Goal: Task Accomplishment & Management: Use online tool/utility

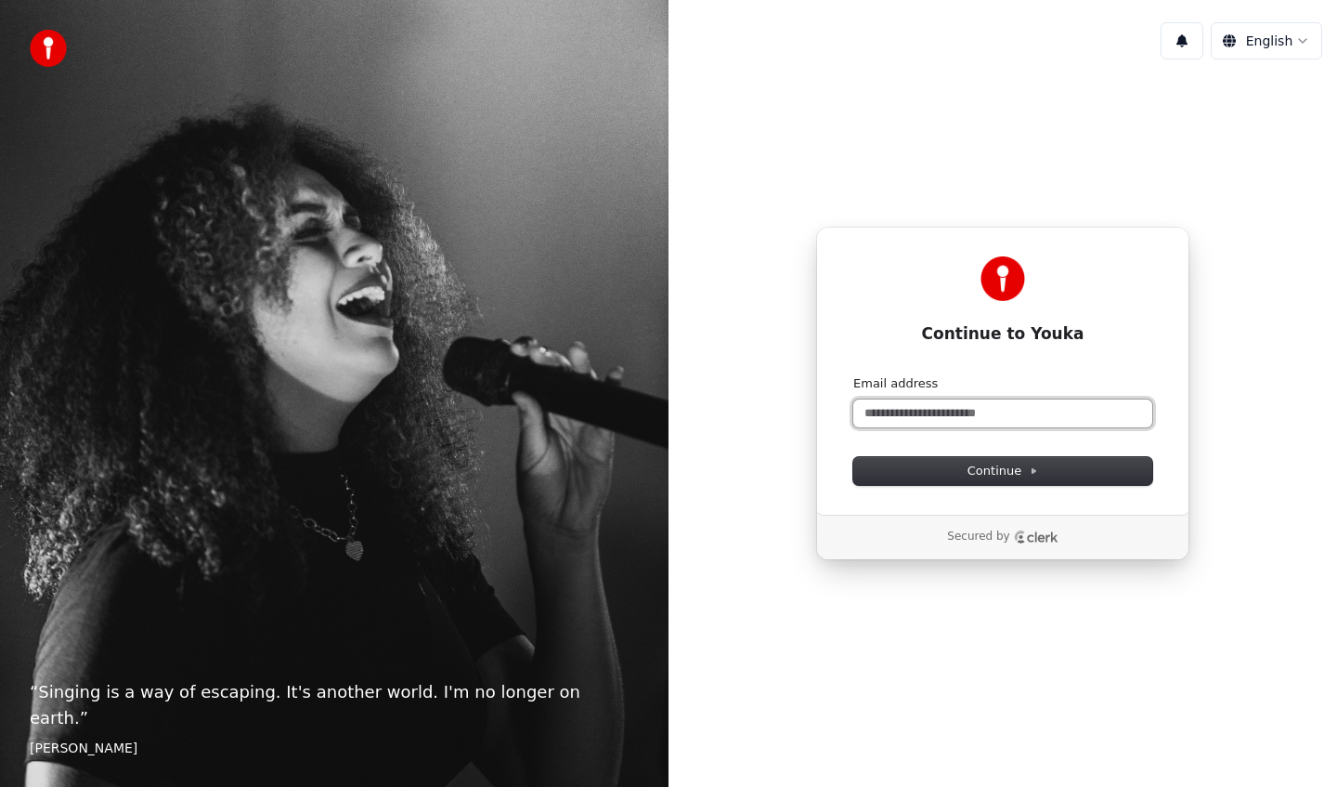
click at [932, 415] on input "Email address" at bounding box center [1003, 413] width 299 height 28
click at [854, 375] on button "submit" at bounding box center [854, 375] width 0 height 0
type input "**********"
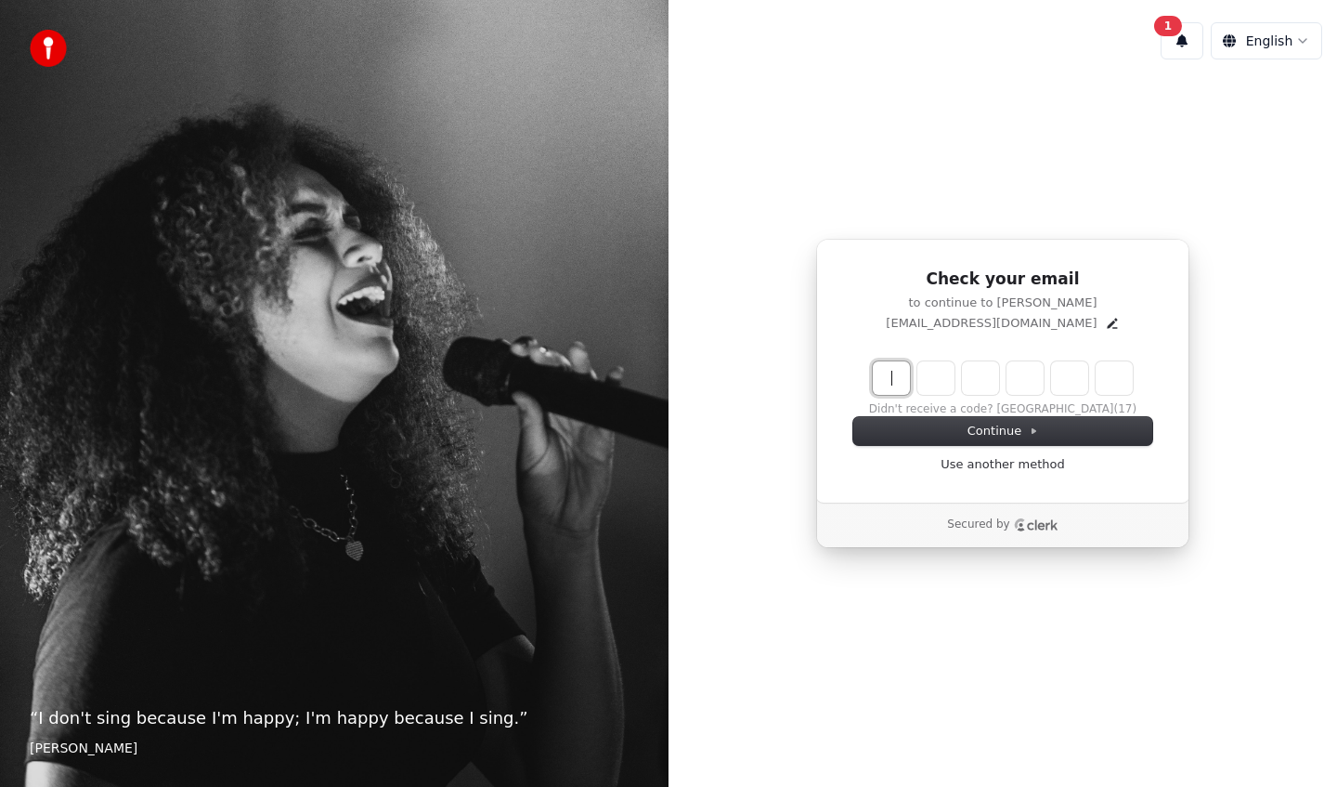
click at [897, 389] on input "Enter verification code" at bounding box center [1003, 377] width 260 height 33
paste input "******"
type input "******"
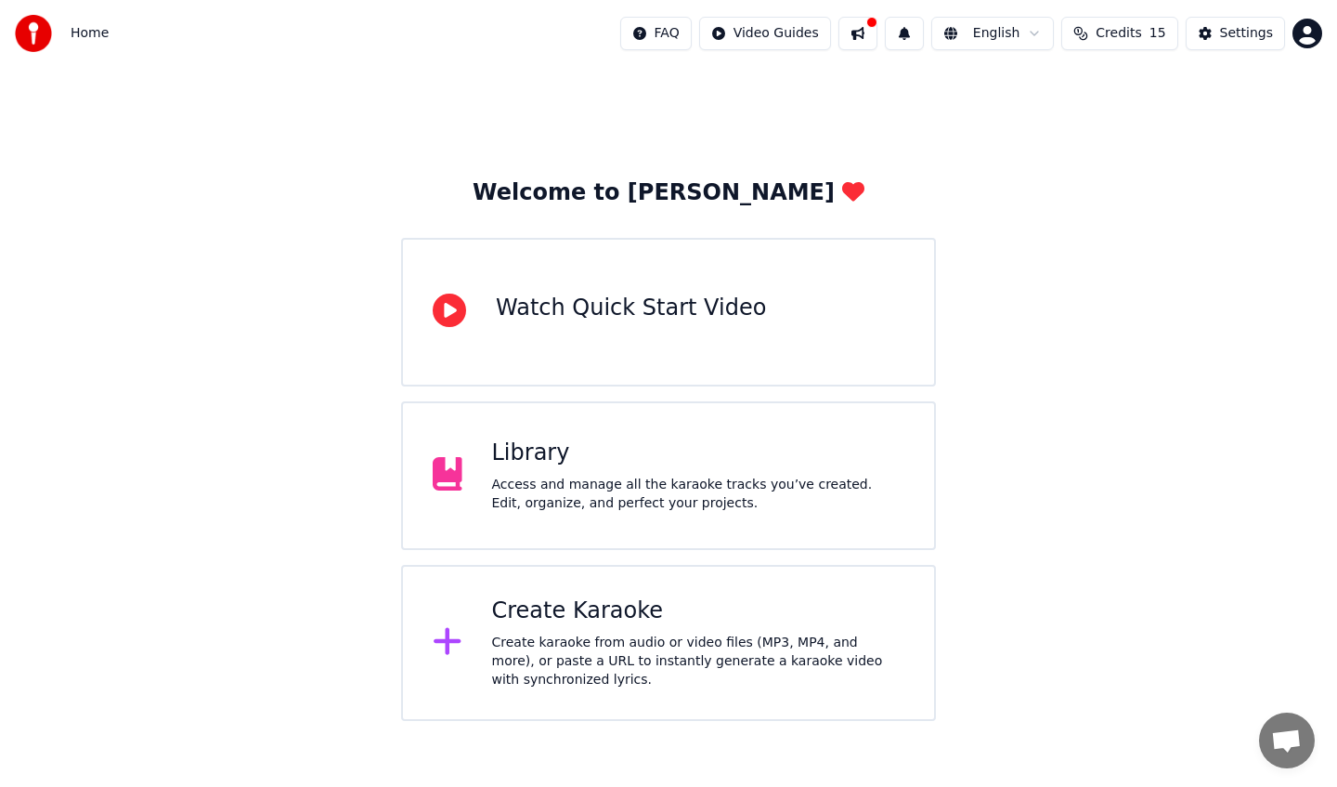
click at [678, 617] on div "Create Karaoke" at bounding box center [698, 611] width 413 height 30
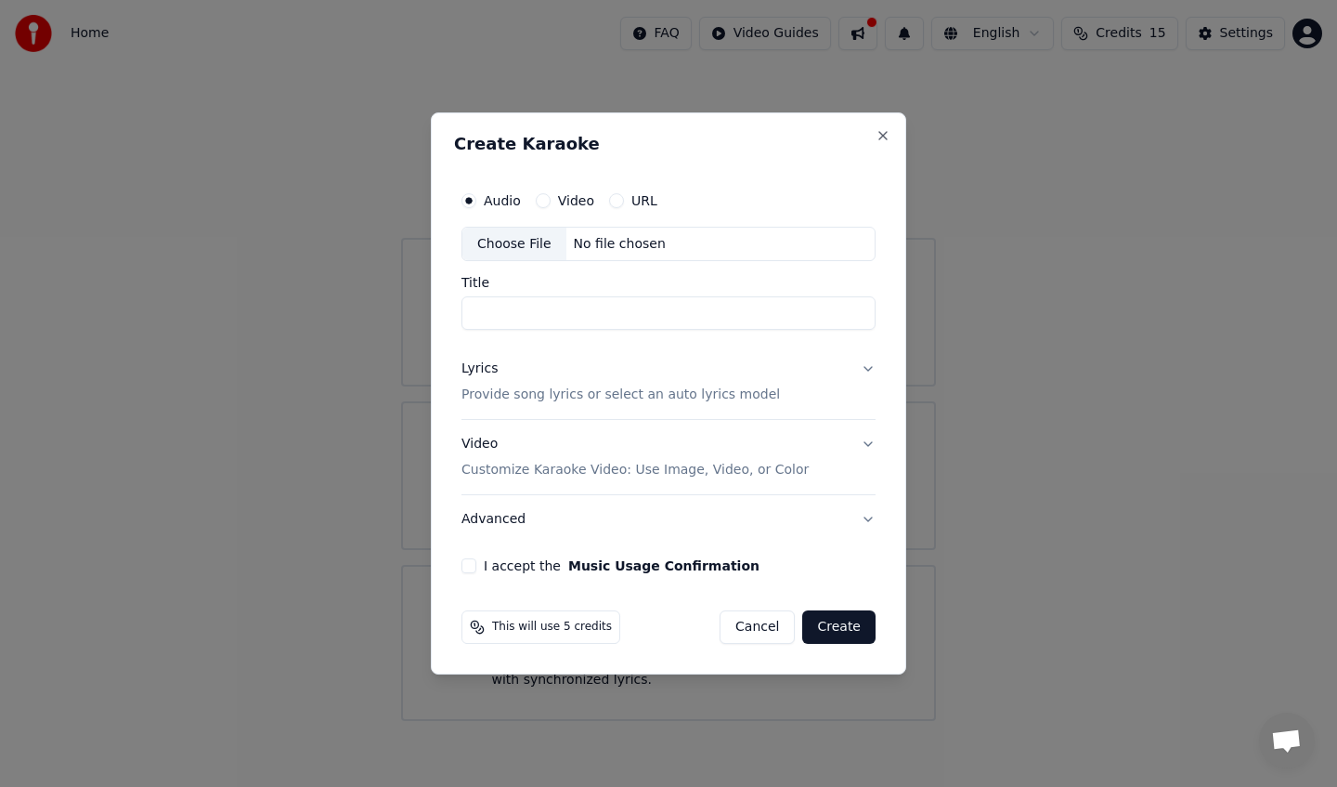
click at [567, 199] on label "Video" at bounding box center [576, 200] width 36 height 13
click at [551, 199] on button "Video" at bounding box center [543, 200] width 15 height 15
click at [611, 243] on div "No file chosen" at bounding box center [620, 244] width 107 height 19
click at [567, 313] on input "Title" at bounding box center [669, 313] width 414 height 33
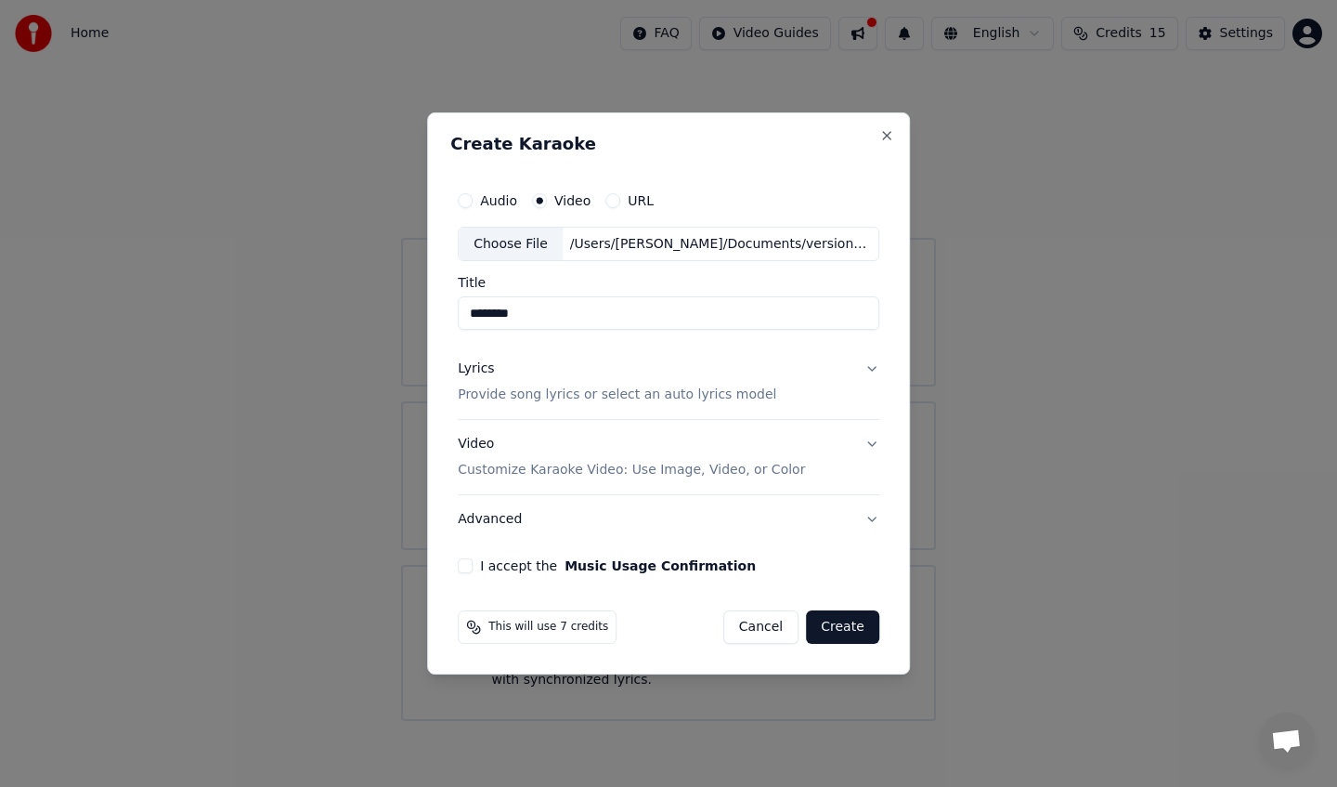
click at [567, 313] on input "********" at bounding box center [669, 313] width 422 height 33
type input "**********"
click at [577, 357] on button "Lyrics Provide song lyrics or select an auto lyrics model" at bounding box center [669, 382] width 422 height 74
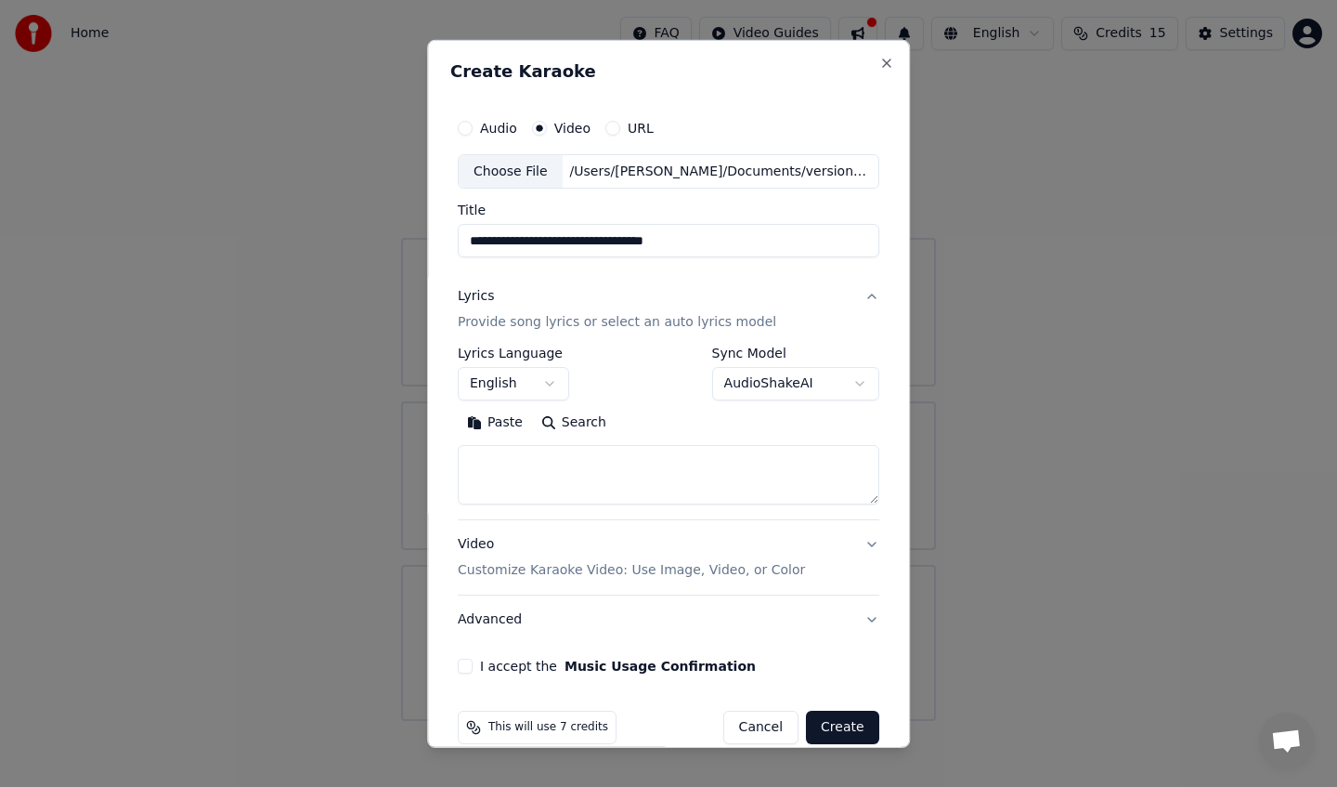
click at [535, 465] on textarea at bounding box center [669, 474] width 422 height 59
paste textarea "**********"
click at [526, 459] on textarea at bounding box center [665, 474] width 414 height 59
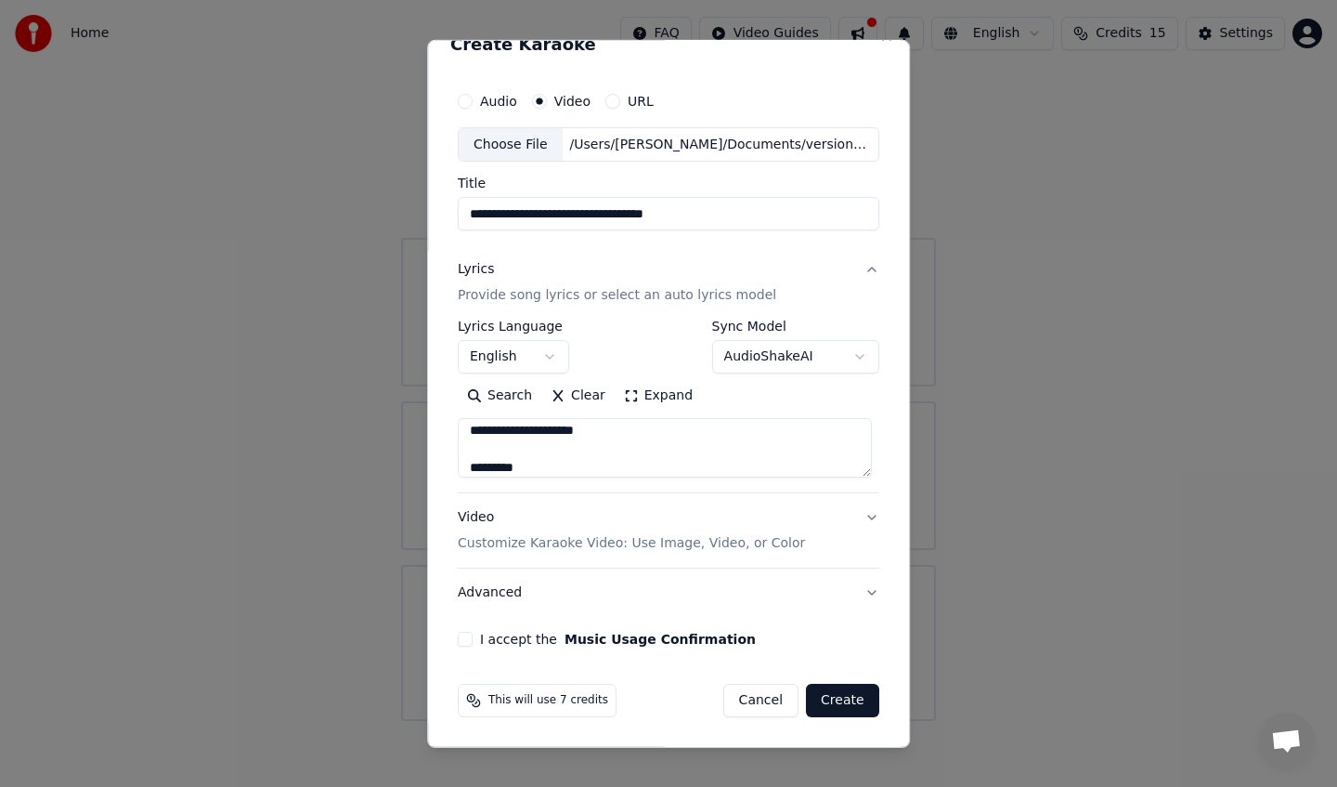
scroll to position [96, 0]
click at [489, 438] on textarea at bounding box center [665, 447] width 414 height 59
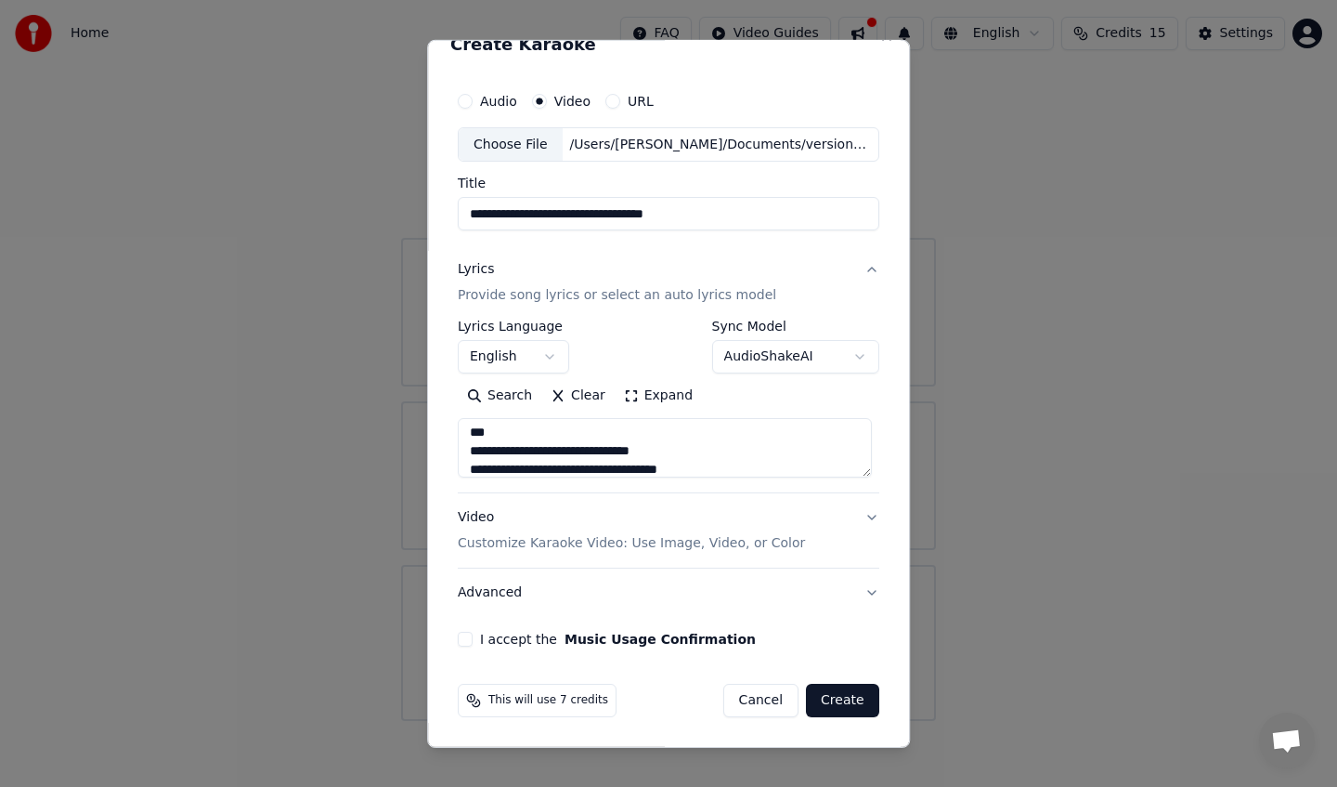
click at [489, 438] on textarea at bounding box center [665, 447] width 414 height 59
click at [493, 438] on textarea at bounding box center [665, 447] width 414 height 59
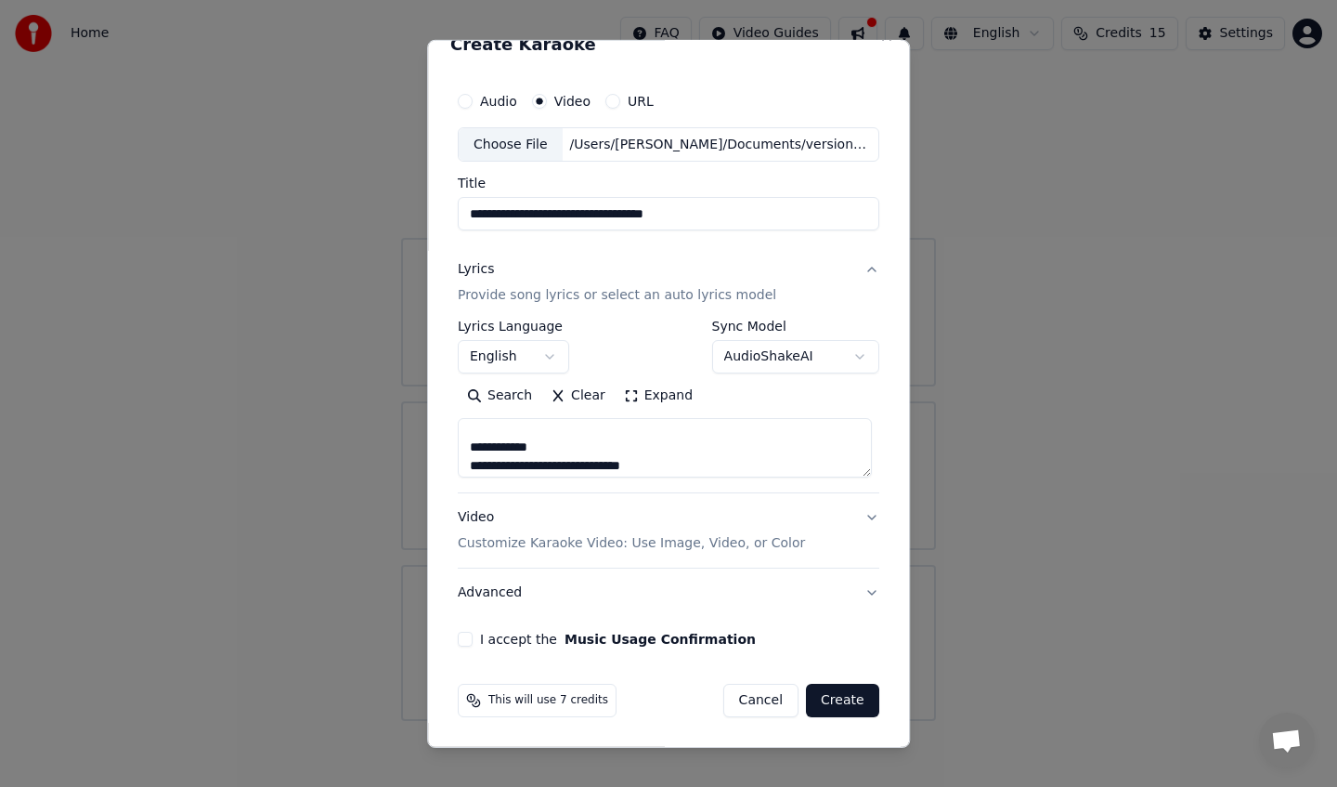
scroll to position [287, 0]
click at [501, 426] on textarea at bounding box center [665, 447] width 414 height 59
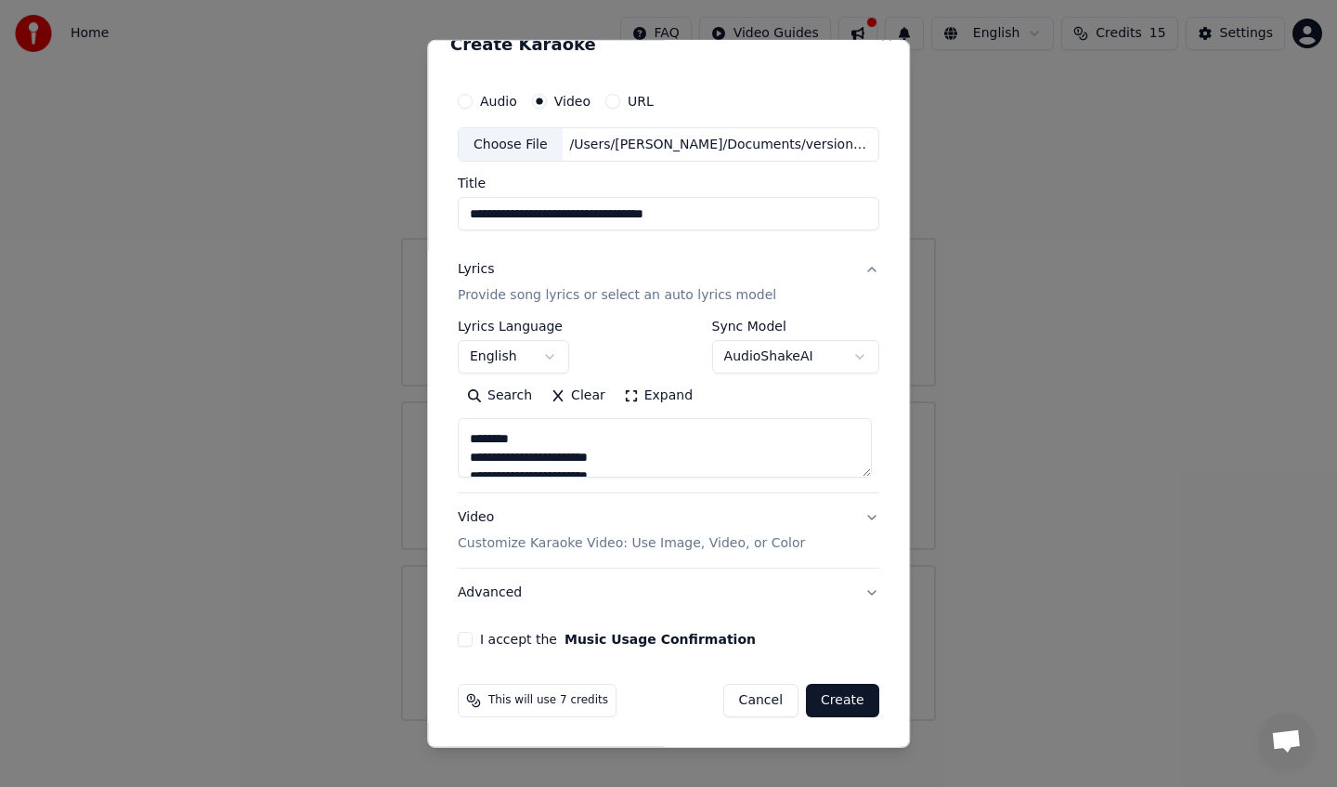
click at [504, 447] on textarea at bounding box center [665, 447] width 414 height 59
drag, startPoint x: 473, startPoint y: 445, endPoint x: 565, endPoint y: 451, distance: 92.2
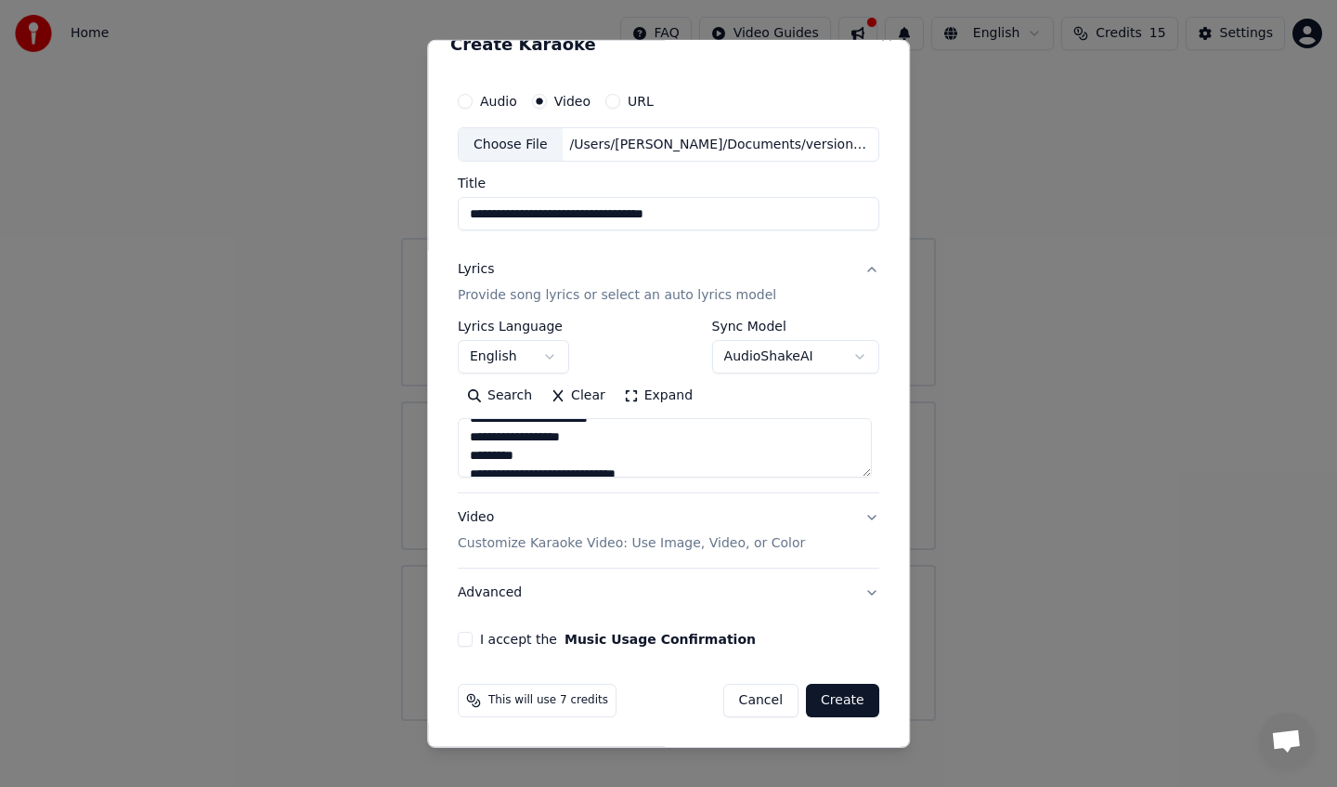
click at [565, 451] on textarea at bounding box center [665, 447] width 414 height 59
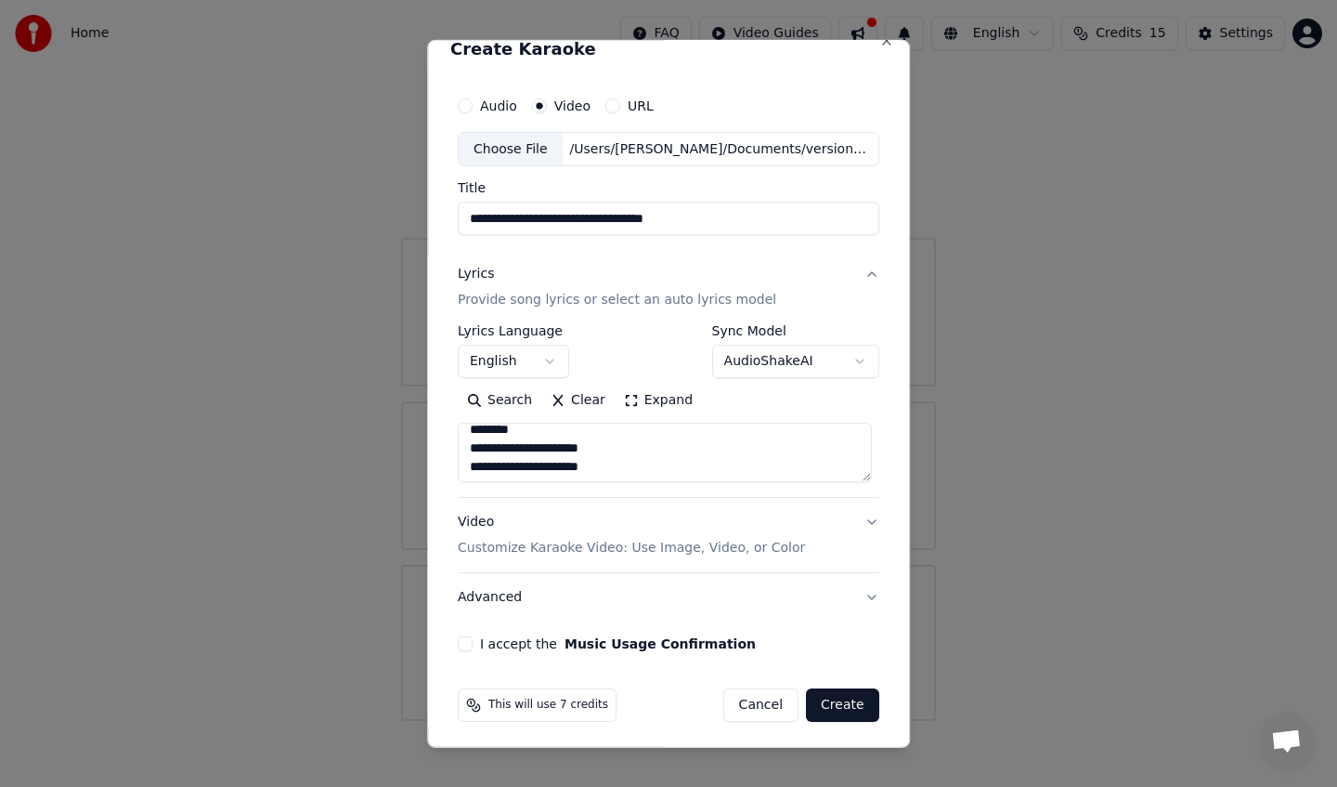
scroll to position [714, 0]
click at [538, 450] on textarea at bounding box center [665, 452] width 414 height 59
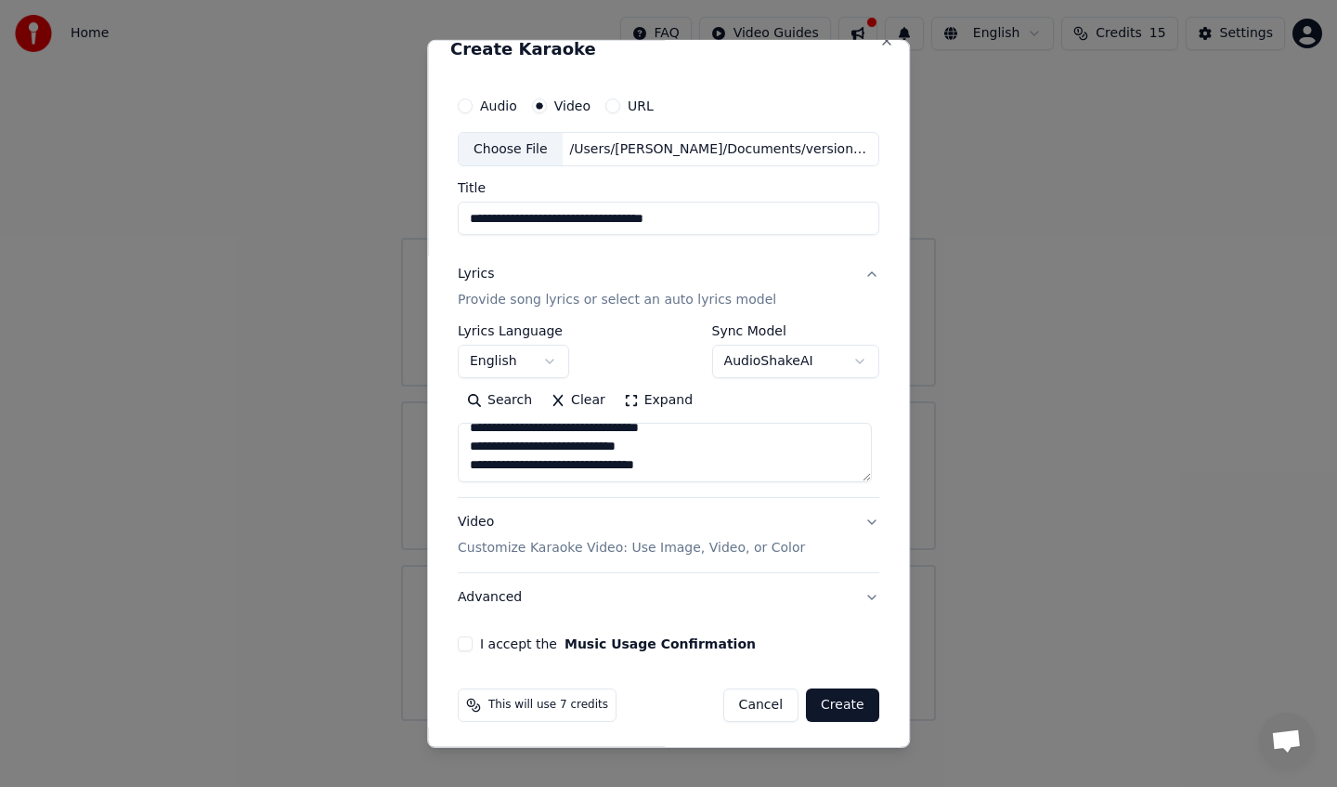
click at [528, 468] on textarea at bounding box center [665, 452] width 414 height 59
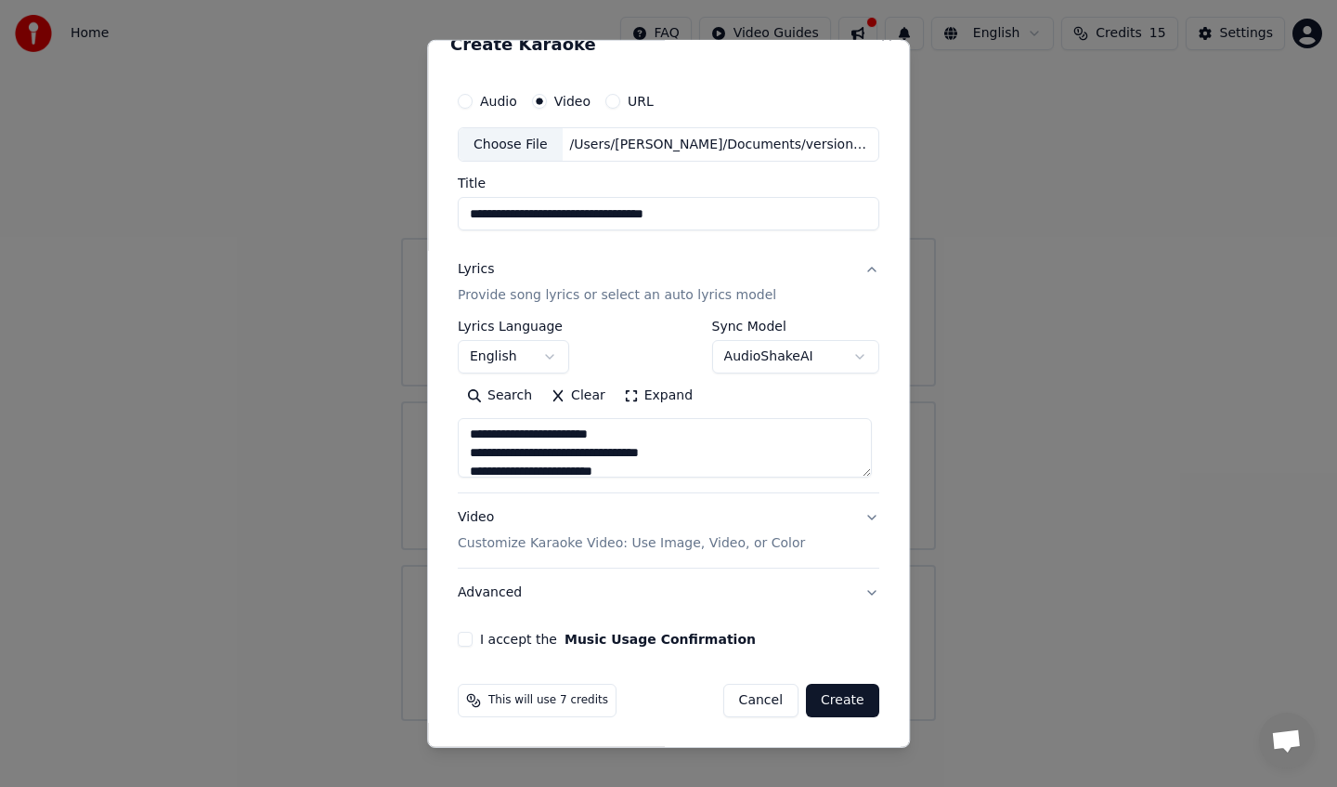
scroll to position [601, 0]
type textarea "**********"
click at [868, 515] on button "Video Customize Karaoke Video: Use Image, Video, or Color" at bounding box center [669, 530] width 422 height 74
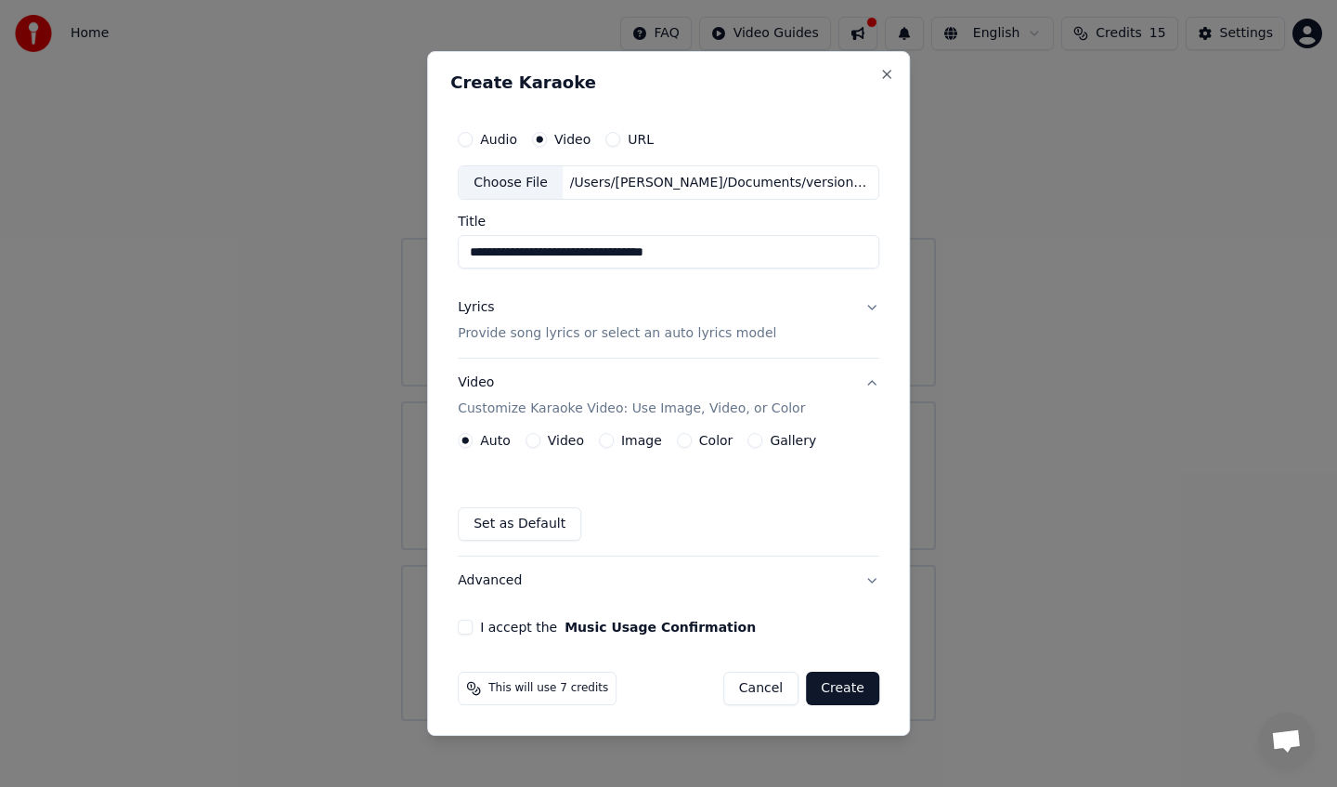
click at [543, 440] on div "Video" at bounding box center [555, 440] width 59 height 15
click at [540, 441] on button "Video" at bounding box center [533, 440] width 15 height 15
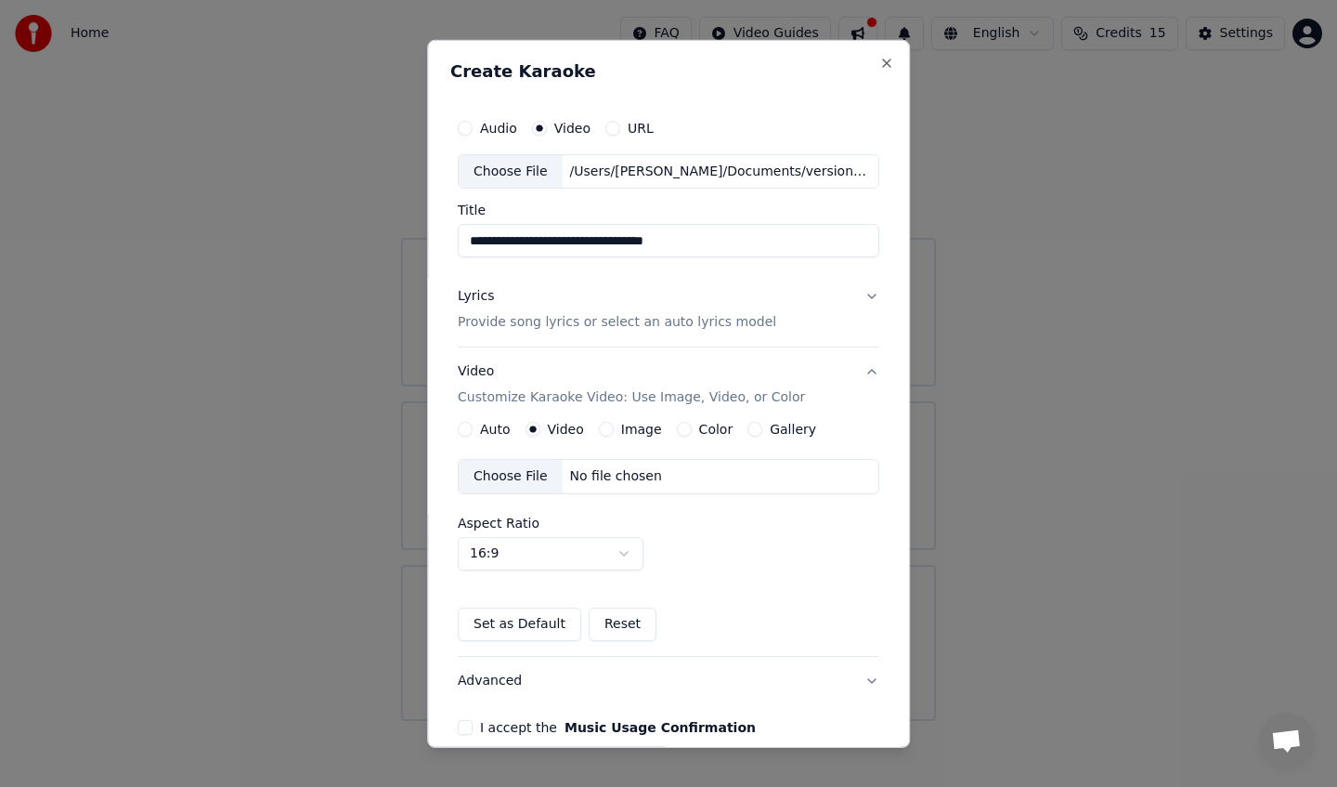
click at [592, 478] on div "No file chosen" at bounding box center [616, 476] width 107 height 19
click at [469, 429] on button "Auto" at bounding box center [465, 429] width 15 height 15
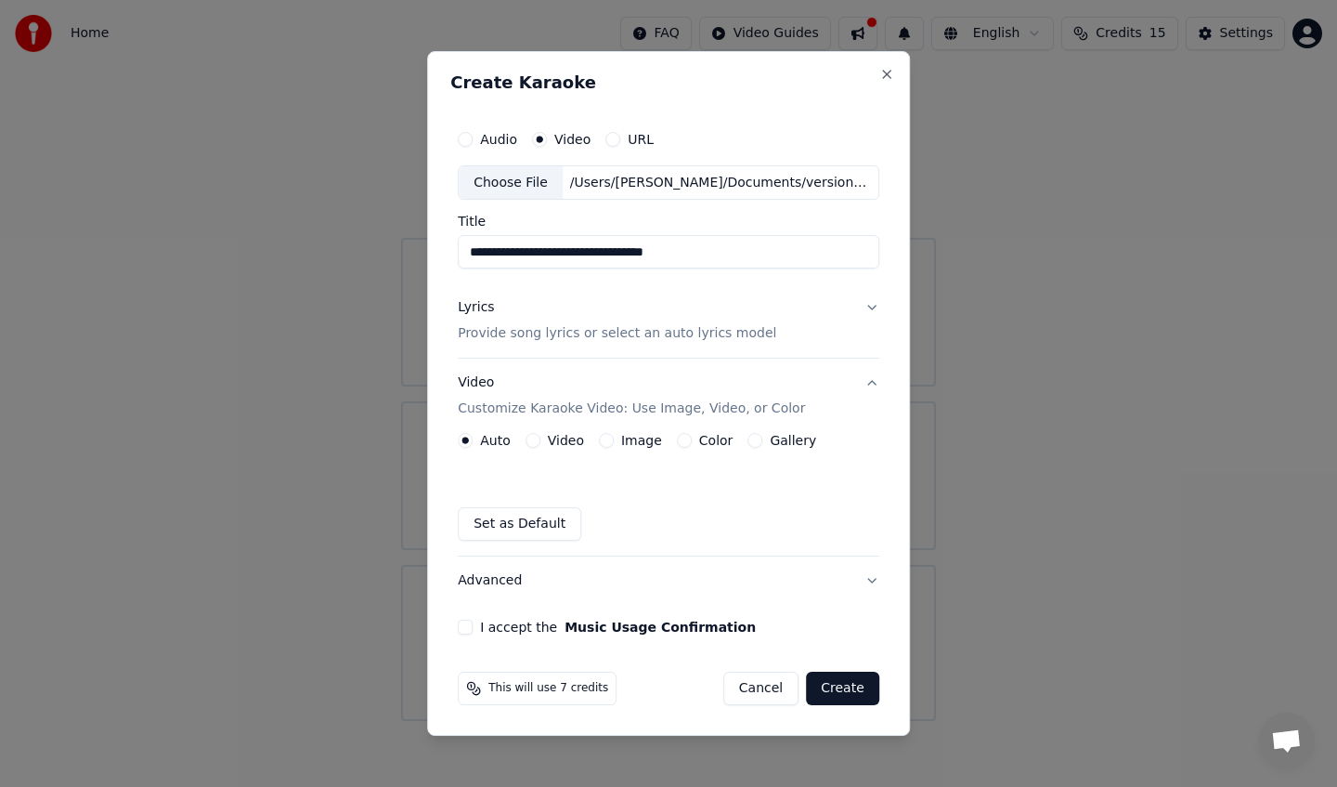
click at [605, 439] on button "Image" at bounding box center [606, 440] width 15 height 15
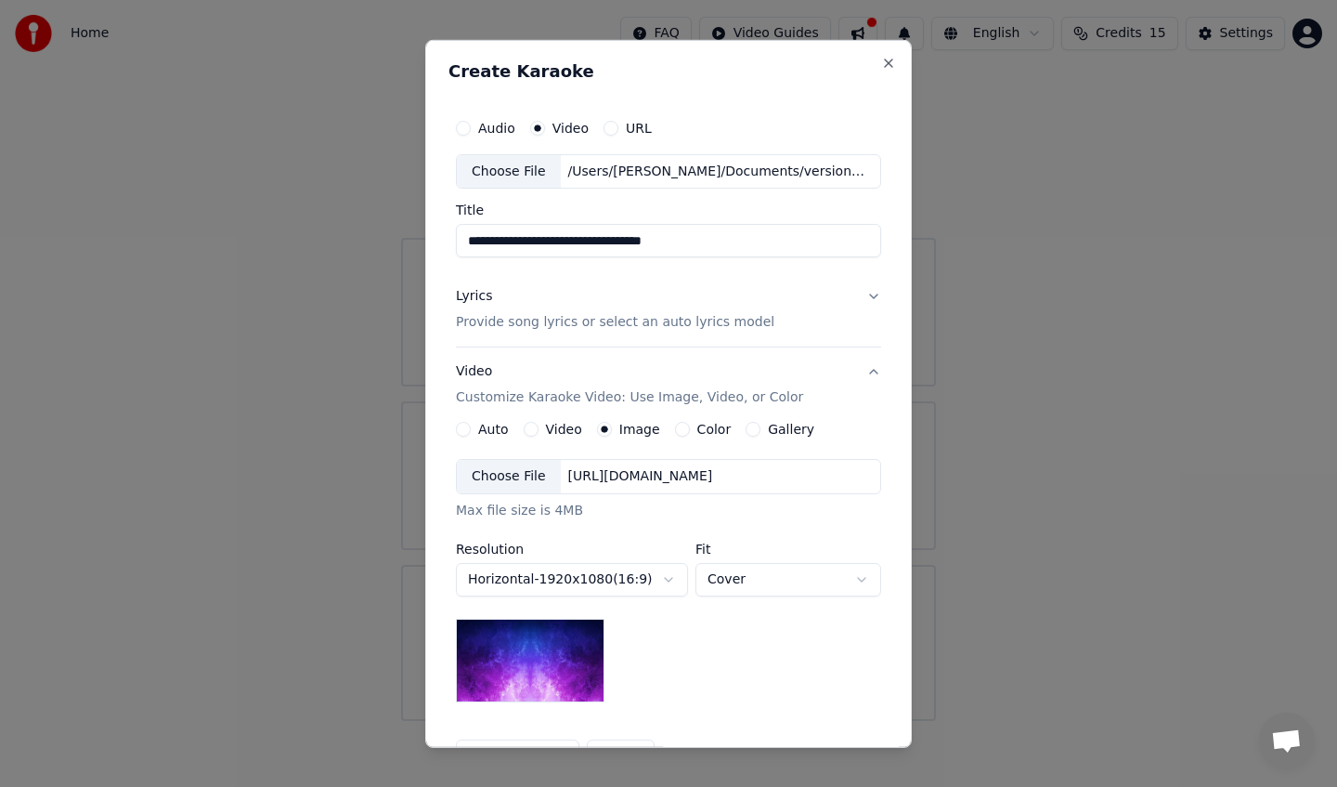
click at [698, 435] on label "Color" at bounding box center [714, 429] width 34 height 13
click at [690, 435] on button "Color" at bounding box center [682, 429] width 15 height 15
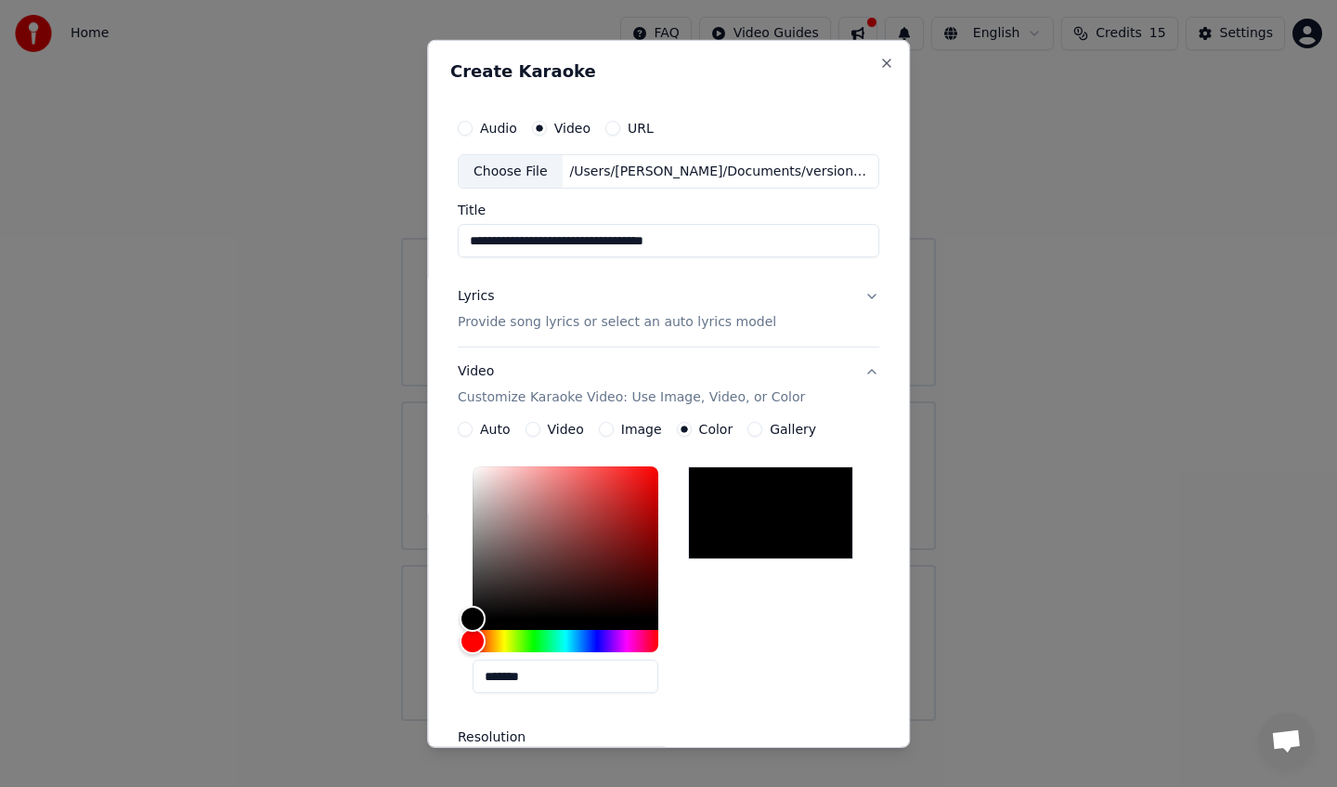
click at [685, 433] on button "Color" at bounding box center [684, 429] width 15 height 15
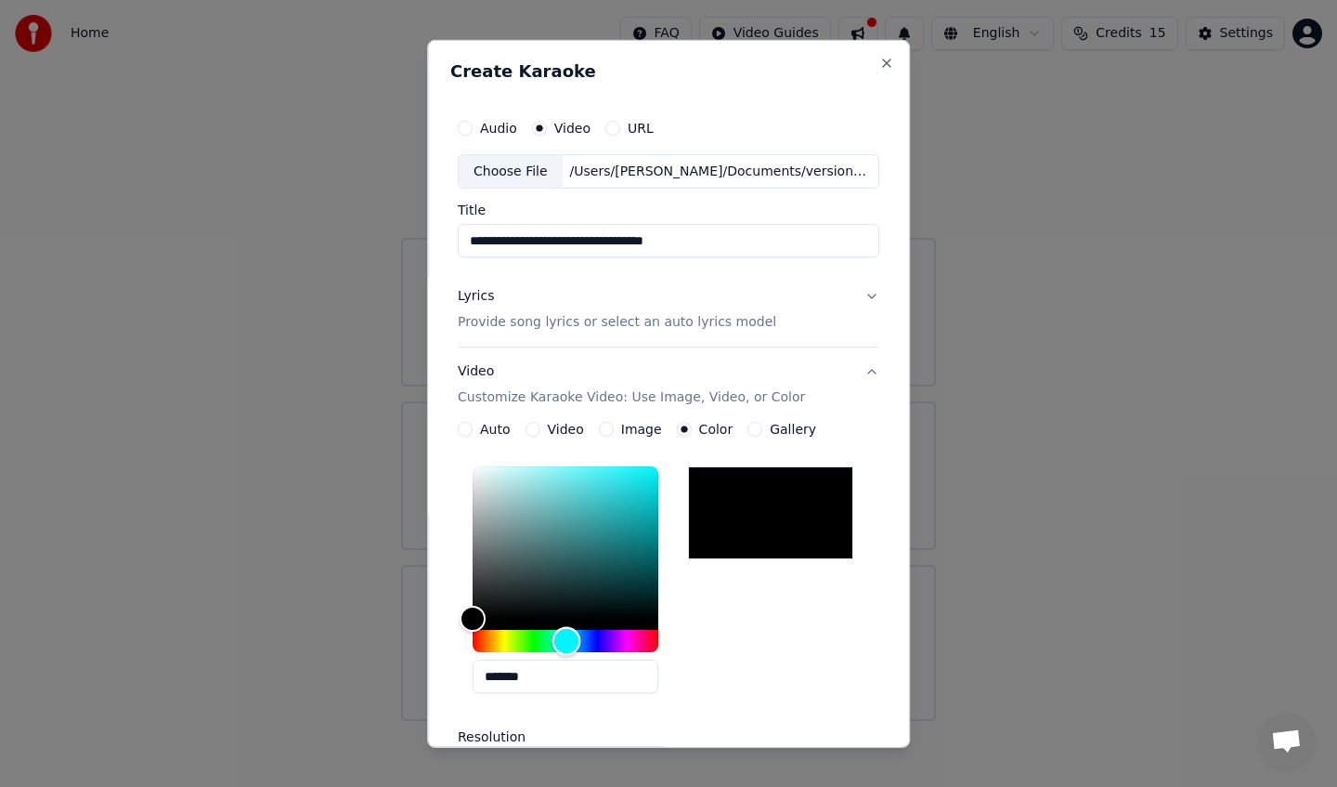
drag, startPoint x: 505, startPoint y: 645, endPoint x: 570, endPoint y: 646, distance: 65.0
click at [570, 646] on div "Hue" at bounding box center [566, 641] width 186 height 22
click at [697, 642] on div "*******" at bounding box center [669, 583] width 422 height 249
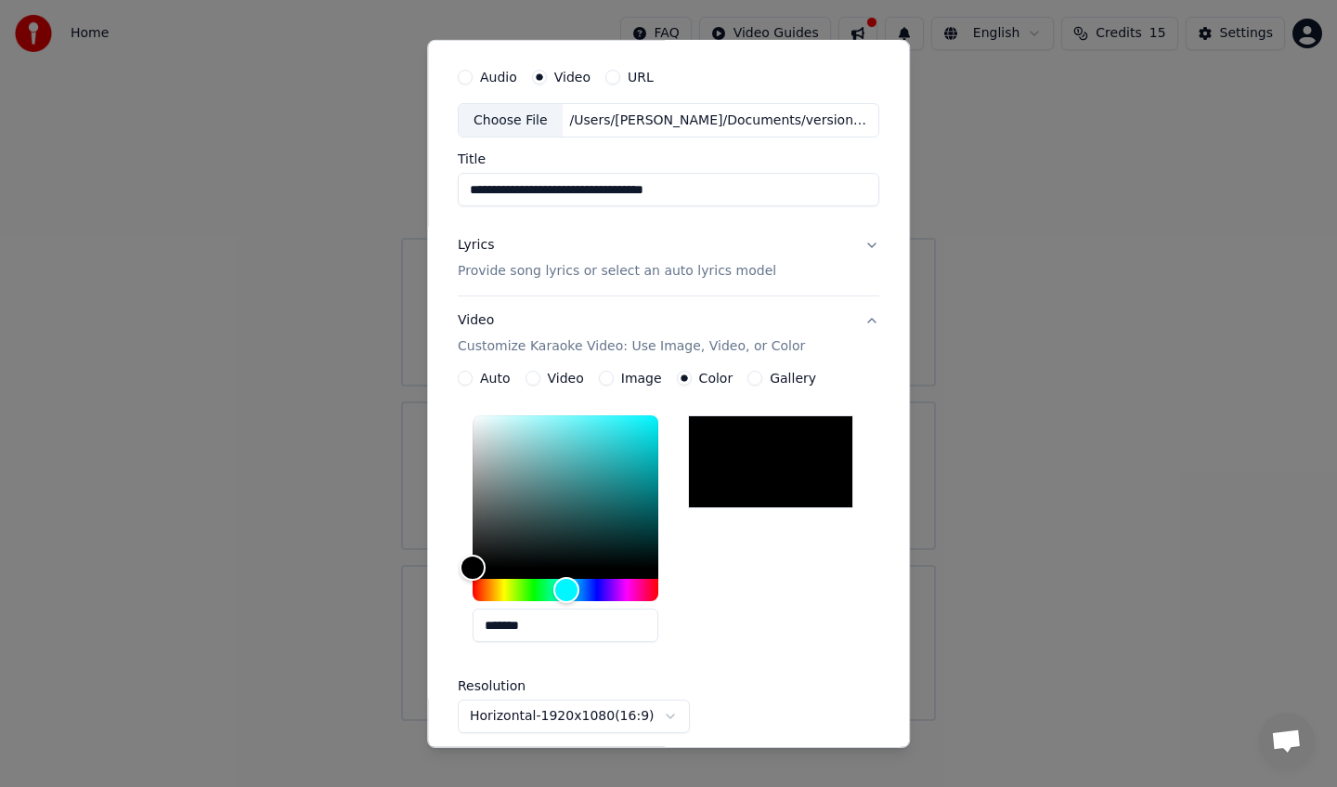
scroll to position [78, 0]
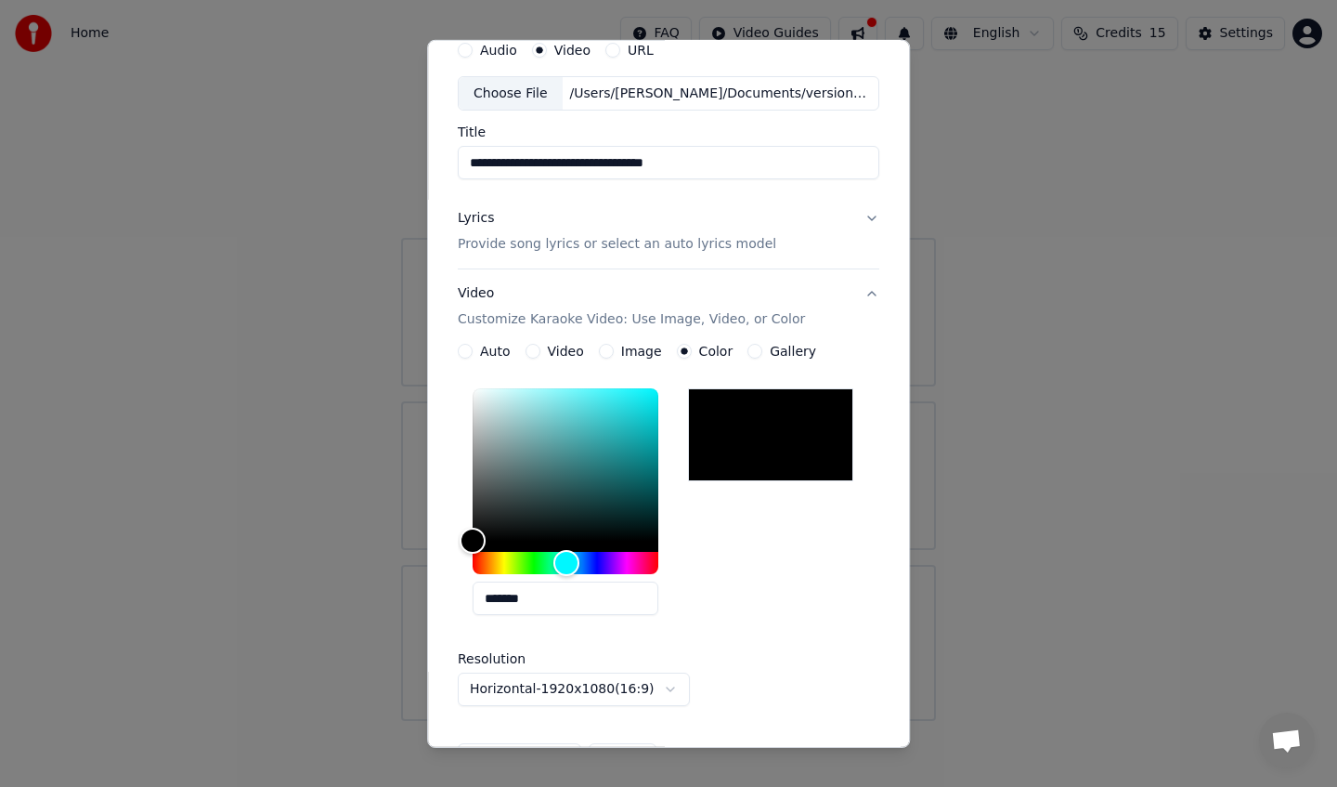
click at [746, 466] on div at bounding box center [770, 434] width 165 height 93
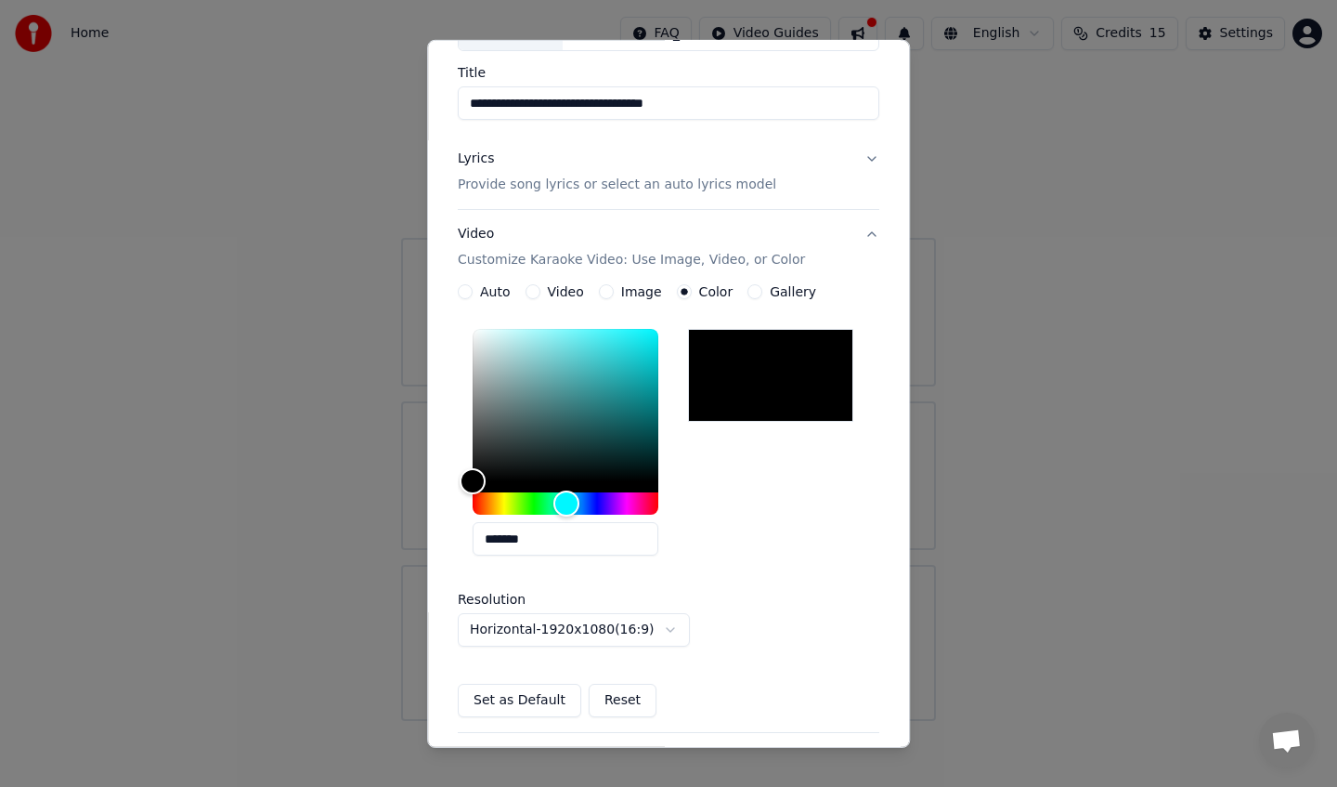
scroll to position [179, 0]
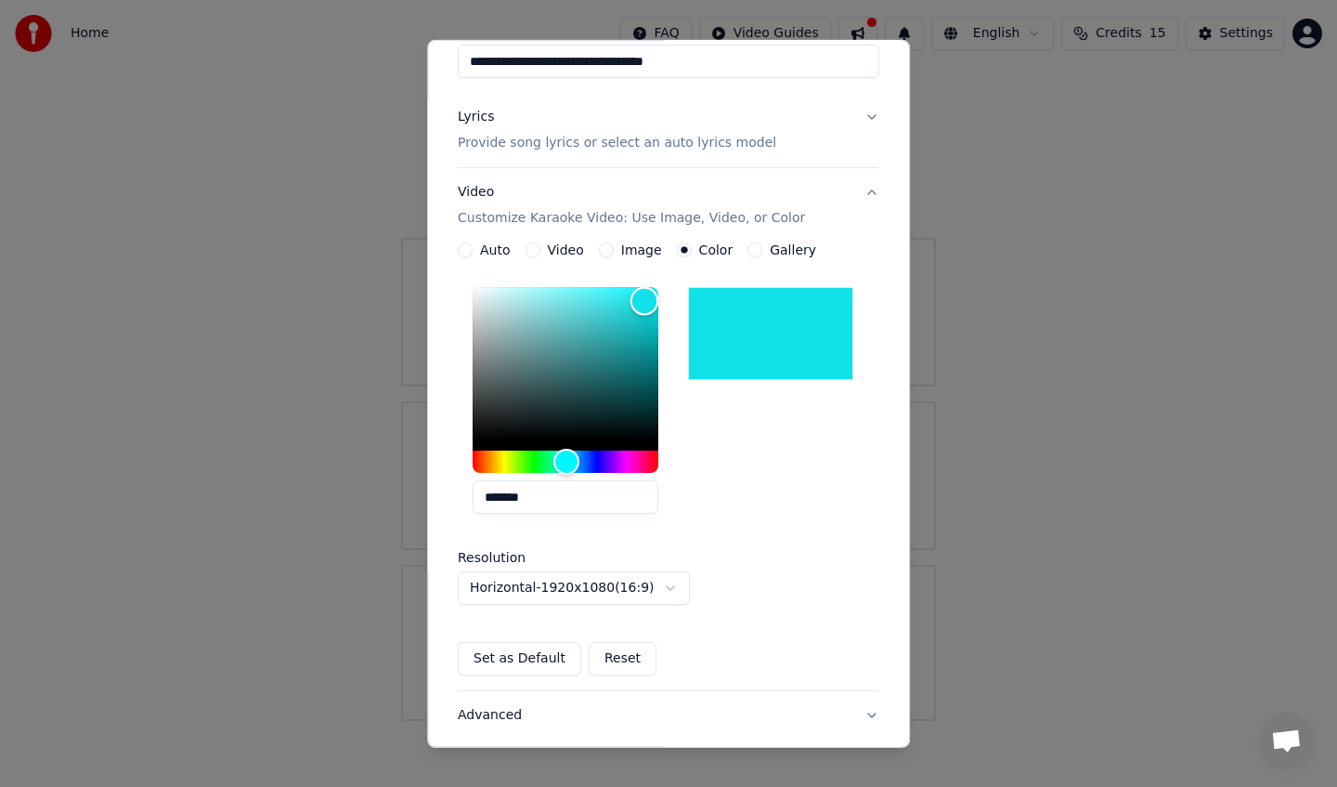
drag, startPoint x: 625, startPoint y: 327, endPoint x: 648, endPoint y: 301, distance: 34.9
click at [648, 301] on div "Color" at bounding box center [566, 363] width 186 height 152
type input "*******"
click at [571, 466] on div "Hue" at bounding box center [568, 462] width 29 height 29
click at [761, 525] on div "*******" at bounding box center [669, 404] width 422 height 249
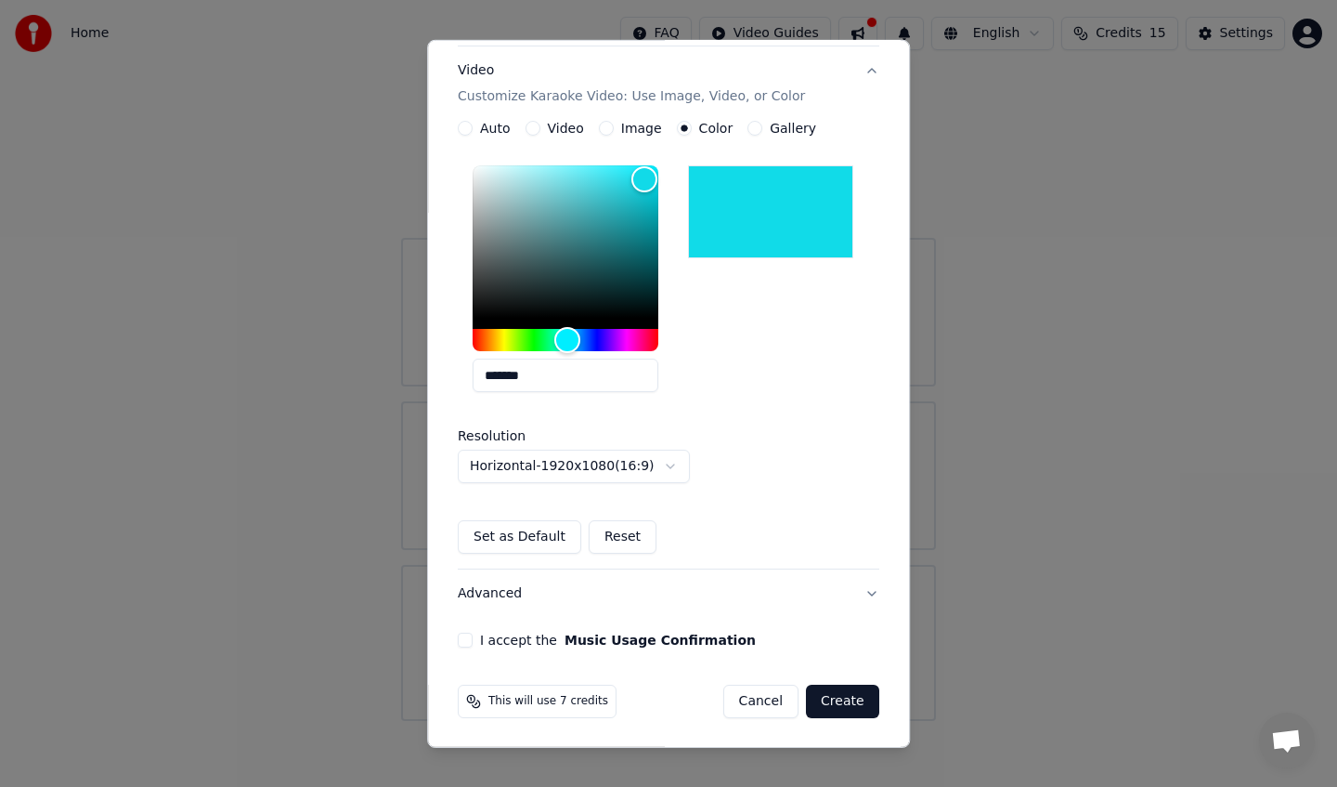
scroll to position [302, 0]
click at [473, 633] on button "I accept the Music Usage Confirmation" at bounding box center [465, 639] width 15 height 15
click at [828, 696] on button "Create" at bounding box center [842, 700] width 73 height 33
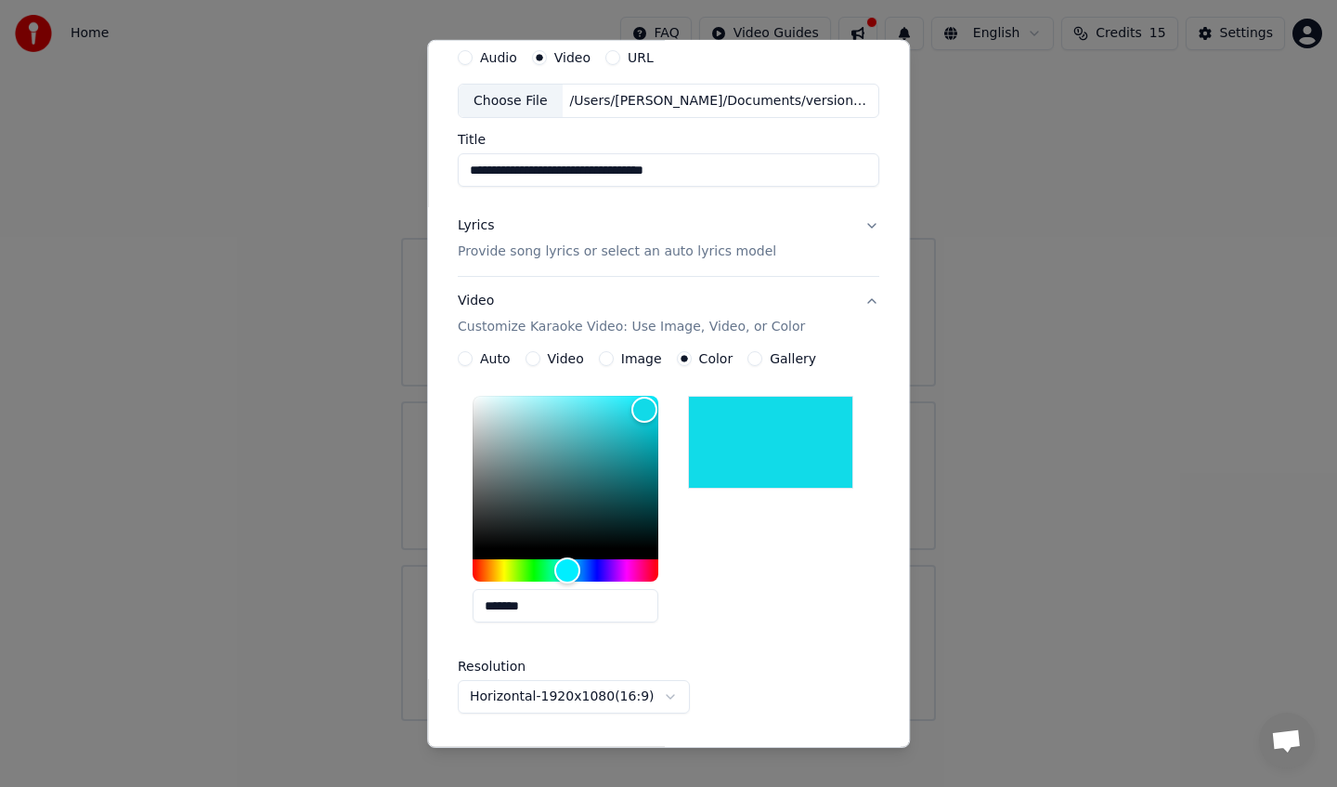
scroll to position [0, 0]
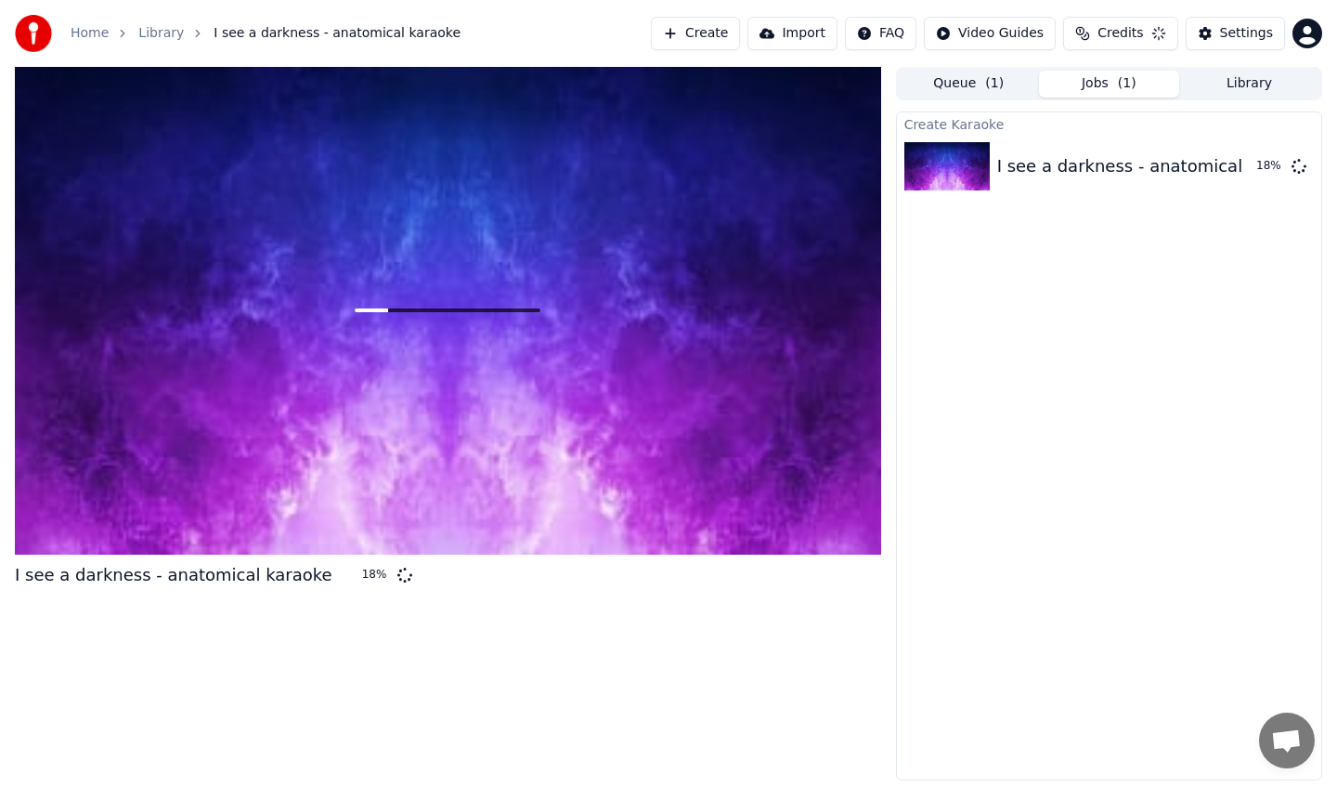
click at [982, 603] on div "Create Karaoke I see a darkness - anatomical karaoke 18 %" at bounding box center [1109, 445] width 426 height 669
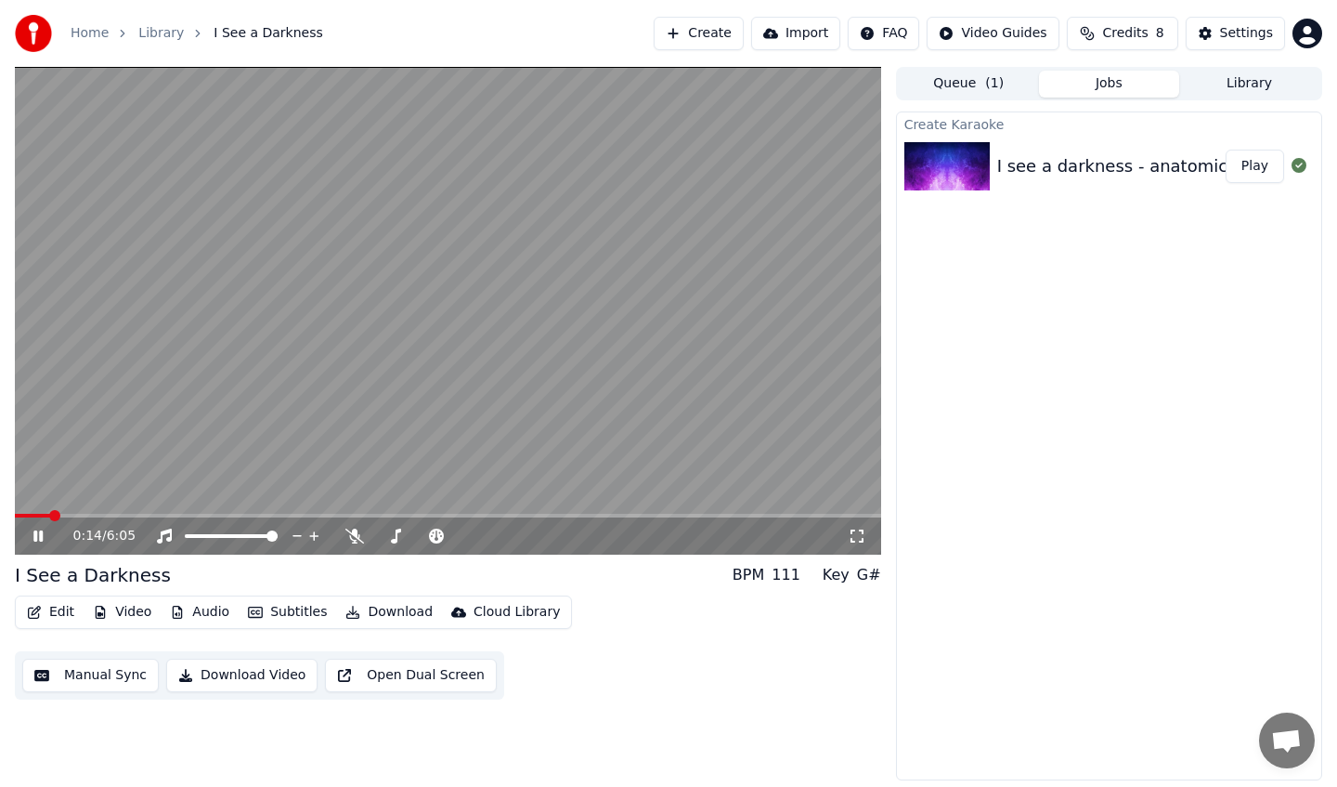
click at [86, 514] on span at bounding box center [448, 516] width 867 height 4
click at [121, 512] on video at bounding box center [448, 311] width 867 height 488
click at [125, 515] on span at bounding box center [448, 516] width 867 height 4
click at [49, 530] on icon at bounding box center [52, 535] width 44 height 15
click at [181, 511] on video at bounding box center [448, 311] width 867 height 488
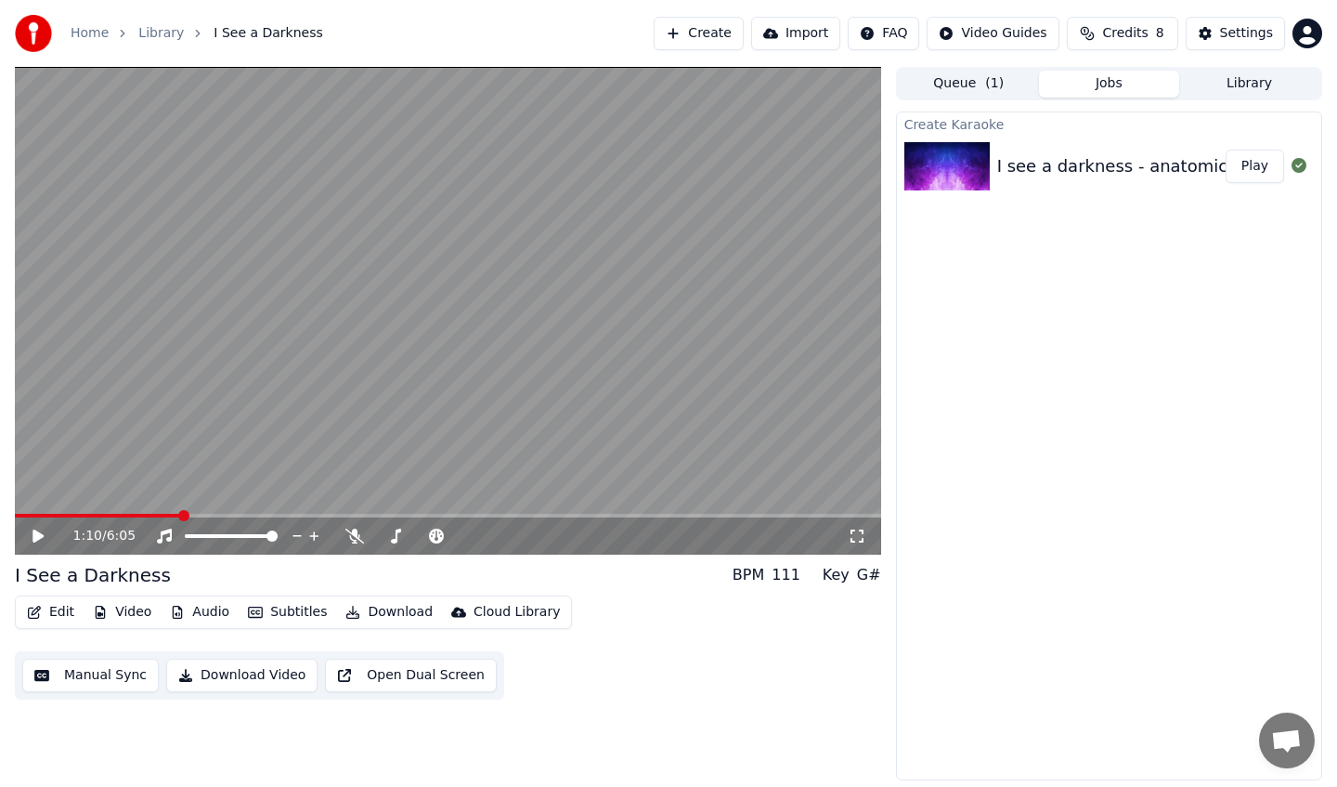
click at [180, 515] on span at bounding box center [448, 516] width 867 height 4
click at [42, 533] on icon at bounding box center [52, 535] width 44 height 15
click at [725, 18] on button "Create" at bounding box center [699, 33] width 90 height 33
click at [720, 33] on button "Create" at bounding box center [699, 33] width 90 height 33
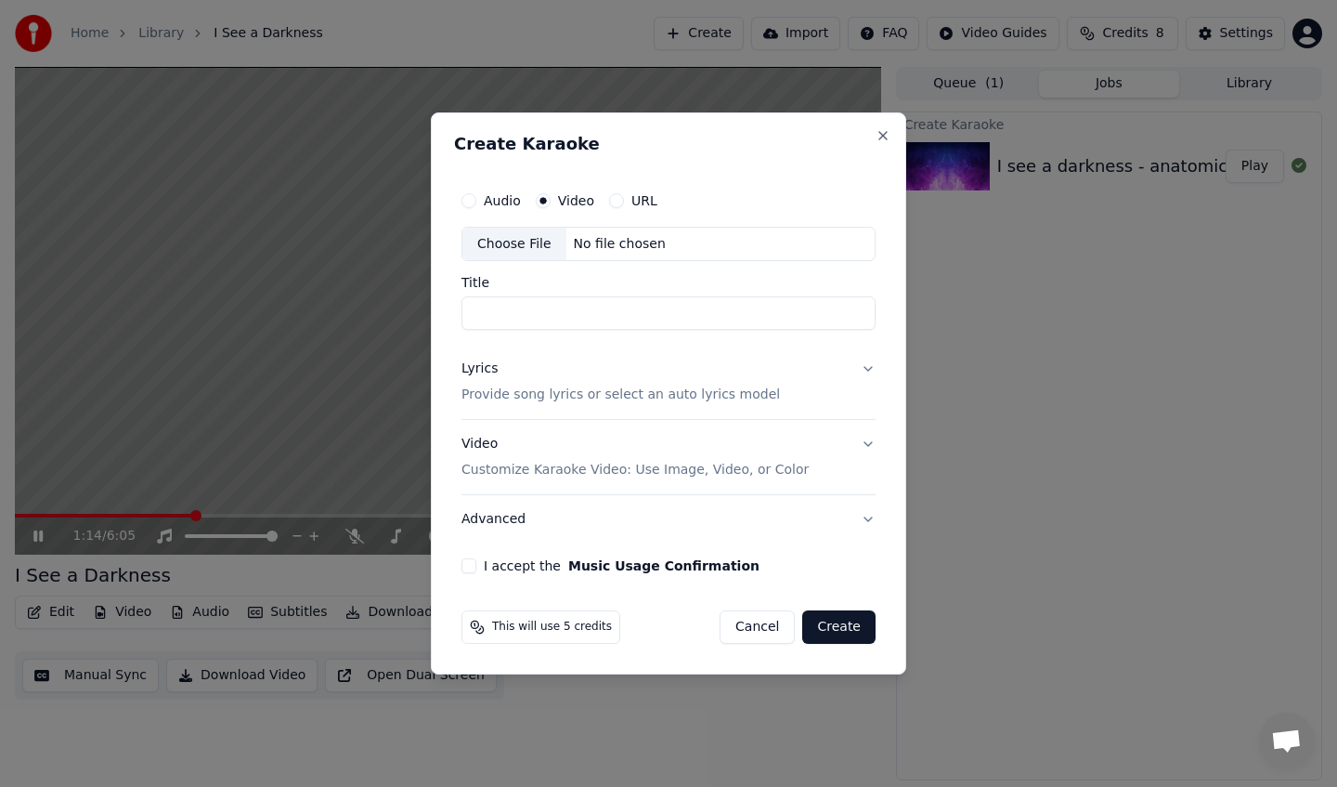
click at [517, 241] on div "Choose File" at bounding box center [515, 244] width 104 height 33
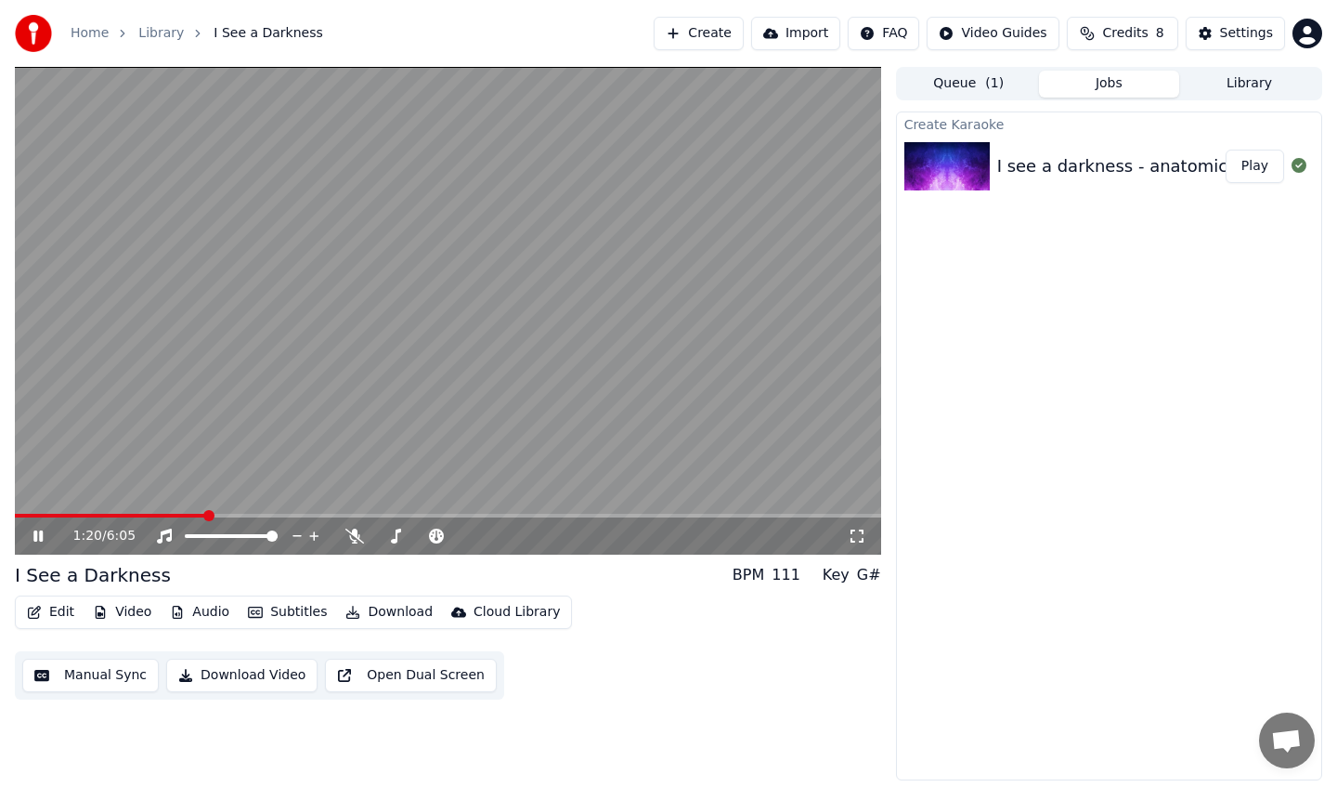
click at [37, 541] on icon at bounding box center [52, 535] width 44 height 15
click at [703, 35] on button "Create" at bounding box center [699, 33] width 90 height 33
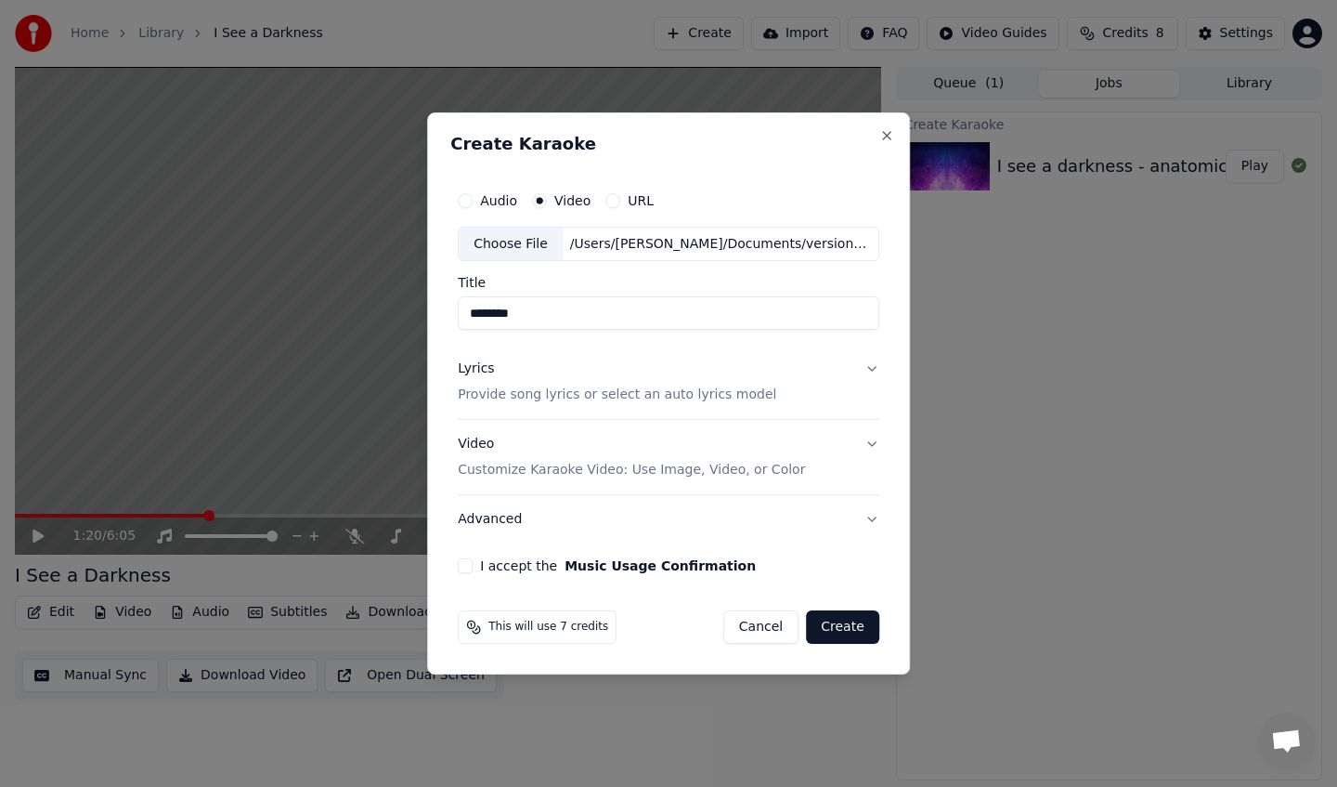
click at [703, 286] on label "Title" at bounding box center [669, 283] width 422 height 13
click at [703, 297] on input "********" at bounding box center [669, 313] width 422 height 33
click at [640, 315] on input "********" at bounding box center [669, 313] width 422 height 33
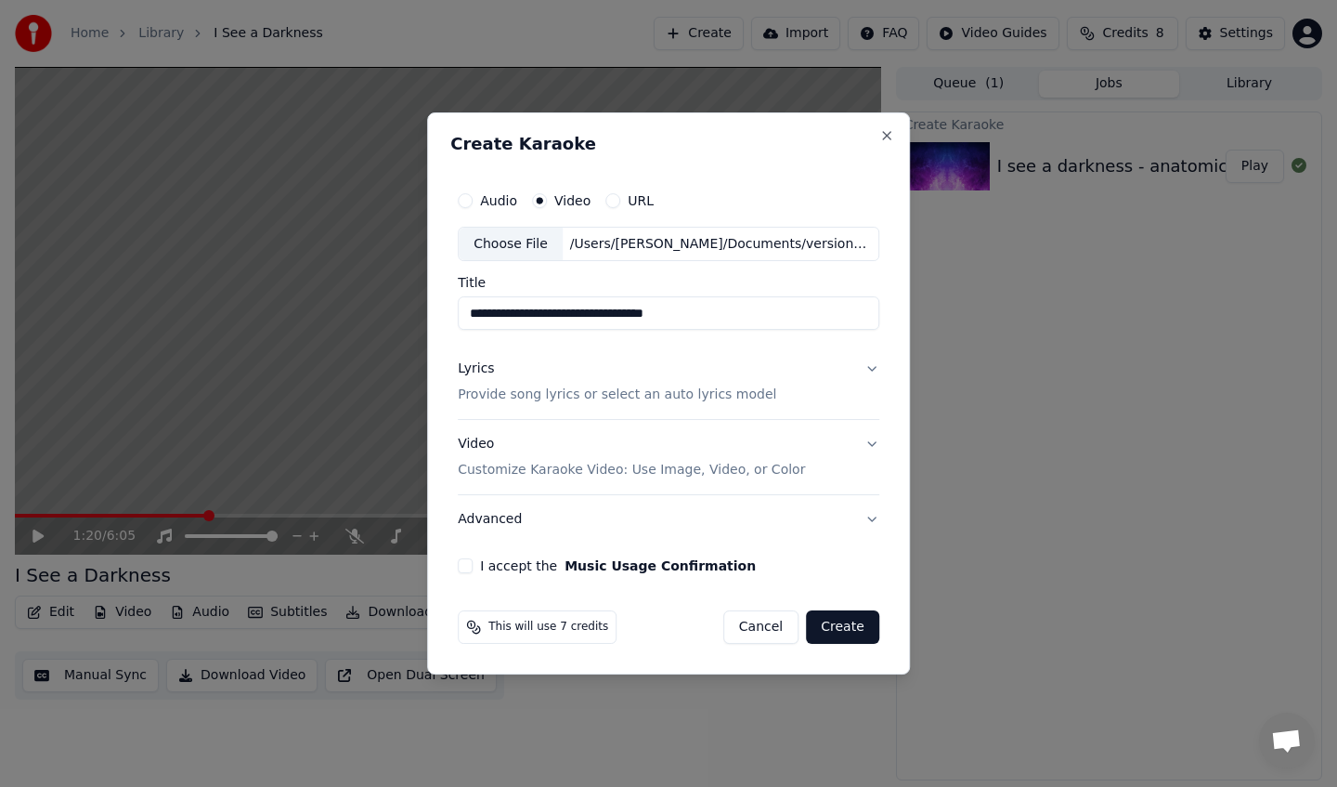
type input "**********"
click at [607, 268] on div "**********" at bounding box center [669, 256] width 422 height 149
click at [583, 393] on p "Provide song lyrics or select an auto lyrics model" at bounding box center [617, 395] width 319 height 19
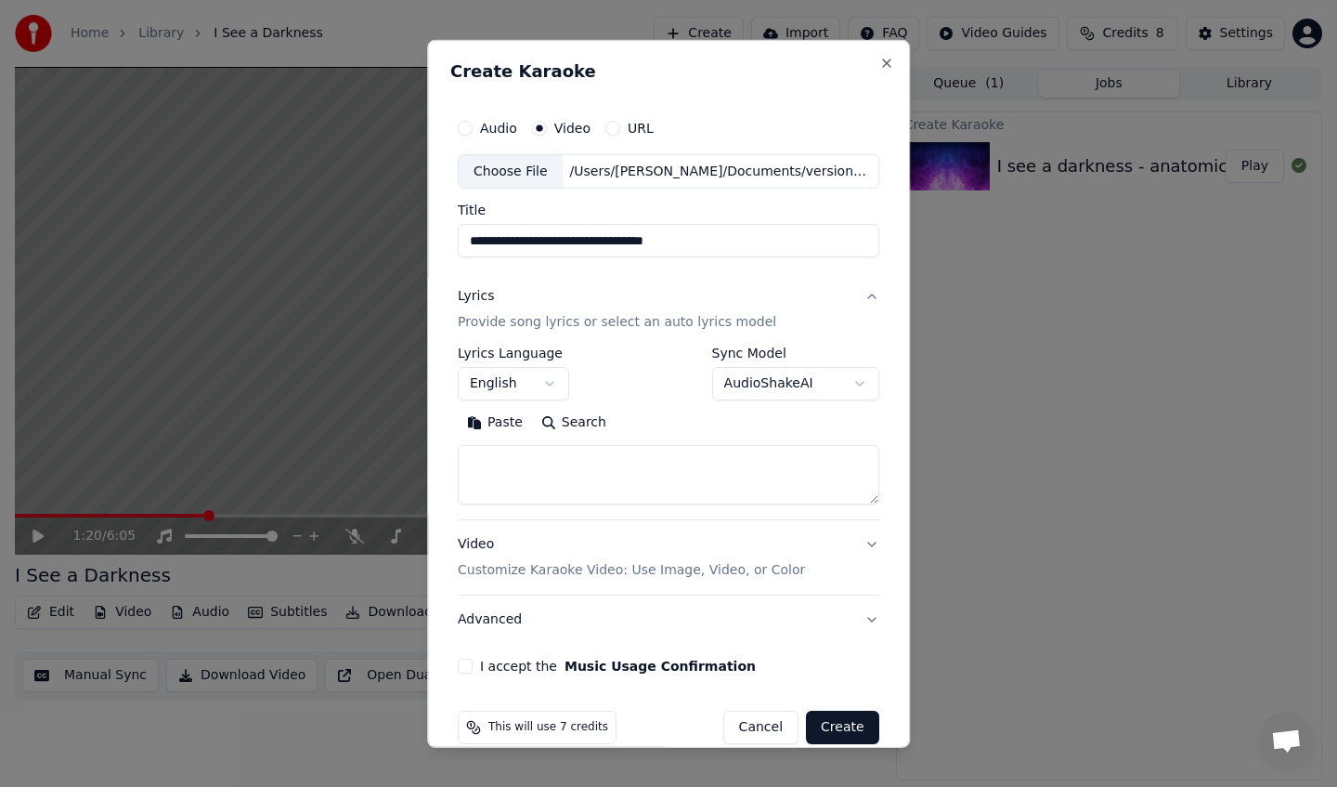
click at [600, 440] on div "Paste Search" at bounding box center [669, 456] width 422 height 97
click at [600, 453] on textarea at bounding box center [669, 474] width 422 height 59
paste textarea "**********"
click at [531, 459] on textarea at bounding box center [665, 474] width 414 height 59
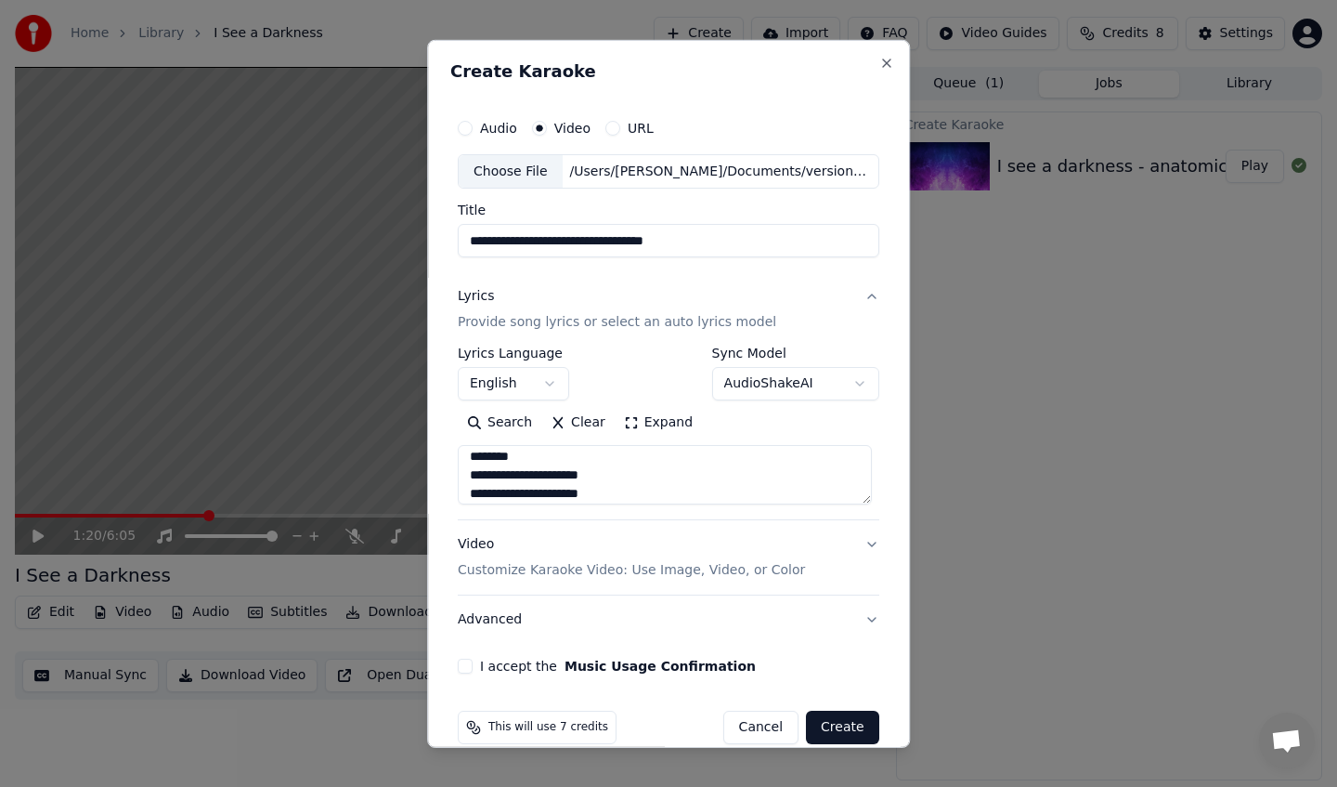
click at [531, 459] on textarea at bounding box center [665, 474] width 414 height 59
click at [508, 493] on textarea at bounding box center [665, 474] width 414 height 59
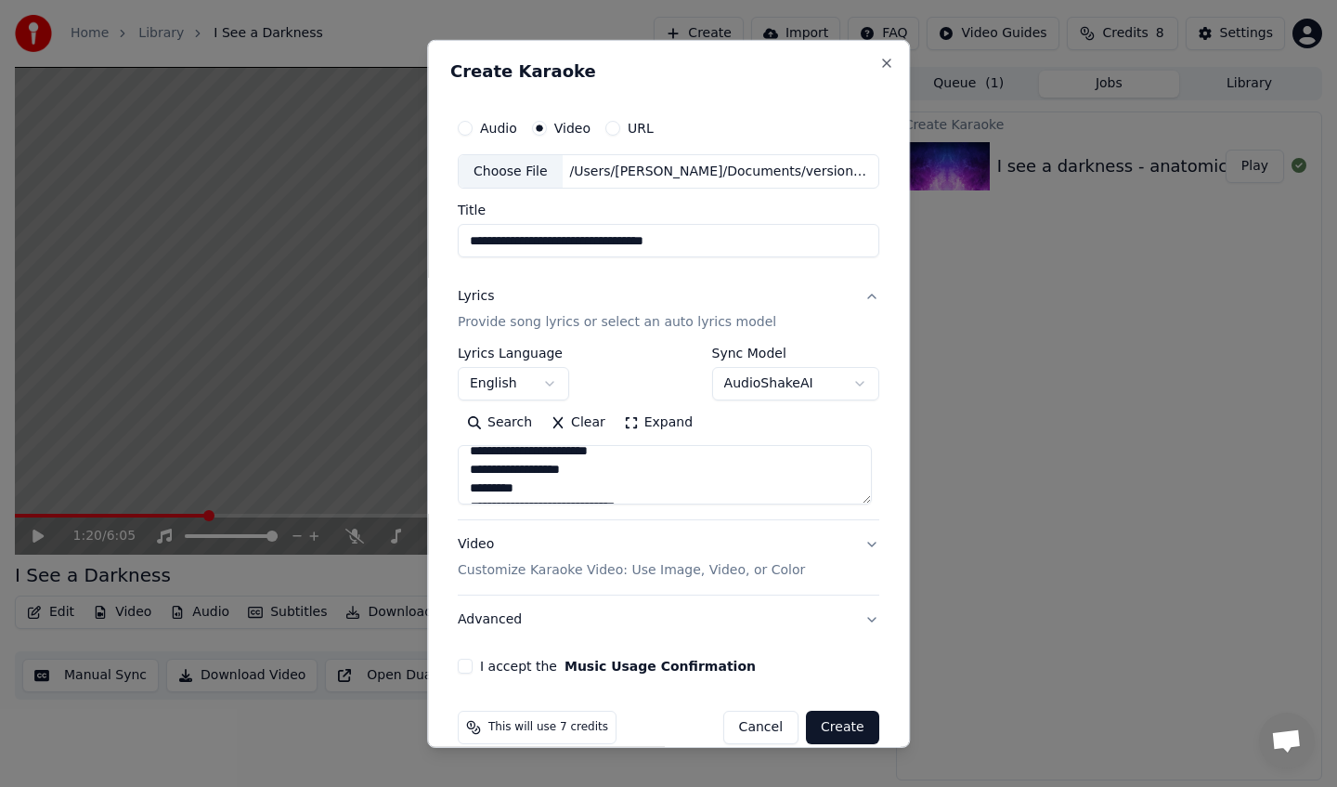
click at [508, 493] on textarea at bounding box center [665, 474] width 414 height 59
drag, startPoint x: 591, startPoint y: 471, endPoint x: 469, endPoint y: 494, distance: 123.9
click at [469, 494] on textarea at bounding box center [665, 474] width 414 height 59
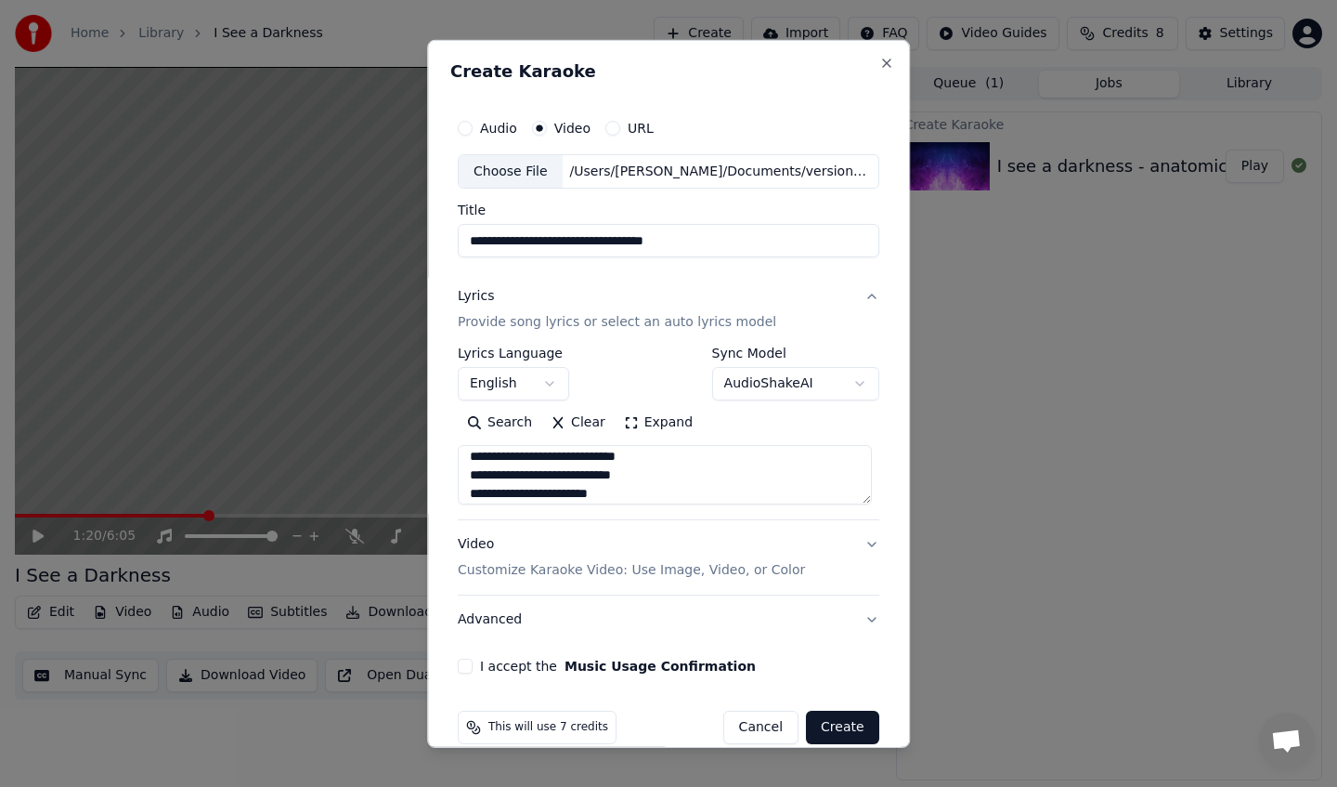
click at [473, 476] on textarea at bounding box center [665, 474] width 414 height 59
drag, startPoint x: 473, startPoint y: 476, endPoint x: 615, endPoint y: 465, distance: 142.5
click at [615, 465] on textarea at bounding box center [665, 474] width 414 height 59
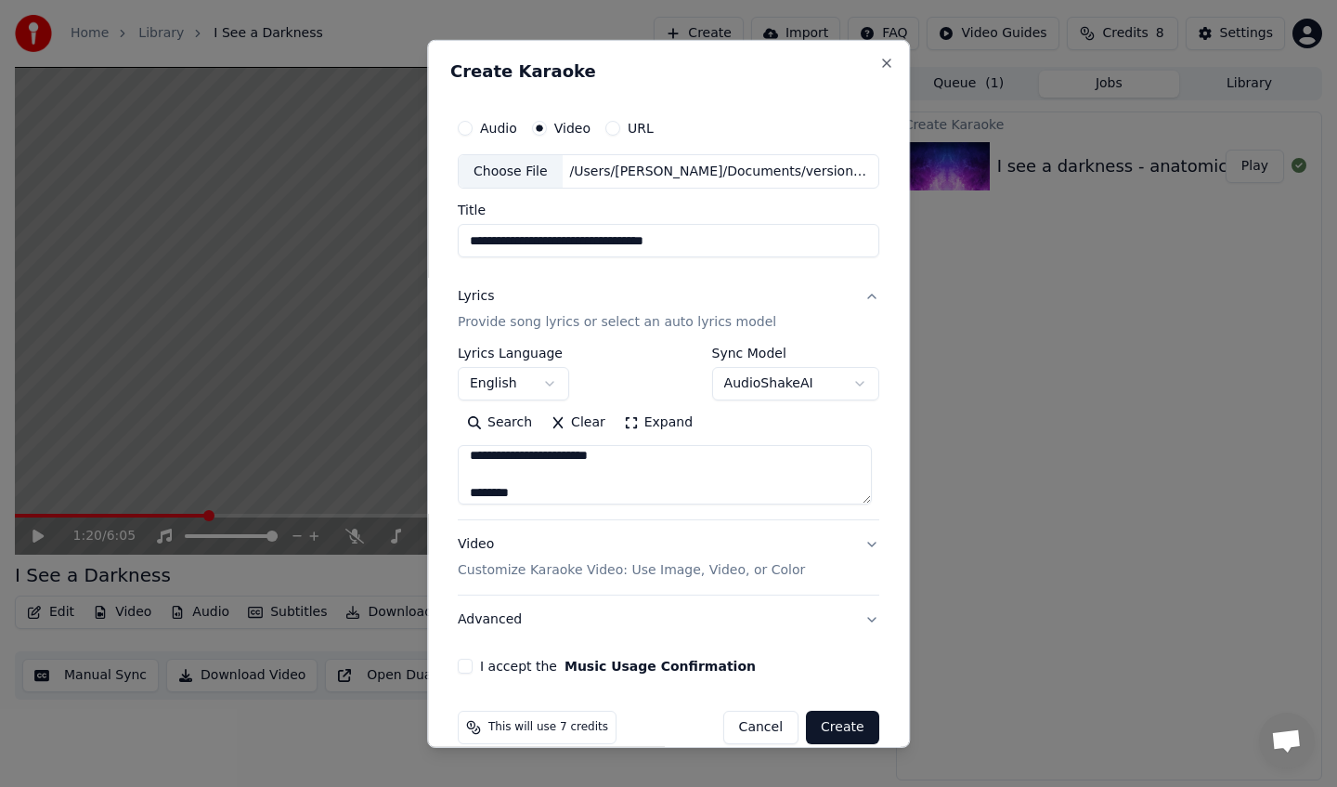
click at [534, 489] on textarea at bounding box center [665, 474] width 414 height 59
click at [535, 467] on textarea at bounding box center [665, 474] width 414 height 59
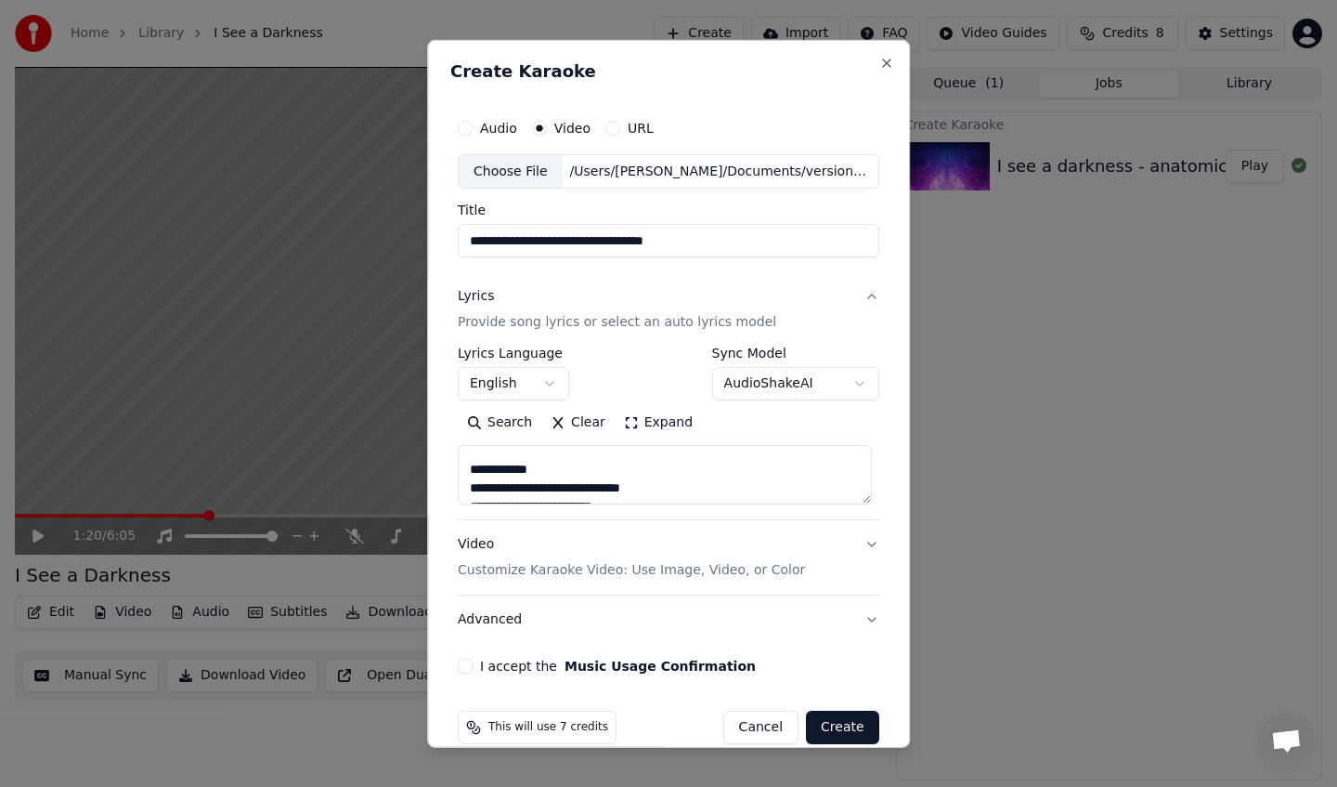
click at [535, 467] on textarea at bounding box center [665, 474] width 414 height 59
click at [533, 496] on textarea at bounding box center [665, 474] width 414 height 59
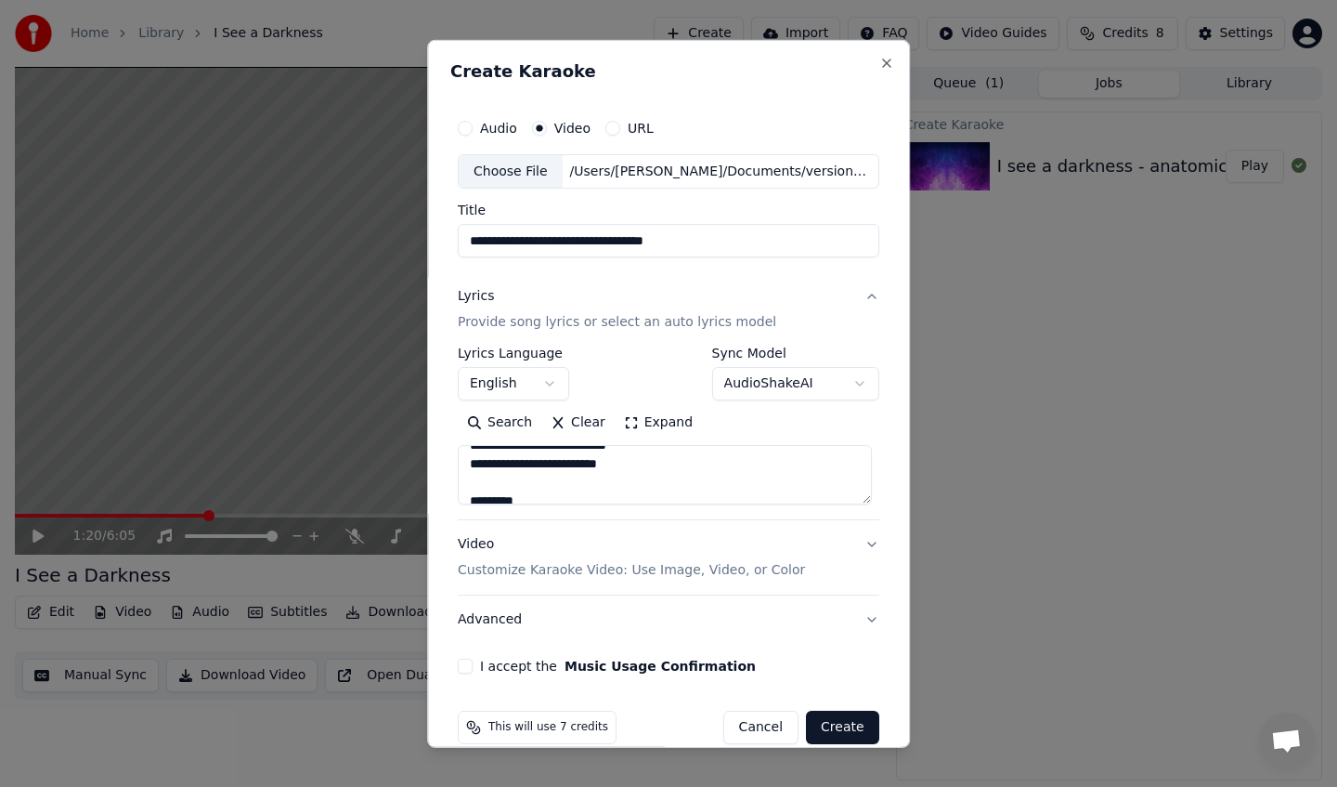
click at [533, 496] on textarea at bounding box center [665, 474] width 414 height 59
click at [517, 481] on textarea at bounding box center [665, 474] width 414 height 59
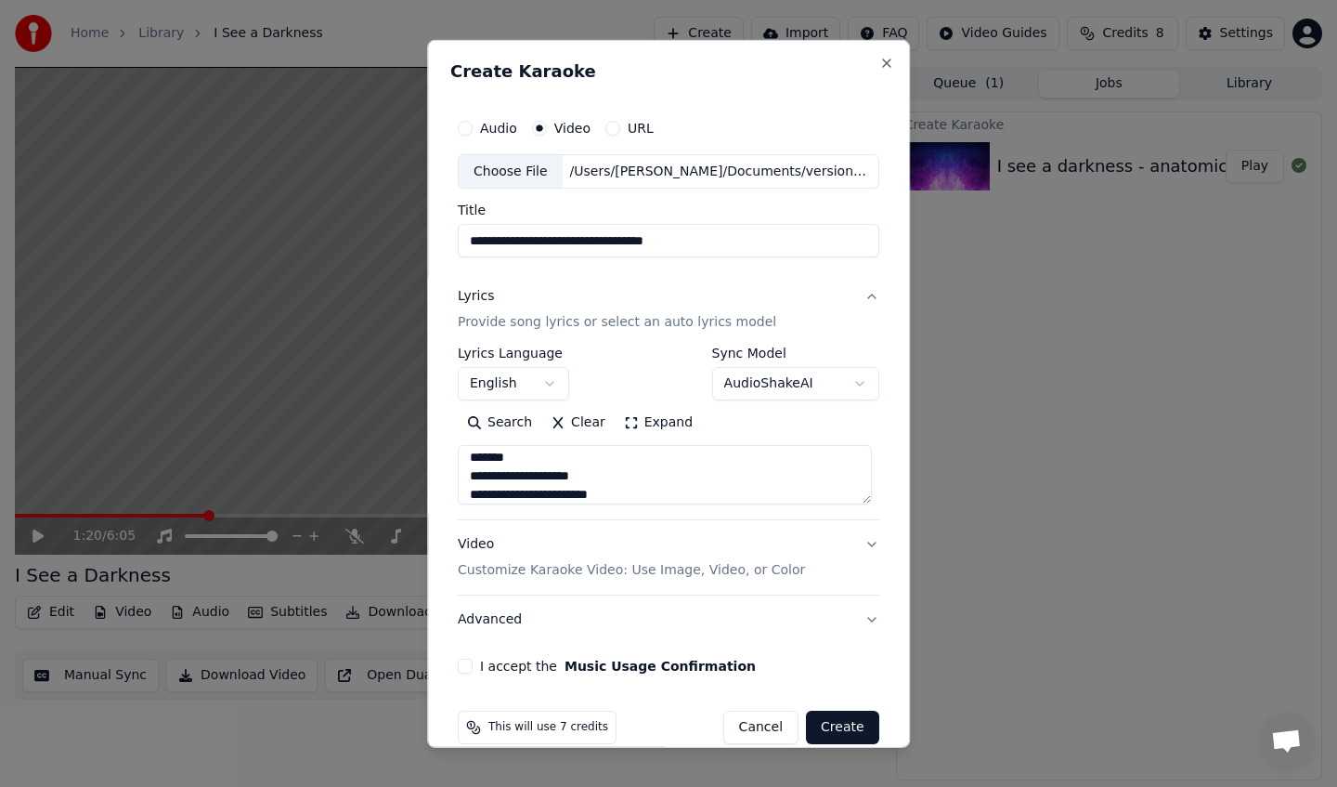
scroll to position [0, 0]
click at [510, 463] on textarea at bounding box center [665, 474] width 414 height 59
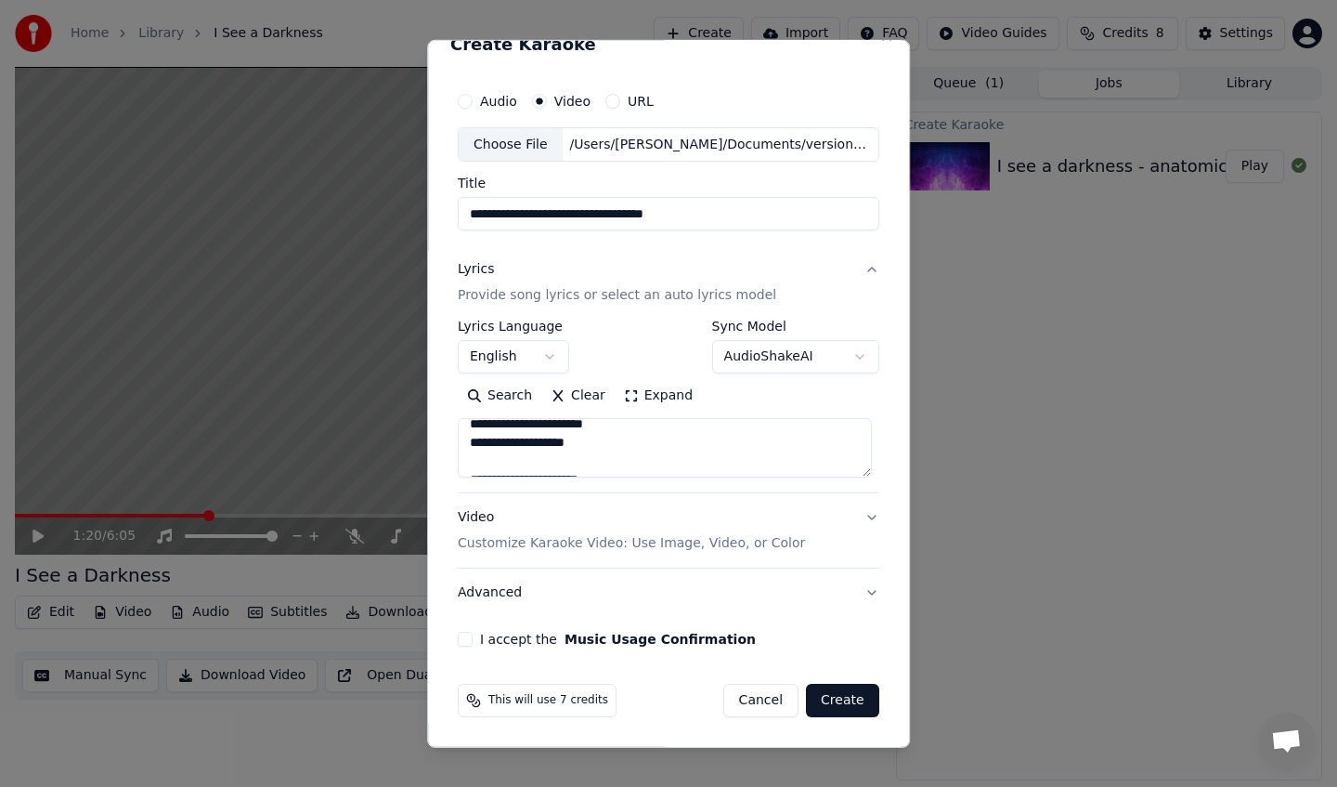
scroll to position [811, 0]
type textarea "**********"
click at [868, 517] on button "Video Customize Karaoke Video: Use Image, Video, or Color" at bounding box center [669, 530] width 422 height 74
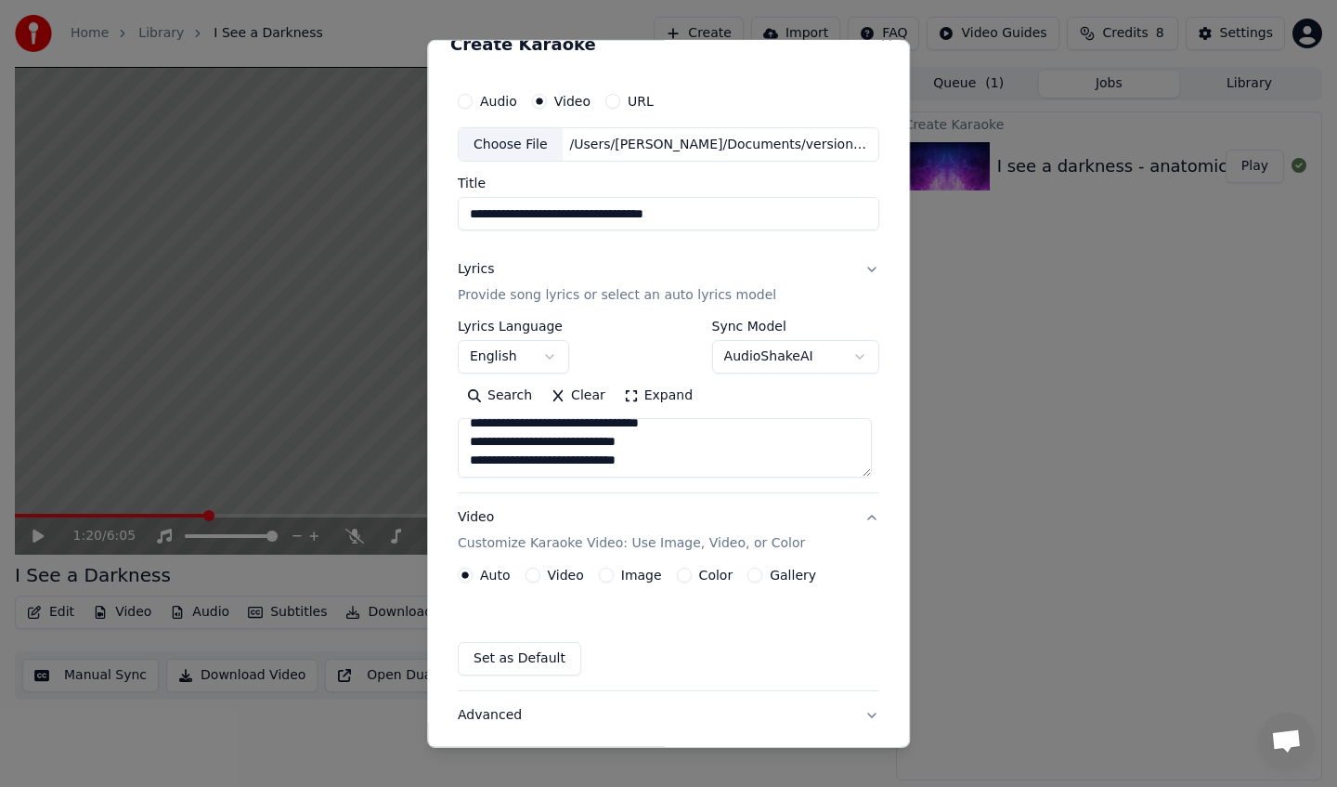
scroll to position [0, 0]
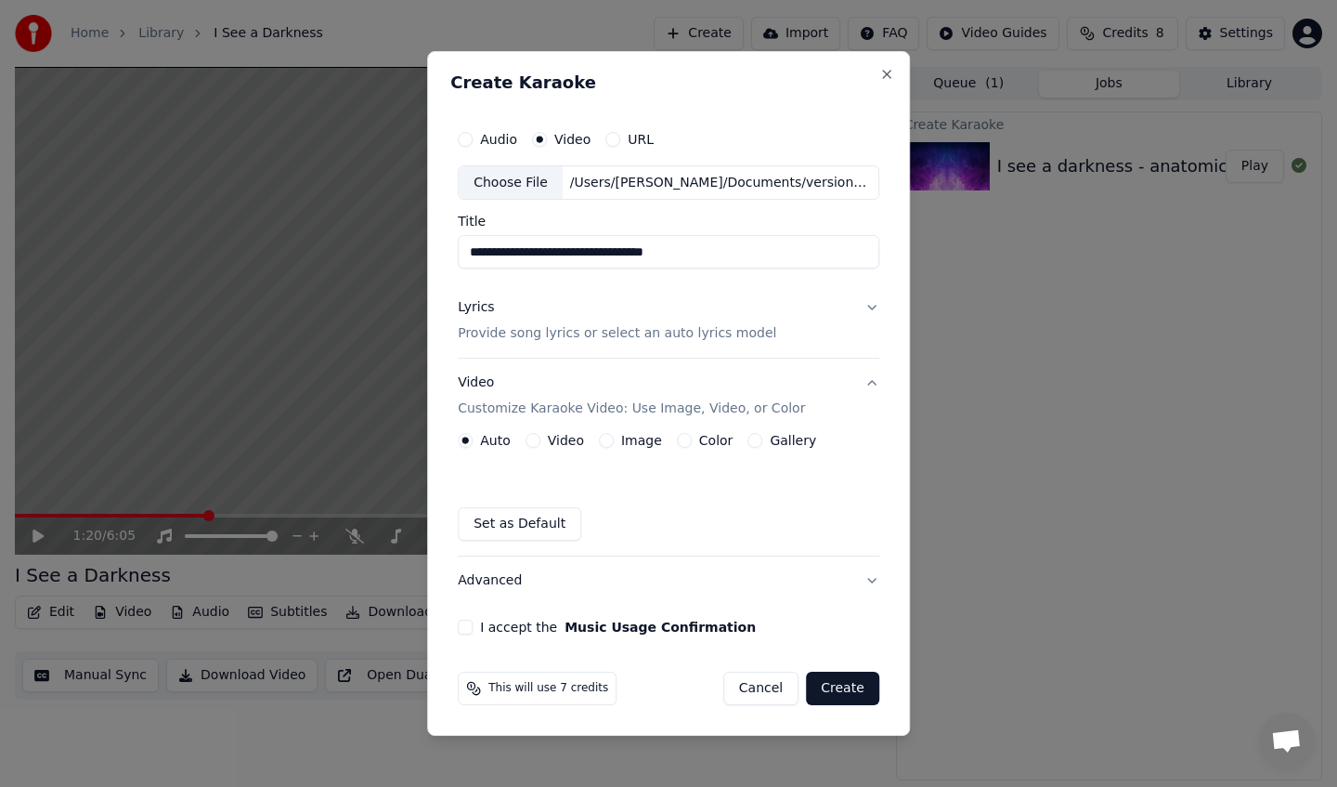
click at [537, 441] on button "Video" at bounding box center [533, 440] width 15 height 15
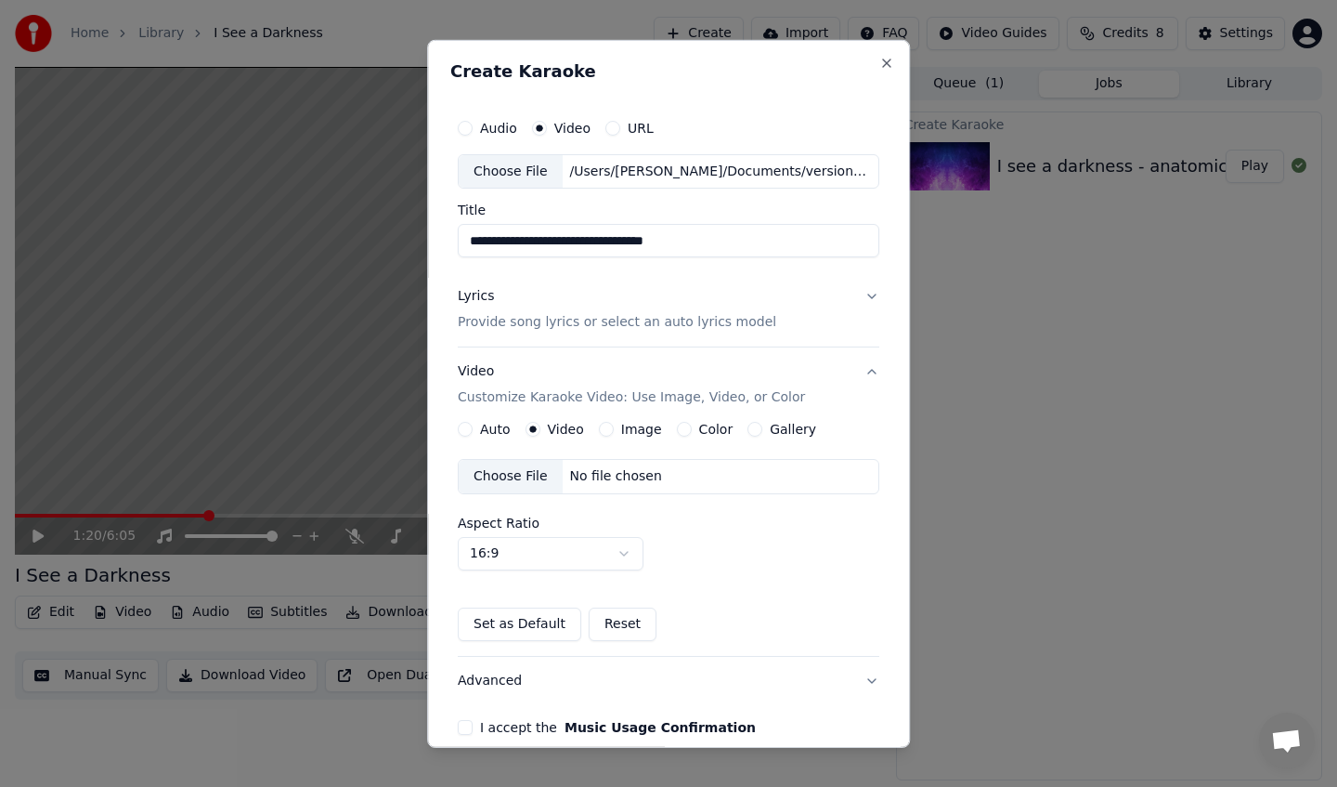
click at [470, 430] on button "Auto" at bounding box center [465, 429] width 15 height 15
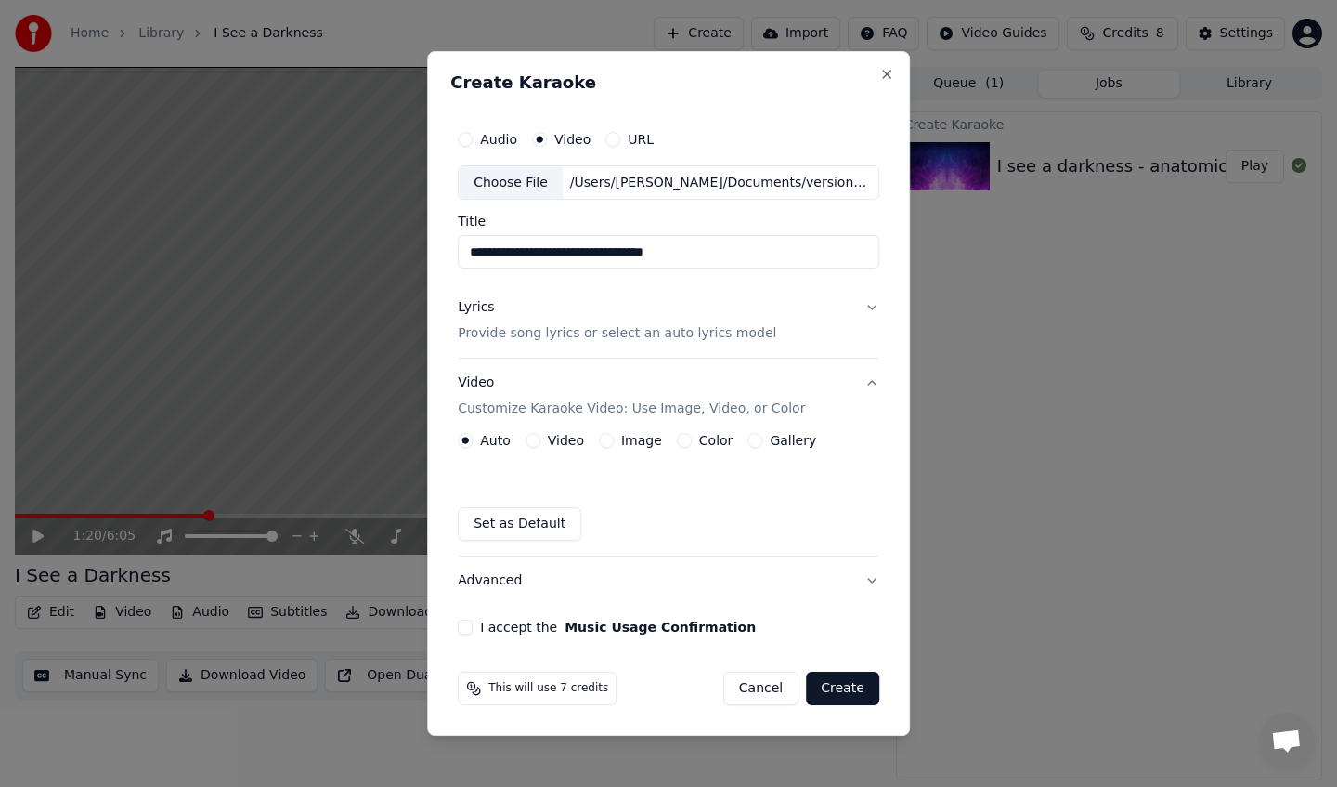
click at [536, 440] on button "Video" at bounding box center [533, 440] width 15 height 15
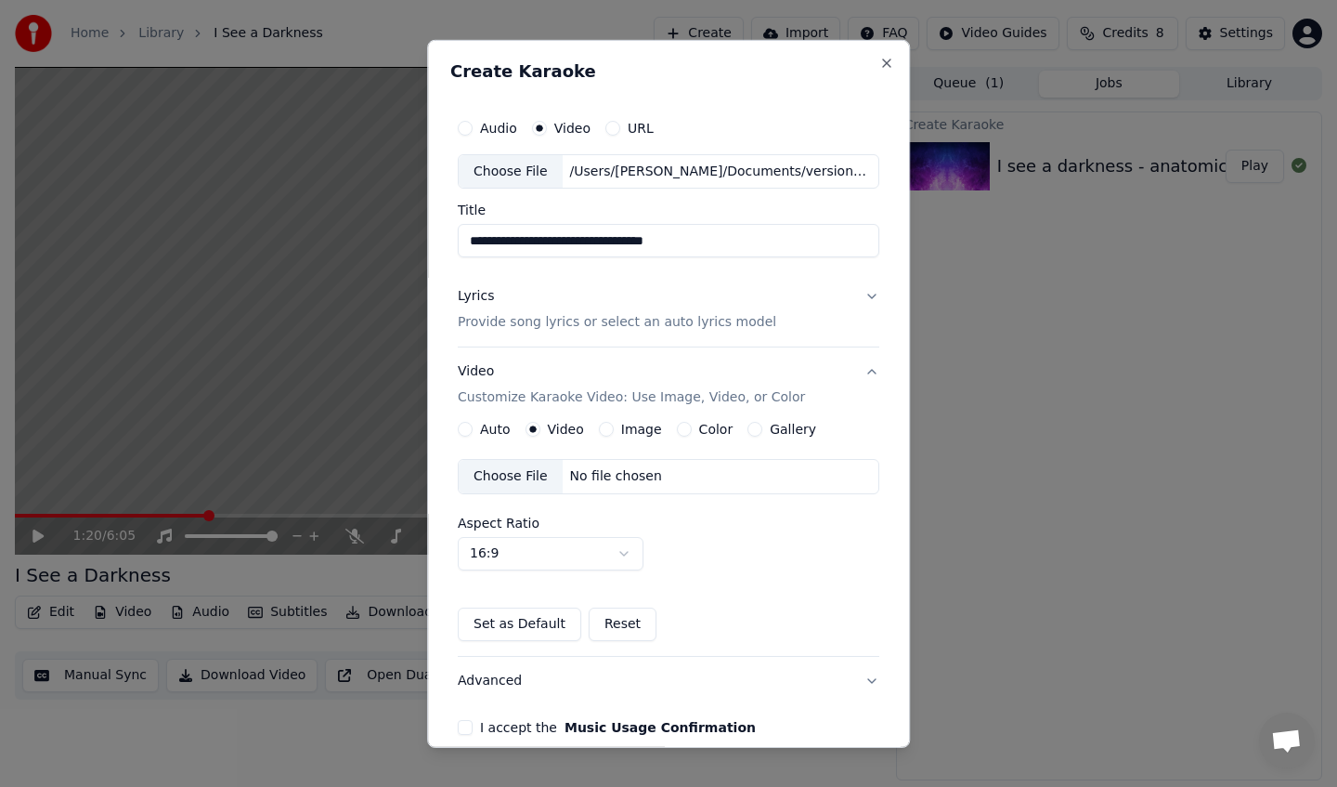
click at [533, 479] on div "Choose File" at bounding box center [511, 476] width 104 height 33
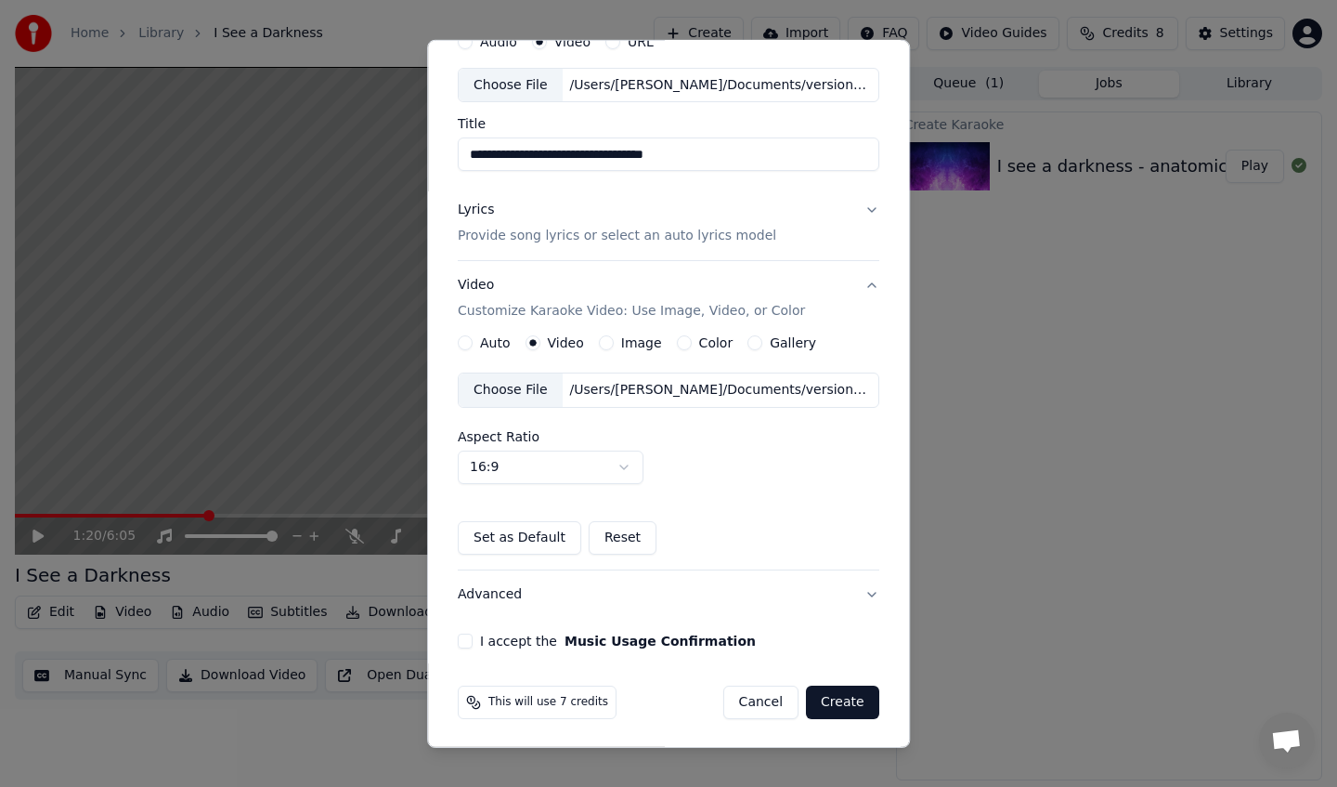
scroll to position [88, 0]
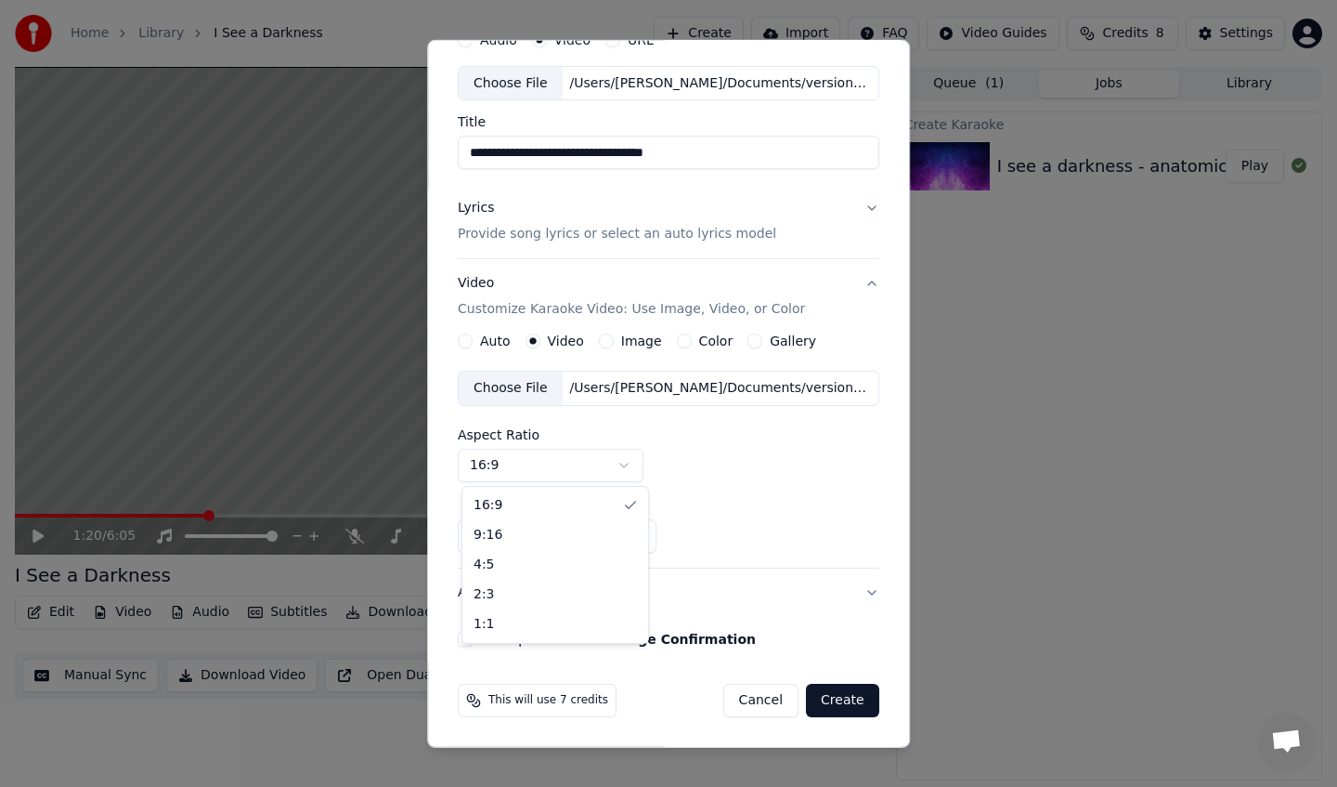
click at [626, 470] on body "**********" at bounding box center [668, 393] width 1337 height 787
click at [732, 496] on body "**********" at bounding box center [668, 393] width 1337 height 787
click at [473, 641] on button "I accept the Music Usage Confirmation" at bounding box center [465, 639] width 15 height 15
click at [828, 705] on button "Create" at bounding box center [842, 700] width 73 height 33
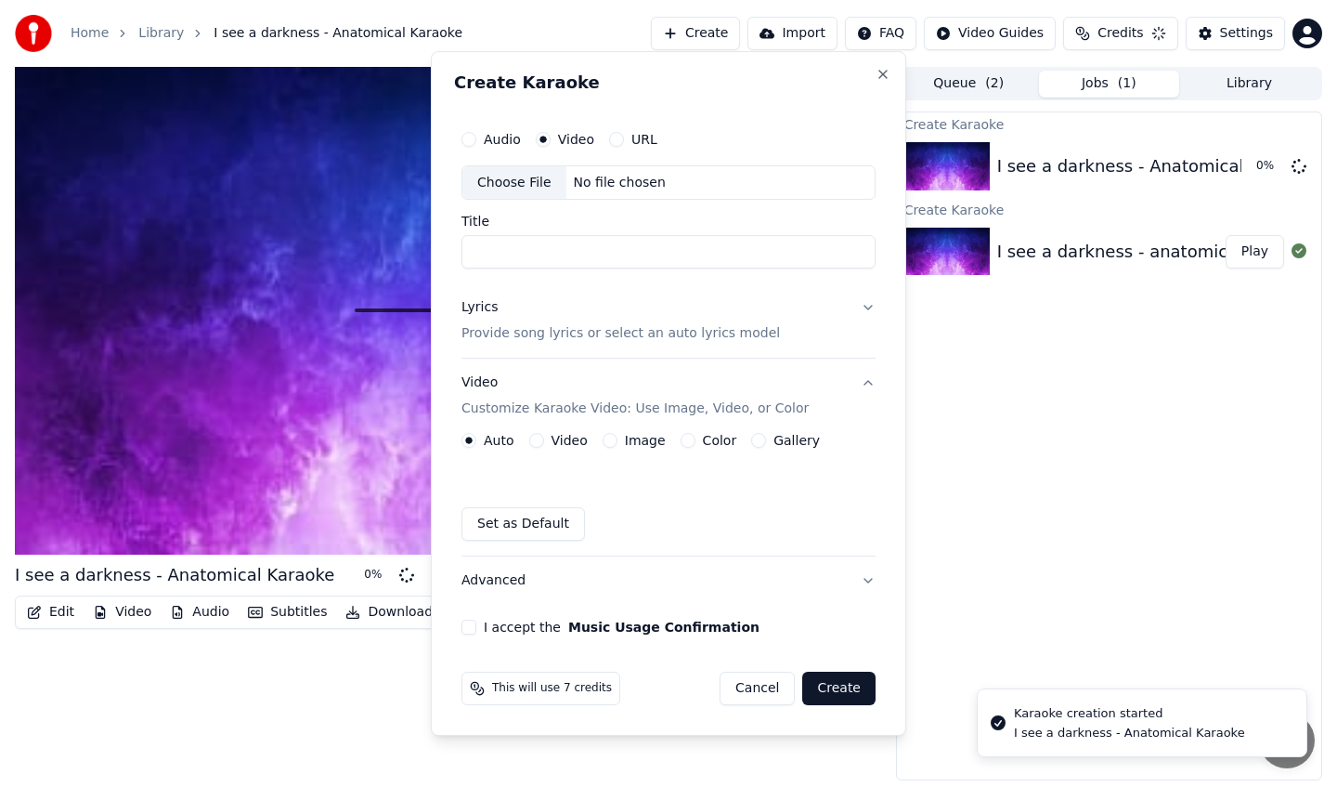
scroll to position [0, 0]
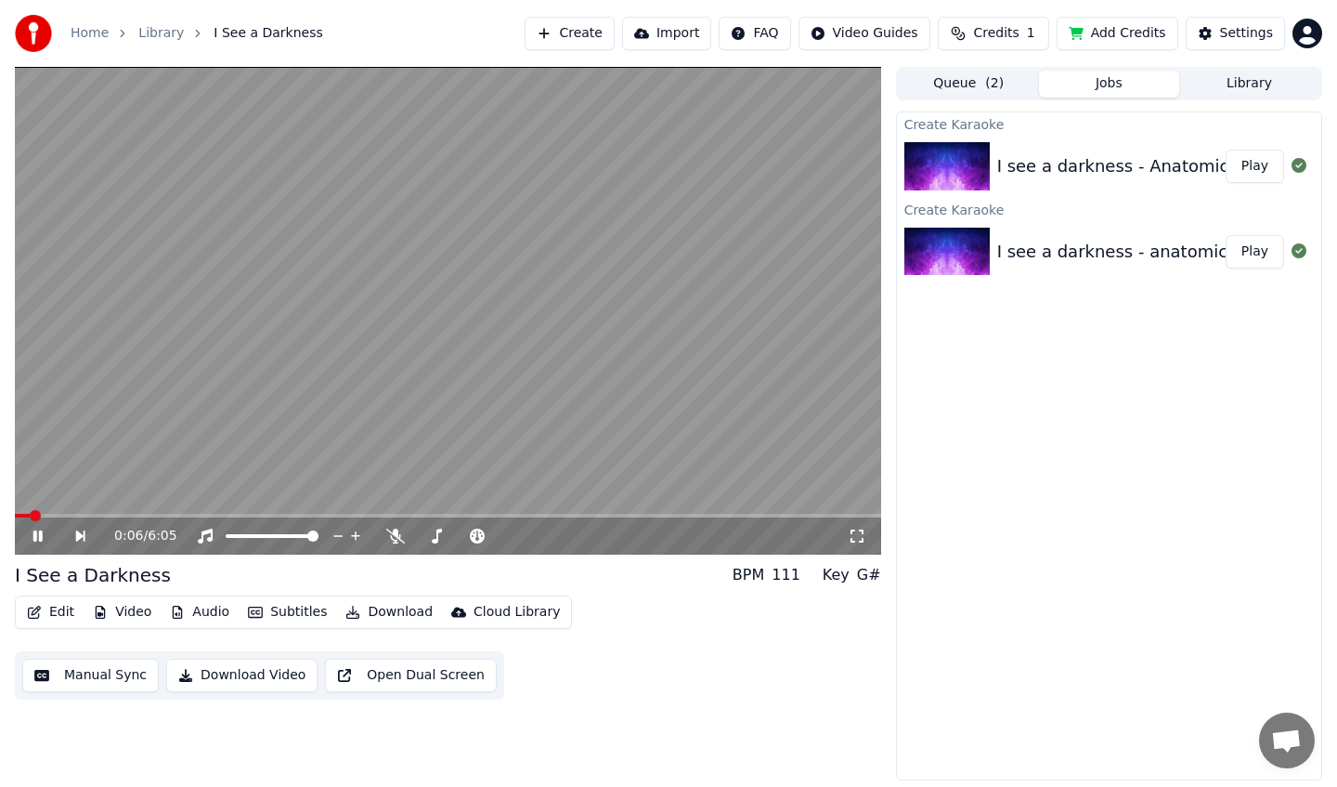
click at [50, 513] on video at bounding box center [448, 311] width 867 height 488
click at [55, 514] on span at bounding box center [448, 516] width 867 height 4
click at [44, 531] on icon at bounding box center [51, 535] width 43 height 15
click at [97, 510] on video at bounding box center [448, 311] width 867 height 488
click at [103, 511] on video at bounding box center [448, 311] width 867 height 488
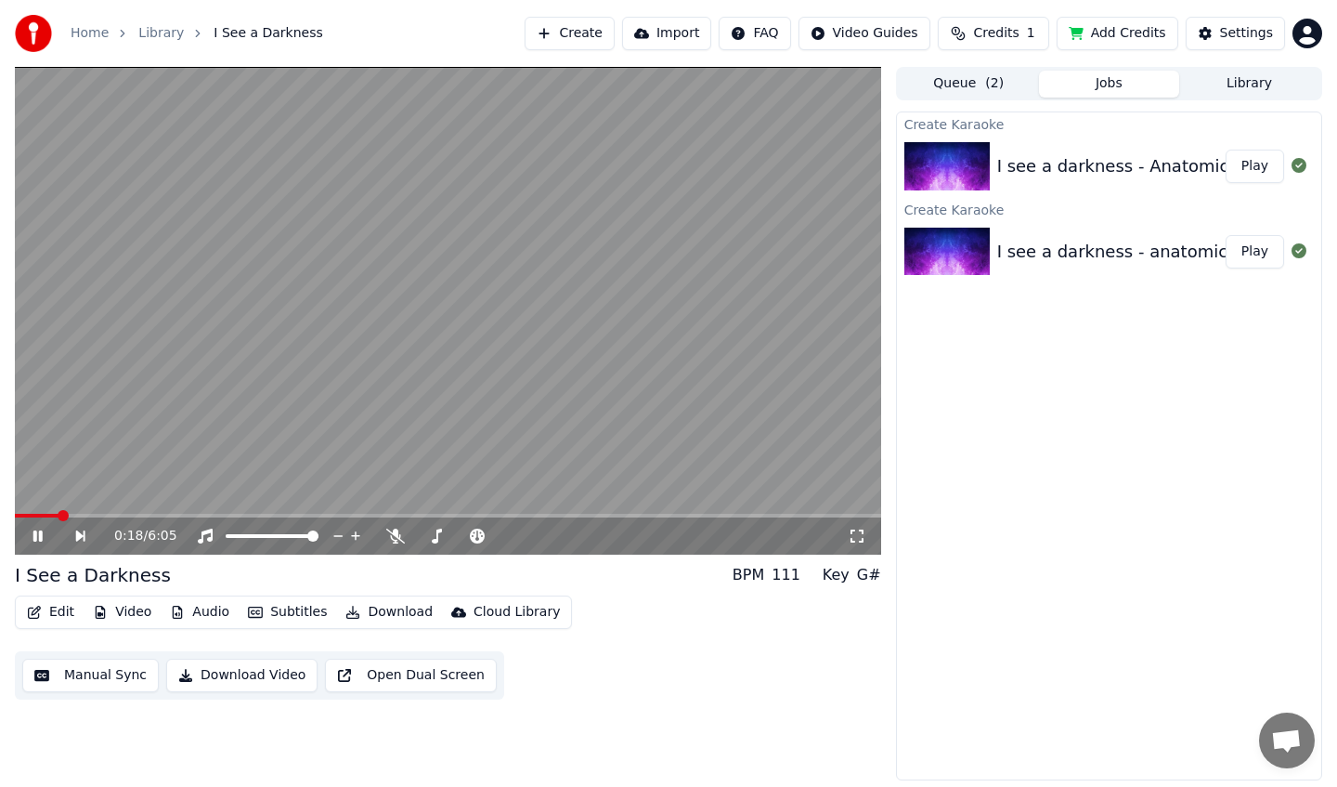
click at [104, 515] on span at bounding box center [448, 516] width 867 height 4
click at [169, 507] on video at bounding box center [448, 311] width 867 height 488
click at [171, 515] on span at bounding box center [448, 516] width 867 height 4
drag, startPoint x: 335, startPoint y: 505, endPoint x: 330, endPoint y: 517, distance: 13.3
click at [335, 505] on video at bounding box center [448, 311] width 867 height 488
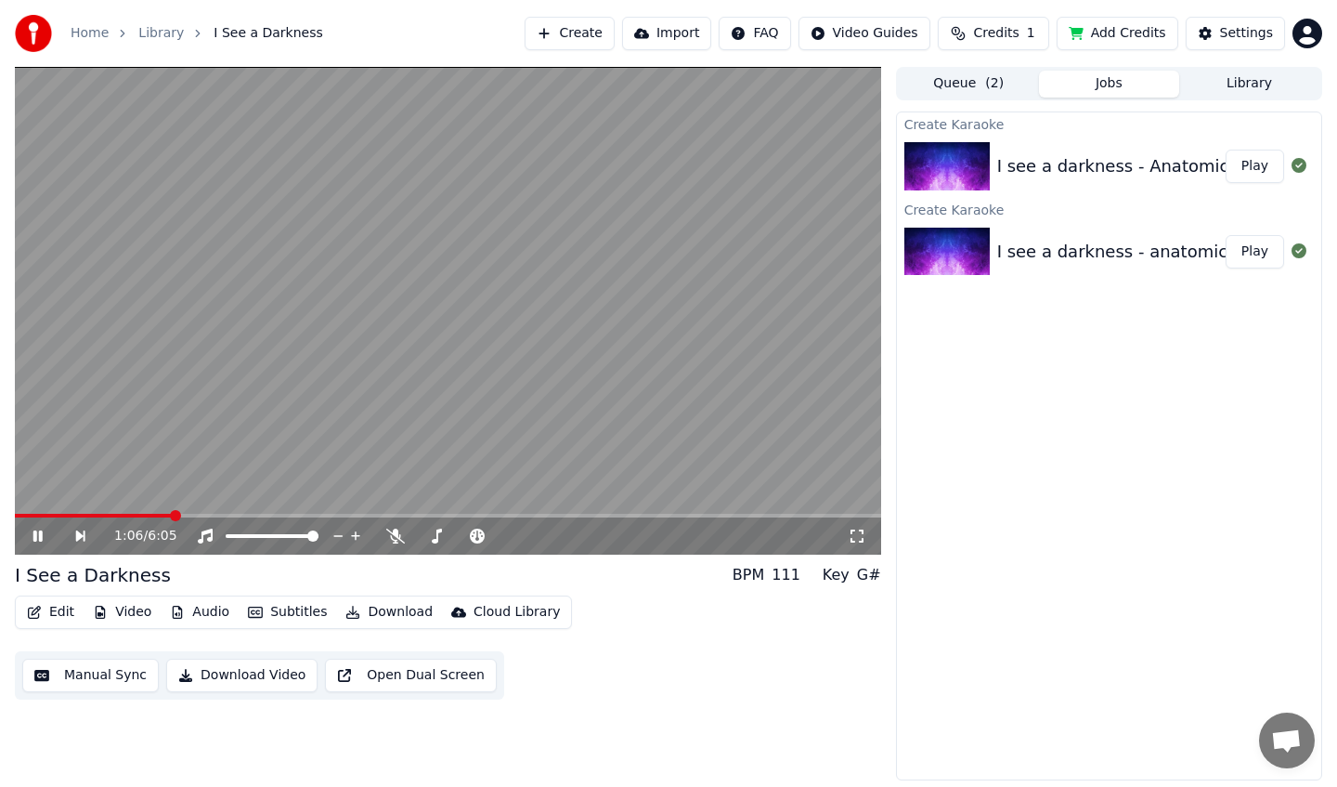
click at [330, 517] on div "1:06 / 6:05" at bounding box center [448, 535] width 867 height 37
click at [346, 514] on span at bounding box center [448, 516] width 867 height 4
click at [443, 515] on span at bounding box center [448, 516] width 867 height 4
click at [30, 535] on icon at bounding box center [51, 535] width 43 height 15
click at [972, 145] on img at bounding box center [947, 166] width 85 height 48
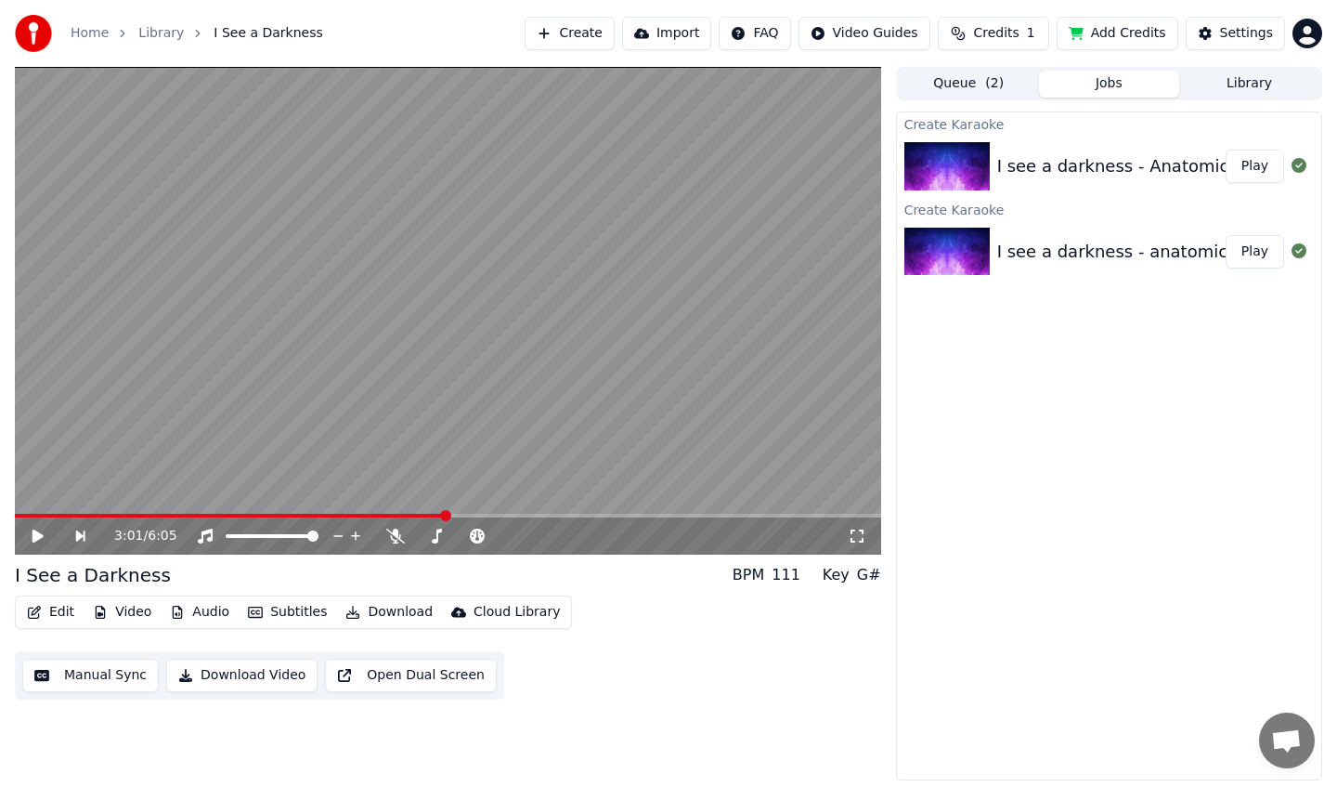
click at [1246, 175] on button "Play" at bounding box center [1255, 166] width 59 height 33
click at [1251, 244] on button "Play" at bounding box center [1255, 251] width 59 height 33
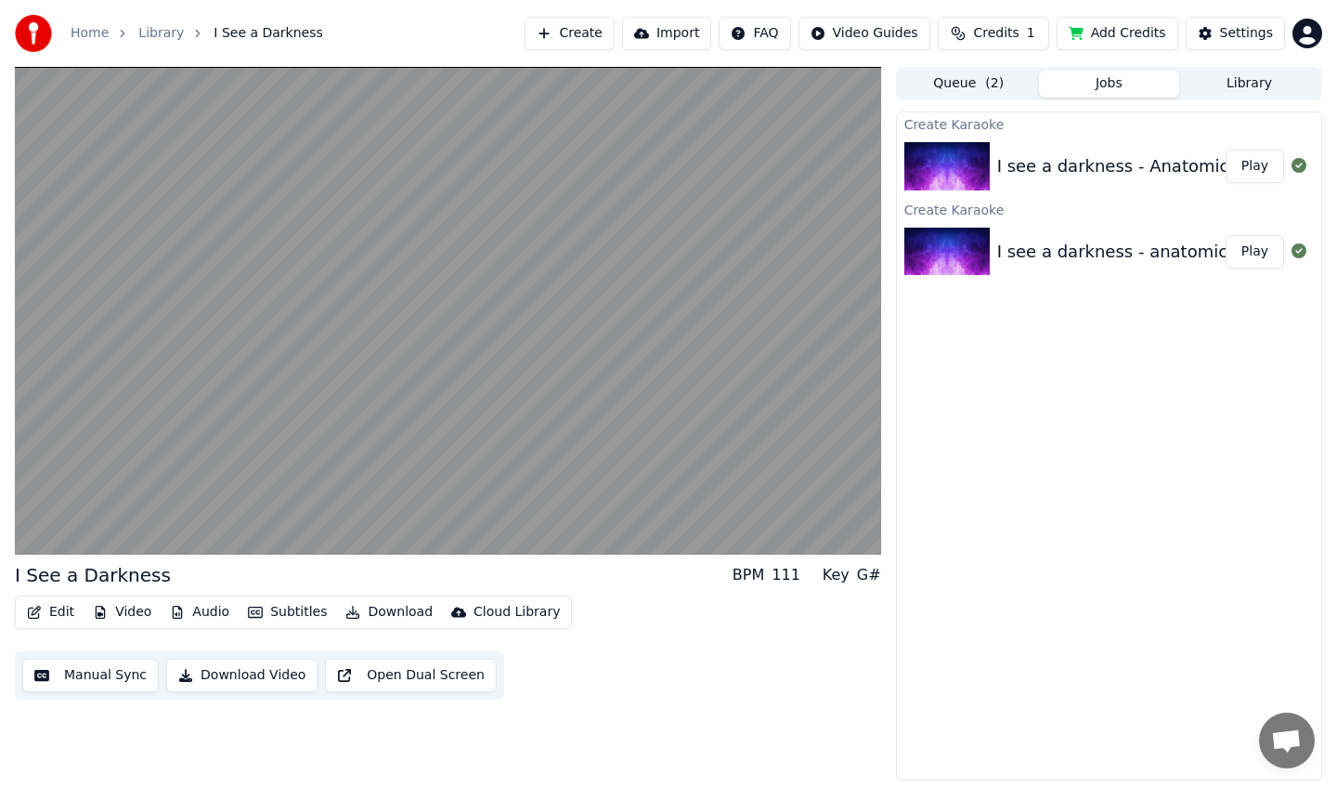
click at [1292, 255] on icon at bounding box center [1299, 250] width 15 height 15
click at [1308, 253] on div at bounding box center [1299, 252] width 30 height 22
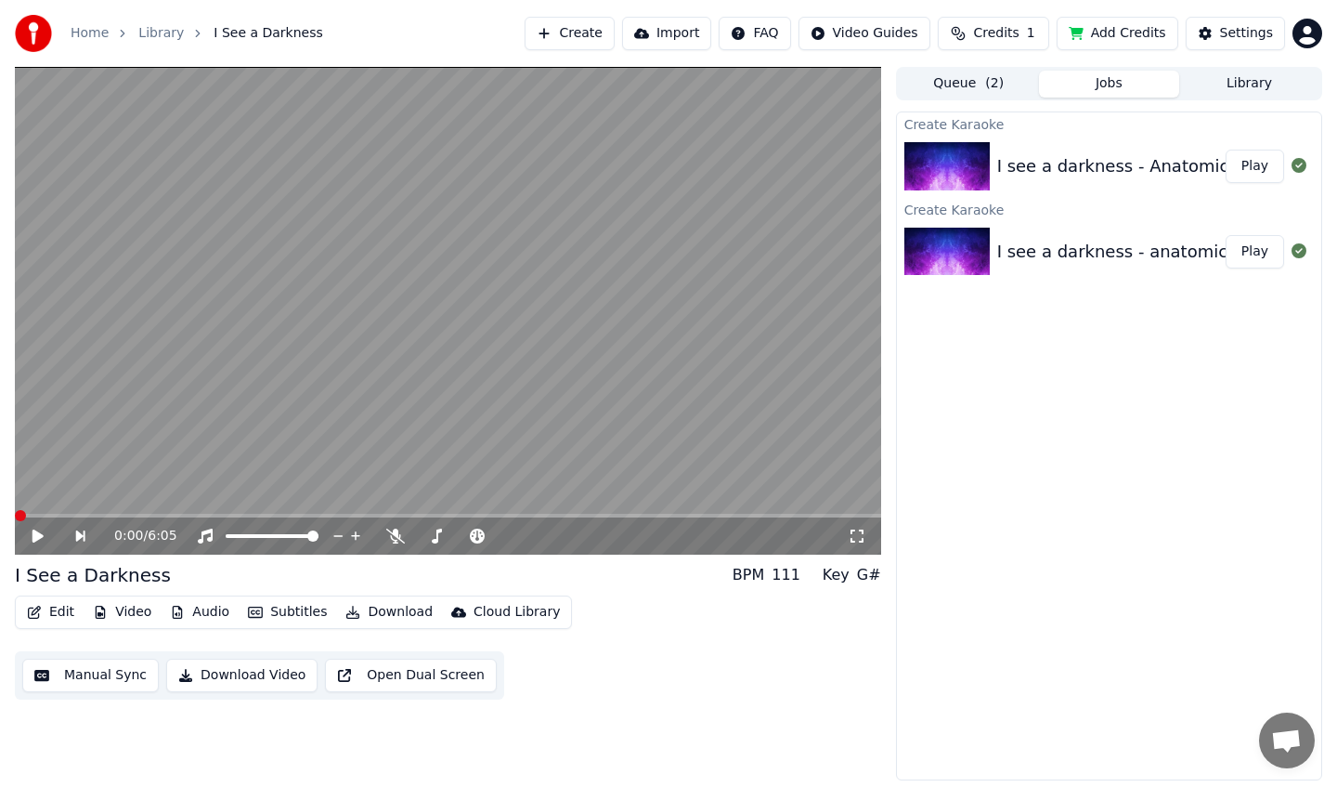
click at [971, 86] on button "Queue ( 2 )" at bounding box center [969, 84] width 140 height 27
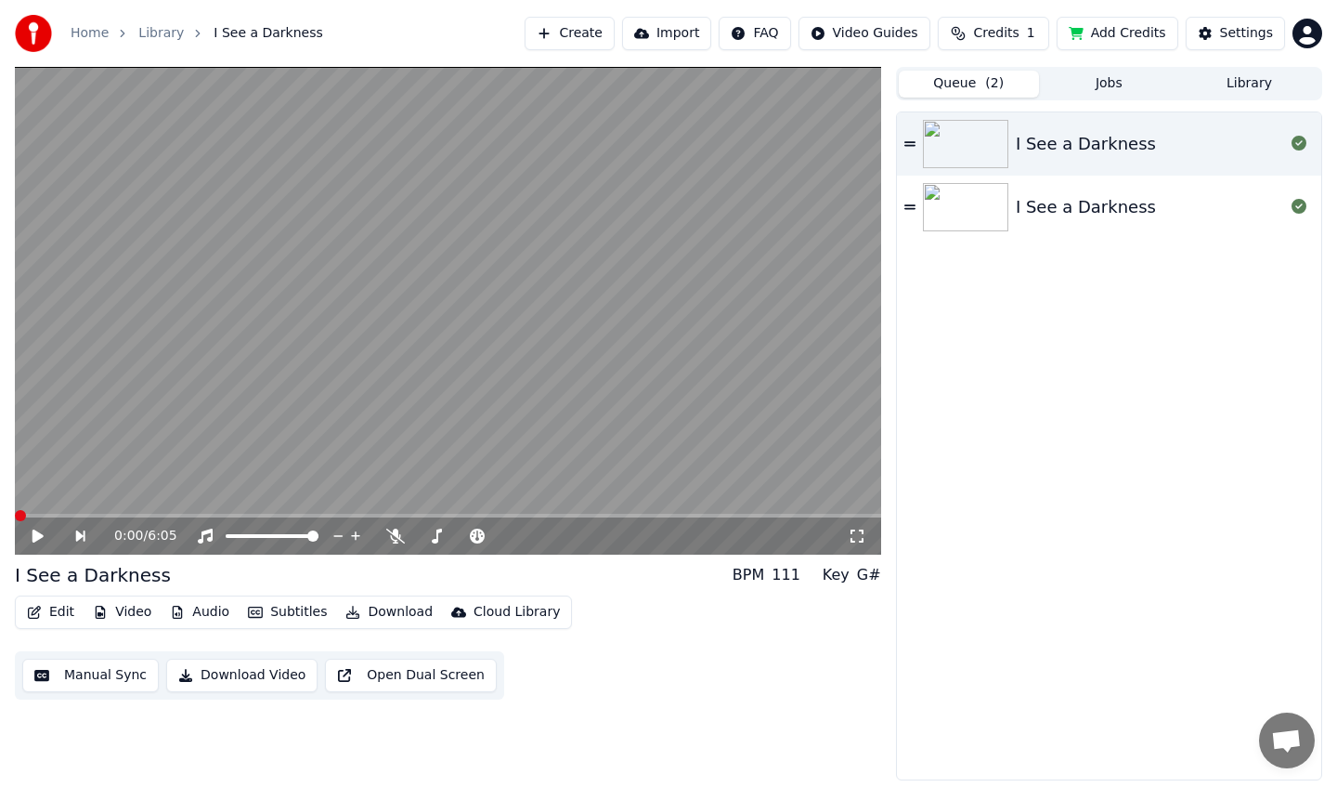
click at [566, 31] on button "Create" at bounding box center [570, 33] width 90 height 33
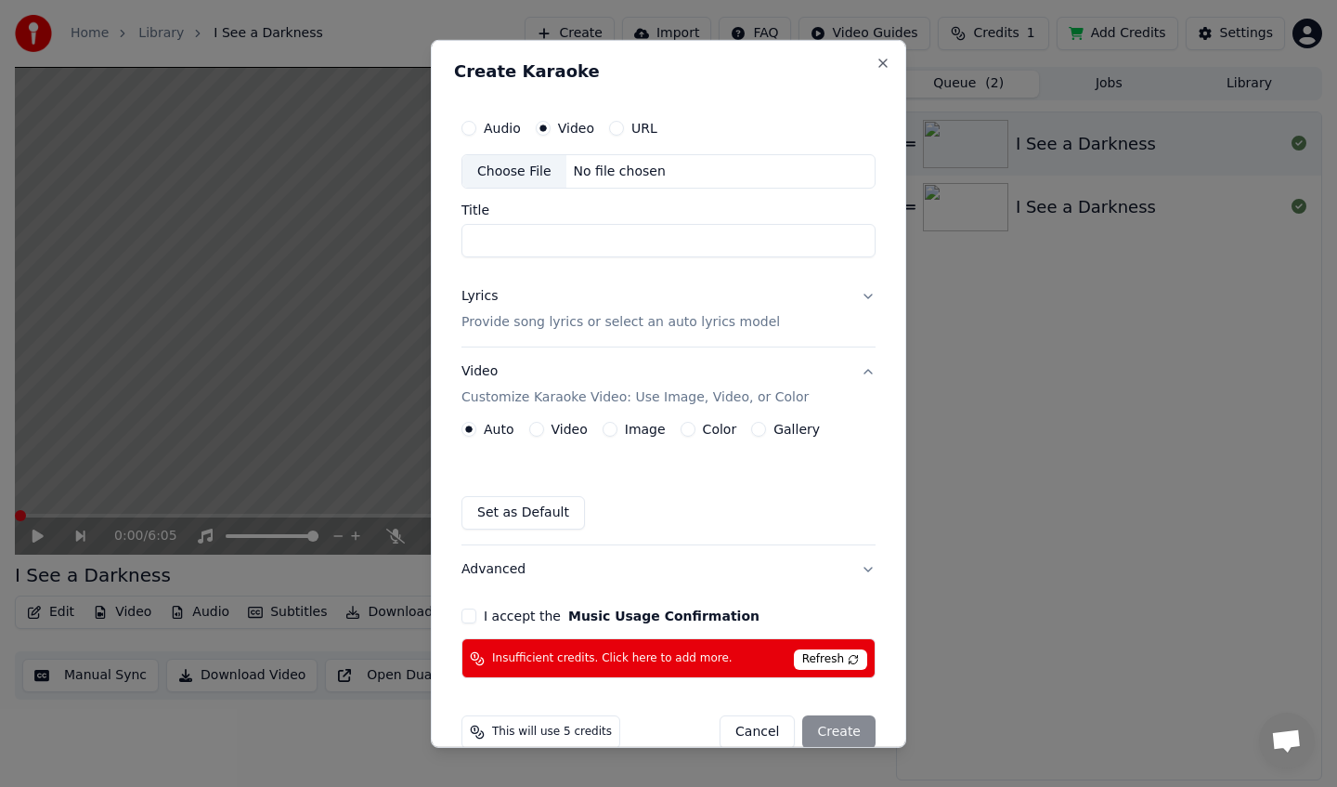
click at [528, 189] on div "Audio Video URL Choose File No file chosen Title" at bounding box center [669, 183] width 414 height 149
click at [510, 168] on div "Choose File" at bounding box center [515, 170] width 104 height 33
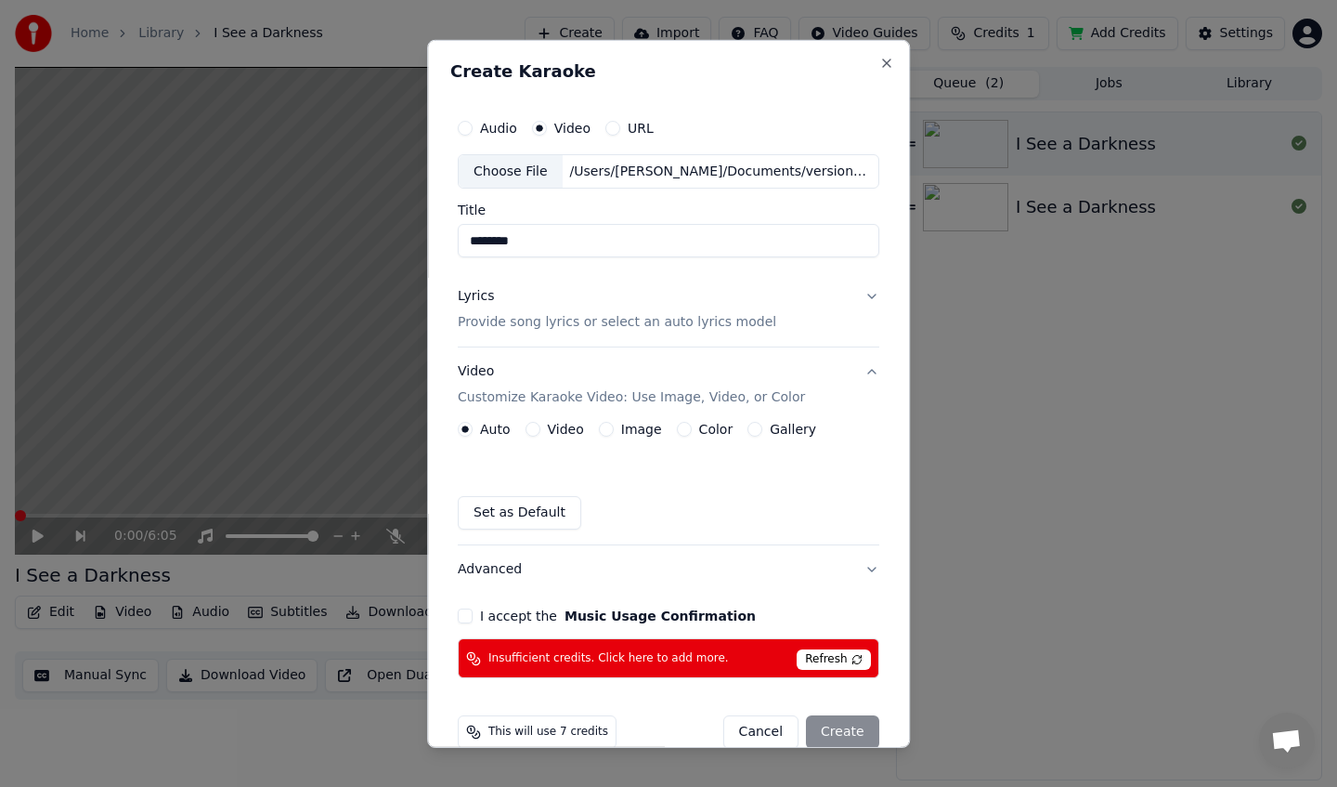
type input "********"
click at [545, 429] on div "Video" at bounding box center [555, 429] width 59 height 15
click at [537, 429] on button "Video" at bounding box center [533, 429] width 15 height 15
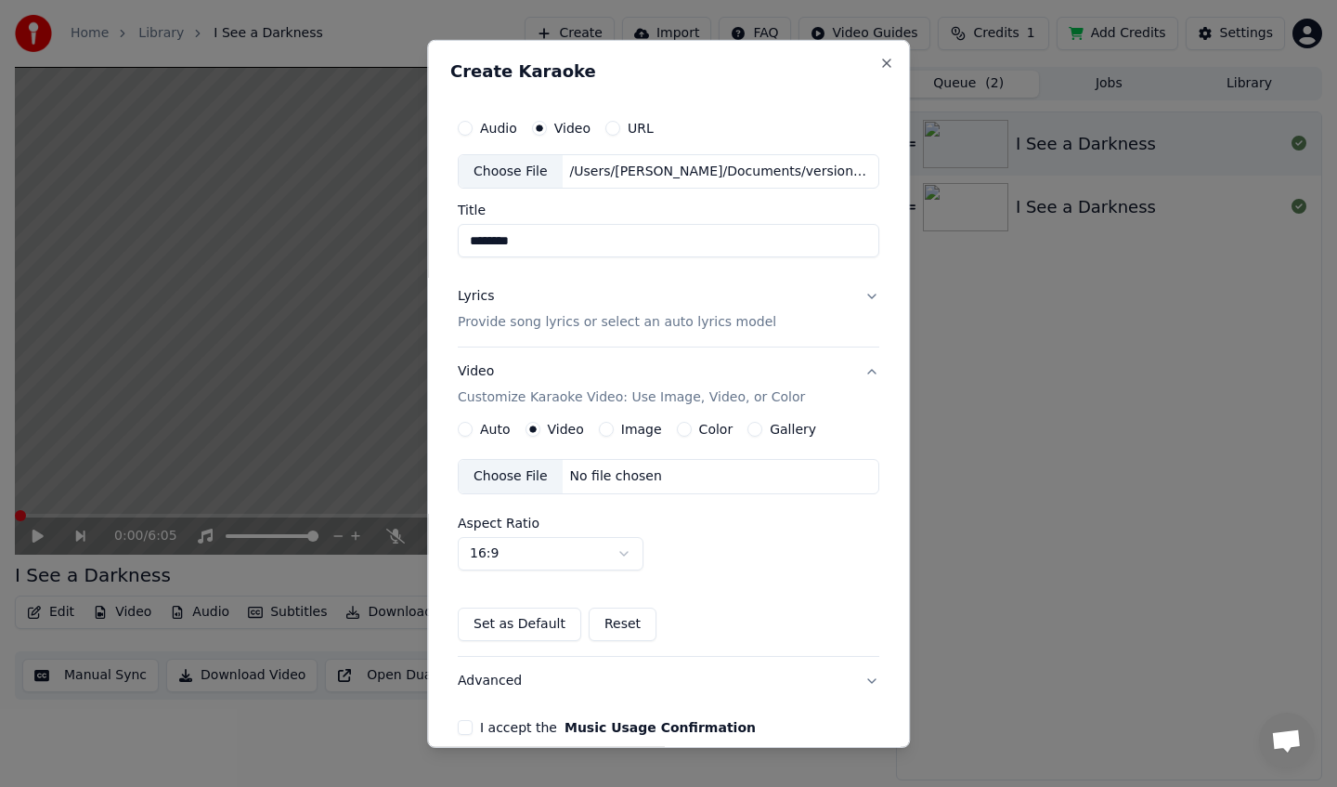
click at [524, 485] on div "Choose File" at bounding box center [511, 476] width 104 height 33
click at [616, 428] on div "Image" at bounding box center [630, 429] width 63 height 15
click at [684, 432] on button "Color" at bounding box center [684, 429] width 15 height 15
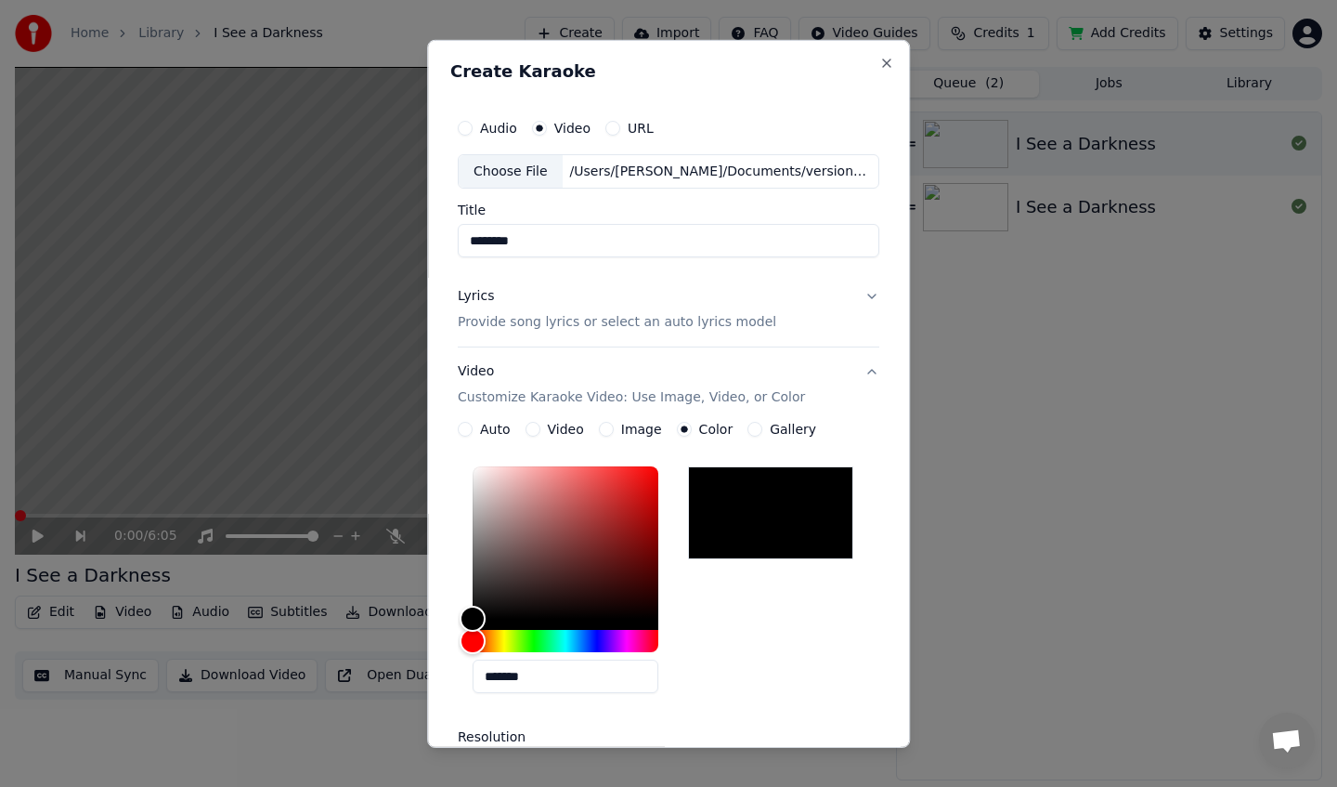
click at [548, 433] on div "Video" at bounding box center [555, 429] width 59 height 15
click at [536, 429] on button "Video" at bounding box center [533, 429] width 15 height 15
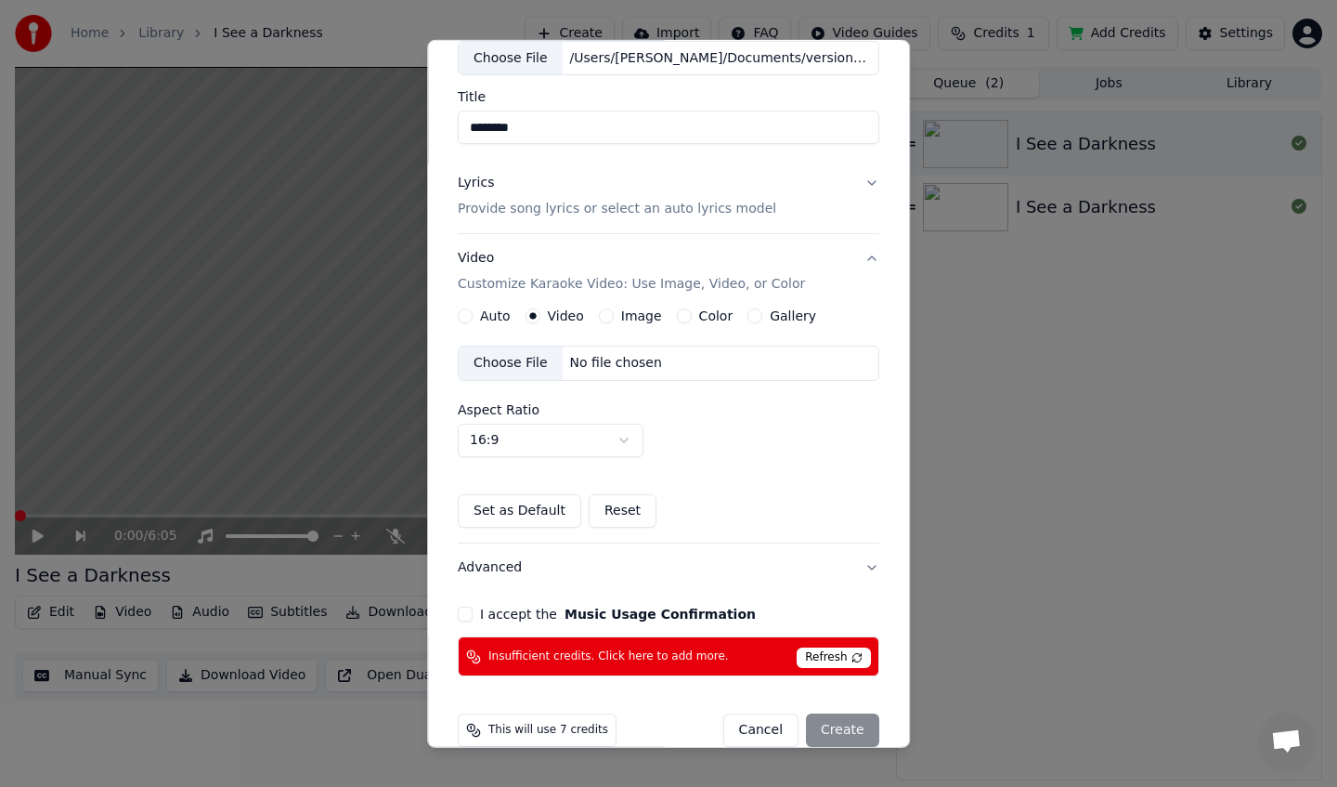
scroll to position [118, 0]
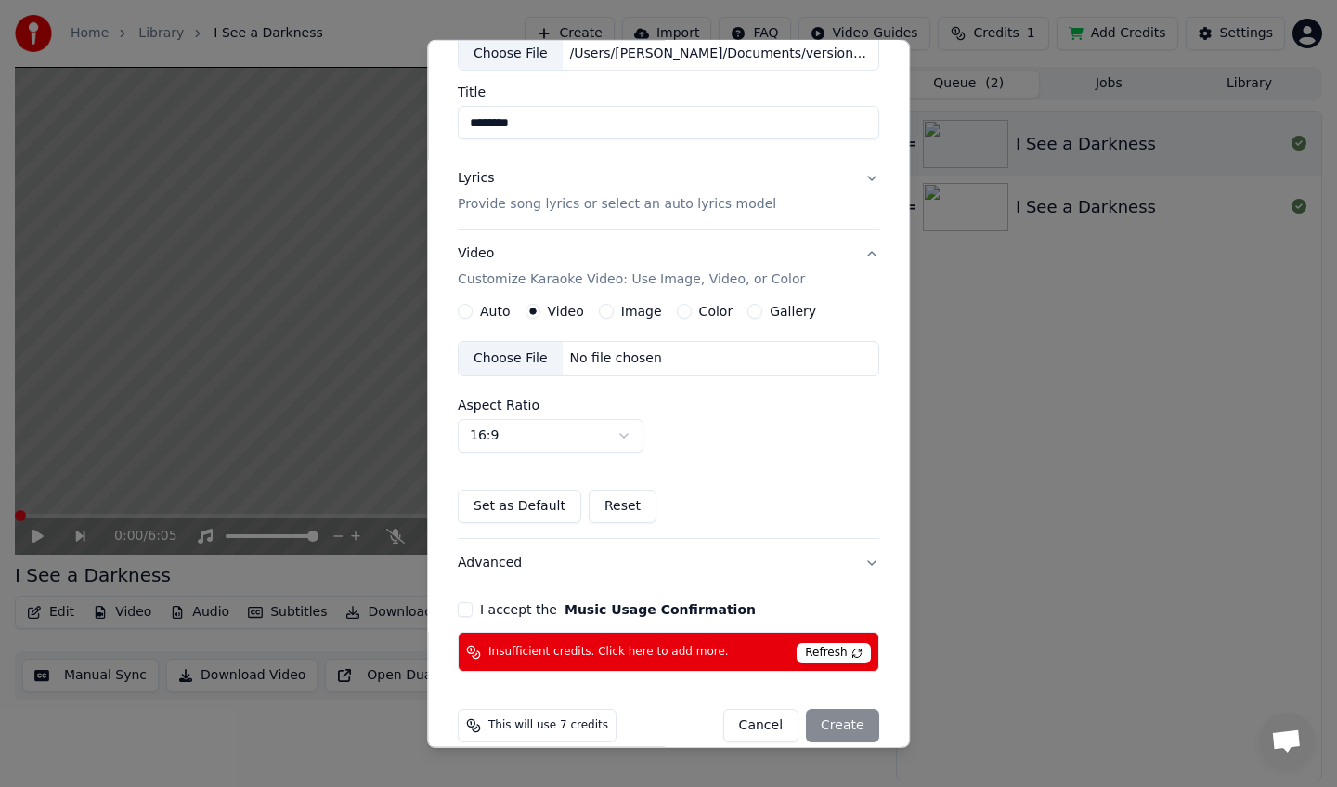
click at [608, 495] on button "Reset" at bounding box center [623, 505] width 68 height 33
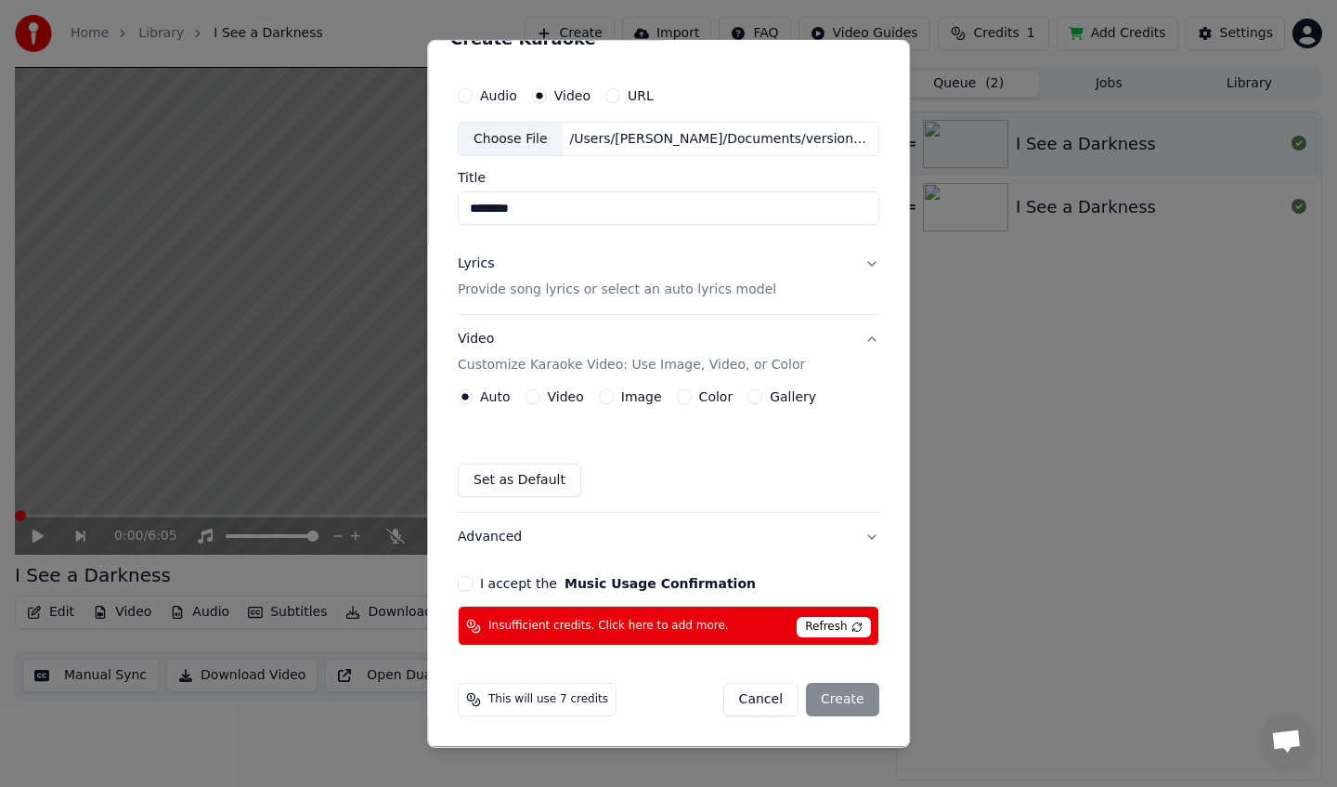
scroll to position [32, 0]
click at [539, 396] on button "Video" at bounding box center [533, 397] width 15 height 15
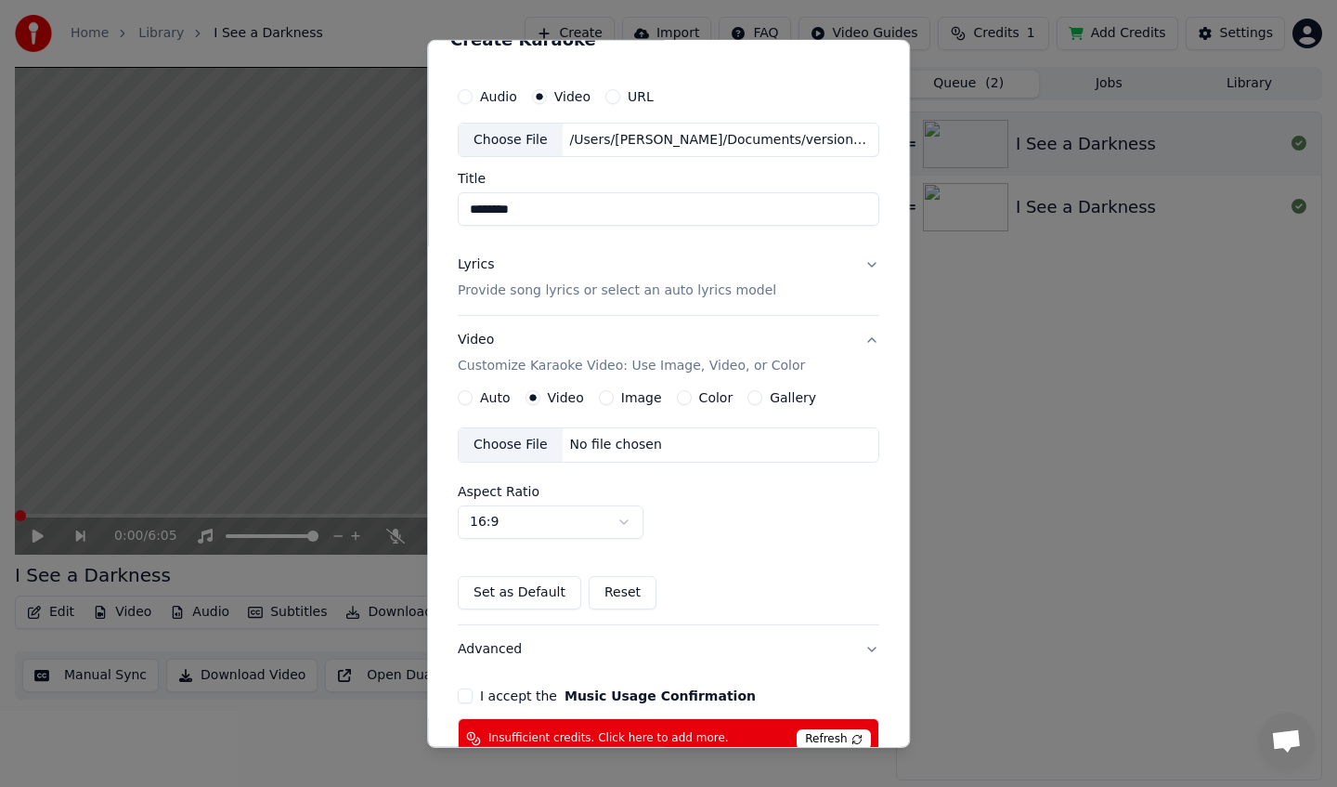
click at [547, 441] on div "Choose File" at bounding box center [511, 444] width 104 height 33
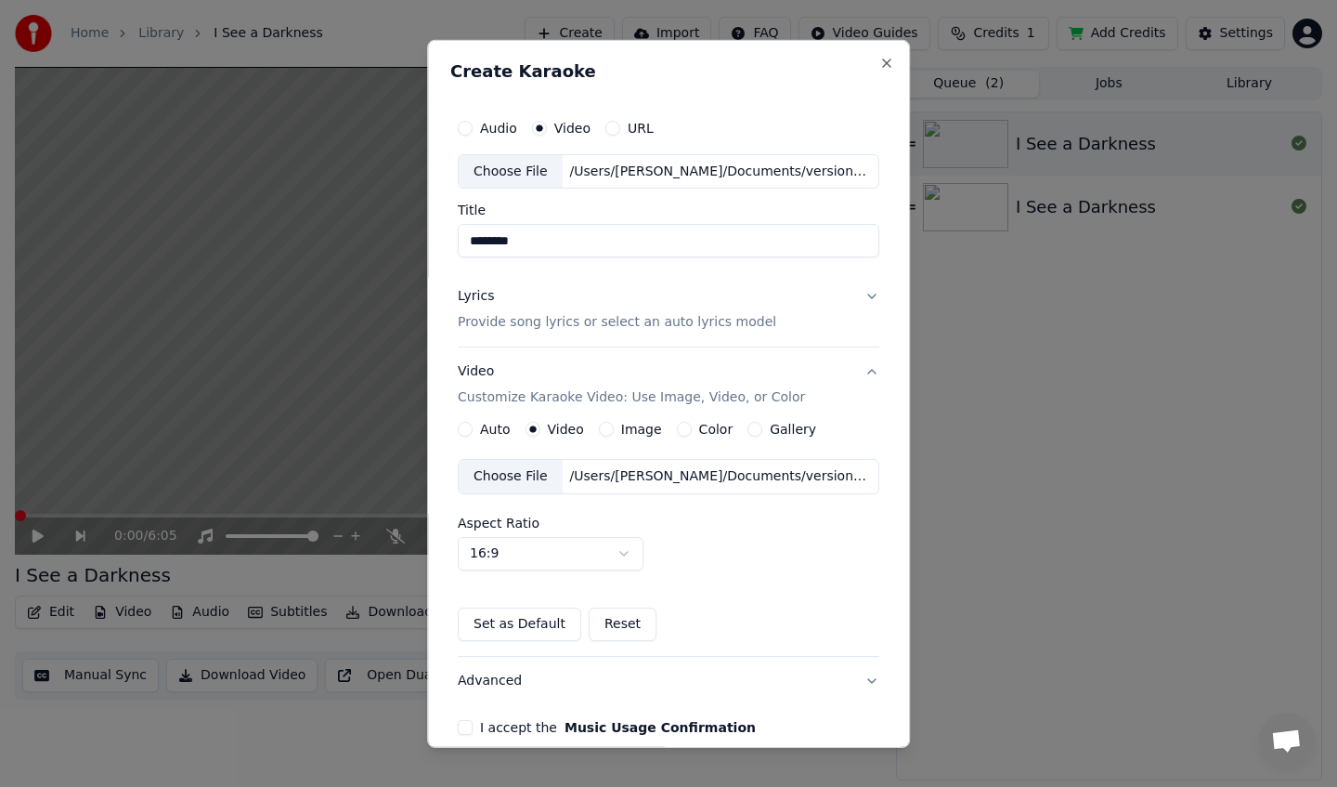
click at [757, 331] on p "Provide song lyrics or select an auto lyrics model" at bounding box center [617, 322] width 319 height 19
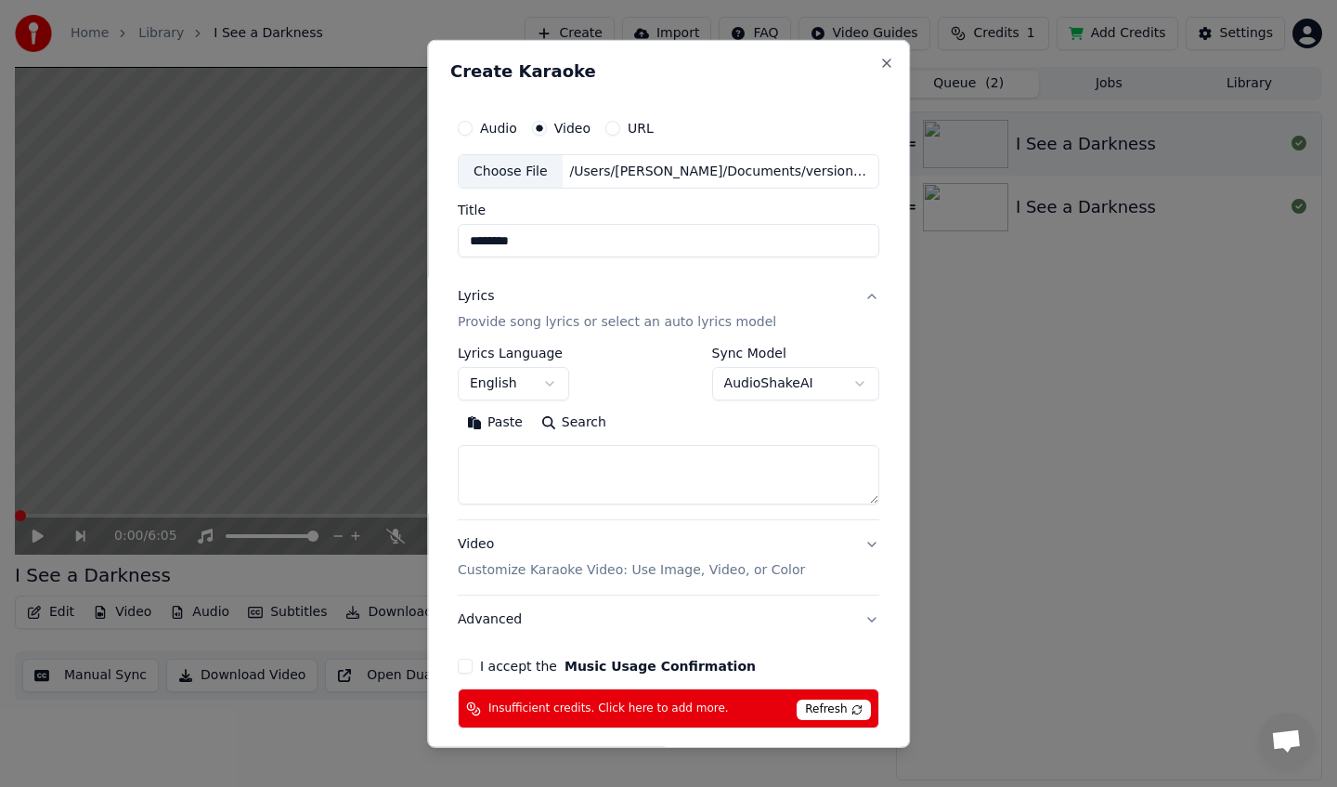
click at [593, 469] on textarea at bounding box center [669, 474] width 422 height 59
paste textarea "**********"
click at [539, 488] on textarea at bounding box center [665, 474] width 414 height 59
click at [525, 476] on textarea at bounding box center [665, 474] width 414 height 59
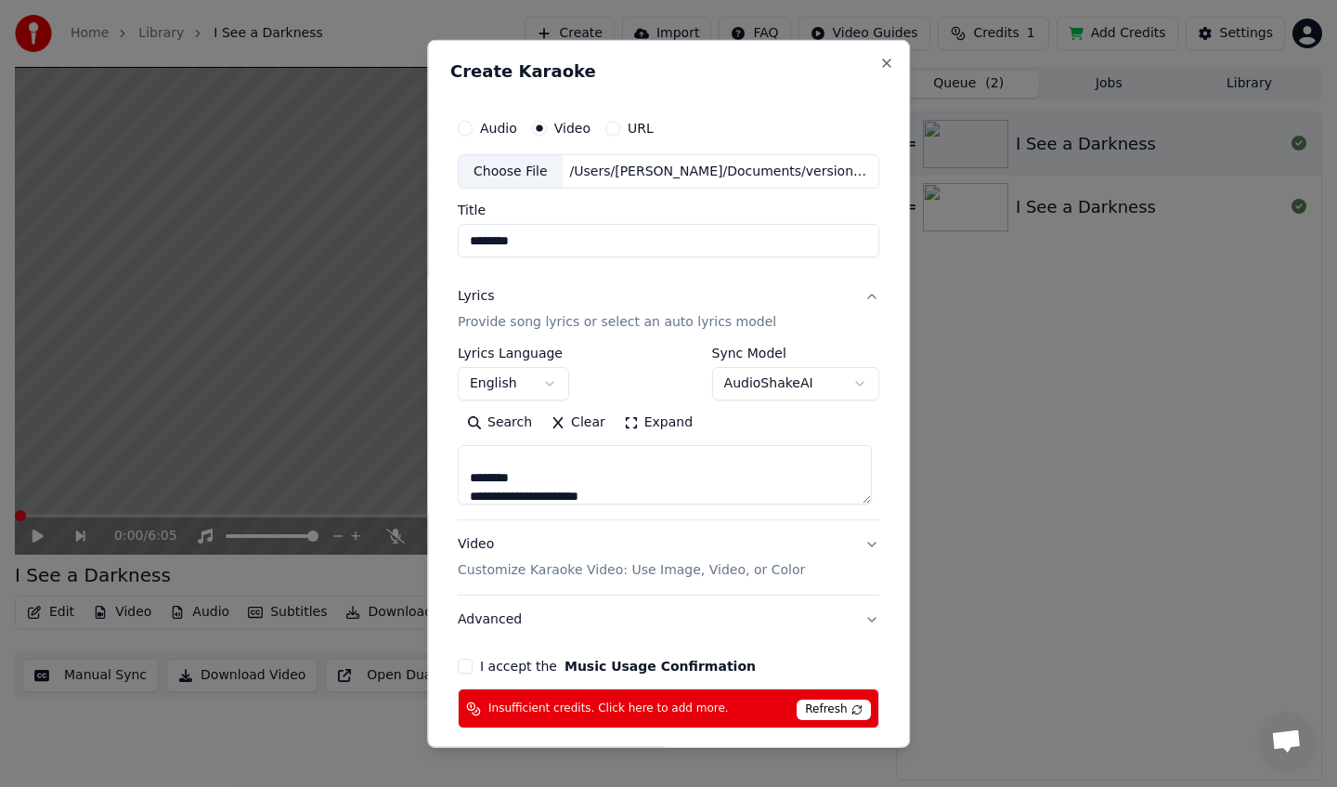
click at [525, 476] on textarea at bounding box center [665, 474] width 414 height 59
click at [533, 481] on textarea at bounding box center [665, 474] width 414 height 59
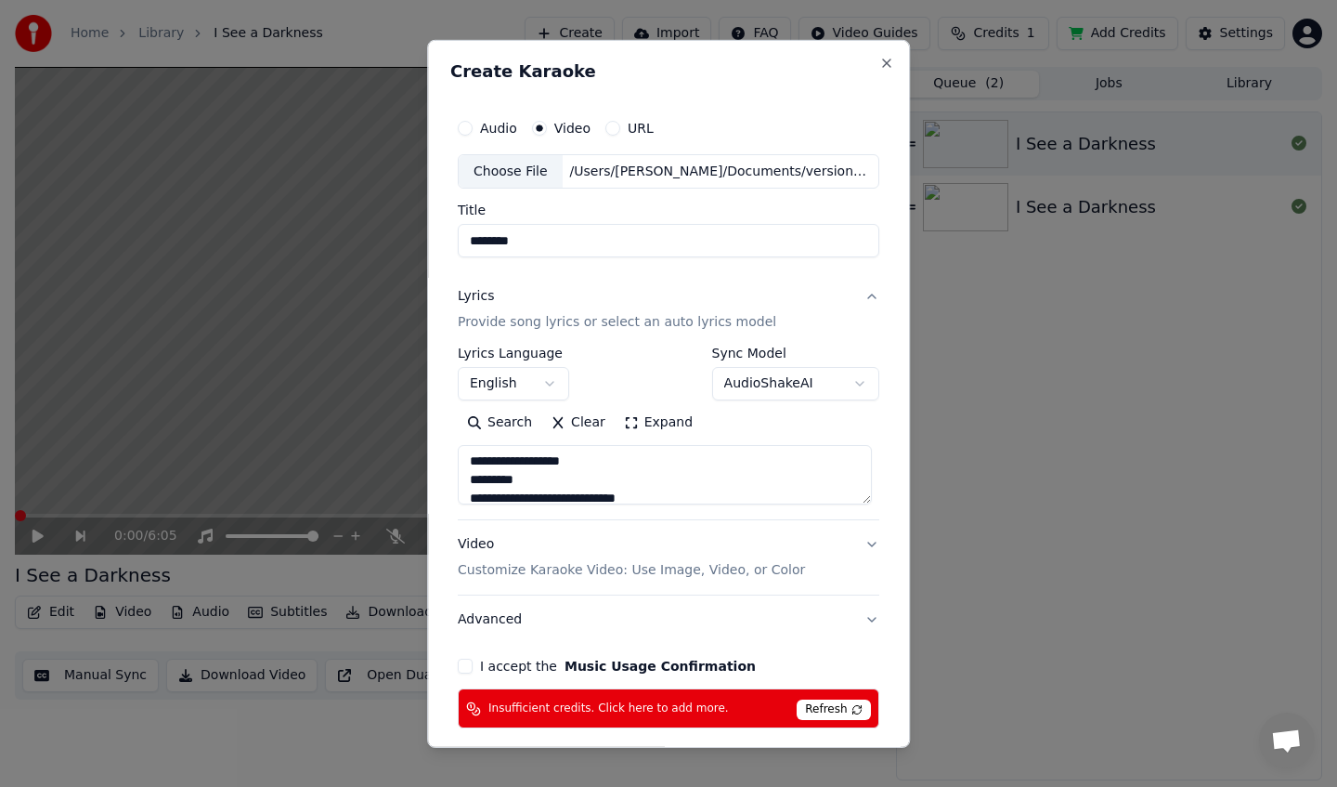
click at [533, 481] on textarea at bounding box center [665, 474] width 414 height 59
drag, startPoint x: 533, startPoint y: 481, endPoint x: 476, endPoint y: 460, distance: 61.4
click at [476, 460] on textarea at bounding box center [665, 474] width 414 height 59
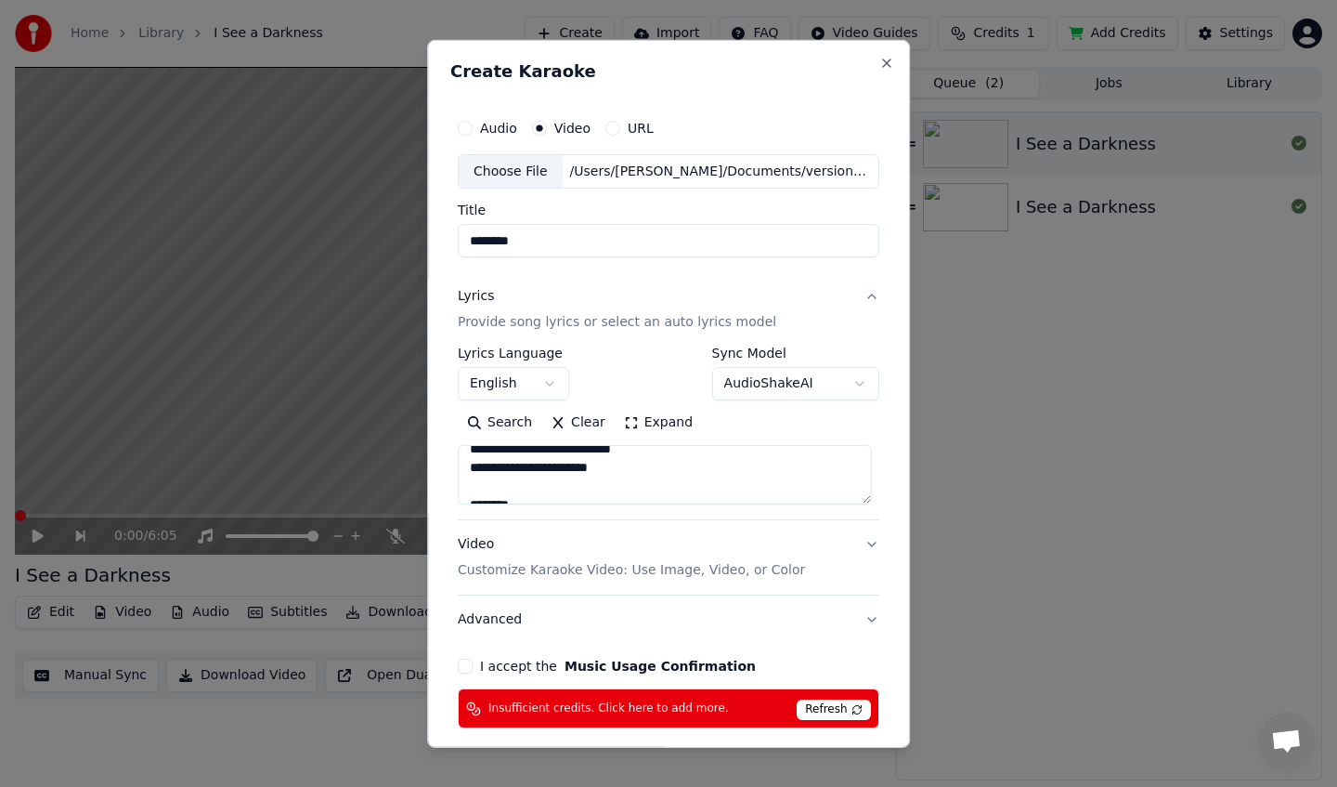
scroll to position [419, 0]
click at [539, 476] on textarea at bounding box center [665, 474] width 414 height 59
click at [536, 482] on textarea at bounding box center [665, 474] width 414 height 59
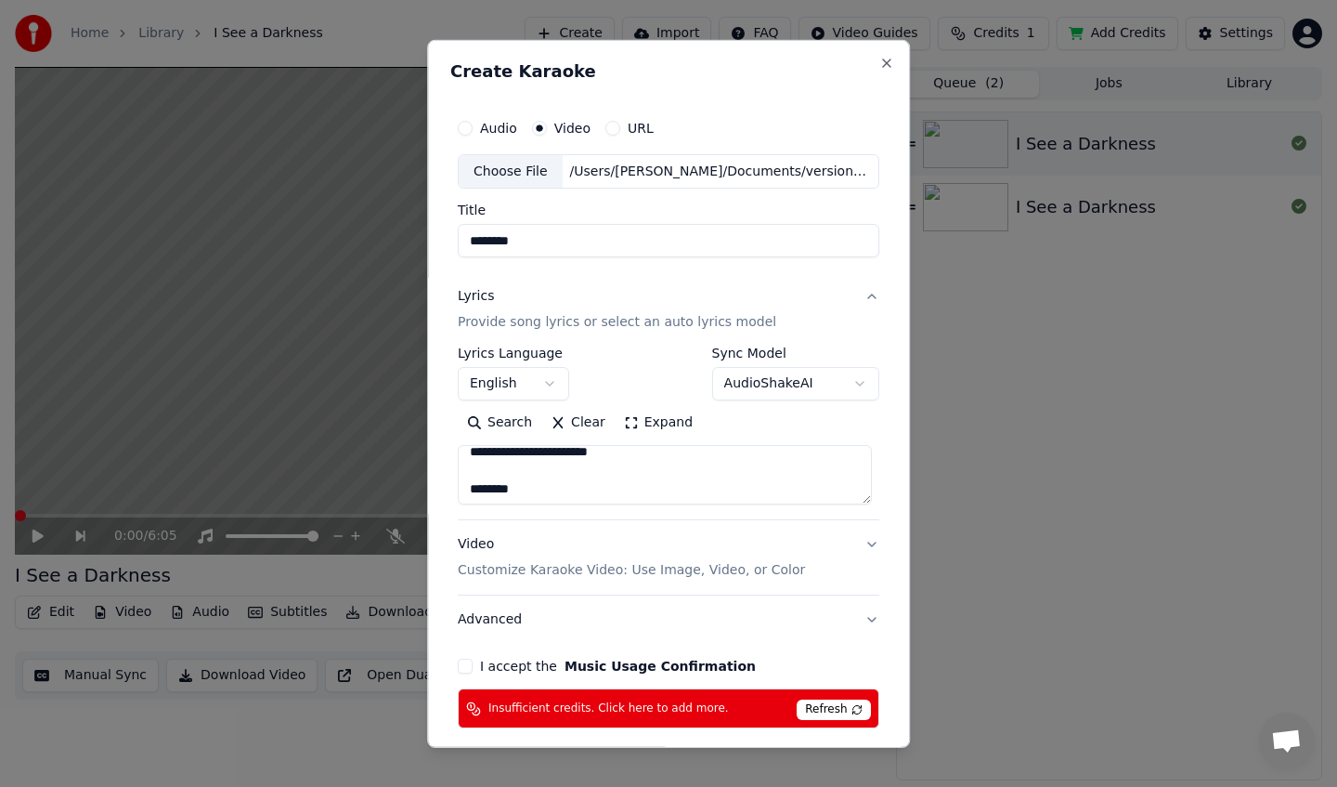
click at [536, 482] on textarea at bounding box center [665, 474] width 414 height 59
click at [528, 482] on textarea at bounding box center [665, 474] width 414 height 59
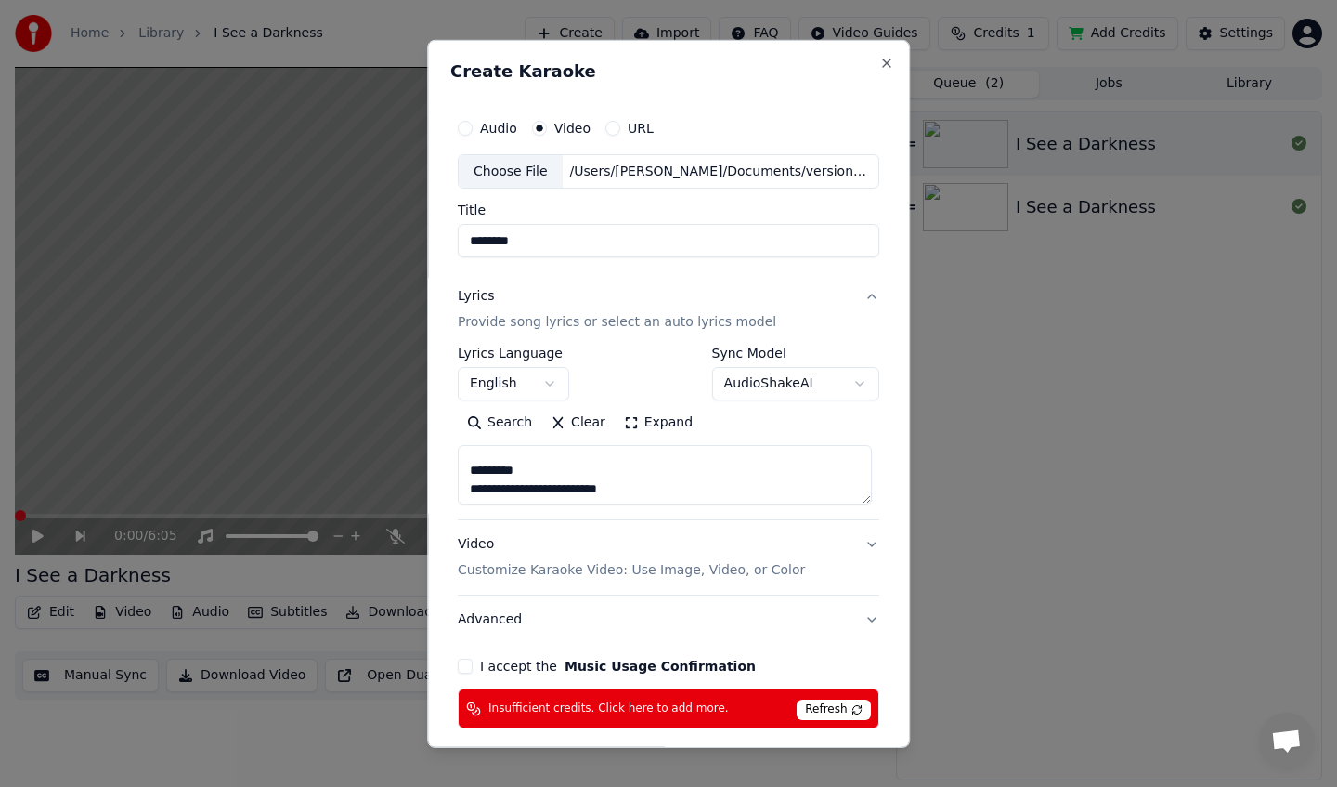
scroll to position [215, 0]
click at [525, 472] on textarea at bounding box center [665, 474] width 414 height 59
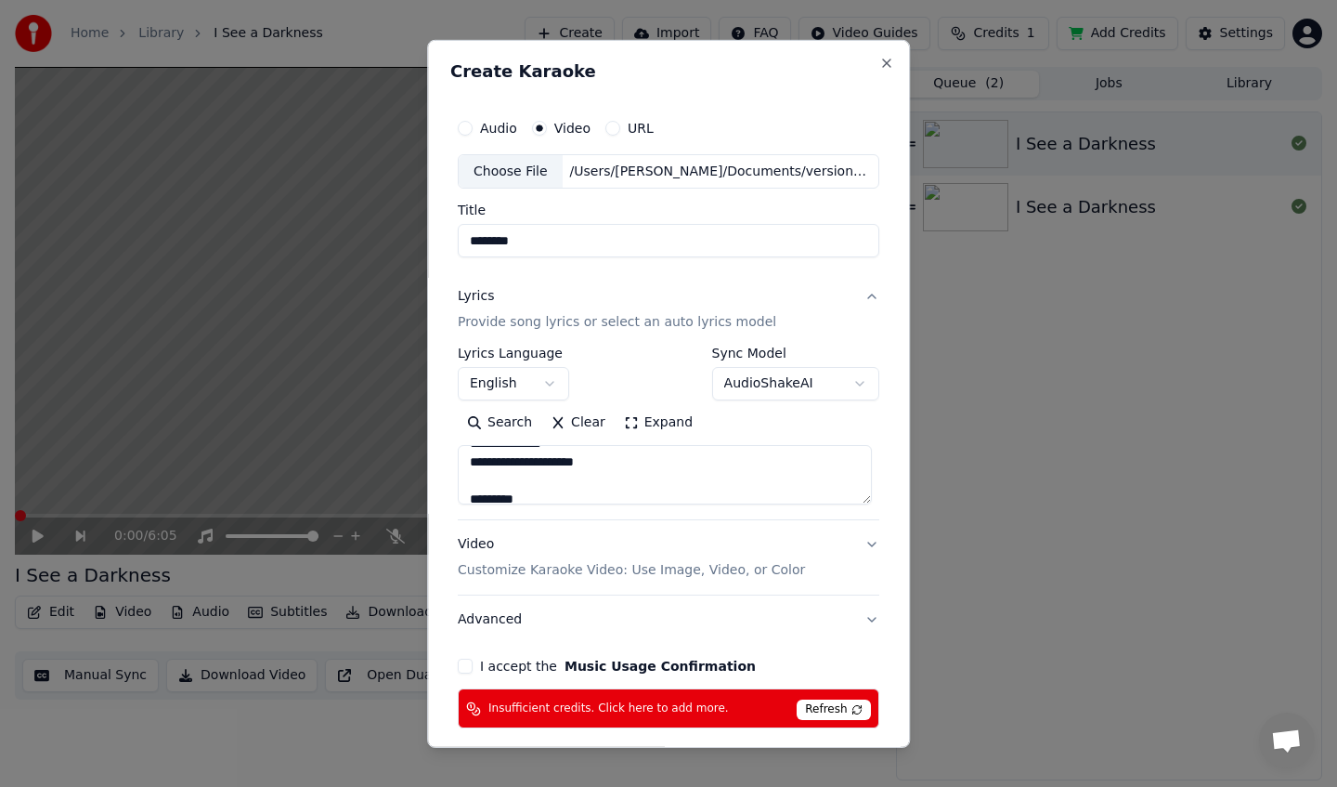
click at [515, 498] on textarea at bounding box center [665, 474] width 414 height 59
click at [509, 469] on textarea at bounding box center [665, 474] width 414 height 59
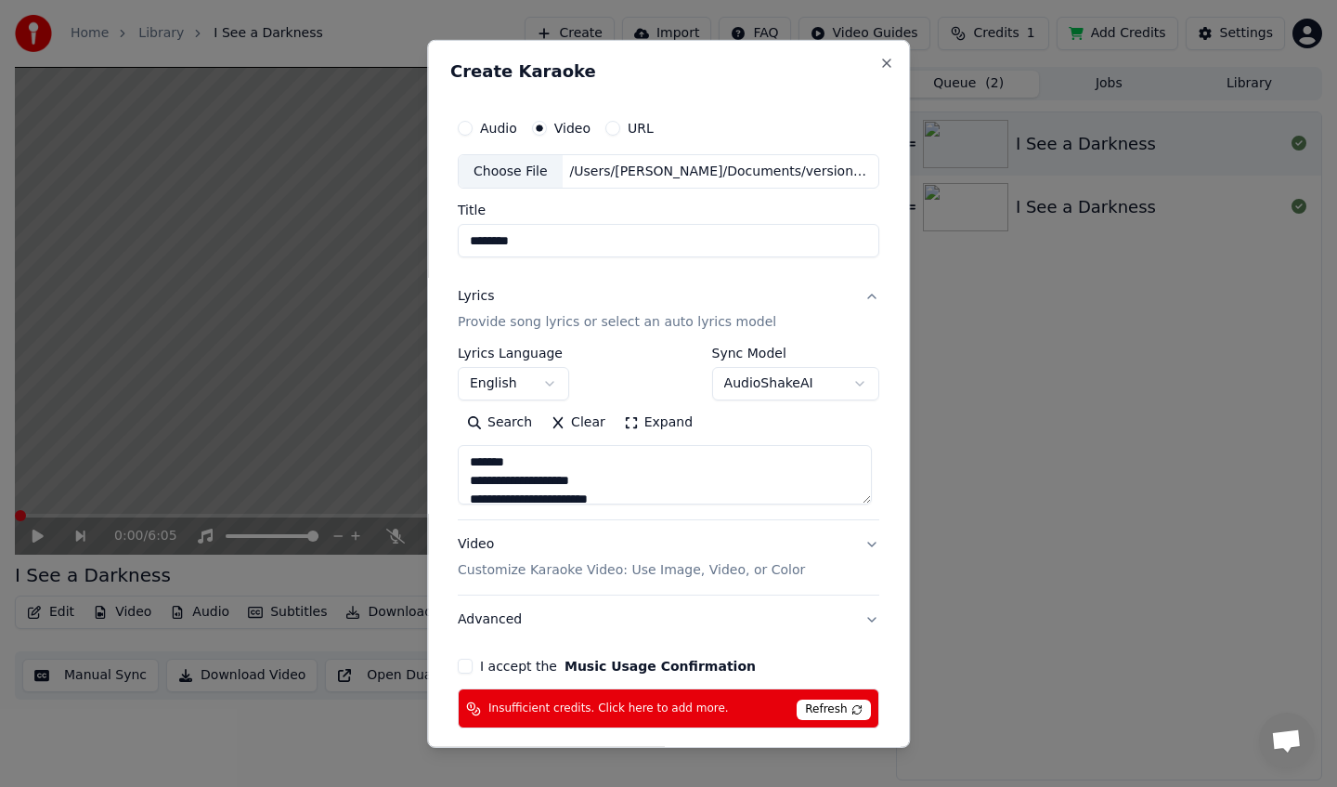
click at [509, 469] on textarea at bounding box center [665, 474] width 414 height 59
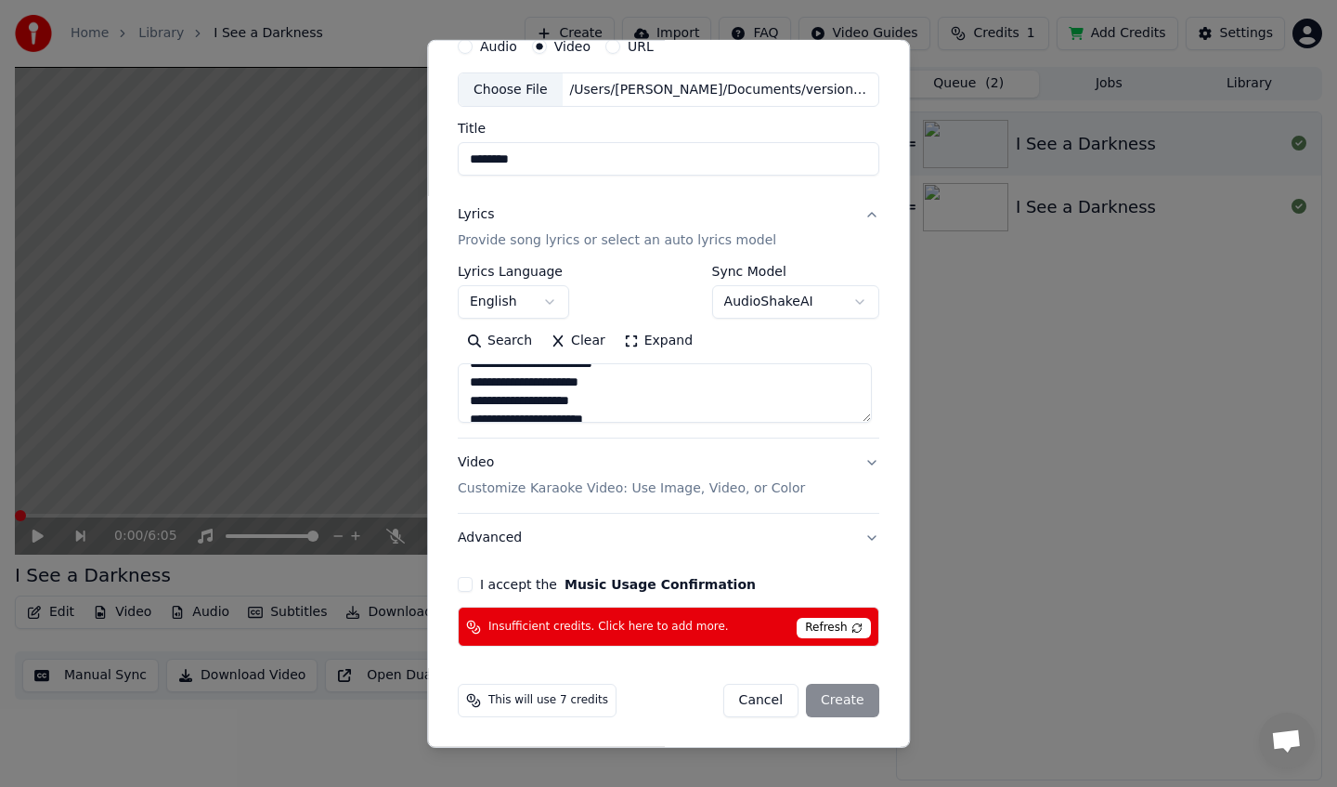
scroll to position [811, 0]
type textarea "**********"
click at [596, 164] on input "********" at bounding box center [669, 158] width 422 height 33
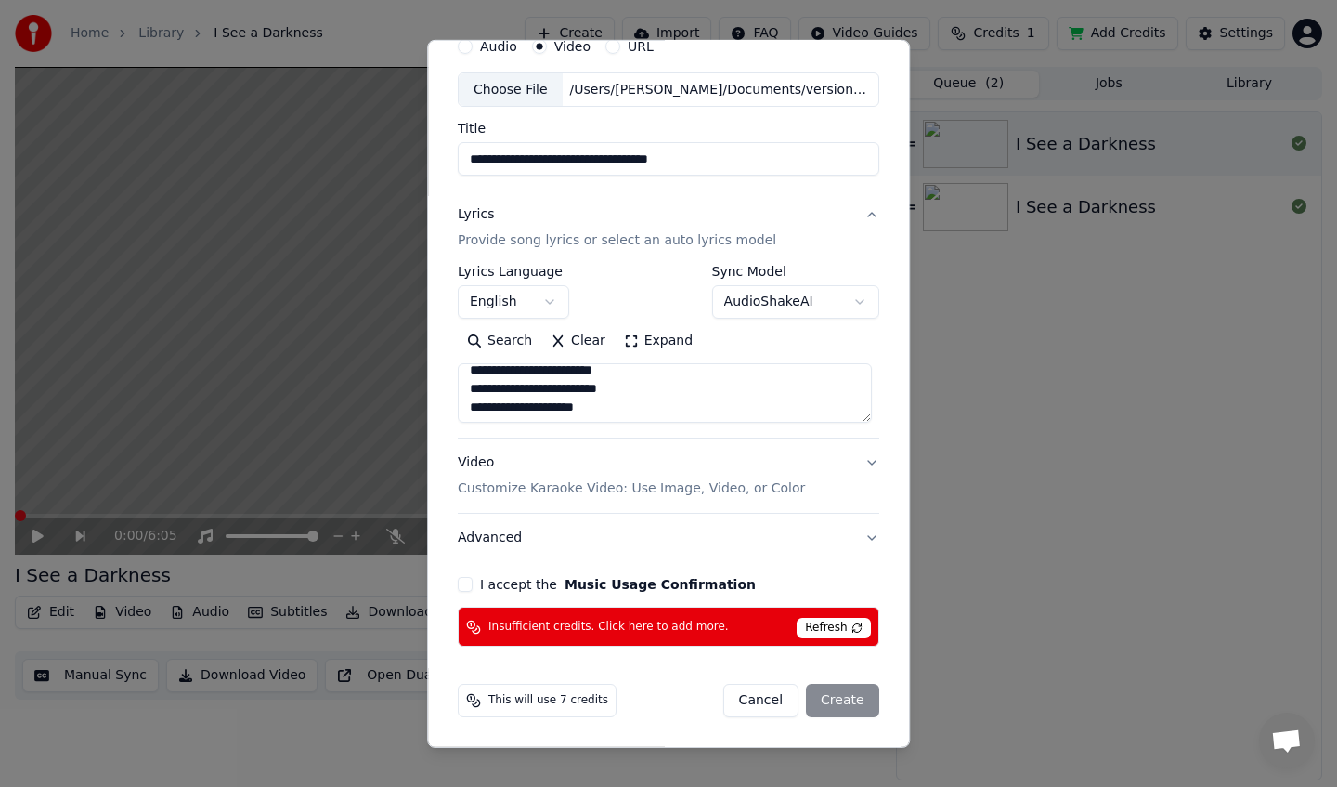
scroll to position [0, 0]
type input "**********"
click at [861, 458] on button "Video Customize Karaoke Video: Use Image, Video, or Color" at bounding box center [669, 475] width 422 height 74
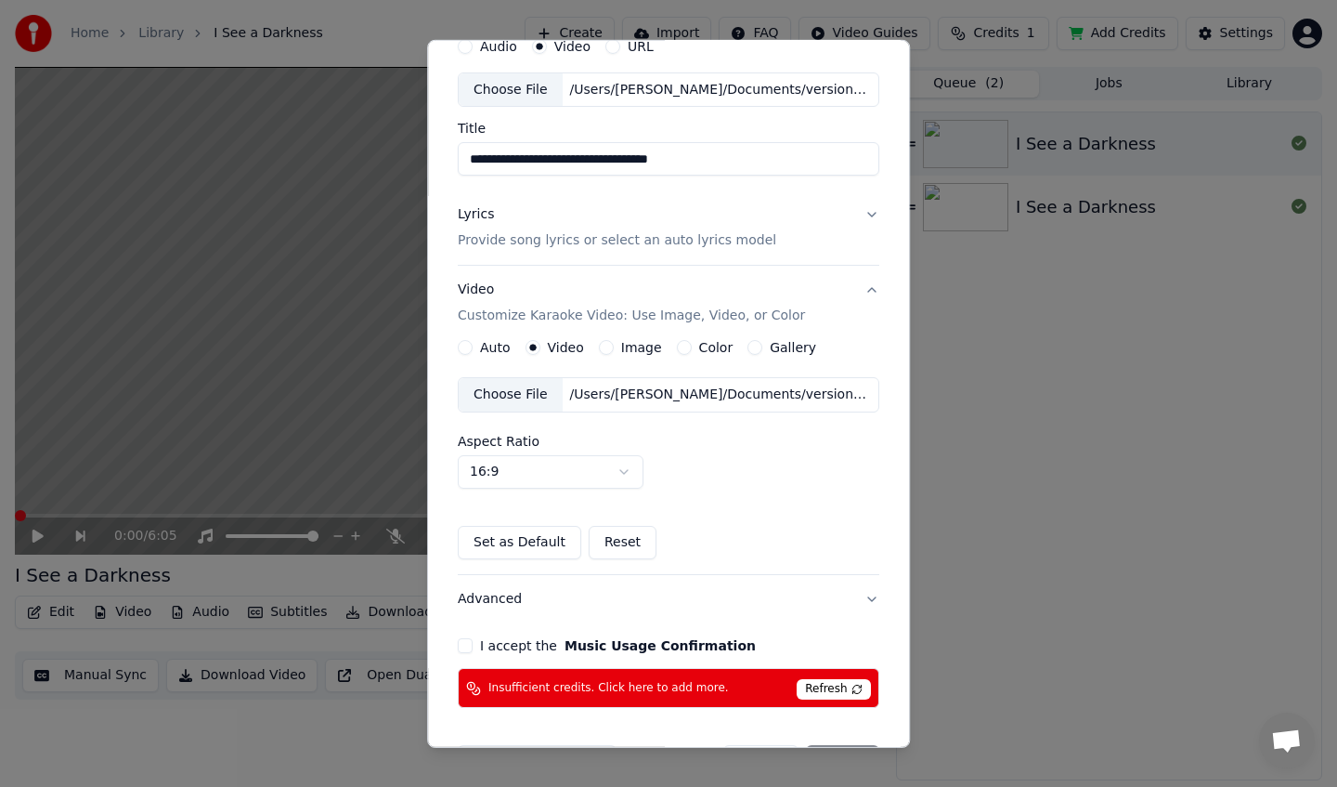
click at [585, 392] on div "/Users/[PERSON_NAME]/Documents/version2.mov" at bounding box center [721, 394] width 316 height 19
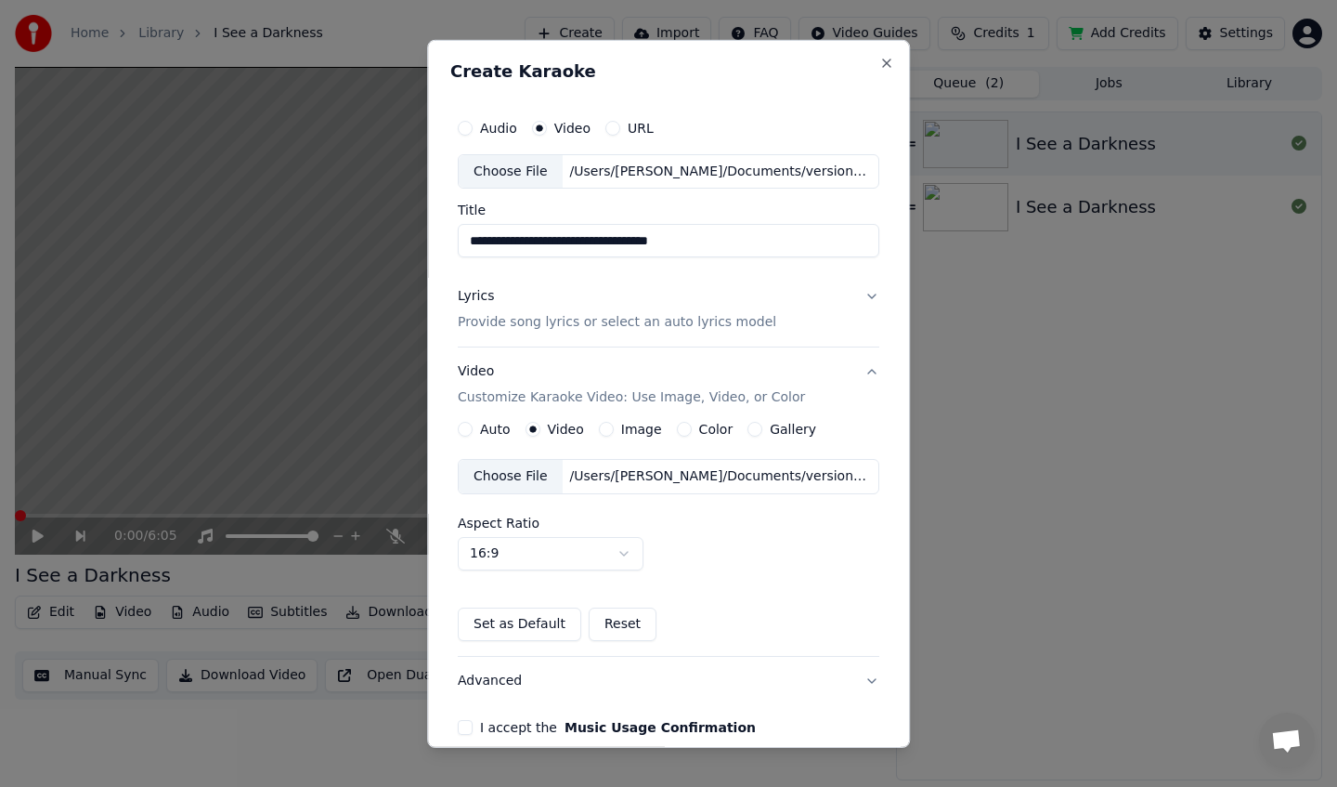
click at [677, 425] on button "Color" at bounding box center [684, 429] width 15 height 15
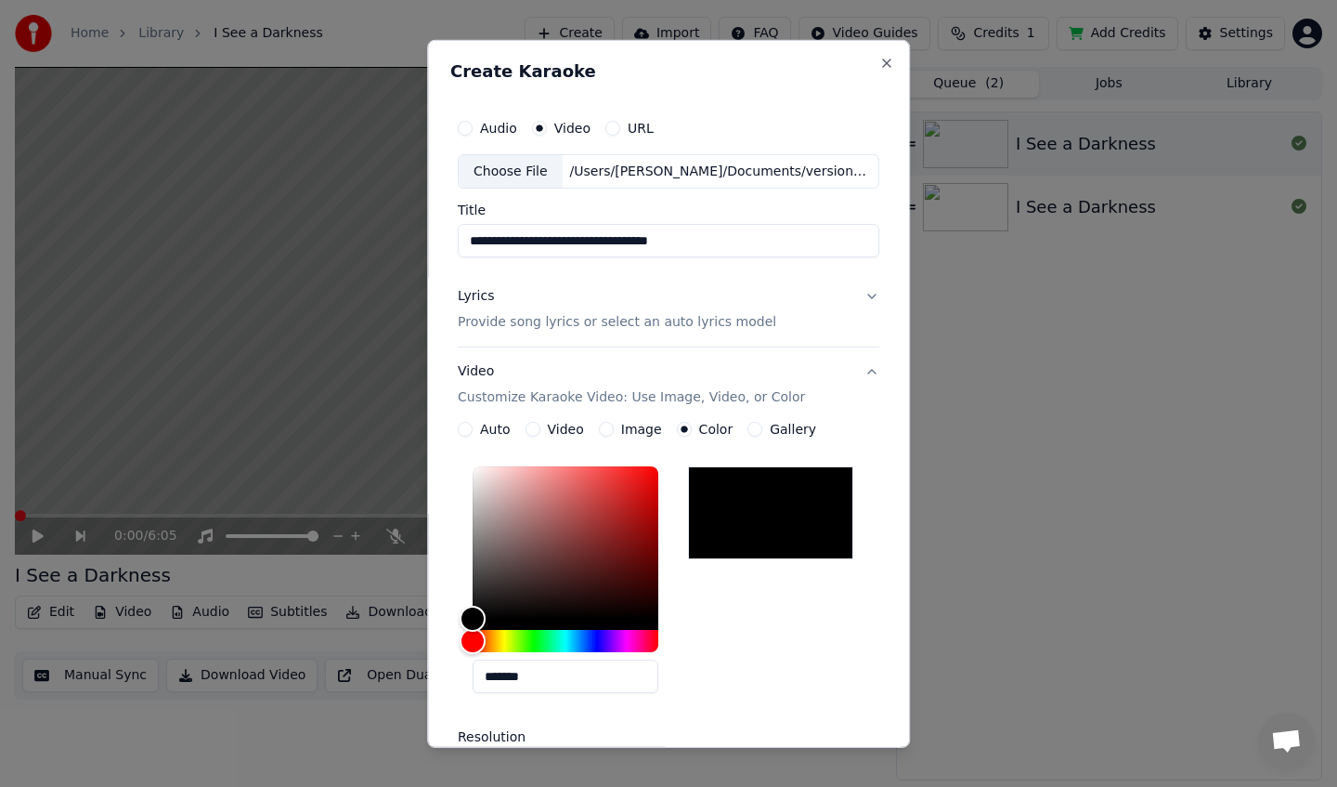
click at [754, 431] on button "Gallery" at bounding box center [755, 429] width 15 height 15
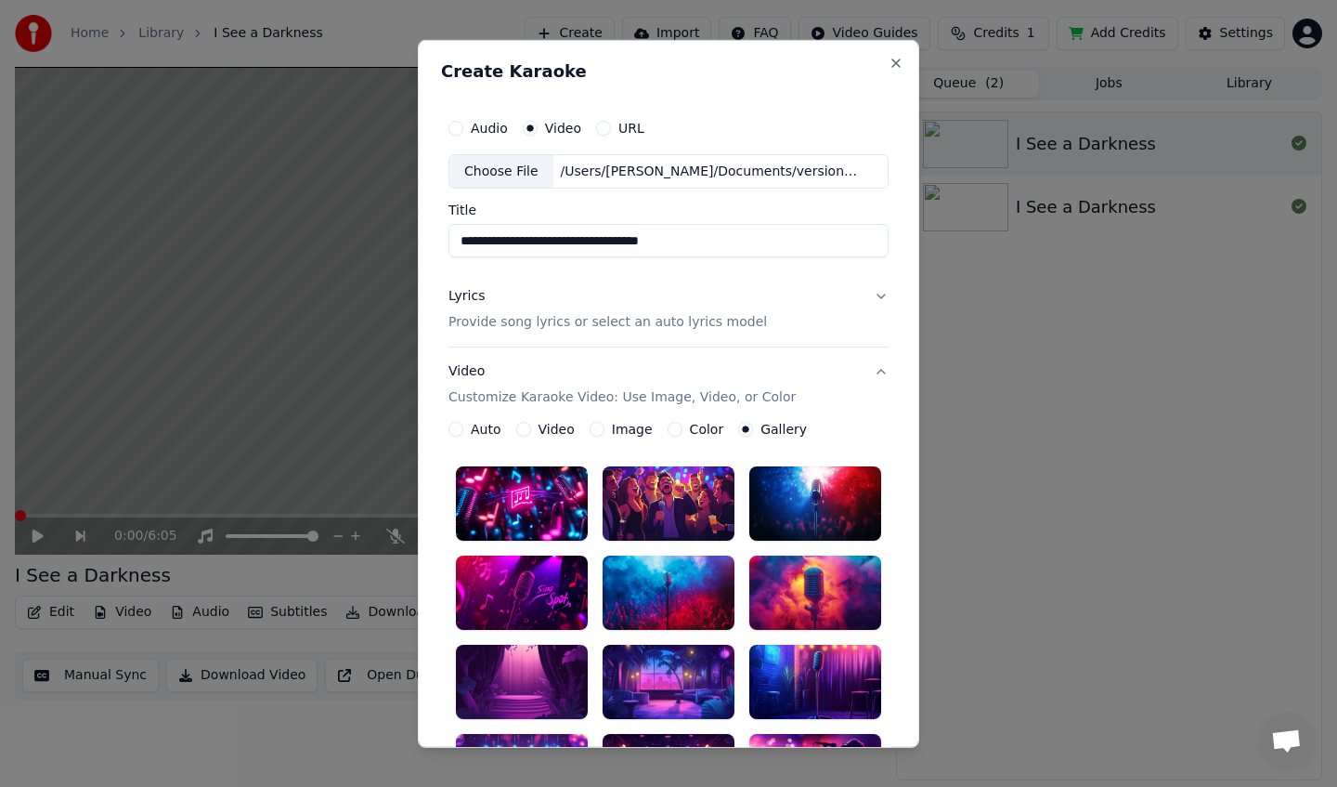
click at [523, 426] on button "Video" at bounding box center [523, 429] width 15 height 15
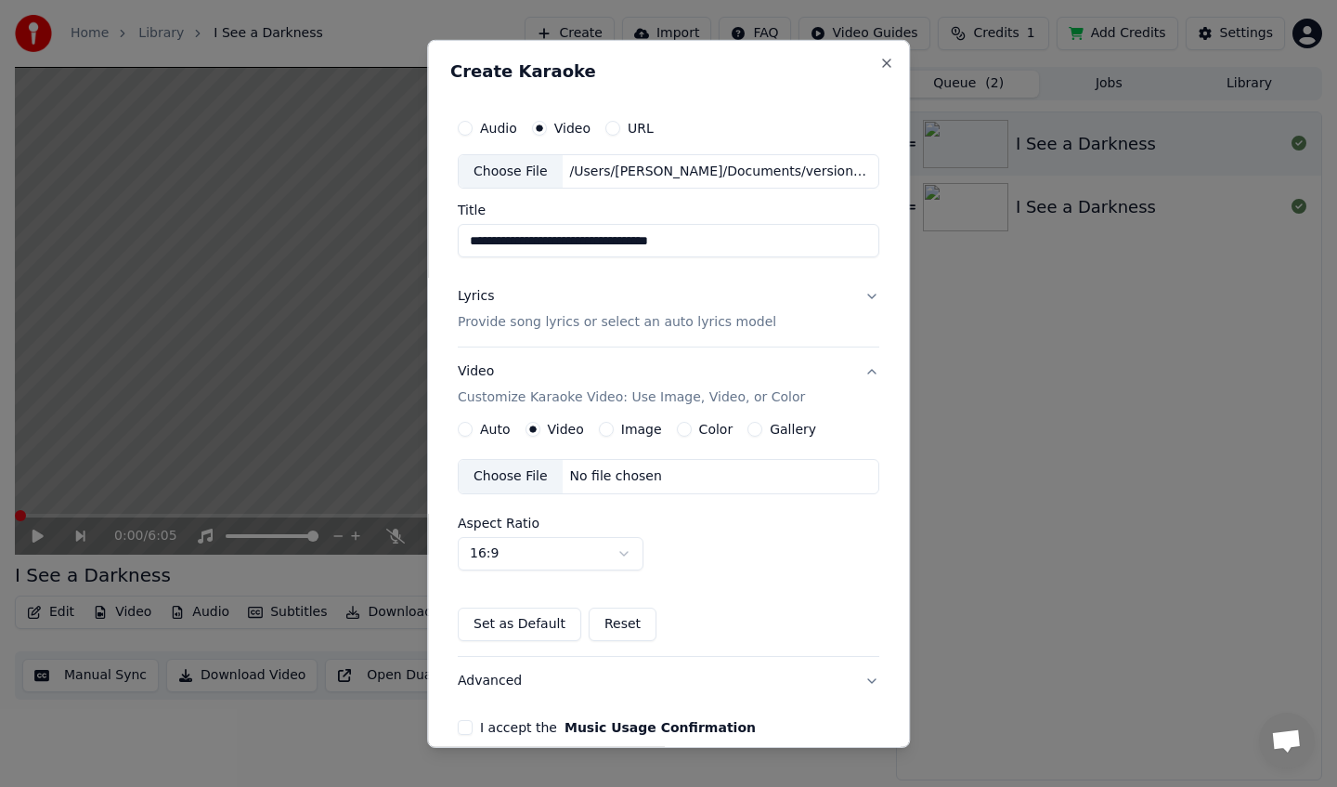
click at [524, 482] on div "Choose File" at bounding box center [511, 476] width 104 height 33
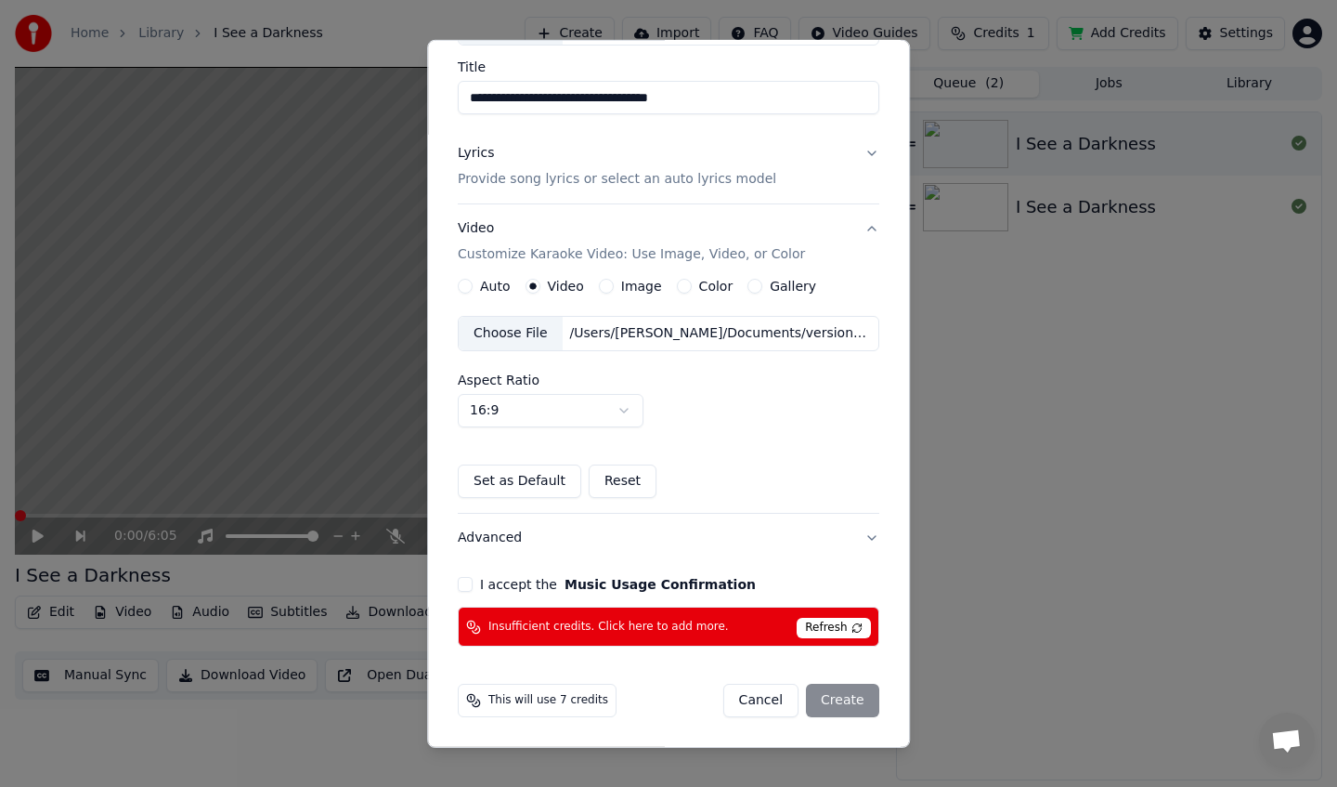
click at [462, 583] on button "I accept the Music Usage Confirmation" at bounding box center [465, 584] width 15 height 15
click at [823, 626] on span "Refresh" at bounding box center [833, 628] width 73 height 20
click at [667, 625] on span "Insufficient credits. Click here to add more." at bounding box center [609, 626] width 241 height 15
click at [841, 624] on span "Refresh" at bounding box center [833, 628] width 73 height 20
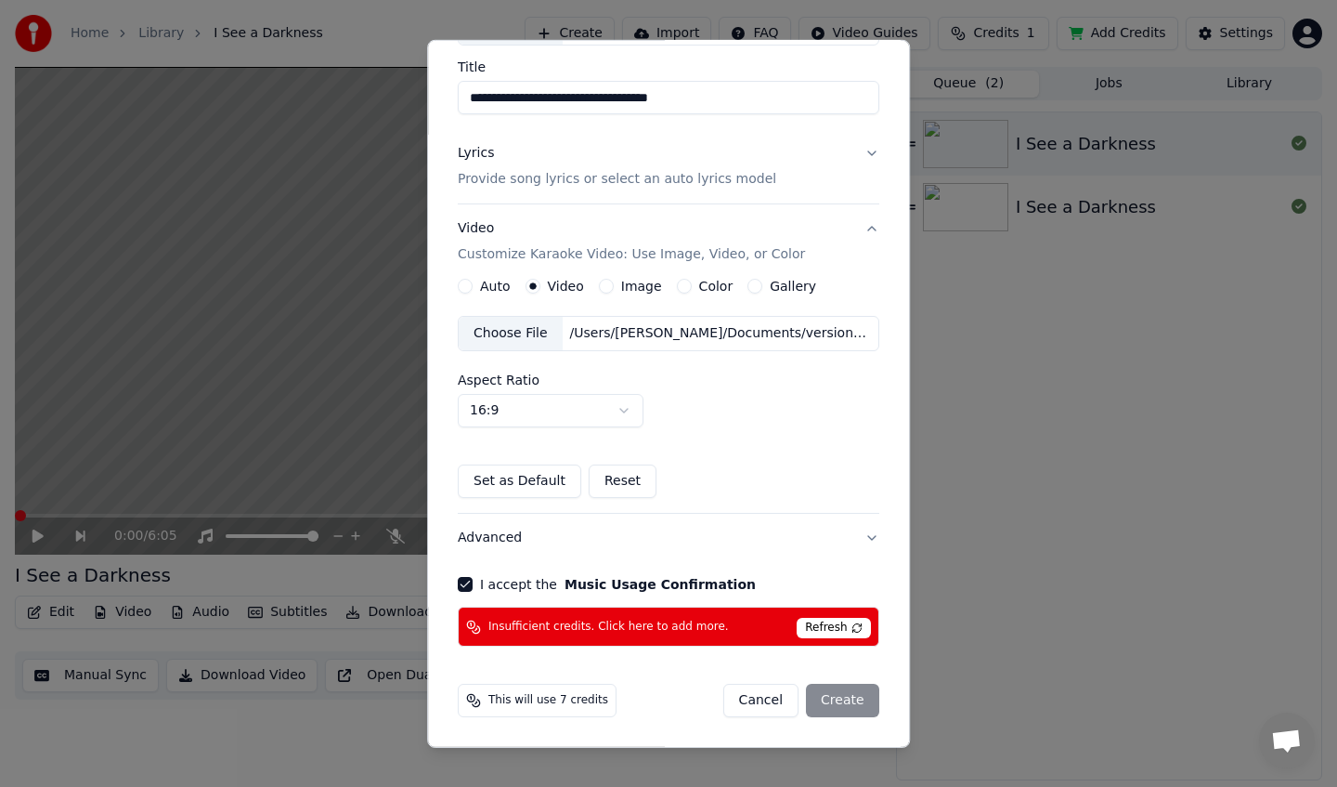
click at [825, 624] on span "Refresh" at bounding box center [833, 628] width 73 height 20
click at [744, 166] on div "Lyrics Provide song lyrics or select an auto lyrics model" at bounding box center [617, 166] width 319 height 45
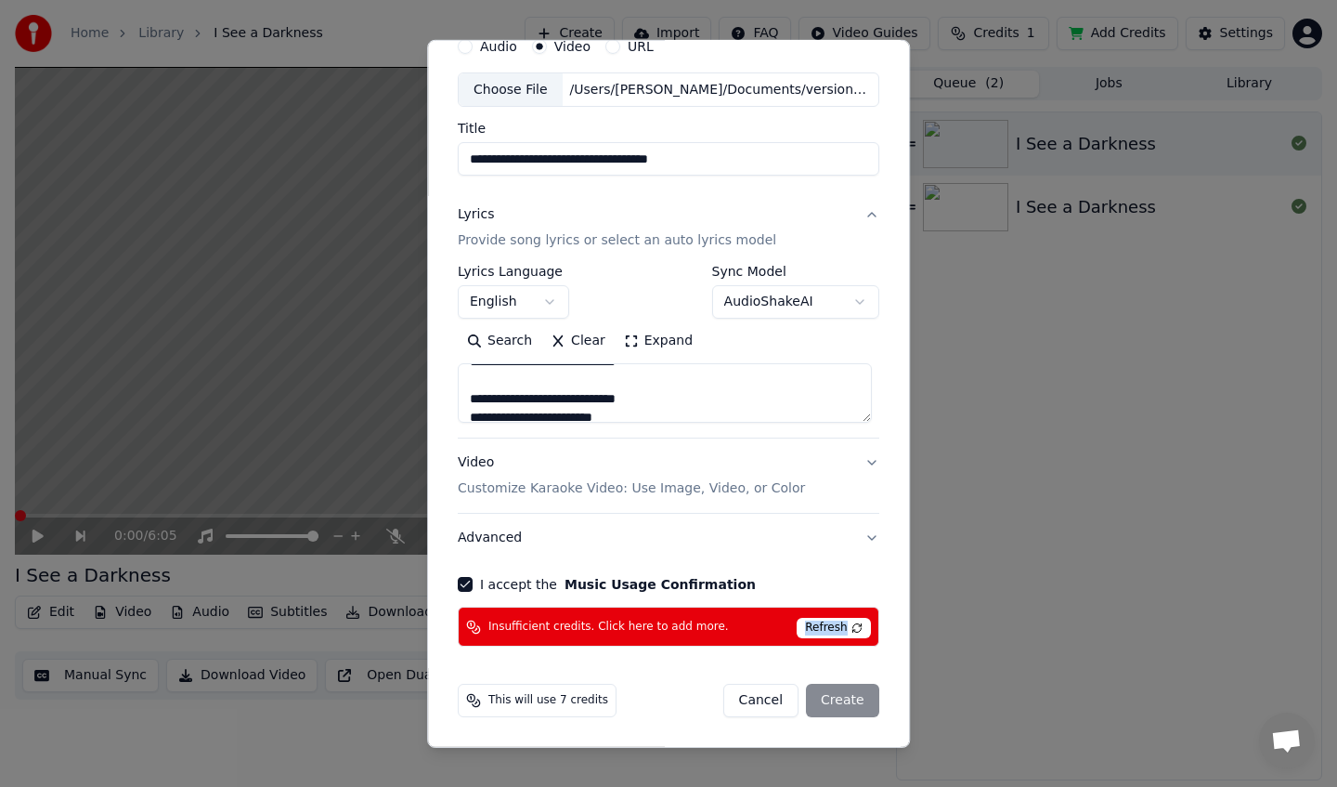
scroll to position [811, 0]
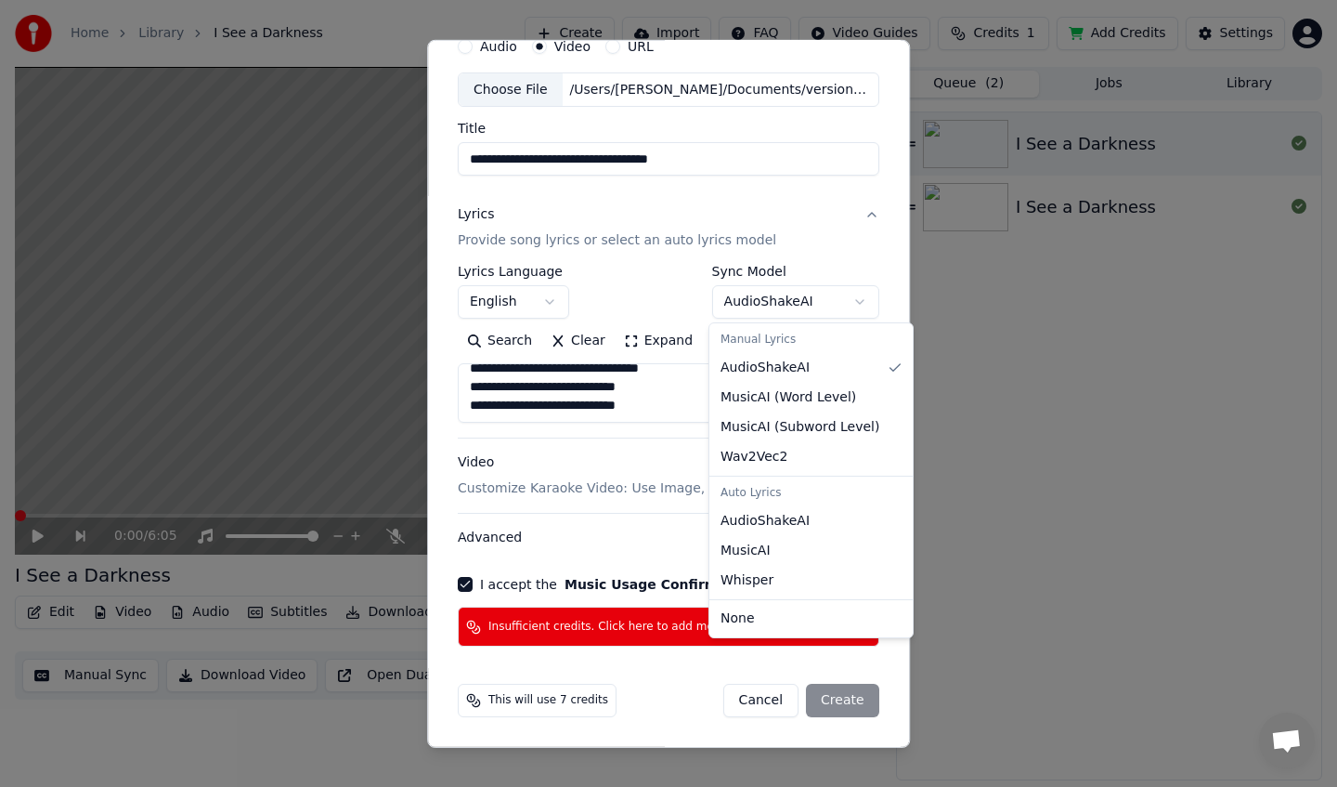
click at [844, 297] on body "**********" at bounding box center [668, 393] width 1337 height 787
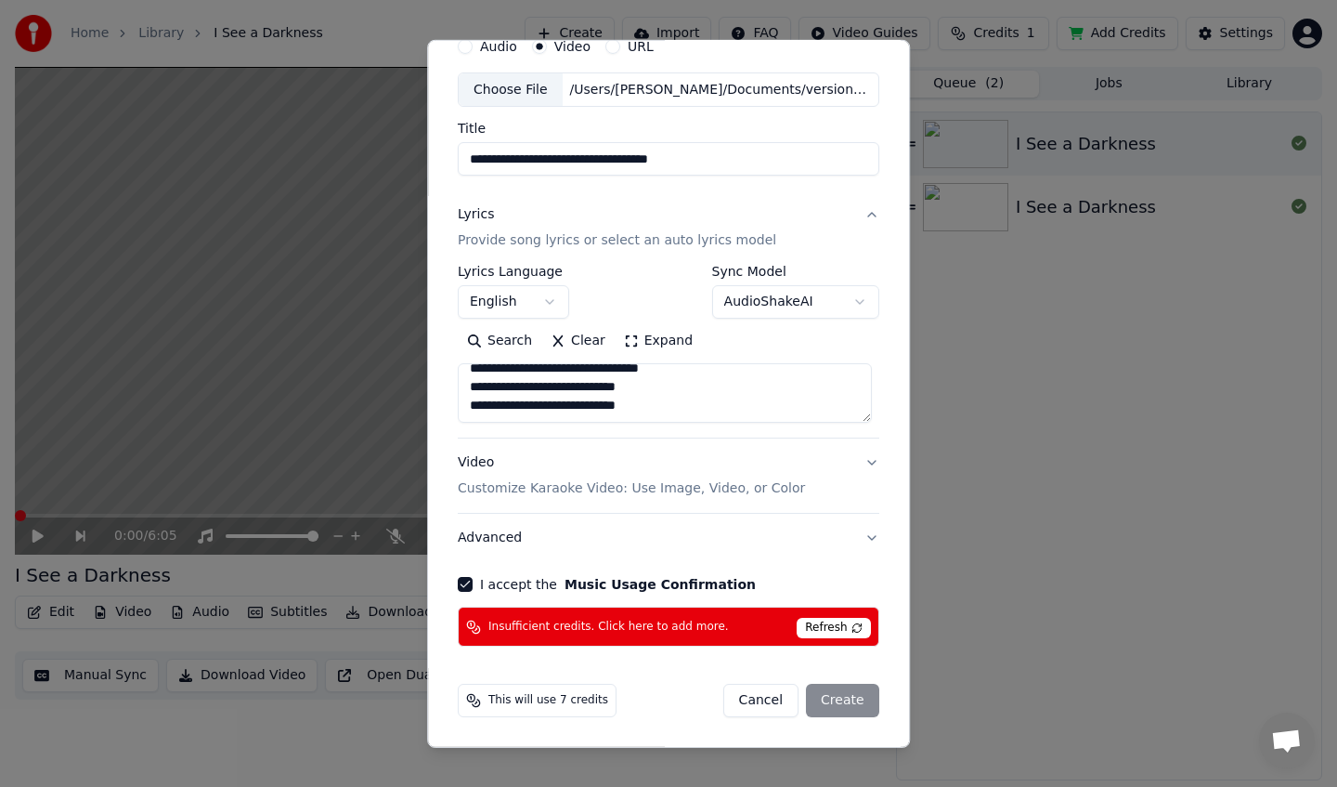
click at [865, 457] on button "Video Customize Karaoke Video: Use Image, Video, or Color" at bounding box center [669, 475] width 422 height 74
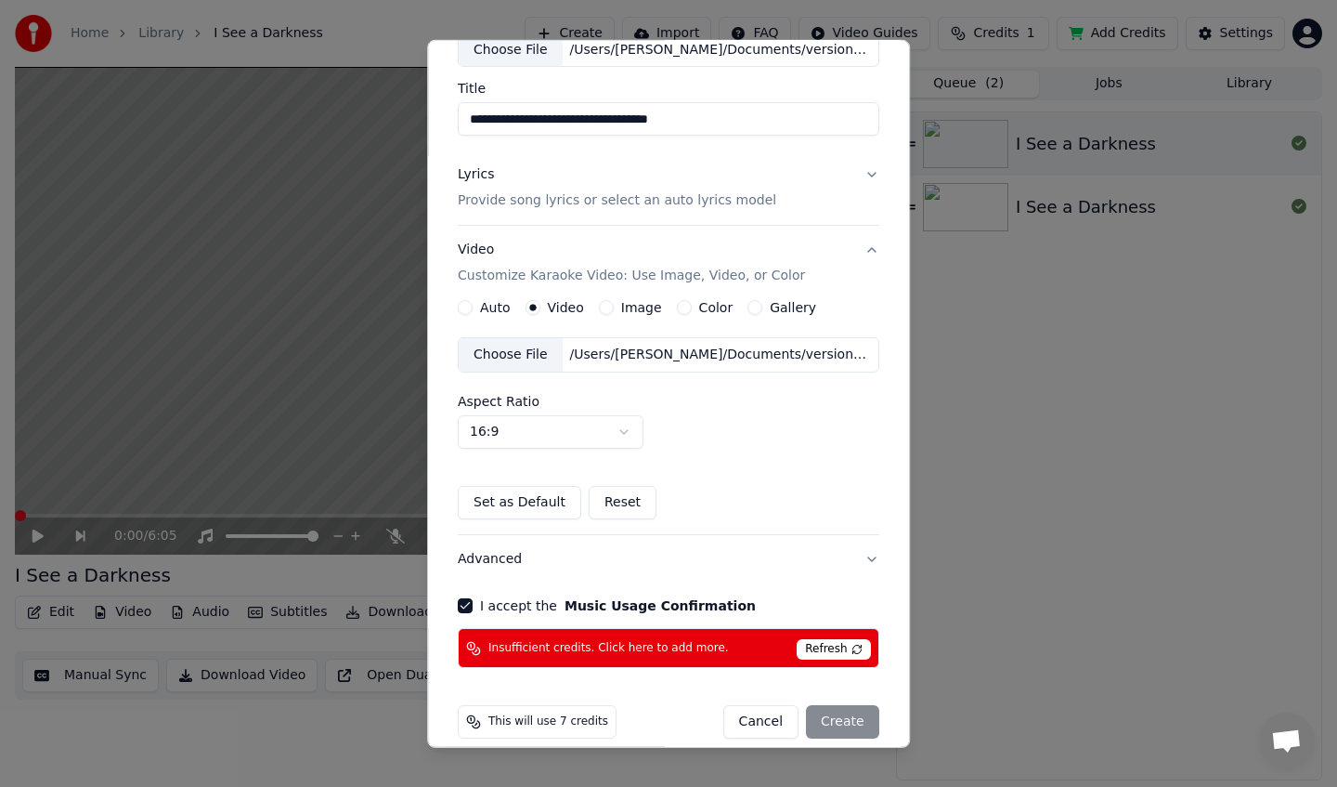
scroll to position [143, 0]
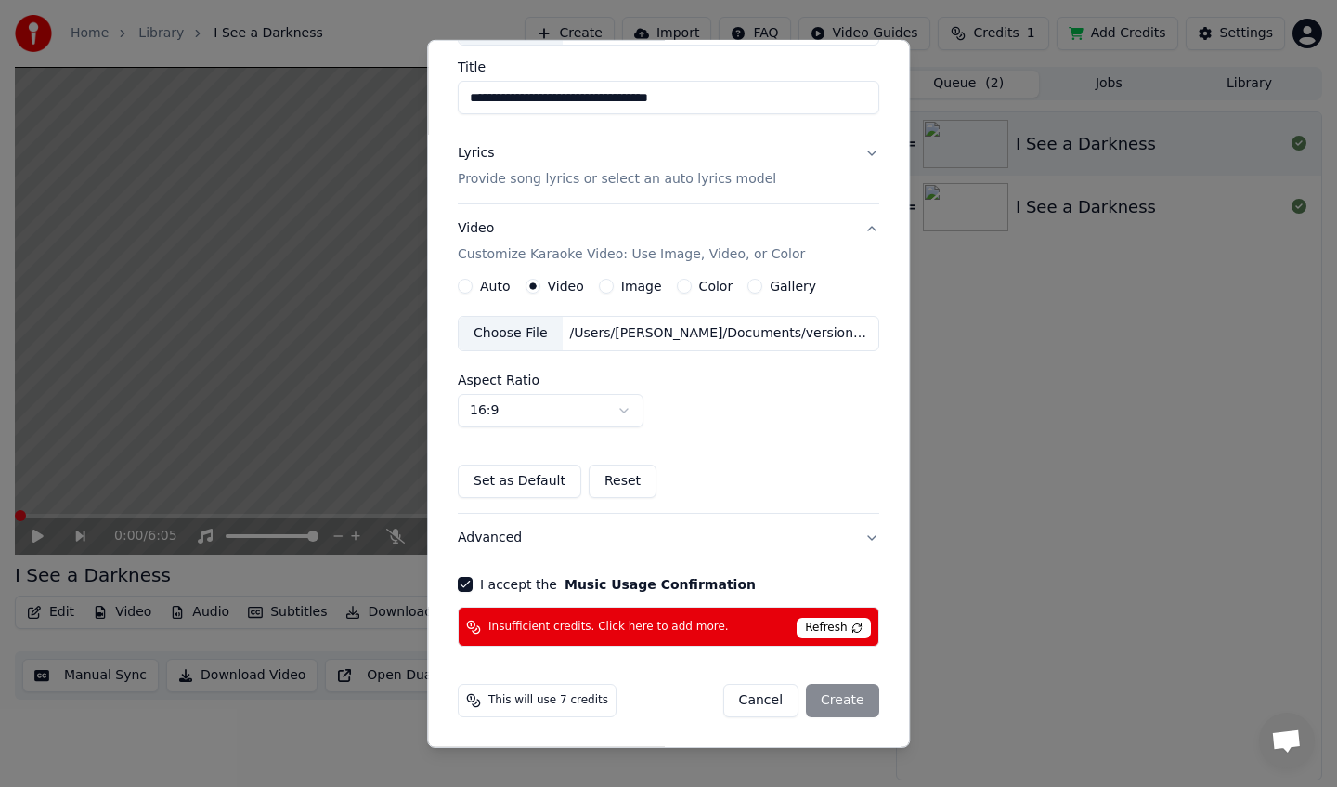
click at [834, 629] on span "Refresh" at bounding box center [833, 628] width 73 height 20
click at [843, 636] on span "Refresh" at bounding box center [833, 628] width 73 height 20
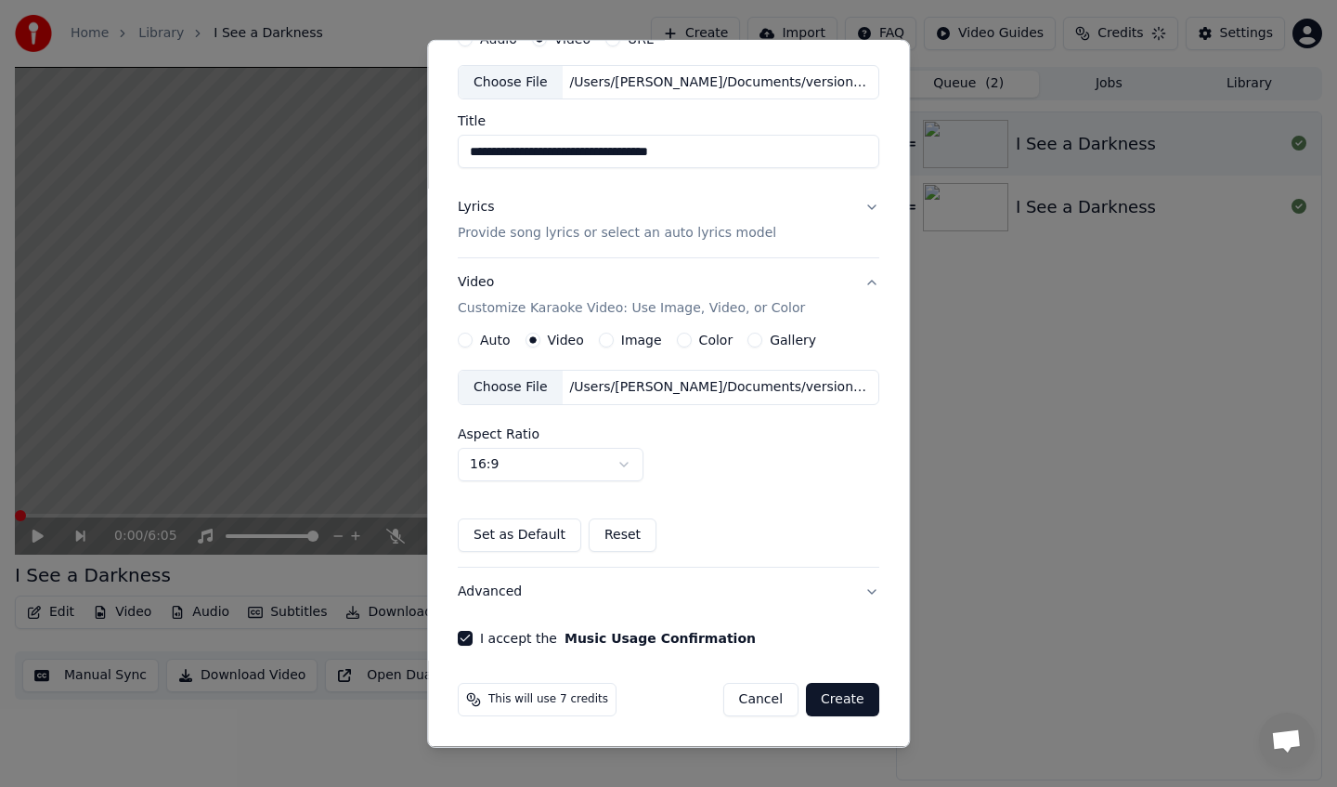
scroll to position [88, 0]
click at [842, 709] on button "Create" at bounding box center [842, 700] width 73 height 33
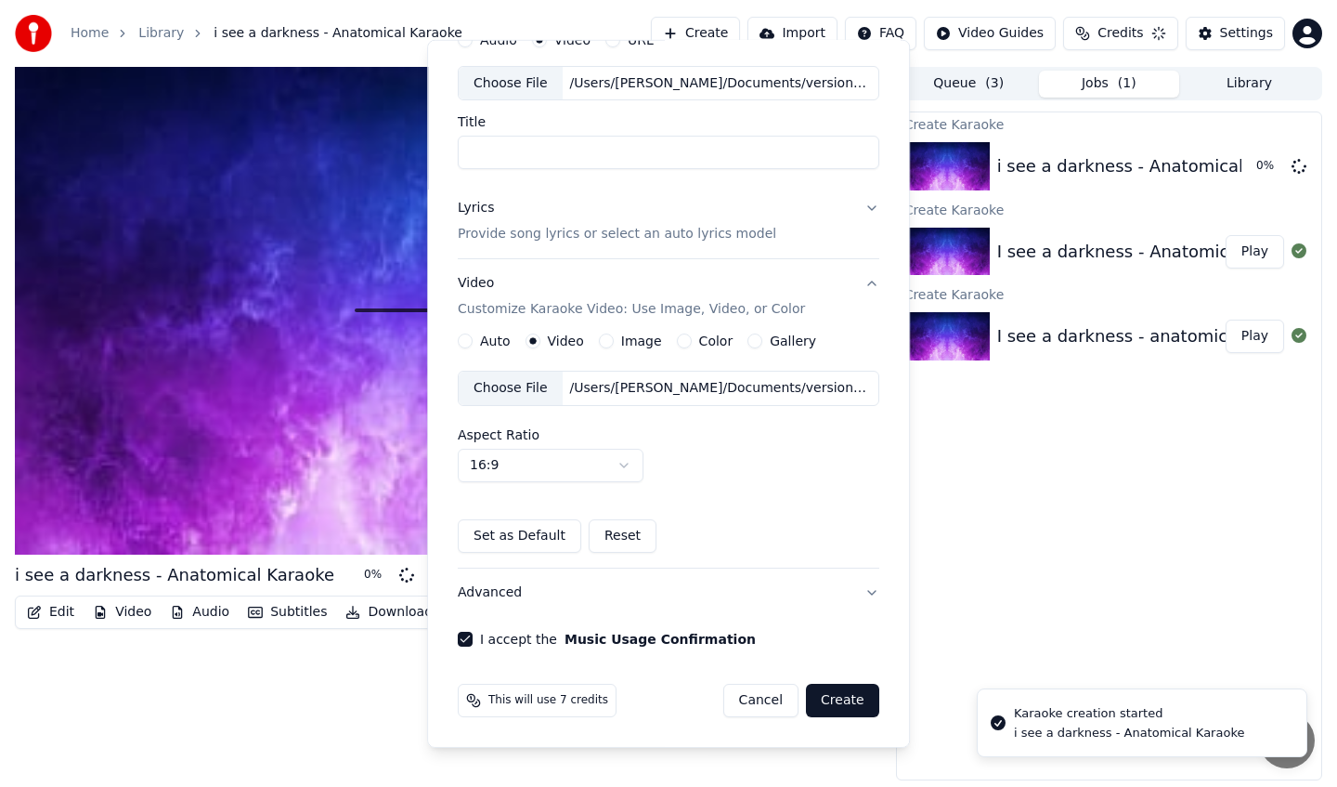
scroll to position [0, 0]
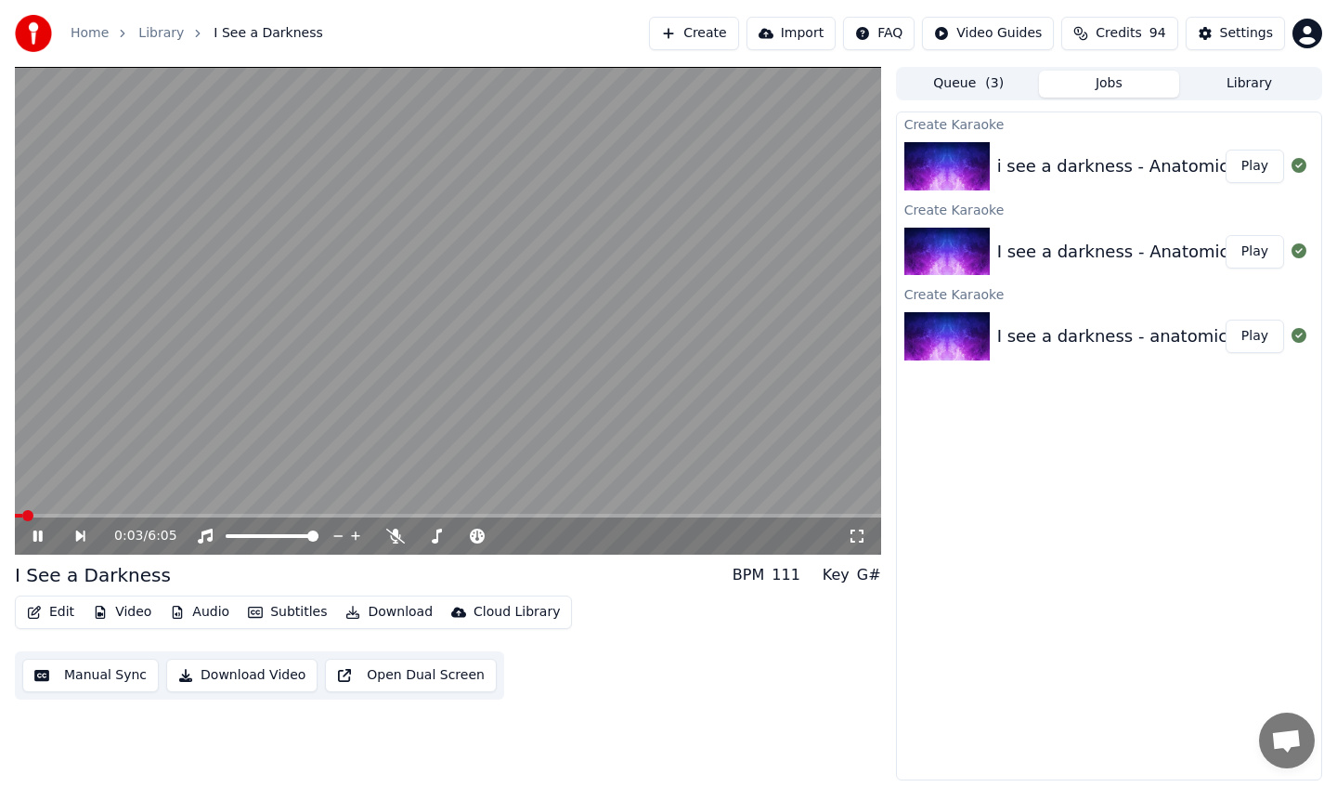
click at [980, 83] on button "Queue ( 3 )" at bounding box center [969, 84] width 140 height 27
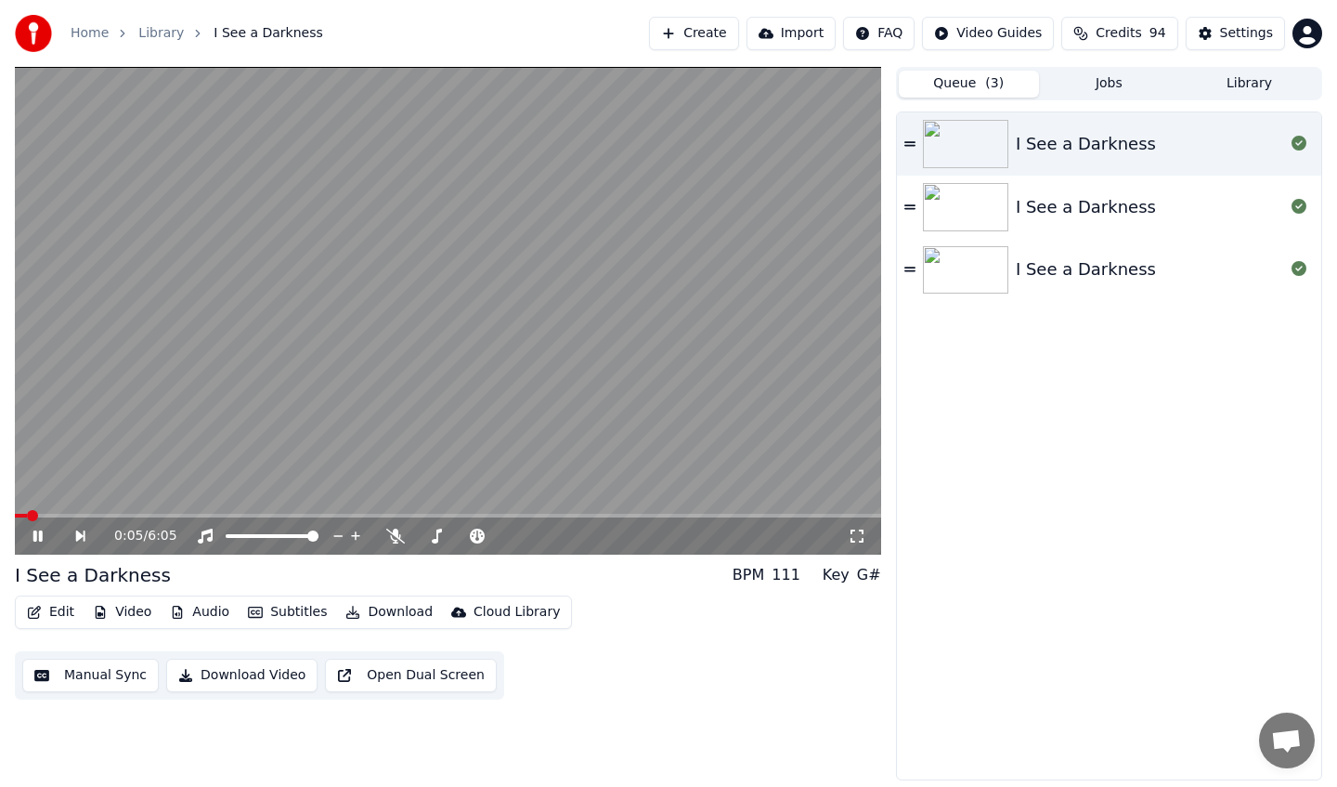
click at [139, 518] on div "0:05 / 6:05" at bounding box center [448, 535] width 867 height 37
click at [149, 510] on video at bounding box center [448, 311] width 867 height 488
click at [148, 514] on span at bounding box center [448, 516] width 867 height 4
click at [374, 514] on span at bounding box center [448, 516] width 867 height 4
click at [493, 506] on video at bounding box center [448, 311] width 867 height 488
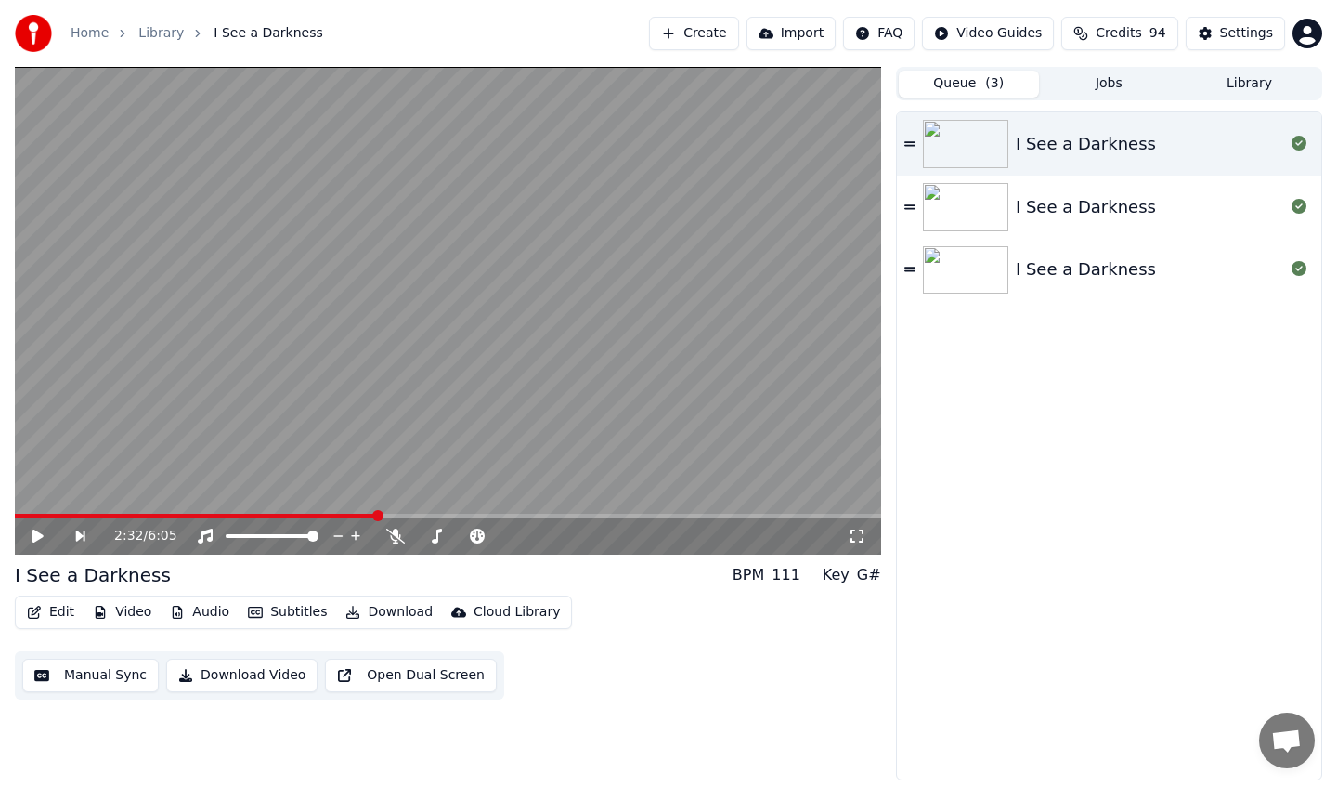
click at [495, 512] on video at bounding box center [448, 311] width 867 height 488
click at [693, 37] on button "Create" at bounding box center [694, 33] width 90 height 33
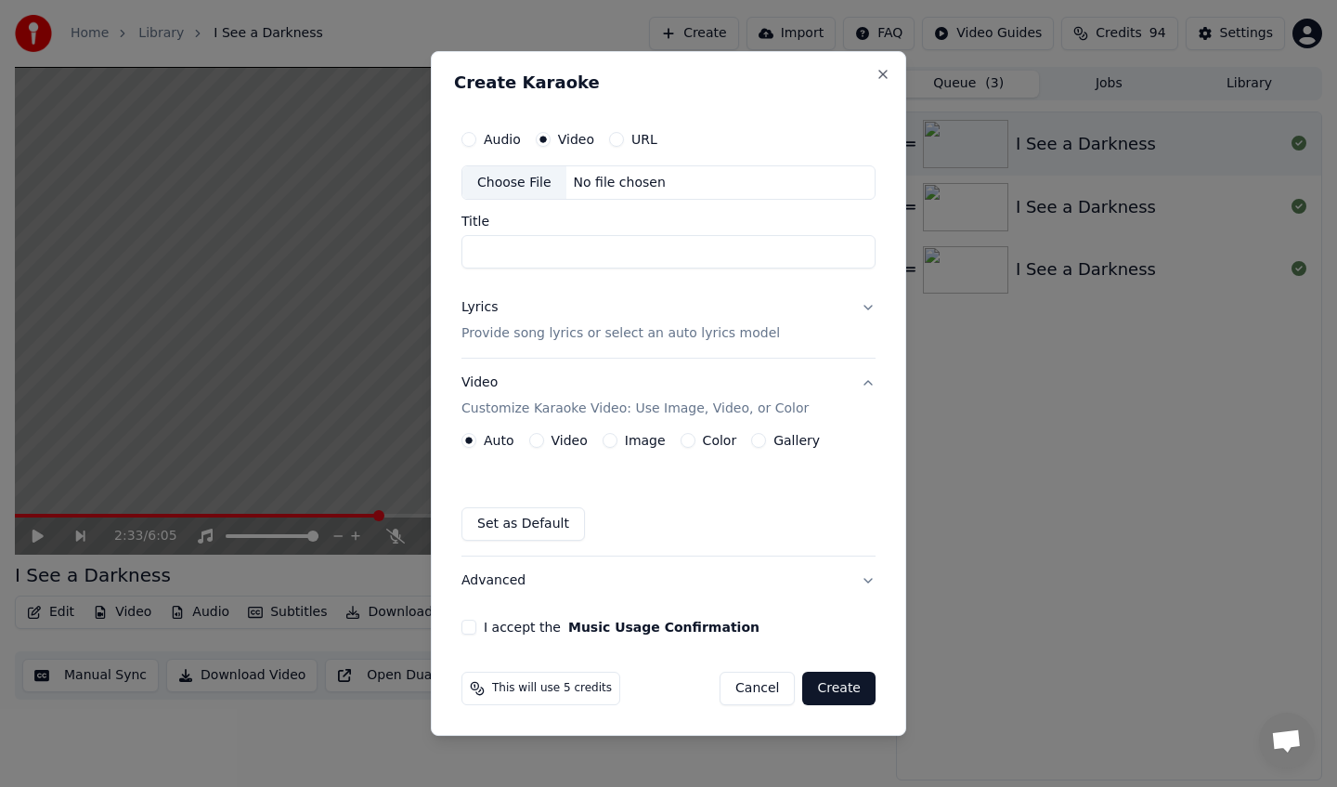
click at [595, 187] on div "No file chosen" at bounding box center [620, 183] width 107 height 19
click at [614, 240] on input "Title" at bounding box center [669, 252] width 414 height 33
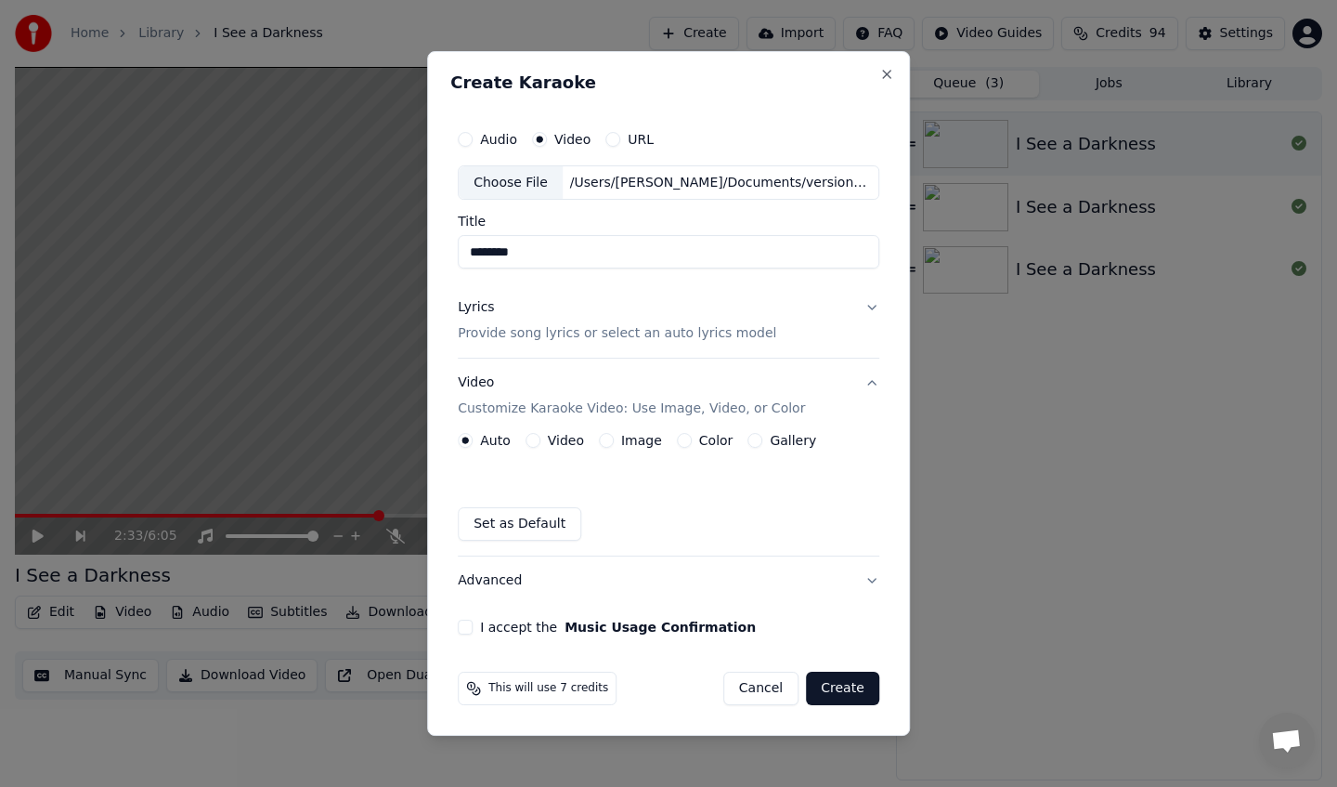
click at [597, 254] on input "********" at bounding box center [669, 252] width 422 height 33
type input "**********"
click at [713, 329] on p "Provide song lyrics or select an auto lyrics model" at bounding box center [617, 334] width 319 height 19
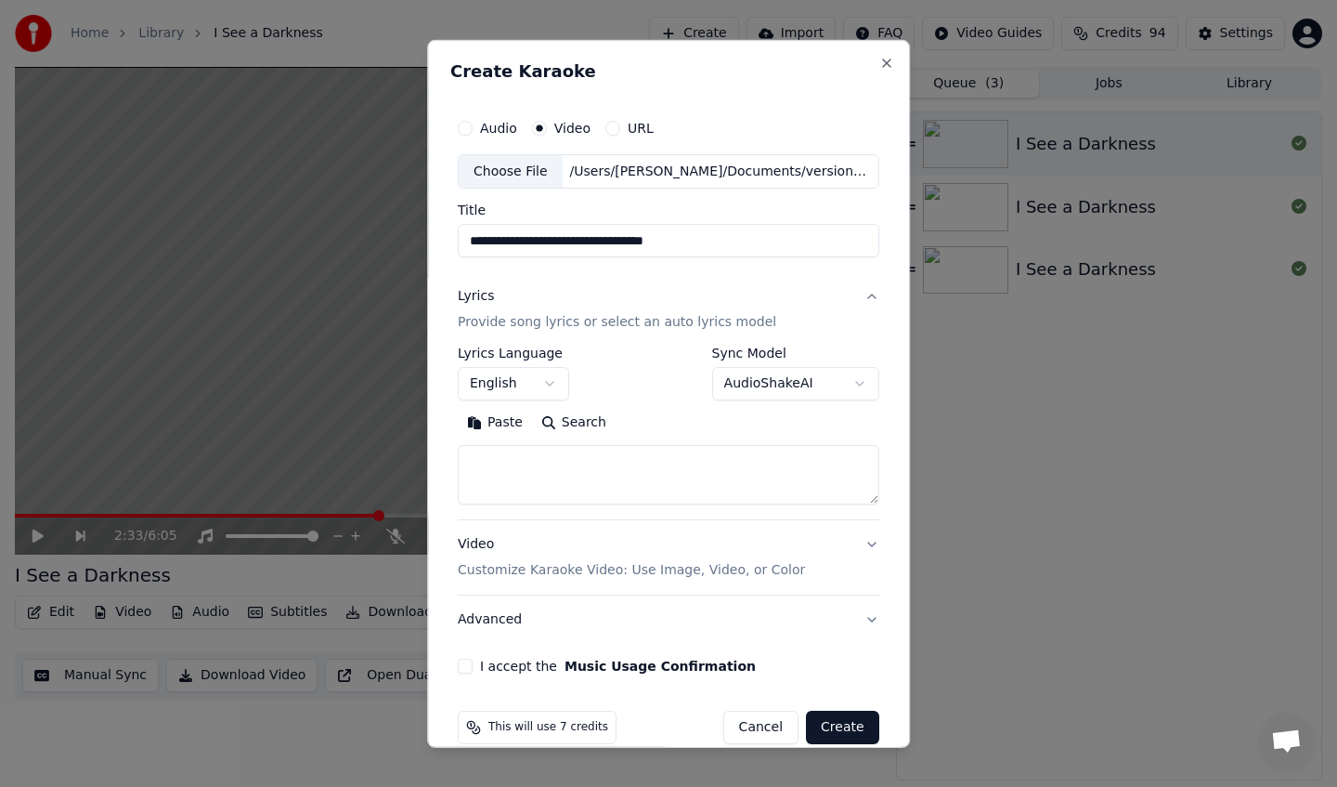
click at [595, 496] on textarea at bounding box center [669, 474] width 422 height 59
paste textarea "**********"
click at [561, 488] on textarea at bounding box center [665, 474] width 414 height 59
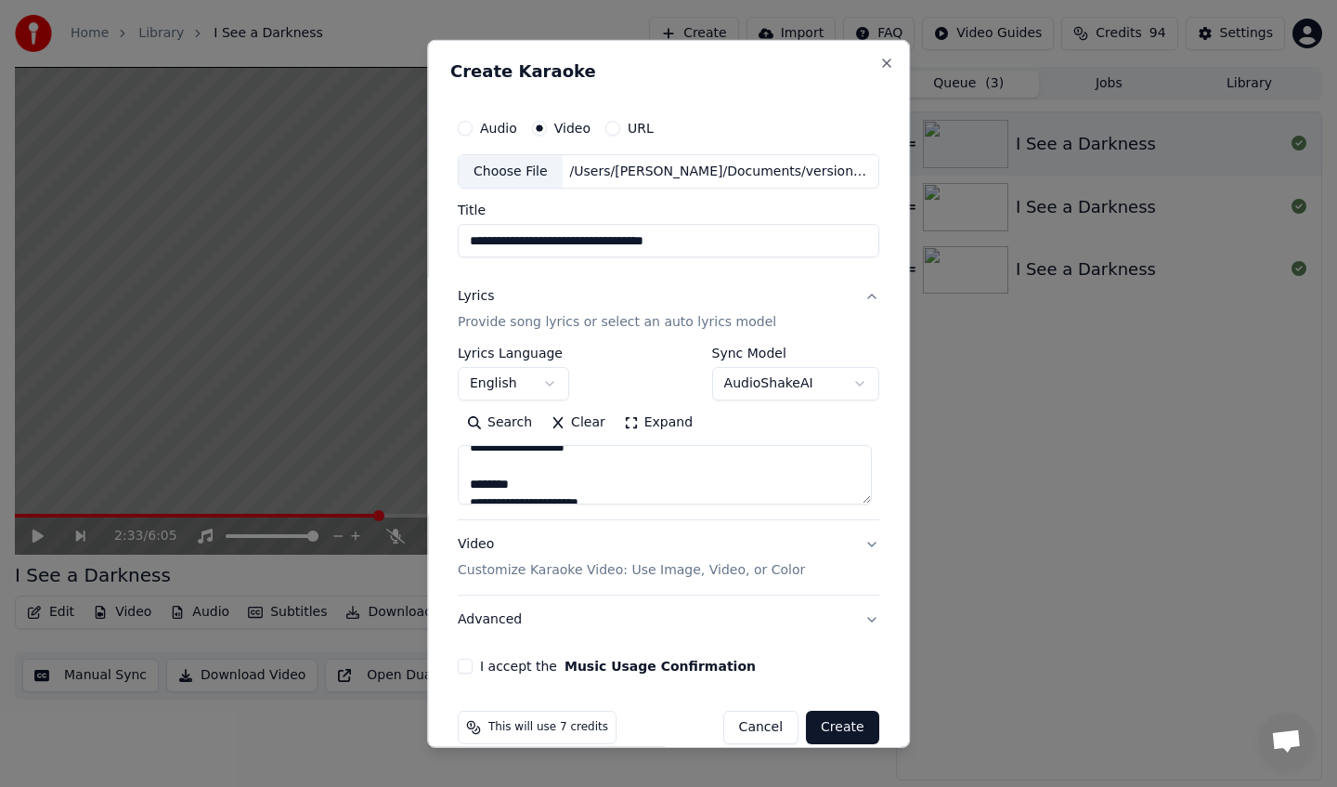
click at [561, 488] on textarea at bounding box center [665, 474] width 414 height 59
drag, startPoint x: 540, startPoint y: 483, endPoint x: 475, endPoint y: 463, distance: 68.1
click at [475, 463] on textarea at bounding box center [665, 474] width 414 height 59
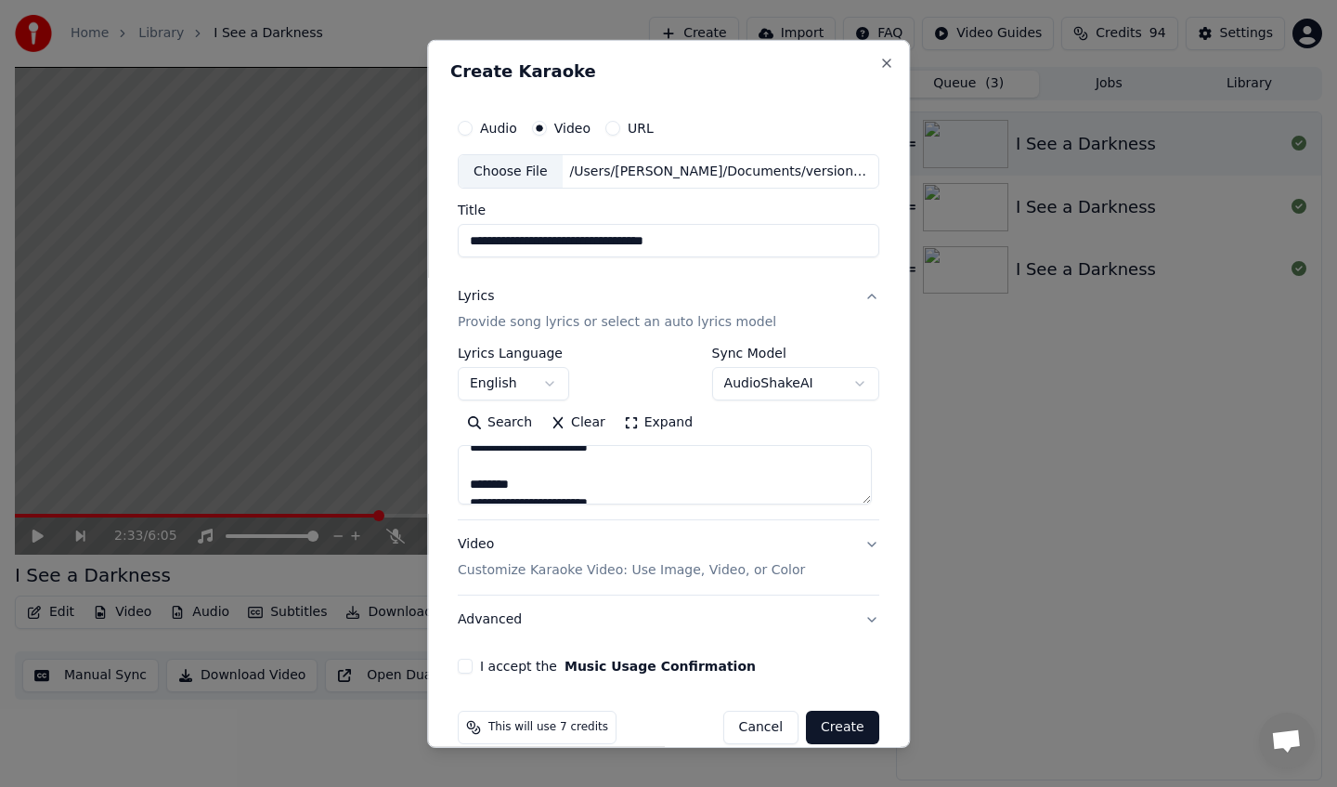
click at [480, 484] on textarea at bounding box center [665, 474] width 414 height 59
click at [488, 482] on textarea at bounding box center [665, 474] width 414 height 59
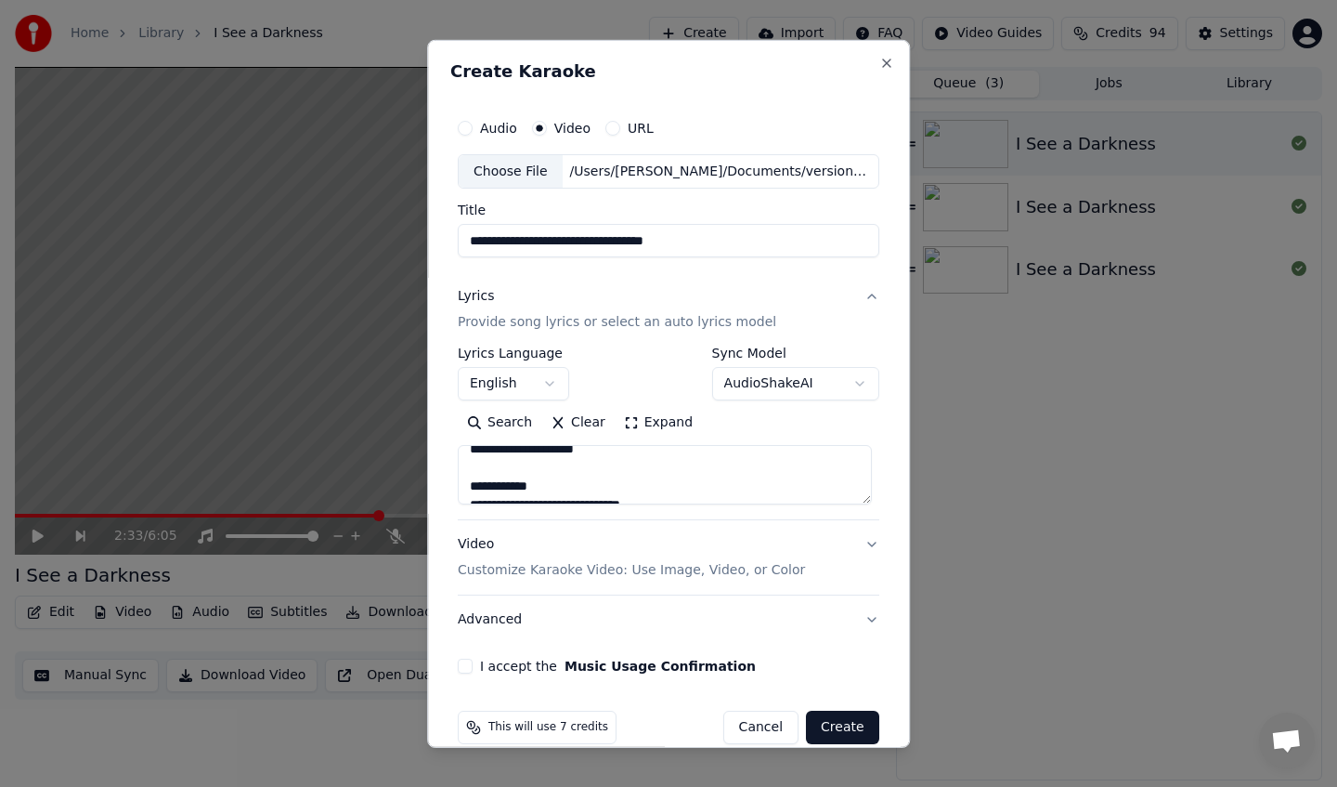
click at [488, 482] on textarea at bounding box center [665, 474] width 414 height 59
click at [479, 493] on textarea at bounding box center [665, 474] width 414 height 59
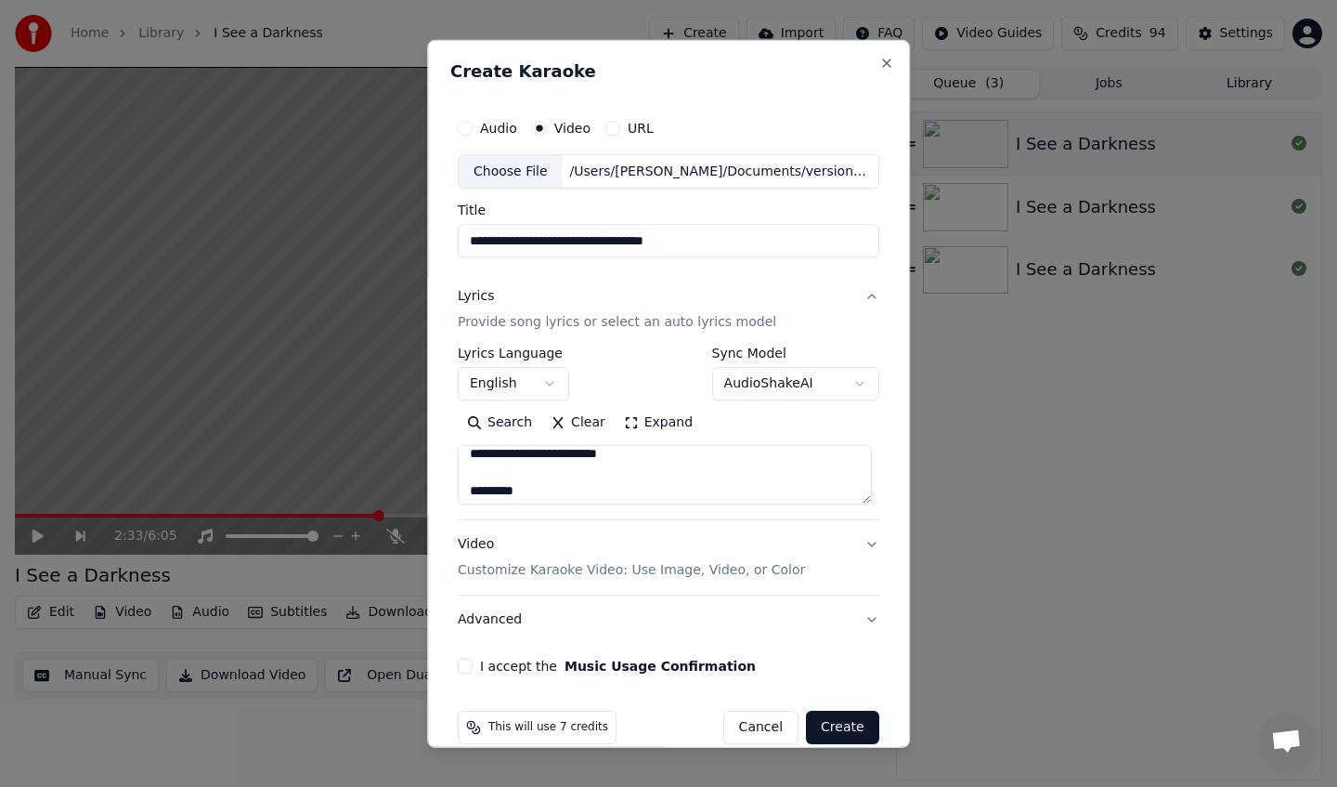
click at [479, 493] on textarea at bounding box center [665, 474] width 414 height 59
click at [502, 483] on textarea at bounding box center [665, 474] width 414 height 59
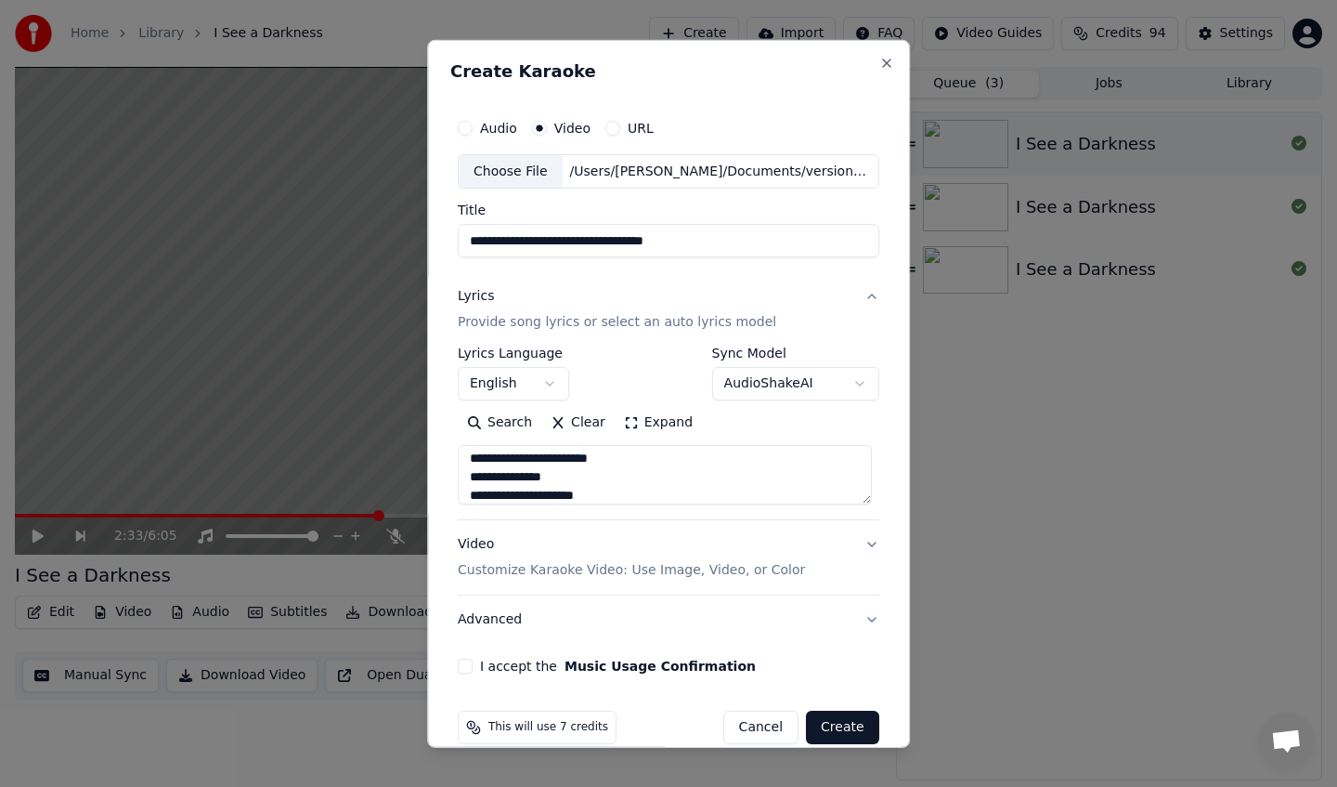
scroll to position [0, 0]
click at [526, 458] on textarea at bounding box center [665, 474] width 414 height 59
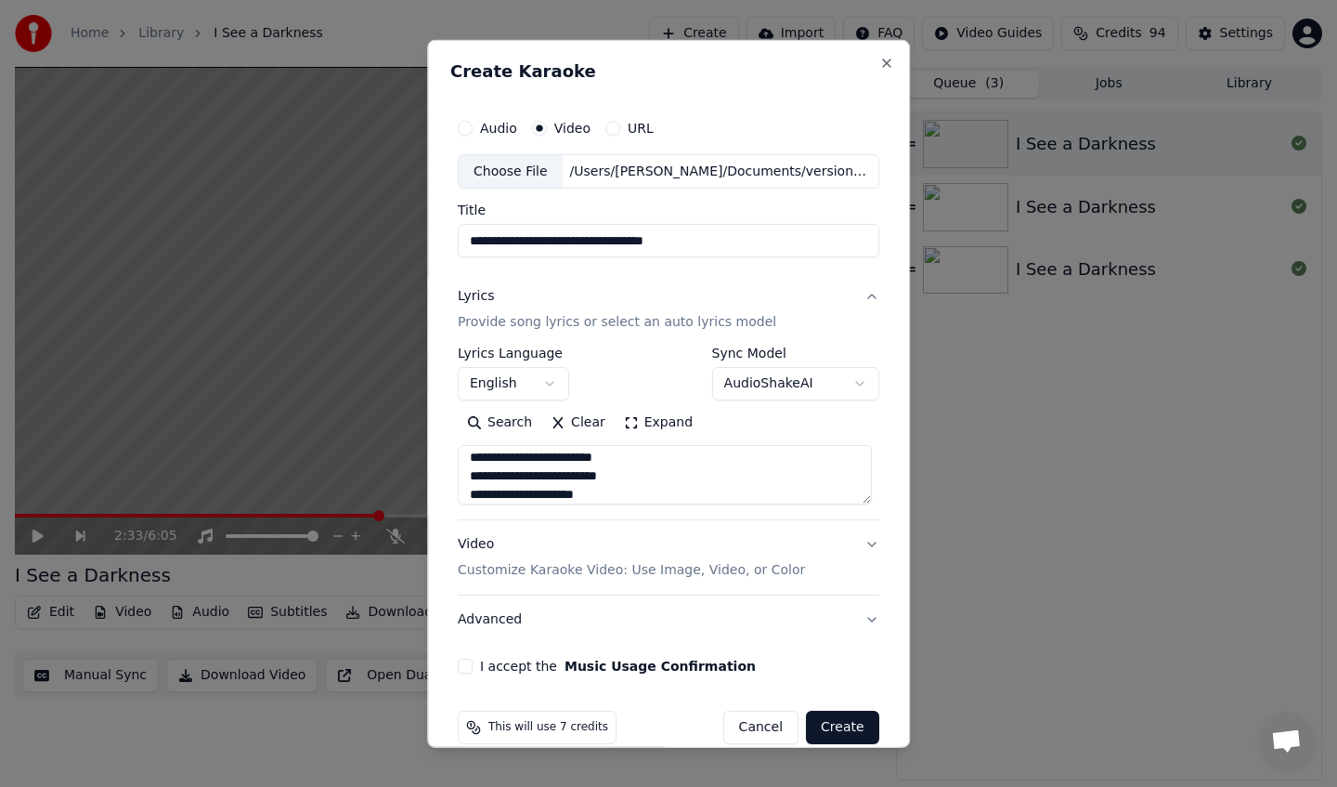
type textarea "**********"
click at [528, 574] on p "Customize Karaoke Video: Use Image, Video, or Color" at bounding box center [631, 570] width 347 height 19
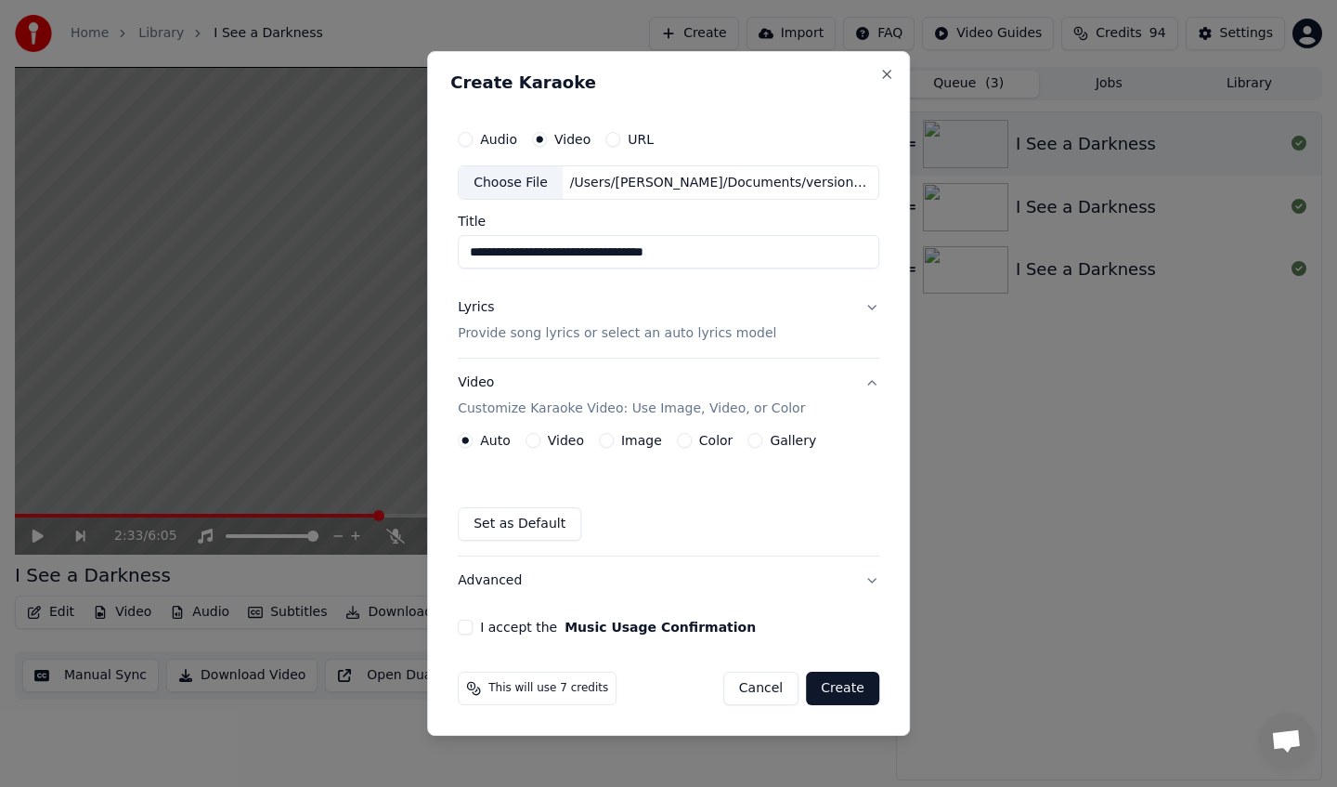
click at [536, 440] on button "Video" at bounding box center [533, 440] width 15 height 15
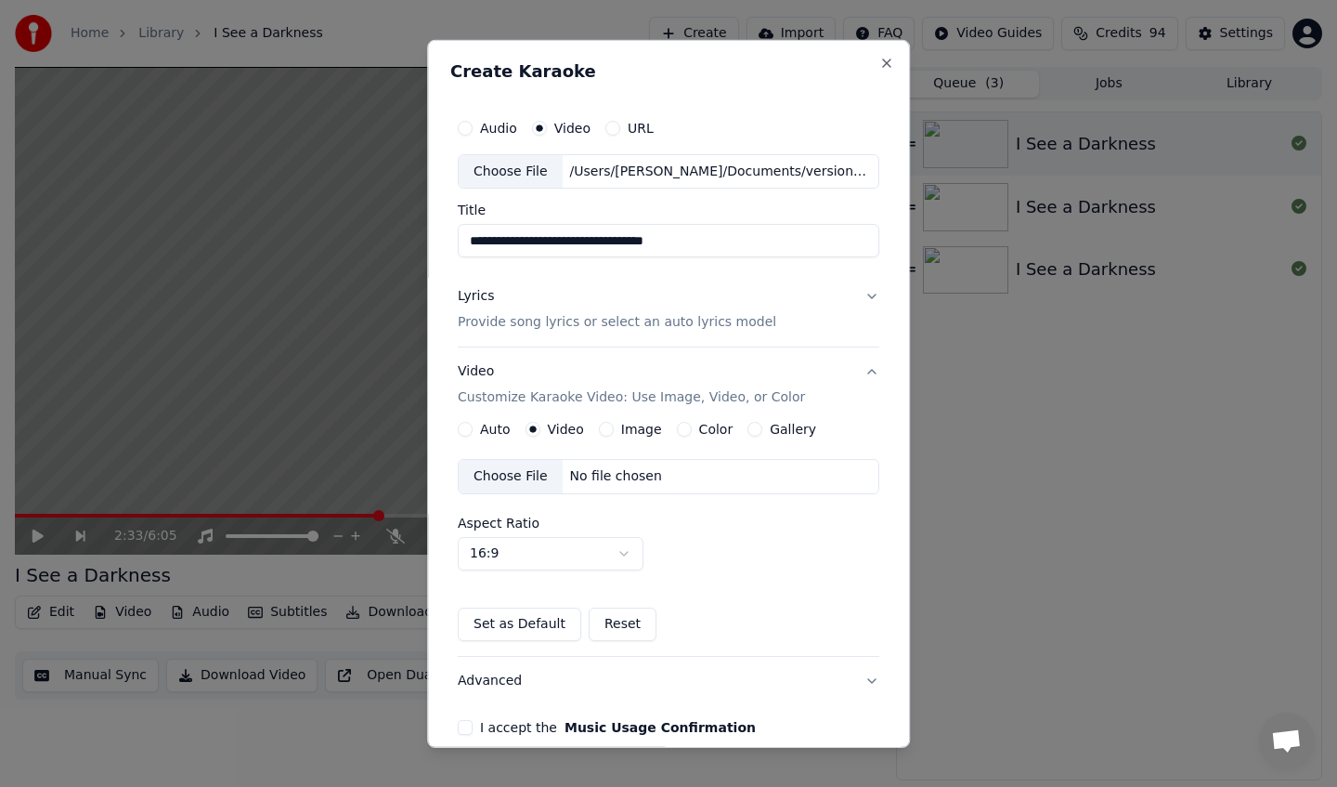
click at [547, 482] on div "Choose File" at bounding box center [511, 476] width 104 height 33
click at [617, 625] on button "Reset" at bounding box center [623, 623] width 68 height 33
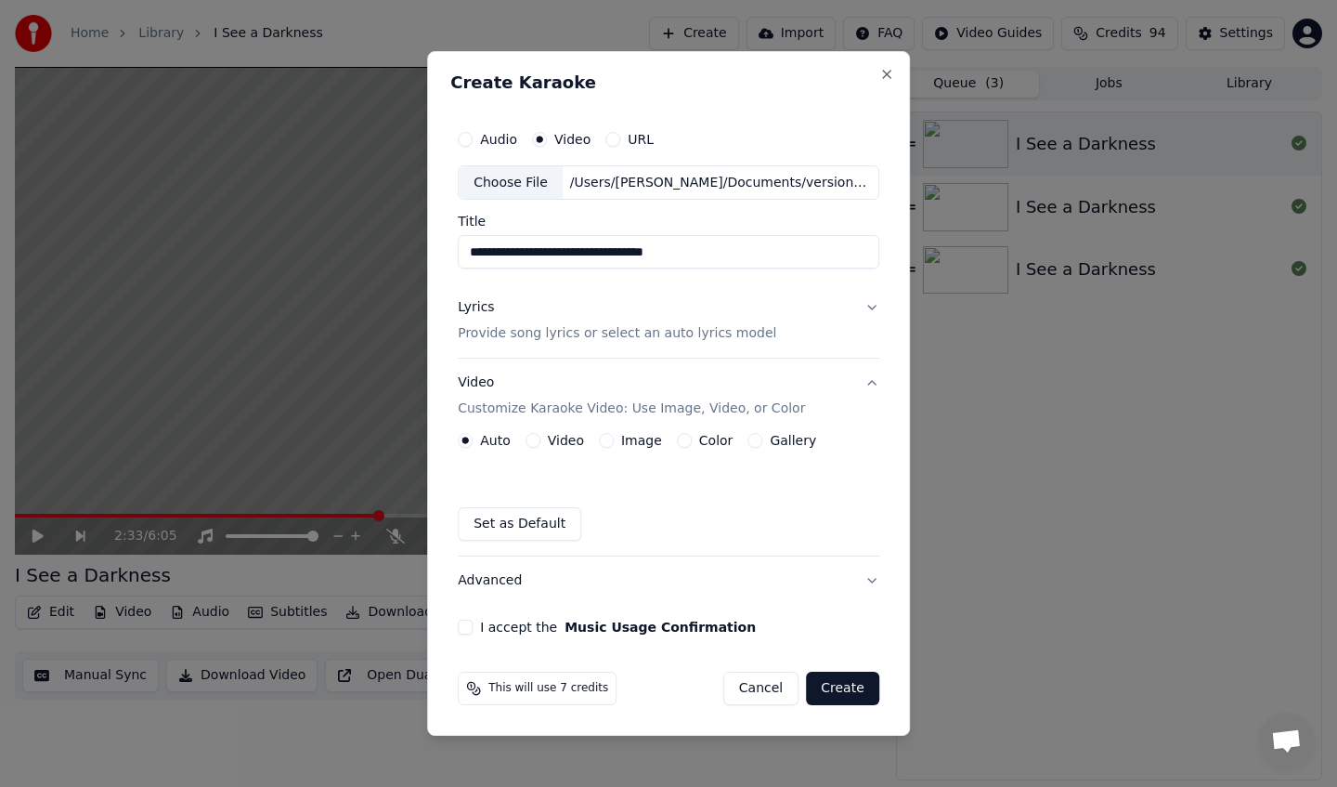
click at [864, 581] on button "Advanced" at bounding box center [669, 580] width 422 height 48
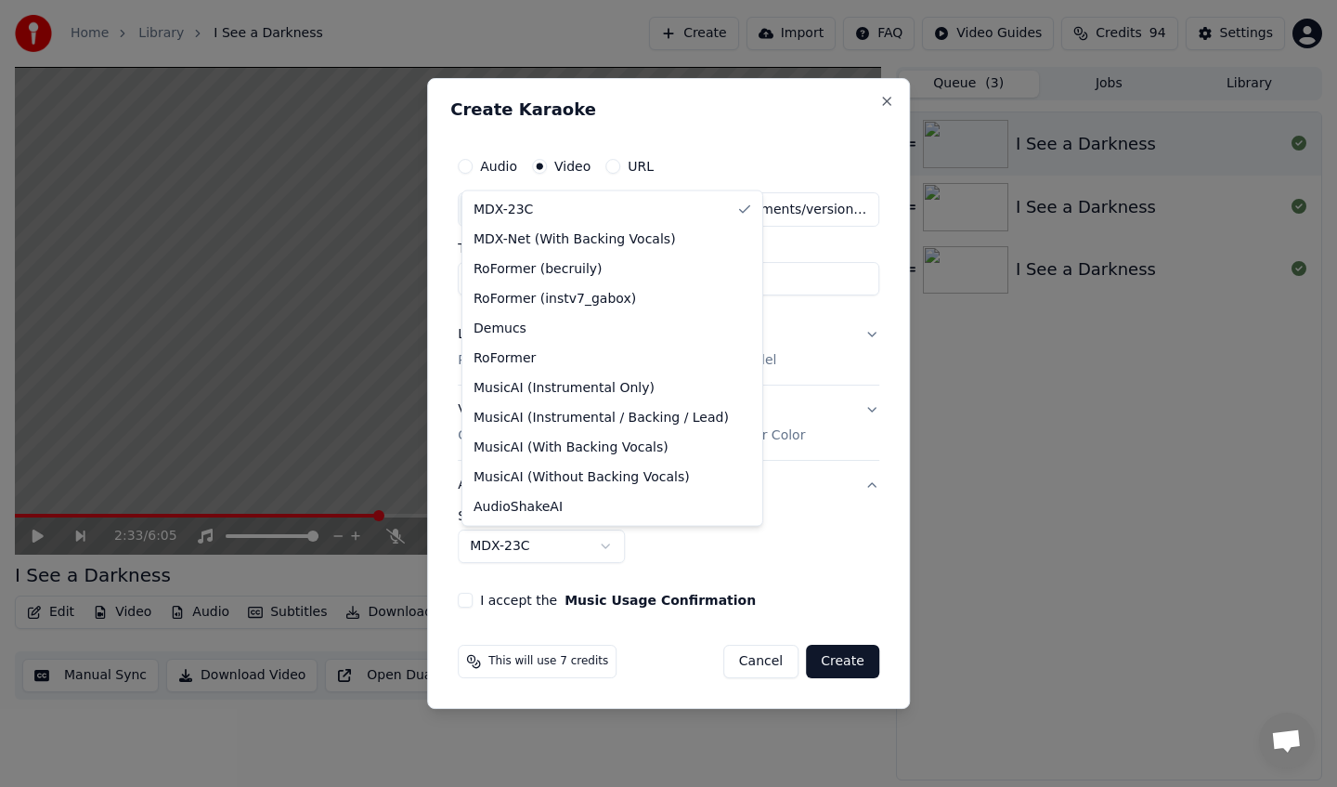
click at [595, 554] on body "**********" at bounding box center [668, 393] width 1337 height 787
click at [705, 555] on body "**********" at bounding box center [668, 393] width 1337 height 787
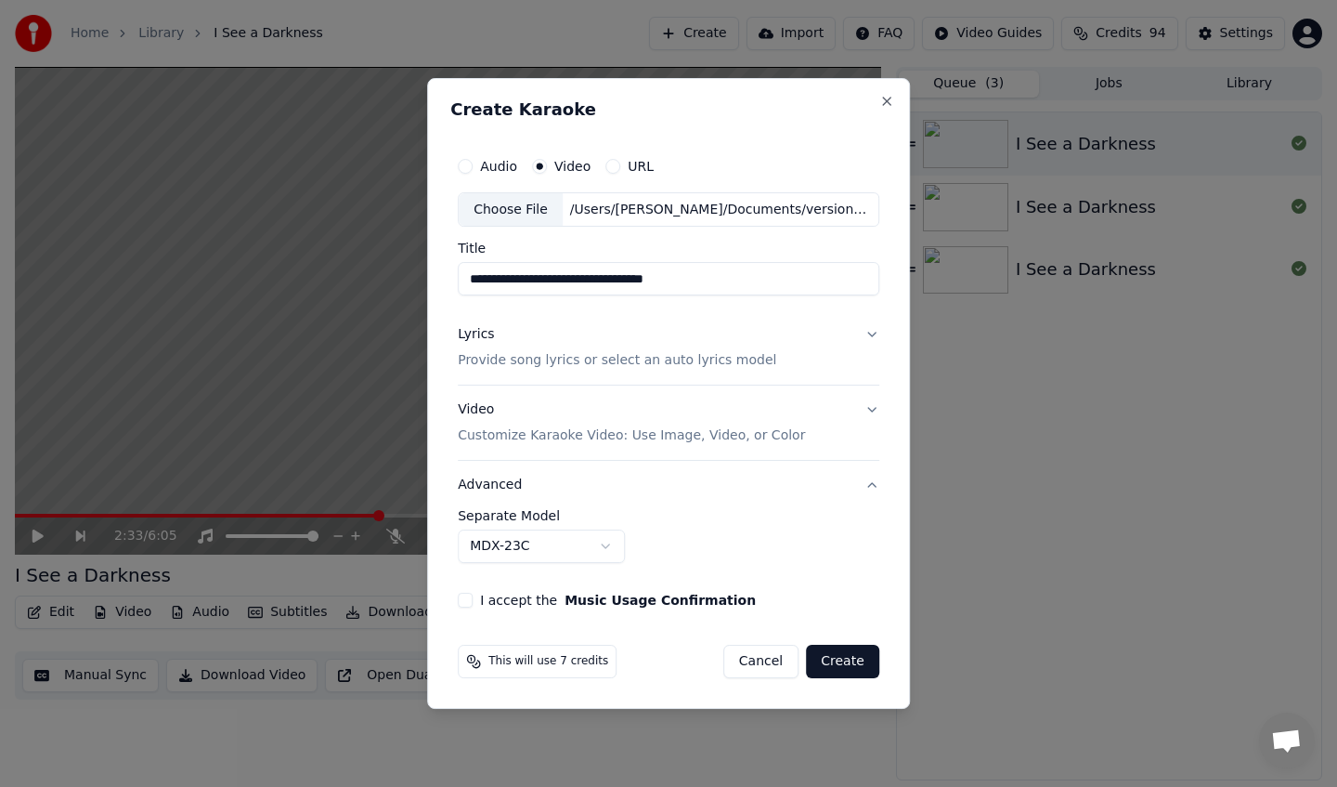
click at [592, 548] on body "**********" at bounding box center [668, 393] width 1337 height 787
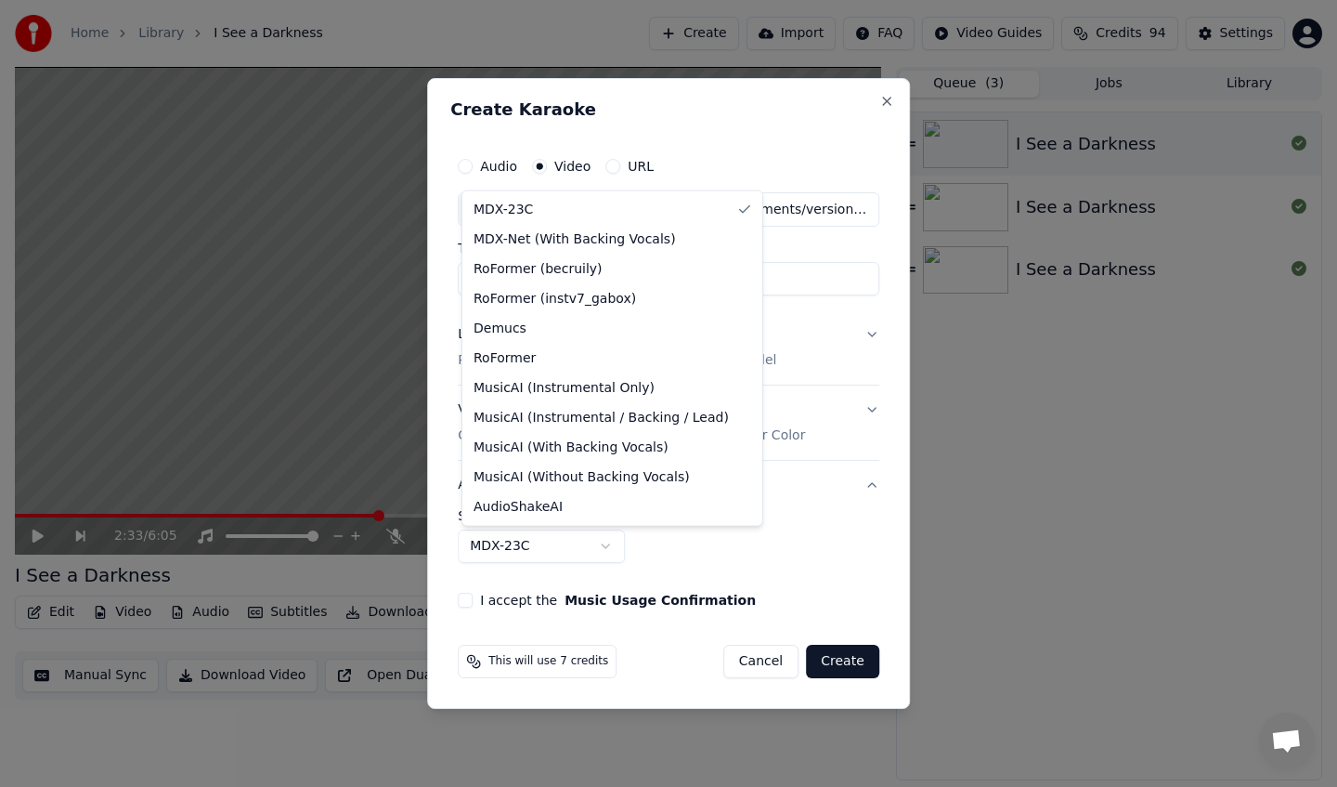
select select "**********"
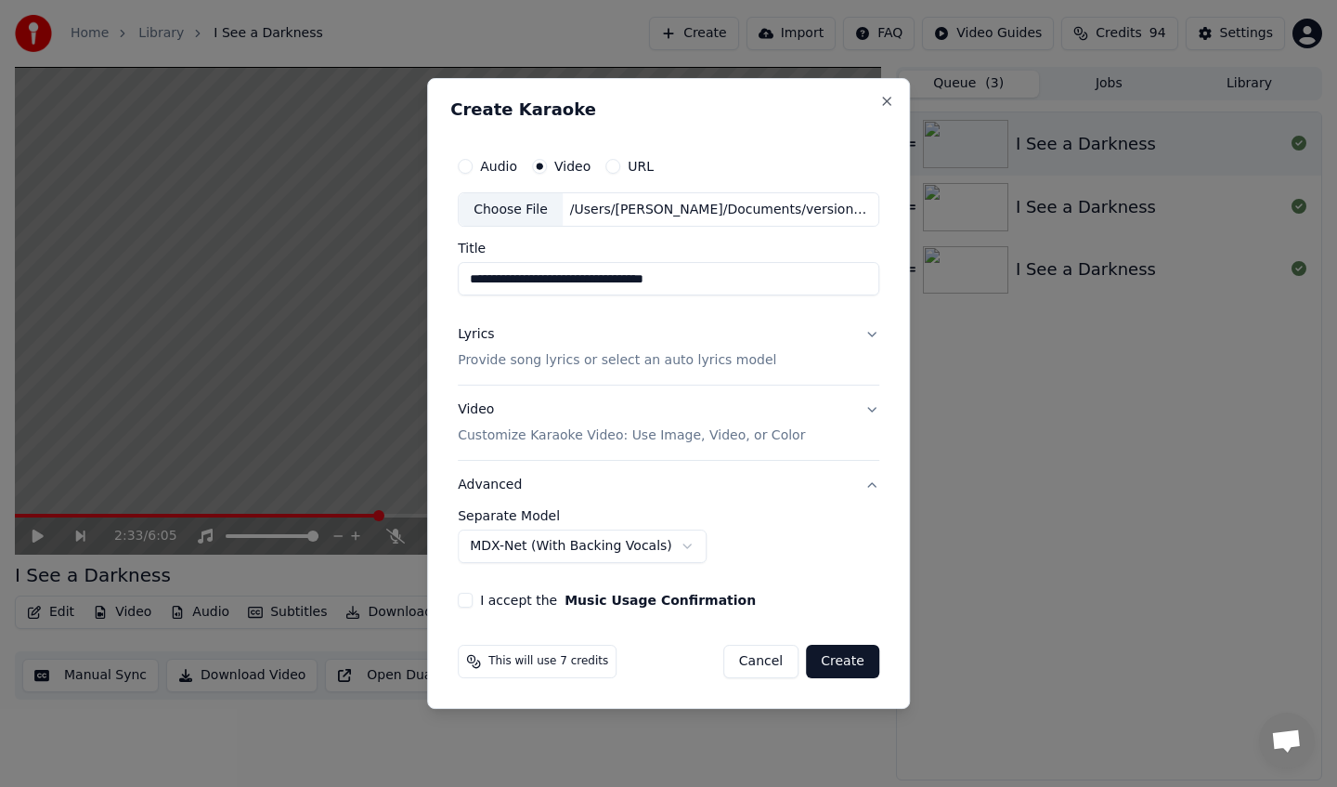
click at [653, 429] on p "Customize Karaoke Video: Use Image, Video, or Color" at bounding box center [631, 435] width 347 height 19
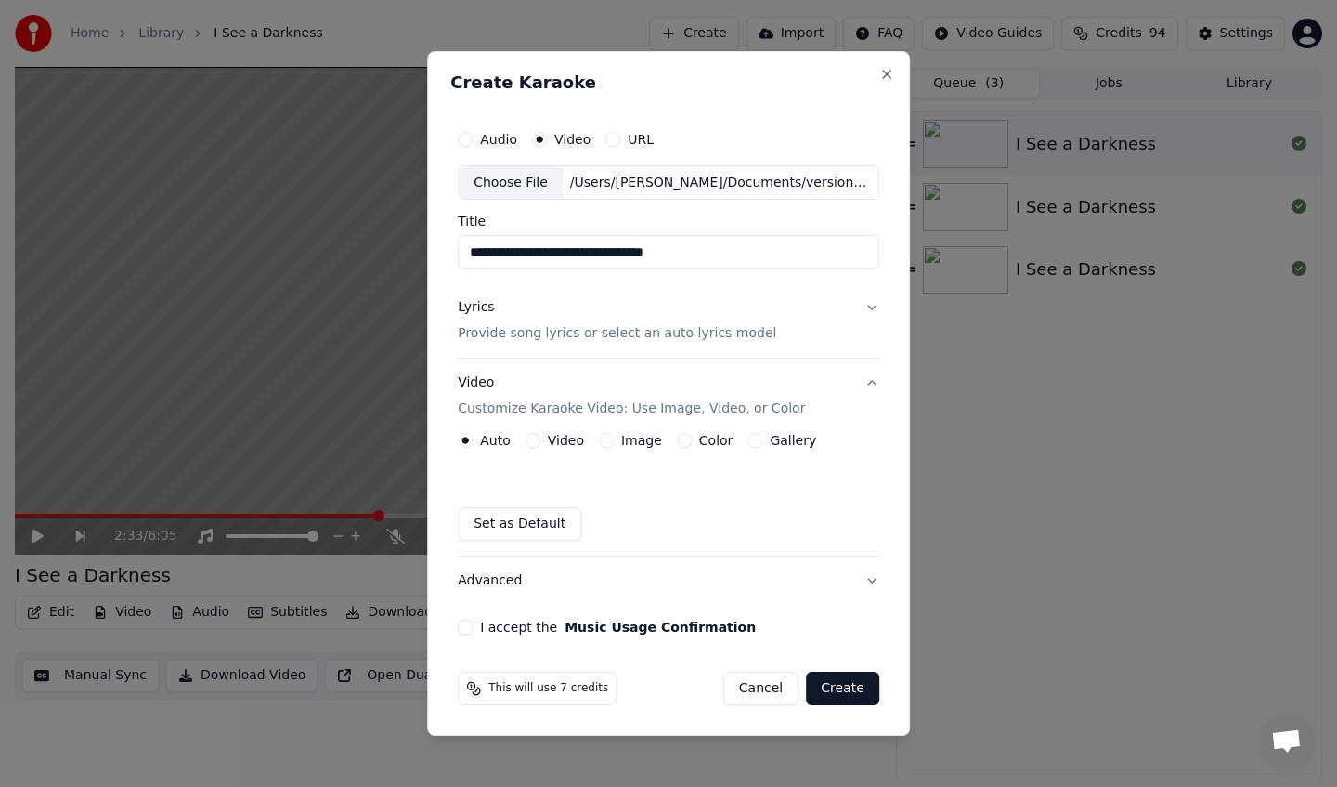
click at [843, 691] on button "Create" at bounding box center [842, 687] width 73 height 33
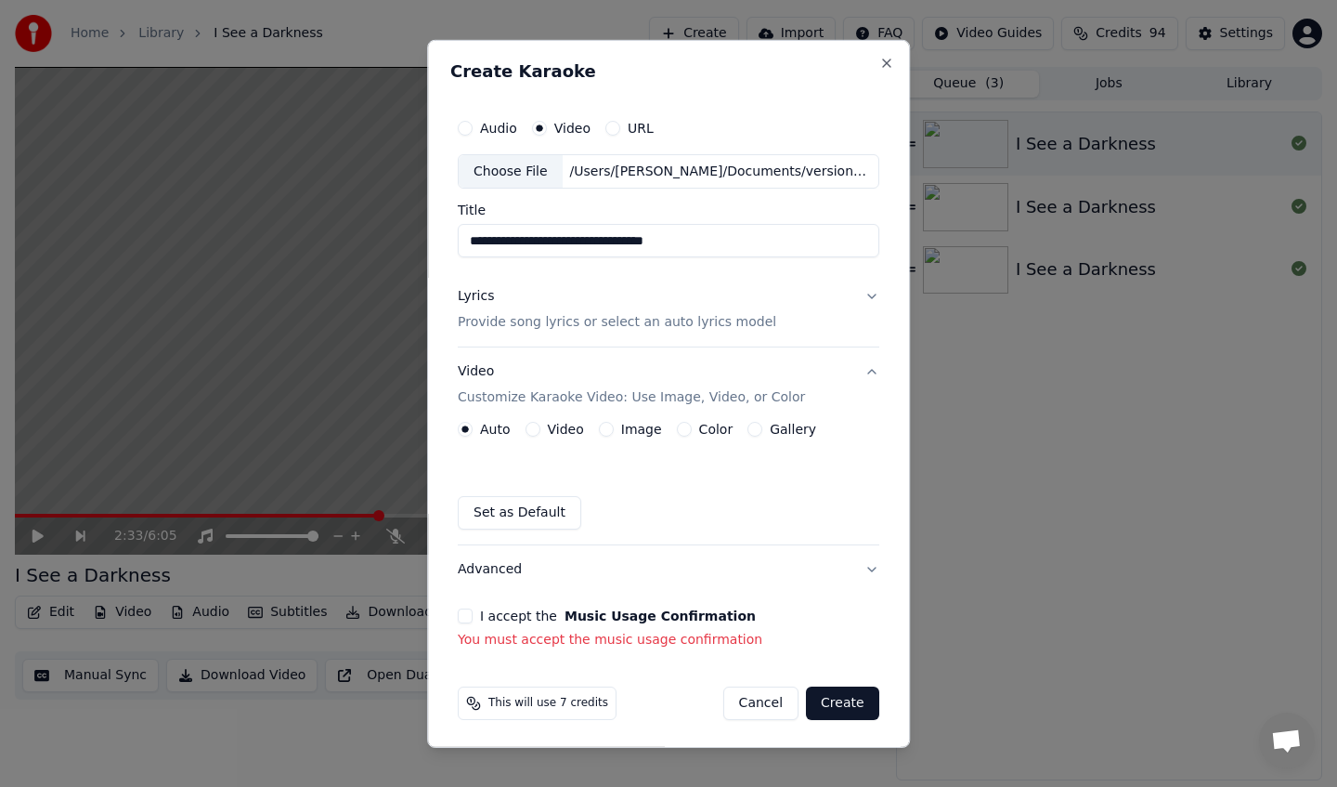
click at [467, 619] on button "I accept the Music Usage Confirmation" at bounding box center [465, 615] width 15 height 15
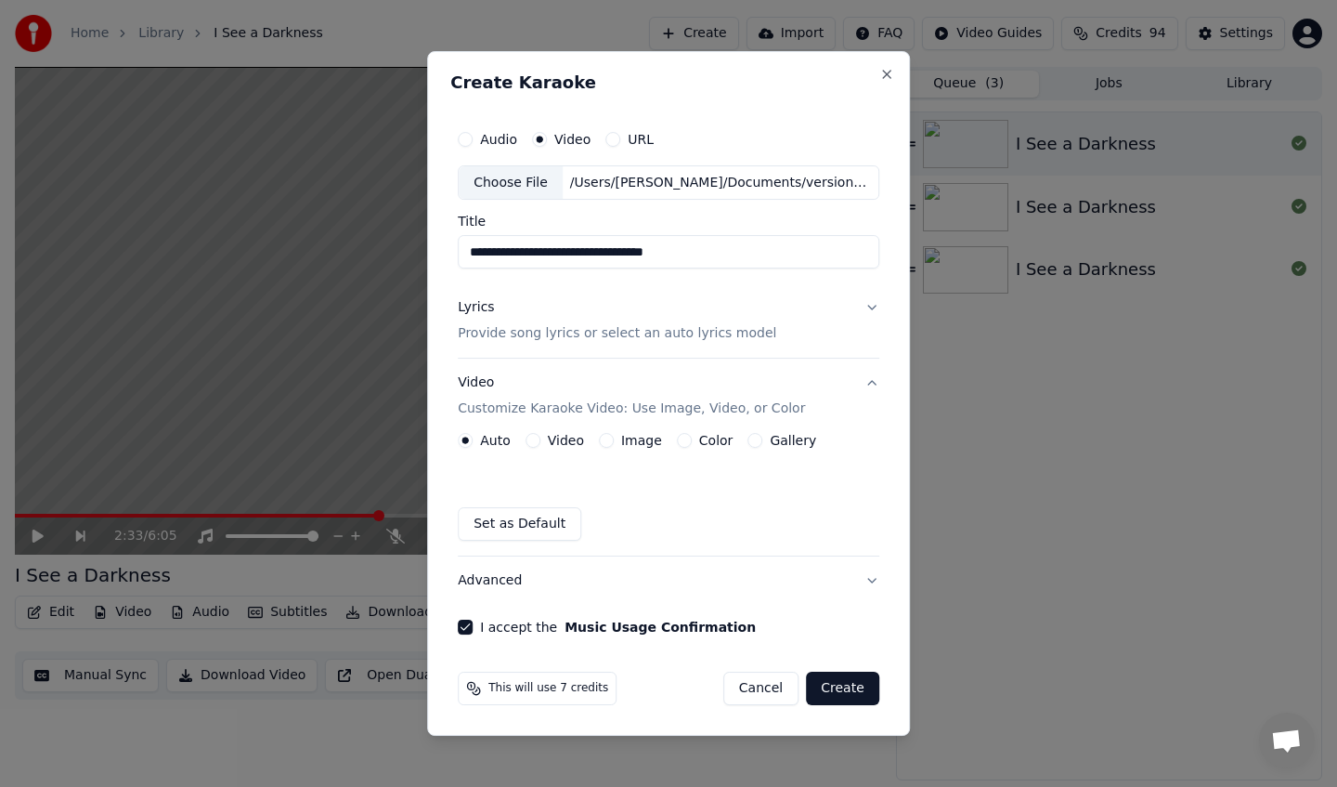
click at [843, 695] on button "Create" at bounding box center [842, 687] width 73 height 33
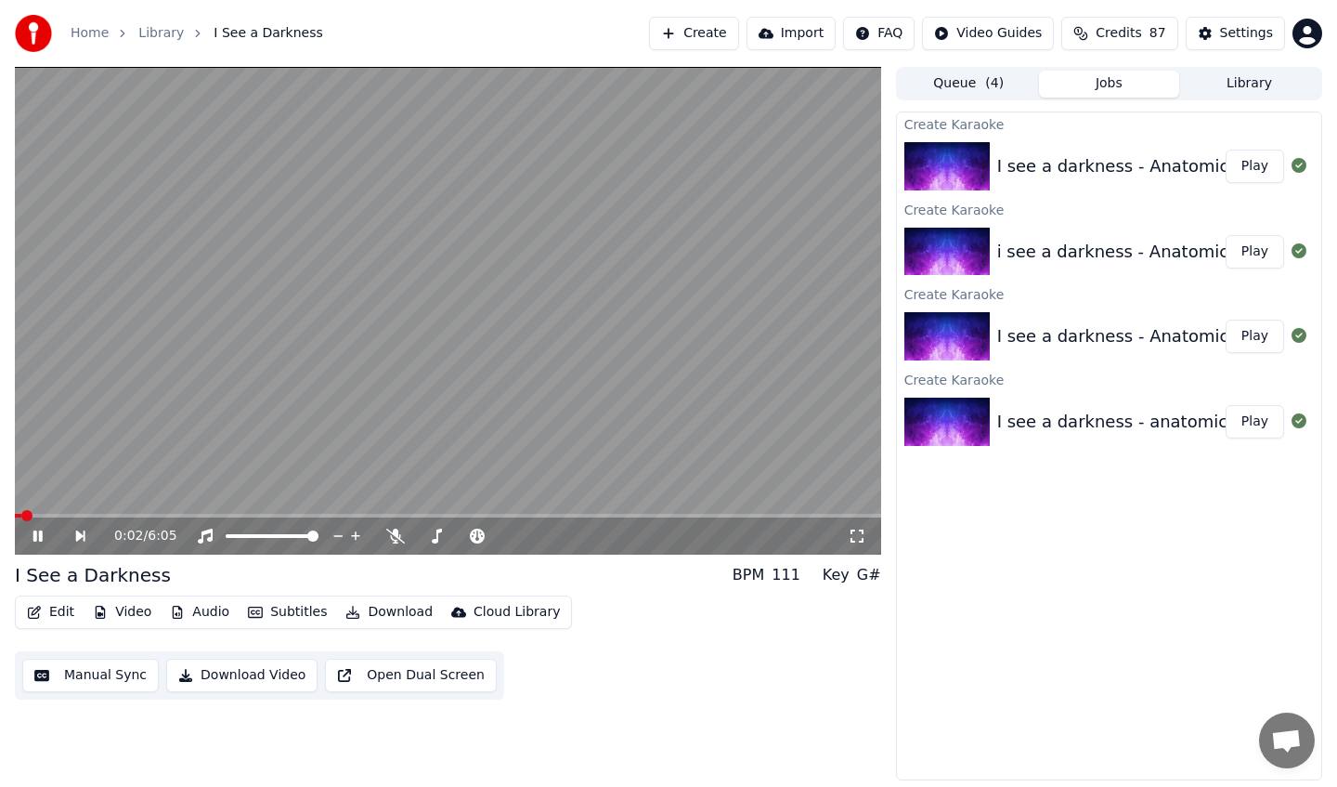
click at [117, 518] on div "0:02 / 6:05" at bounding box center [448, 535] width 867 height 37
click at [134, 515] on span at bounding box center [448, 516] width 867 height 4
click at [263, 515] on span at bounding box center [448, 516] width 867 height 4
click at [227, 515] on span at bounding box center [448, 516] width 867 height 4
click at [371, 514] on span at bounding box center [448, 516] width 867 height 4
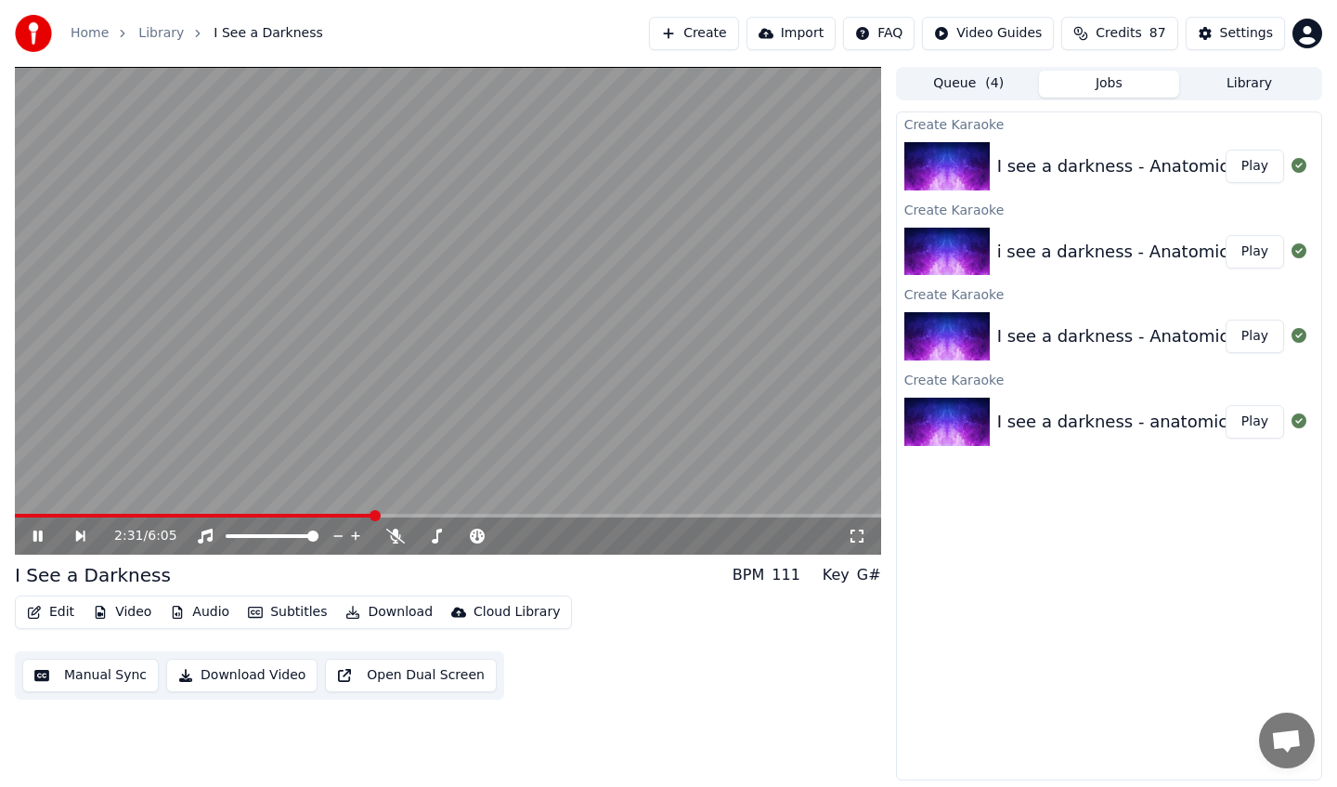
click at [34, 536] on icon at bounding box center [37, 535] width 9 height 11
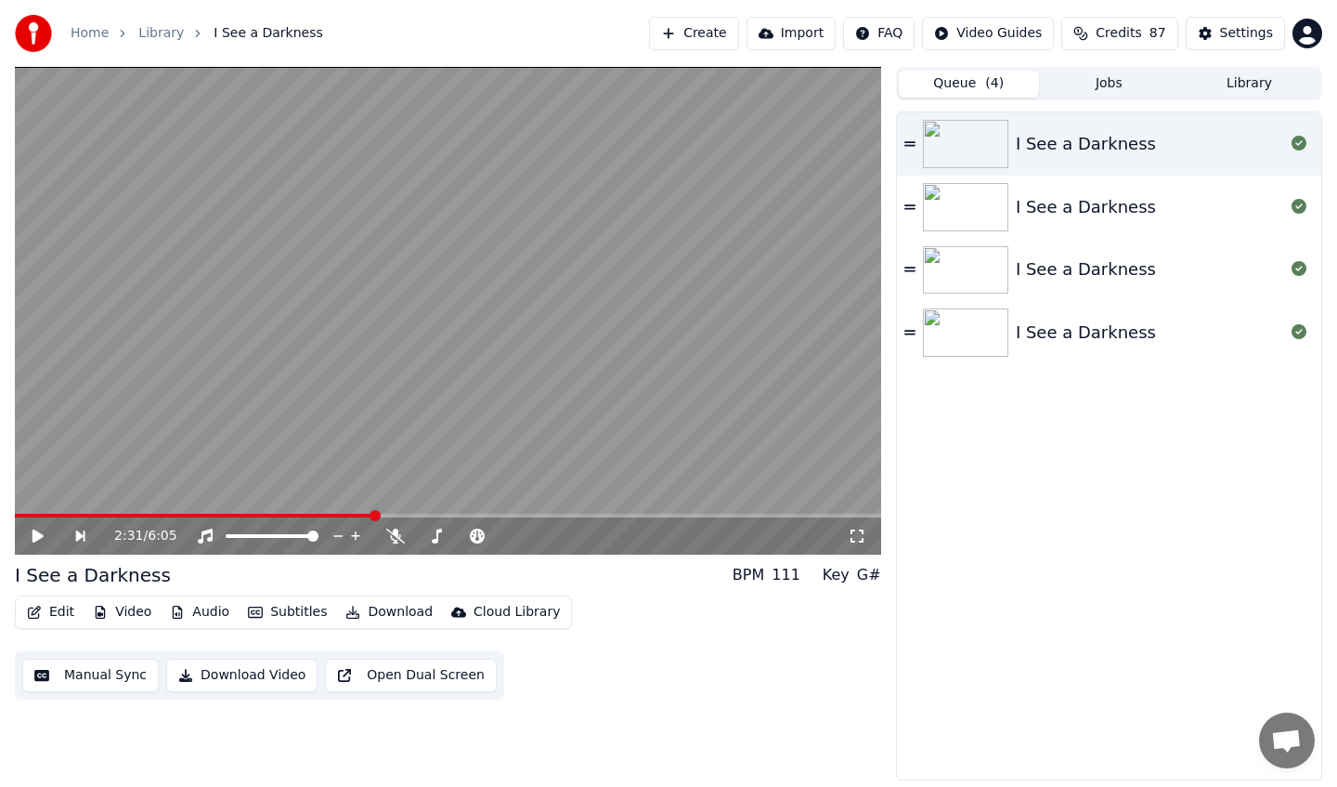
click at [966, 94] on button "Queue ( 4 )" at bounding box center [969, 84] width 140 height 27
click at [720, 41] on button "Create" at bounding box center [694, 33] width 90 height 33
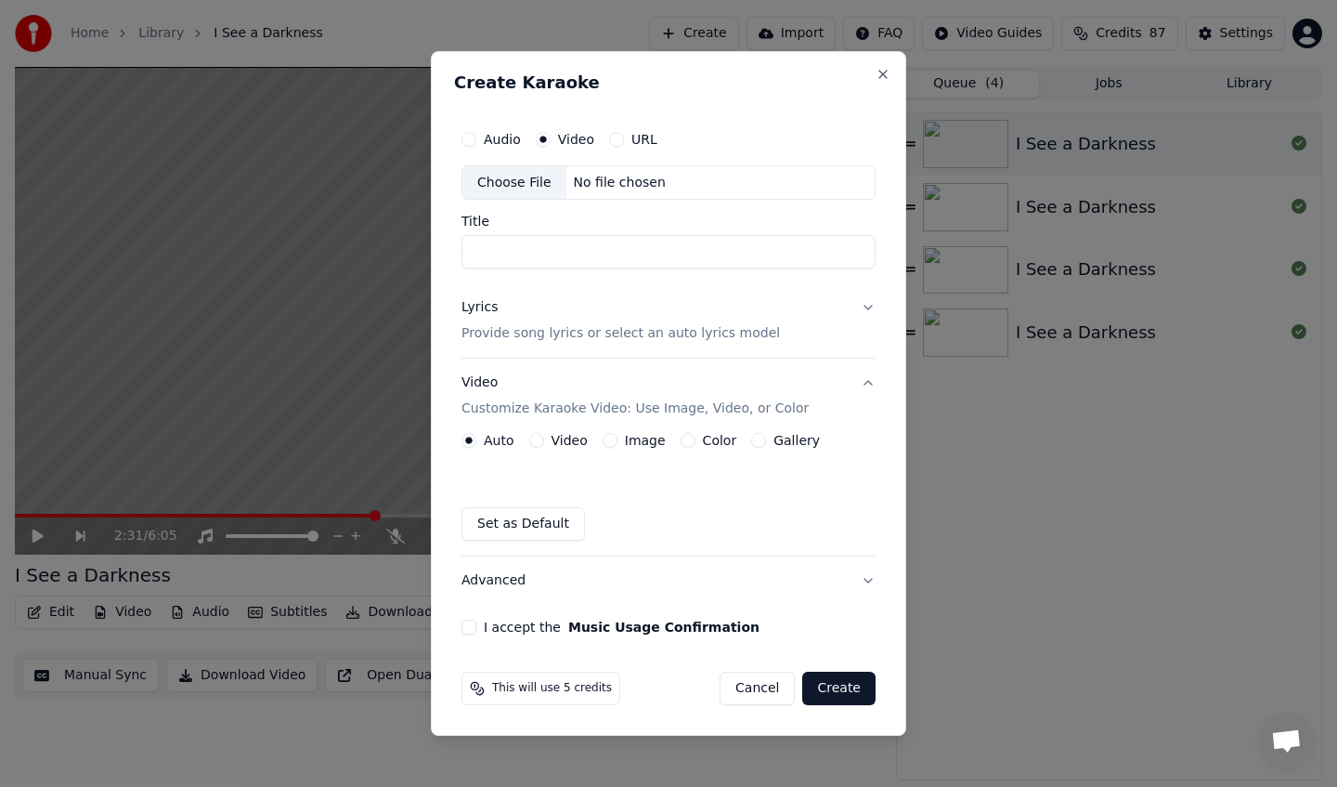
click at [574, 187] on div "No file chosen" at bounding box center [620, 183] width 107 height 19
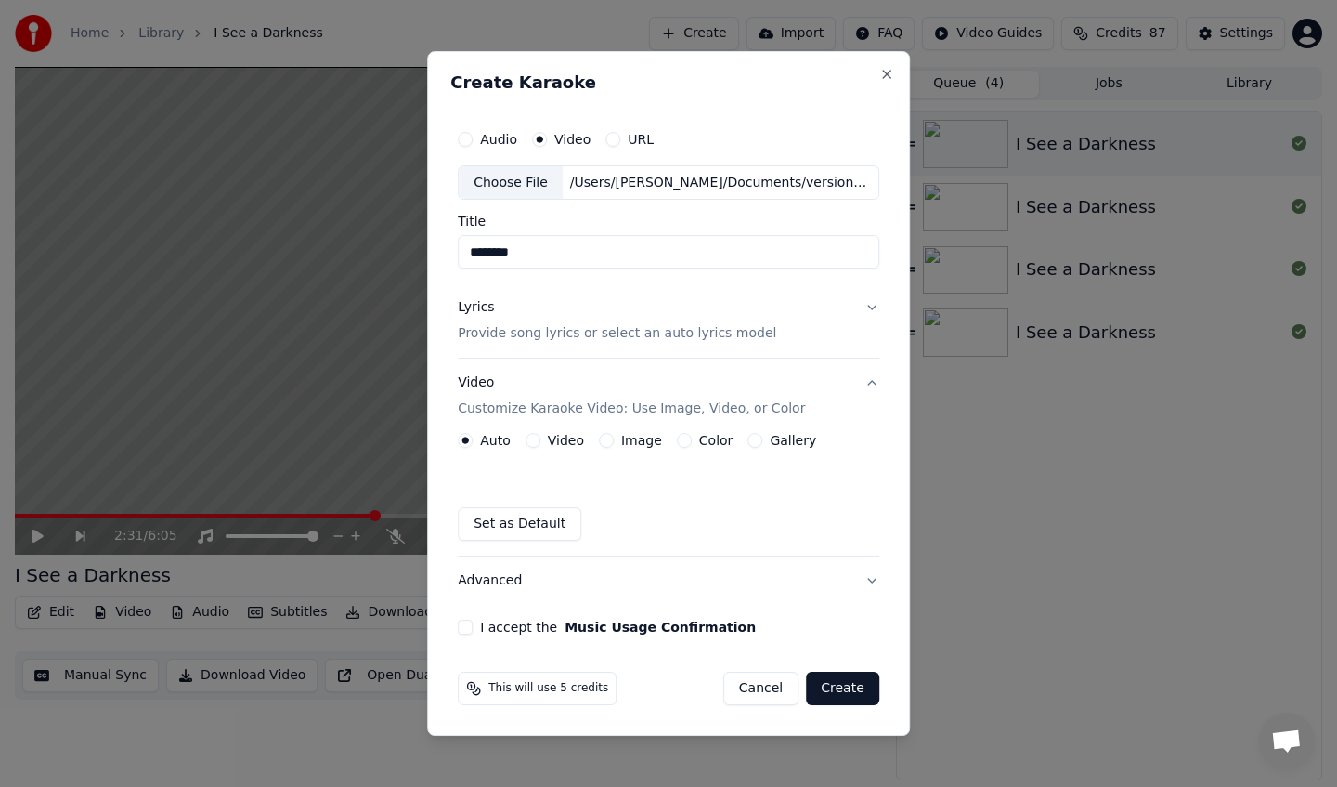
click at [532, 256] on input "********" at bounding box center [669, 252] width 422 height 33
click at [578, 251] on input "**********" at bounding box center [669, 252] width 422 height 33
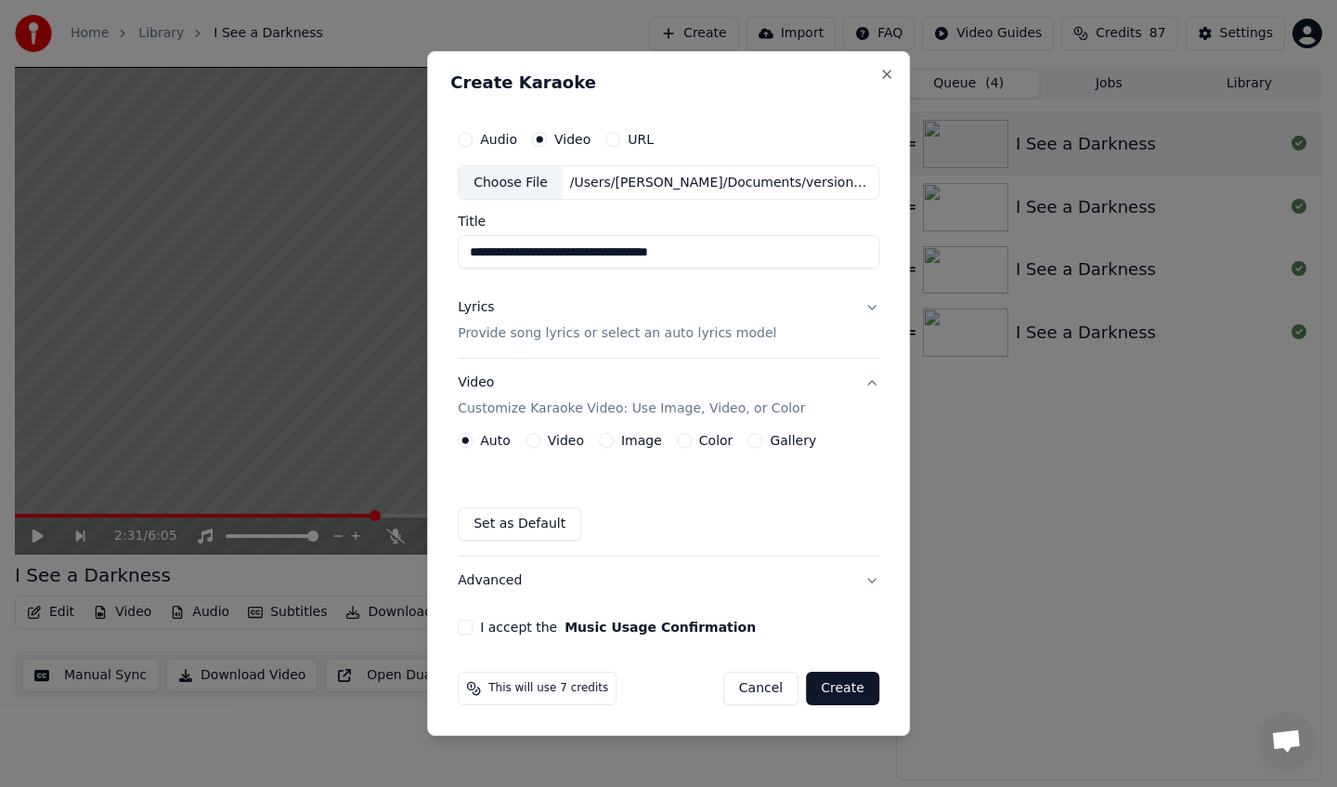
type input "**********"
click at [878, 306] on div "**********" at bounding box center [668, 377] width 437 height 529
click at [863, 308] on button "Lyrics Provide song lyrics or select an auto lyrics model" at bounding box center [669, 321] width 422 height 74
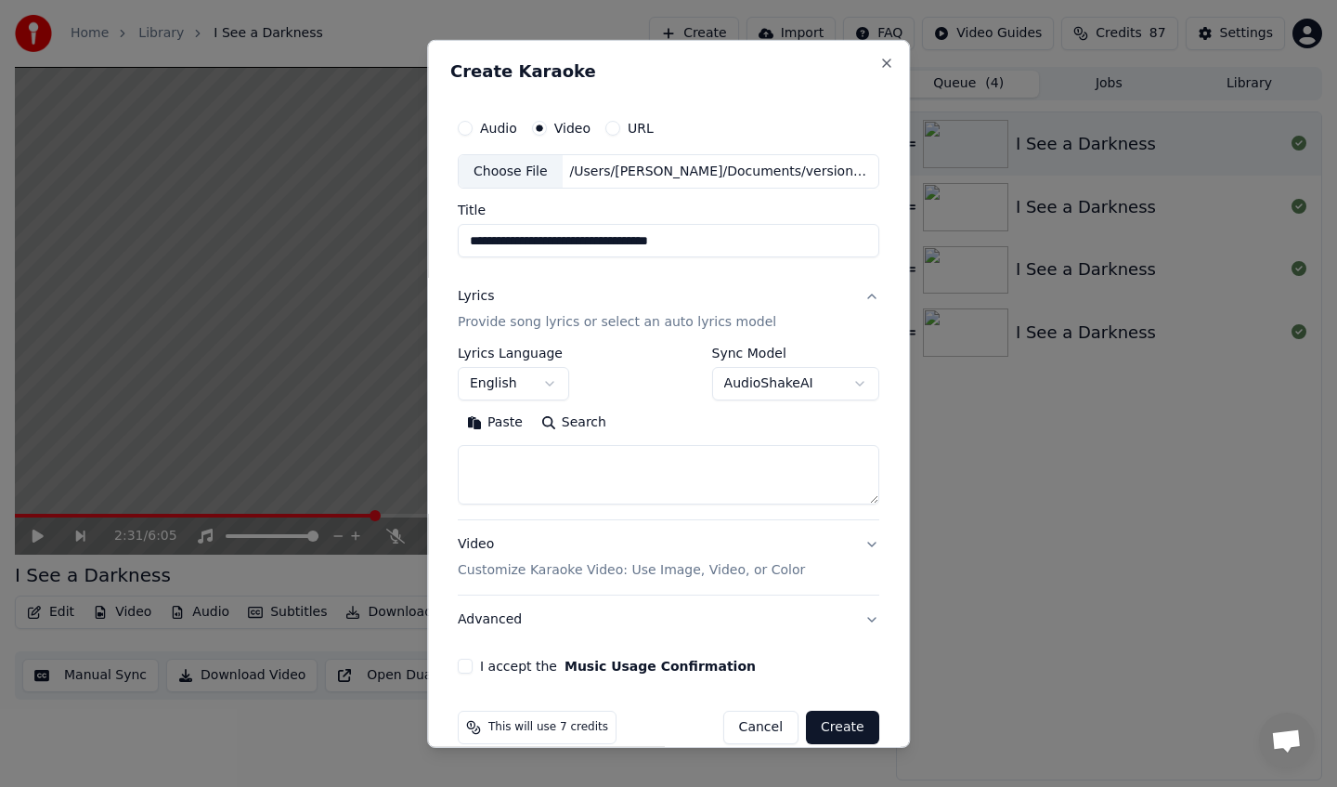
click at [582, 466] on textarea at bounding box center [669, 474] width 422 height 59
paste textarea "**********"
click at [516, 472] on textarea at bounding box center [665, 474] width 414 height 59
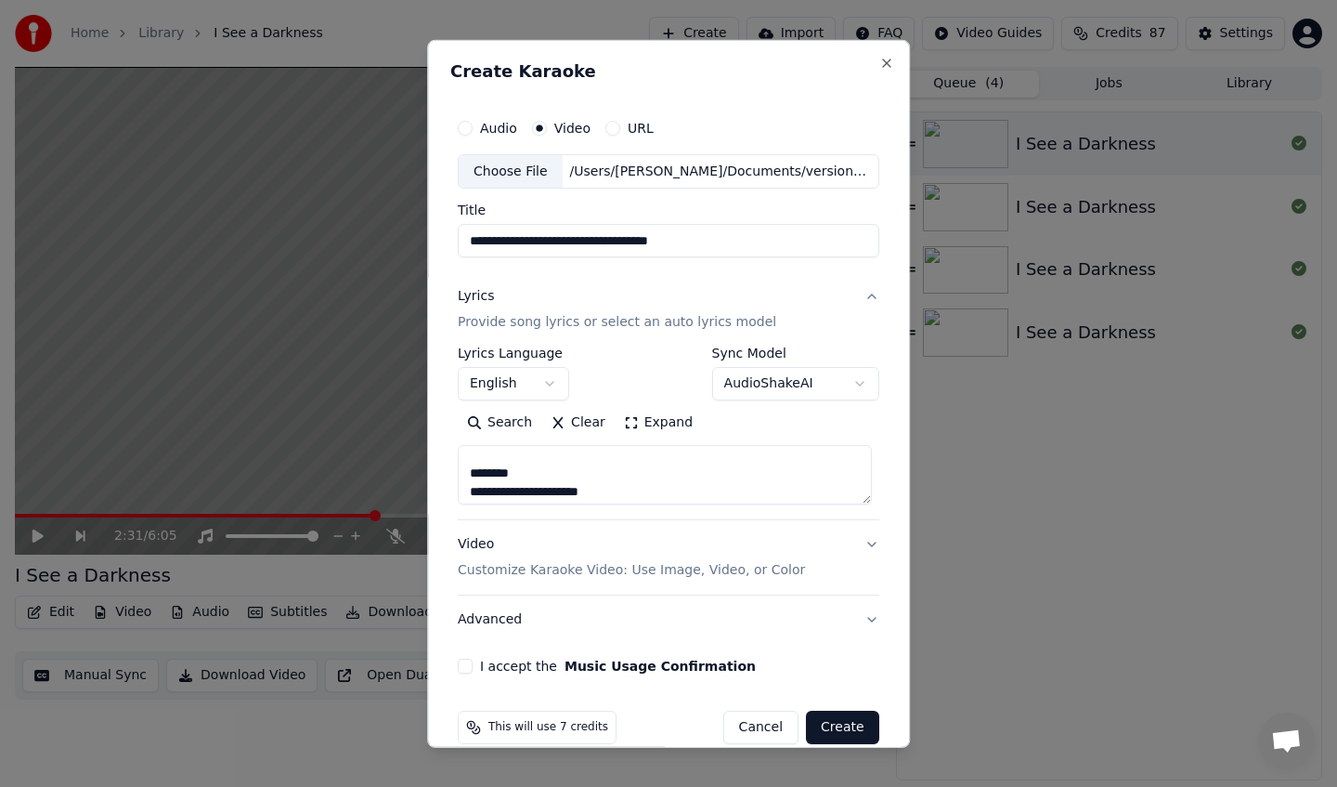
click at [516, 472] on textarea at bounding box center [665, 474] width 414 height 59
click at [503, 477] on textarea at bounding box center [665, 474] width 414 height 59
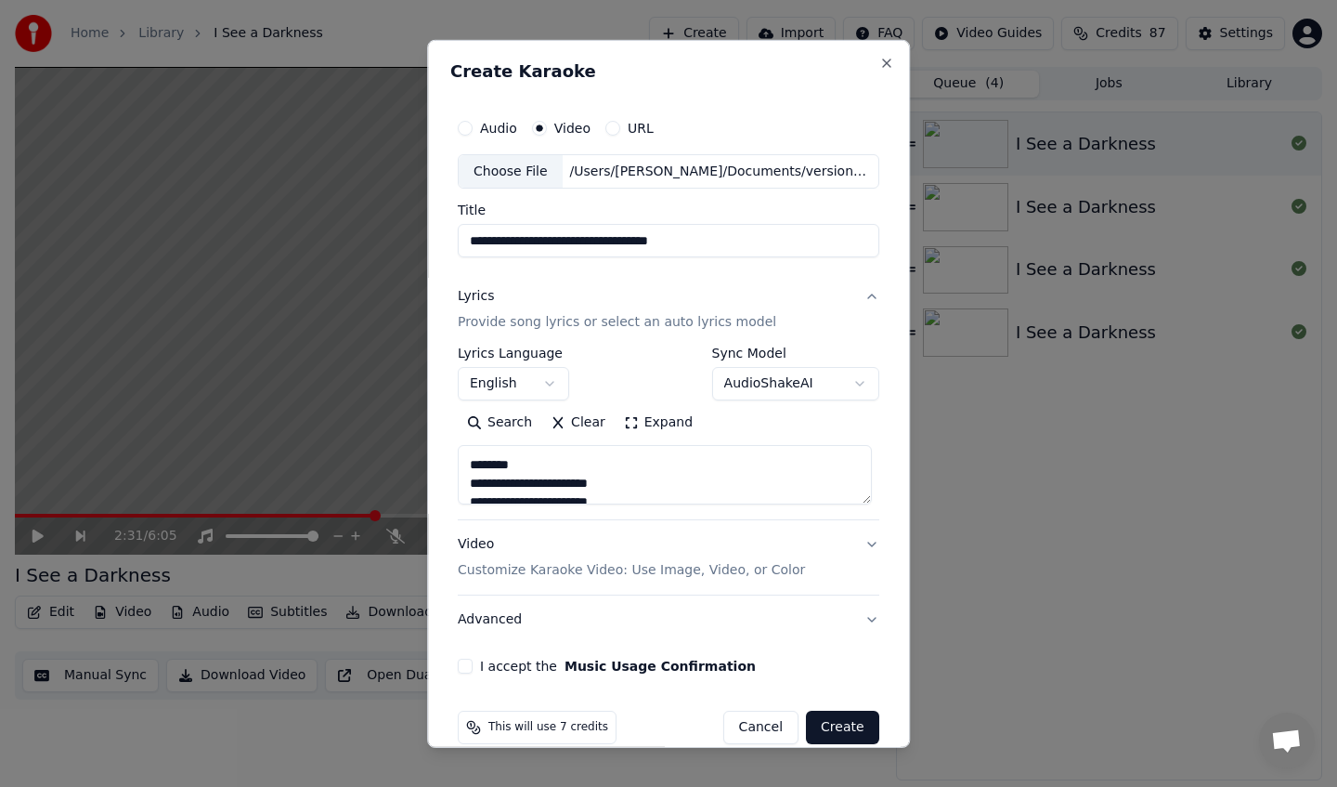
scroll to position [437, 0]
click at [499, 463] on textarea at bounding box center [665, 474] width 414 height 59
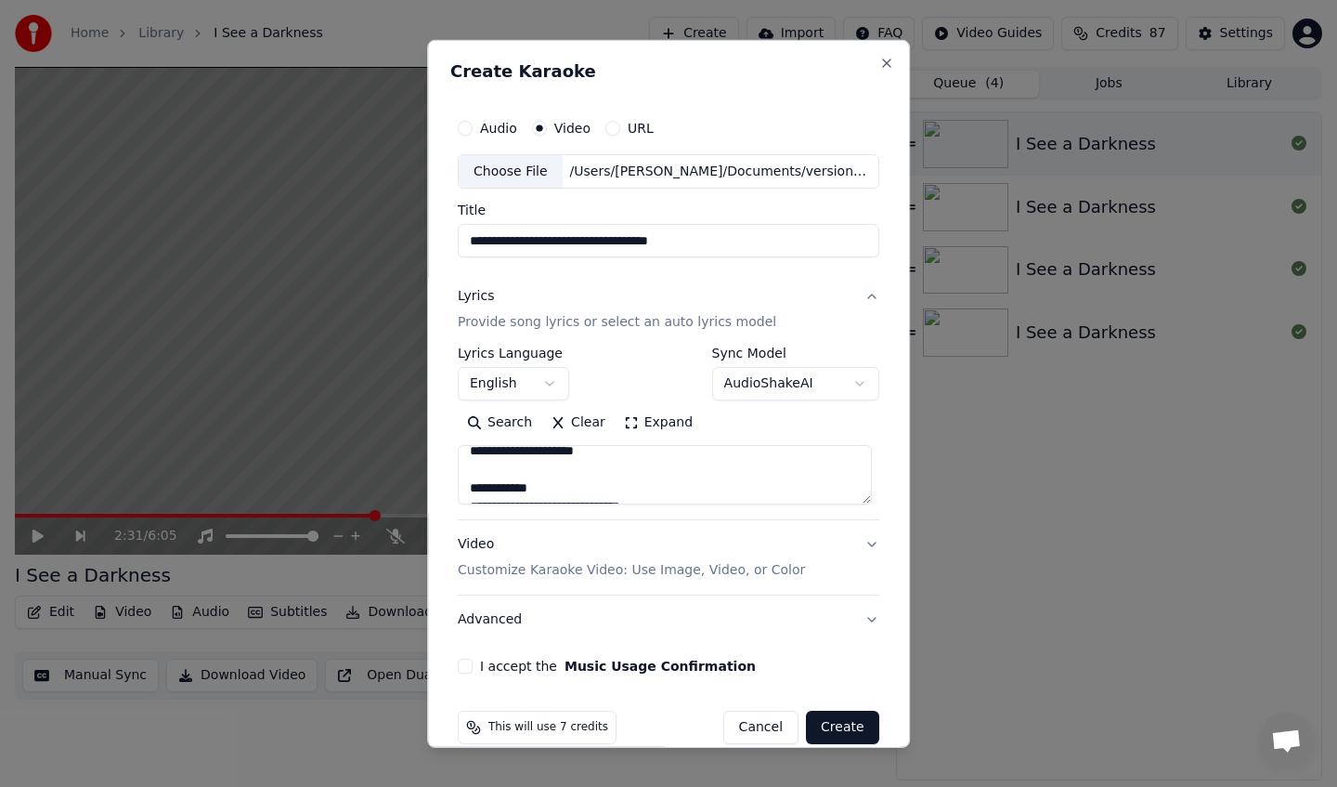
click at [495, 488] on textarea at bounding box center [665, 474] width 414 height 59
click at [498, 480] on textarea at bounding box center [665, 474] width 414 height 59
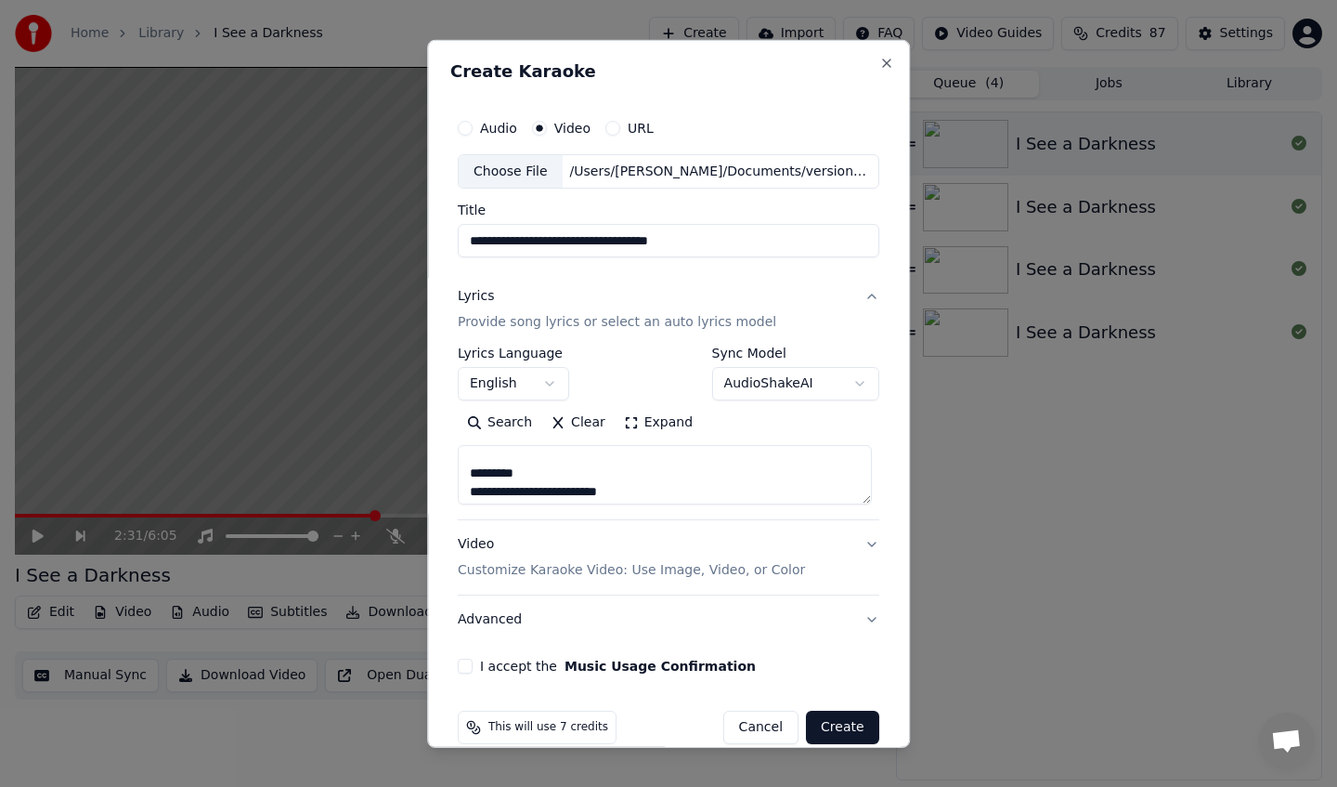
click at [498, 480] on textarea at bounding box center [665, 474] width 414 height 59
click at [495, 486] on textarea at bounding box center [665, 474] width 414 height 59
click at [501, 485] on textarea at bounding box center [665, 474] width 414 height 59
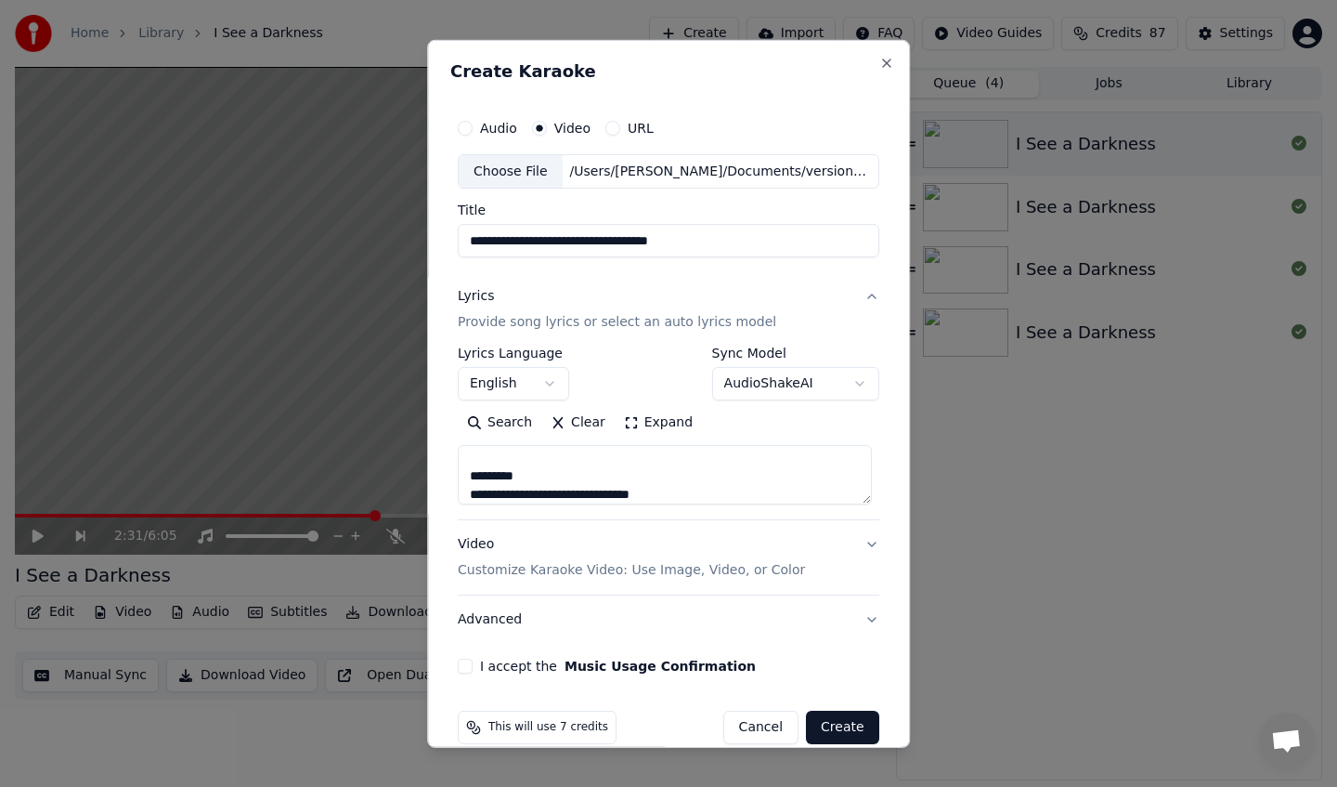
click at [501, 485] on textarea at bounding box center [665, 474] width 414 height 59
click at [504, 466] on textarea at bounding box center [665, 474] width 414 height 59
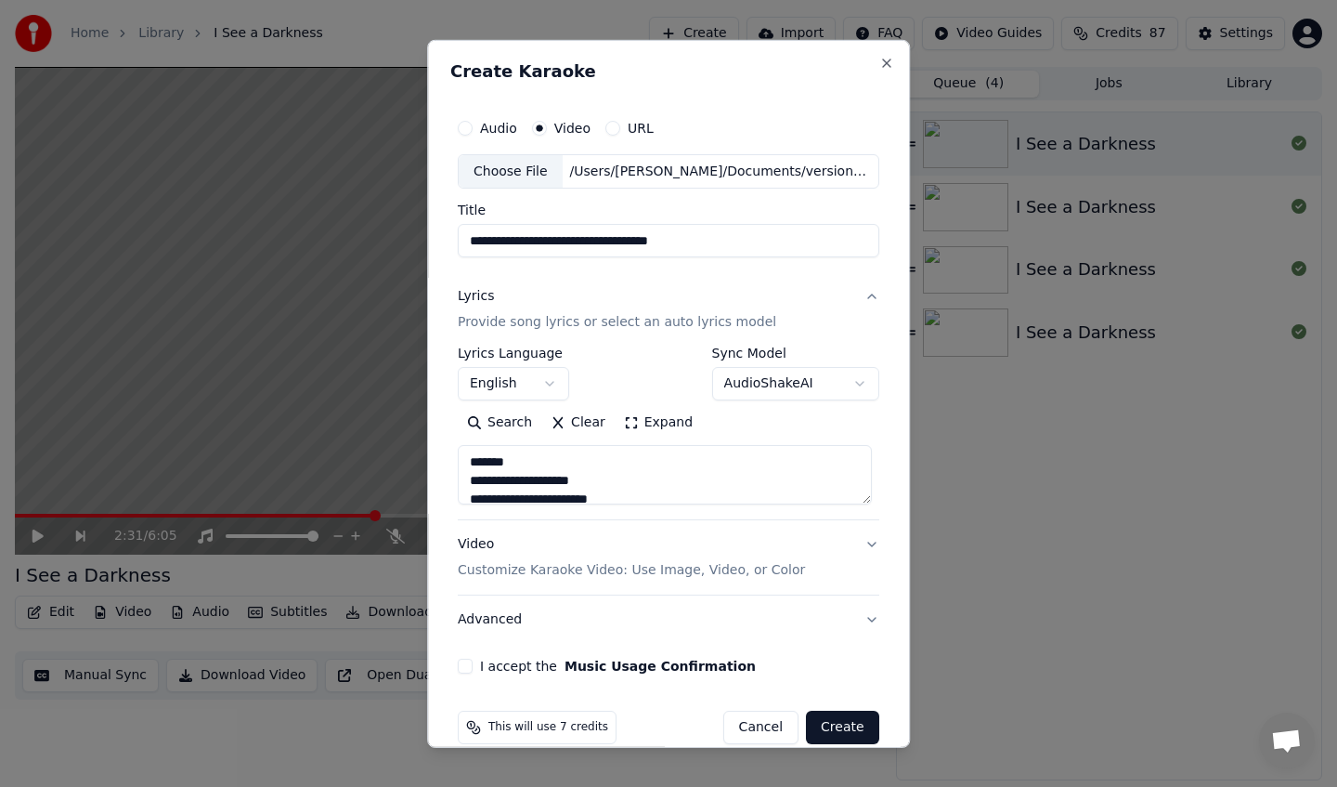
click at [504, 466] on textarea at bounding box center [665, 474] width 414 height 59
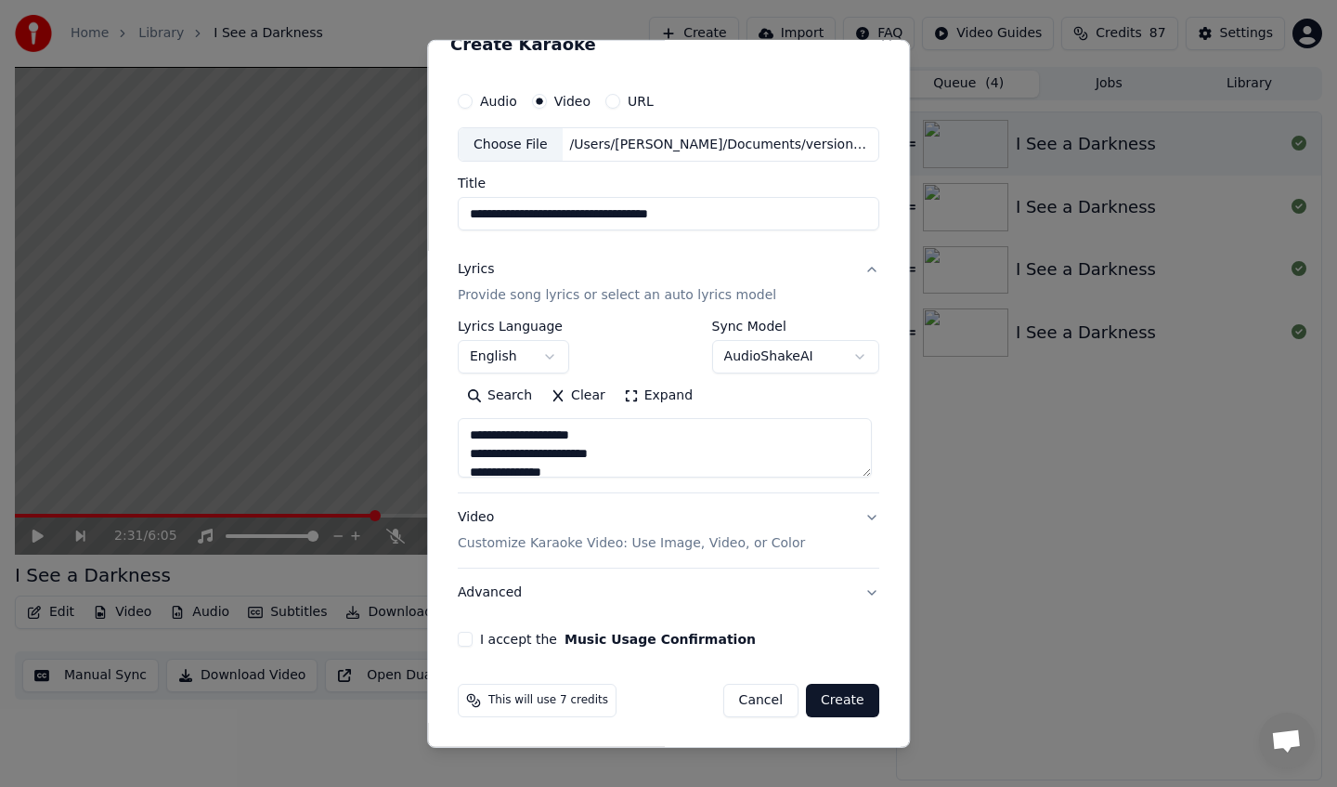
type textarea "**********"
click at [865, 594] on button "Advanced" at bounding box center [669, 592] width 422 height 48
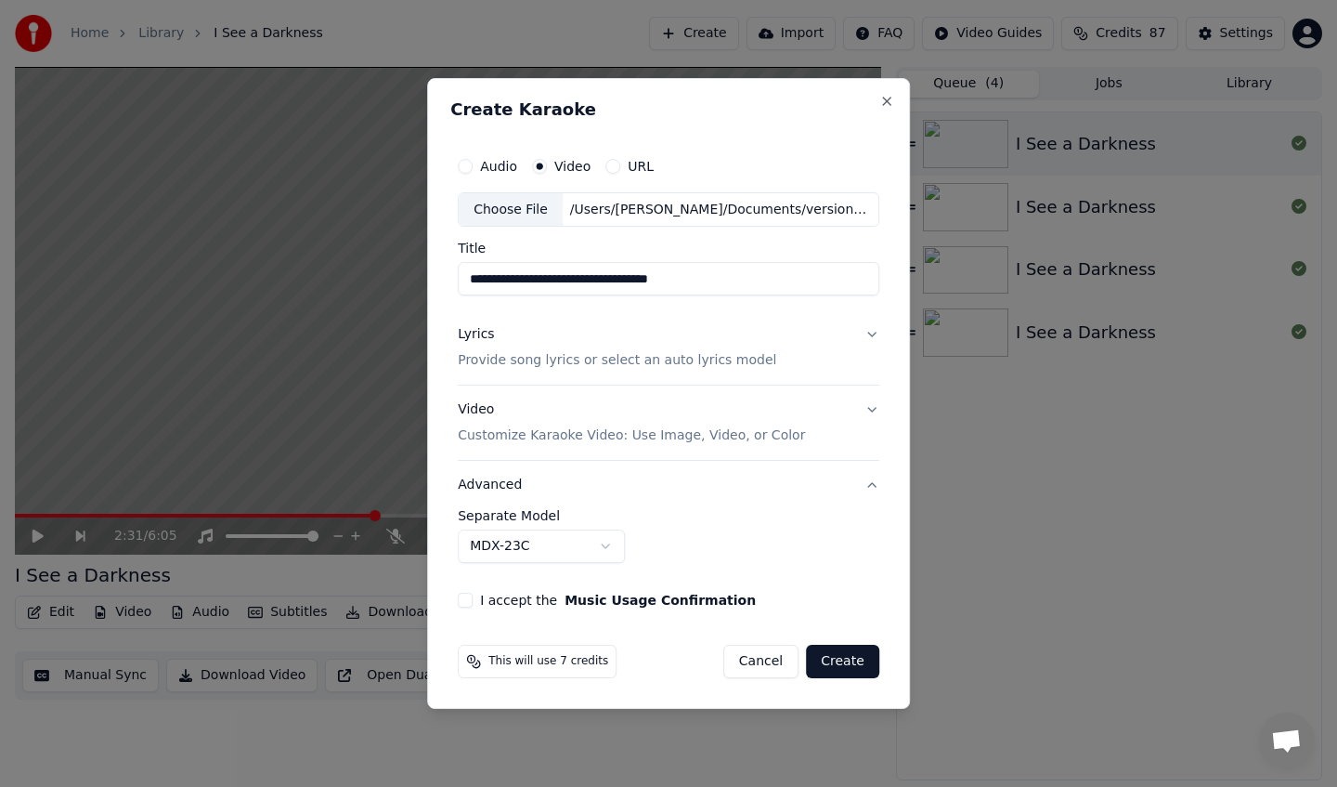
click at [871, 389] on button "Video Customize Karaoke Video: Use Image, Video, or Color" at bounding box center [669, 423] width 422 height 74
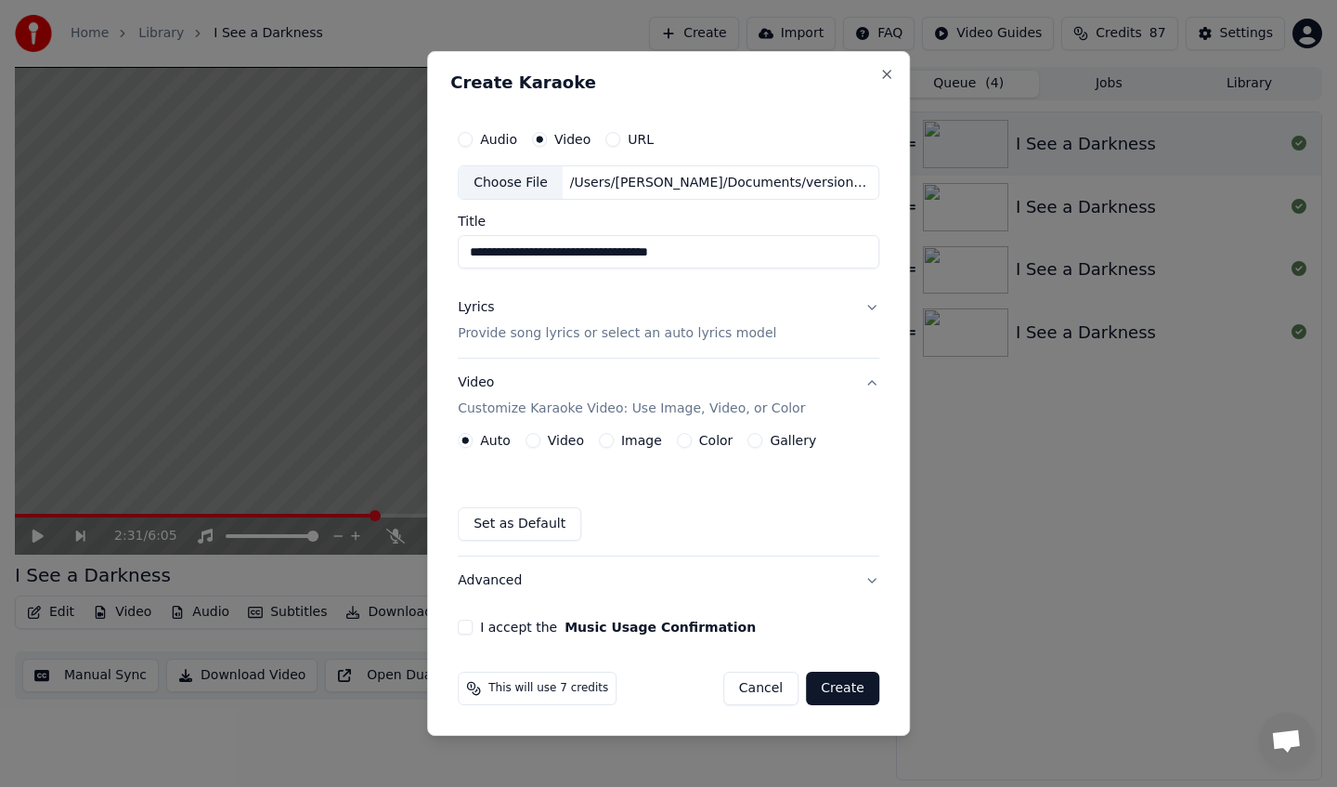
click at [683, 443] on button "Color" at bounding box center [684, 440] width 15 height 15
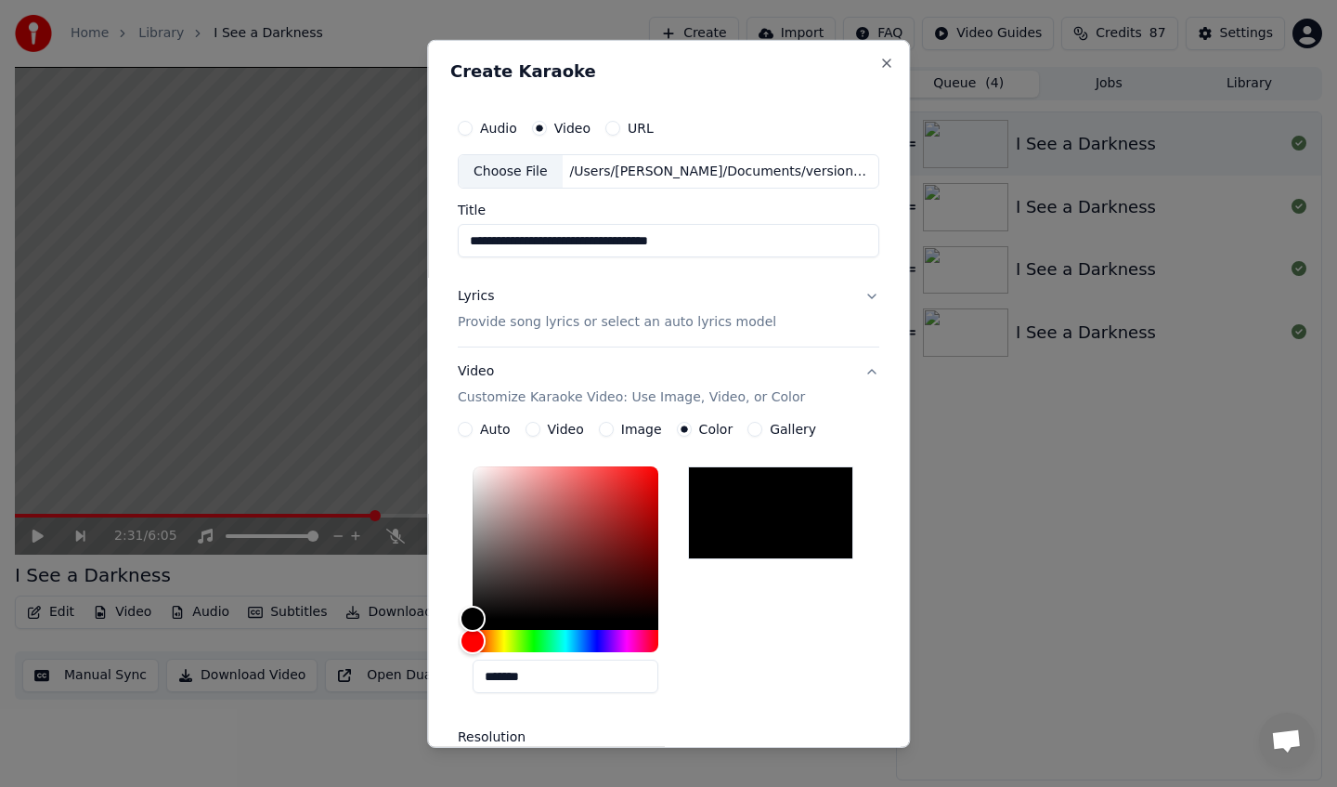
click at [613, 431] on button "Image" at bounding box center [606, 429] width 15 height 15
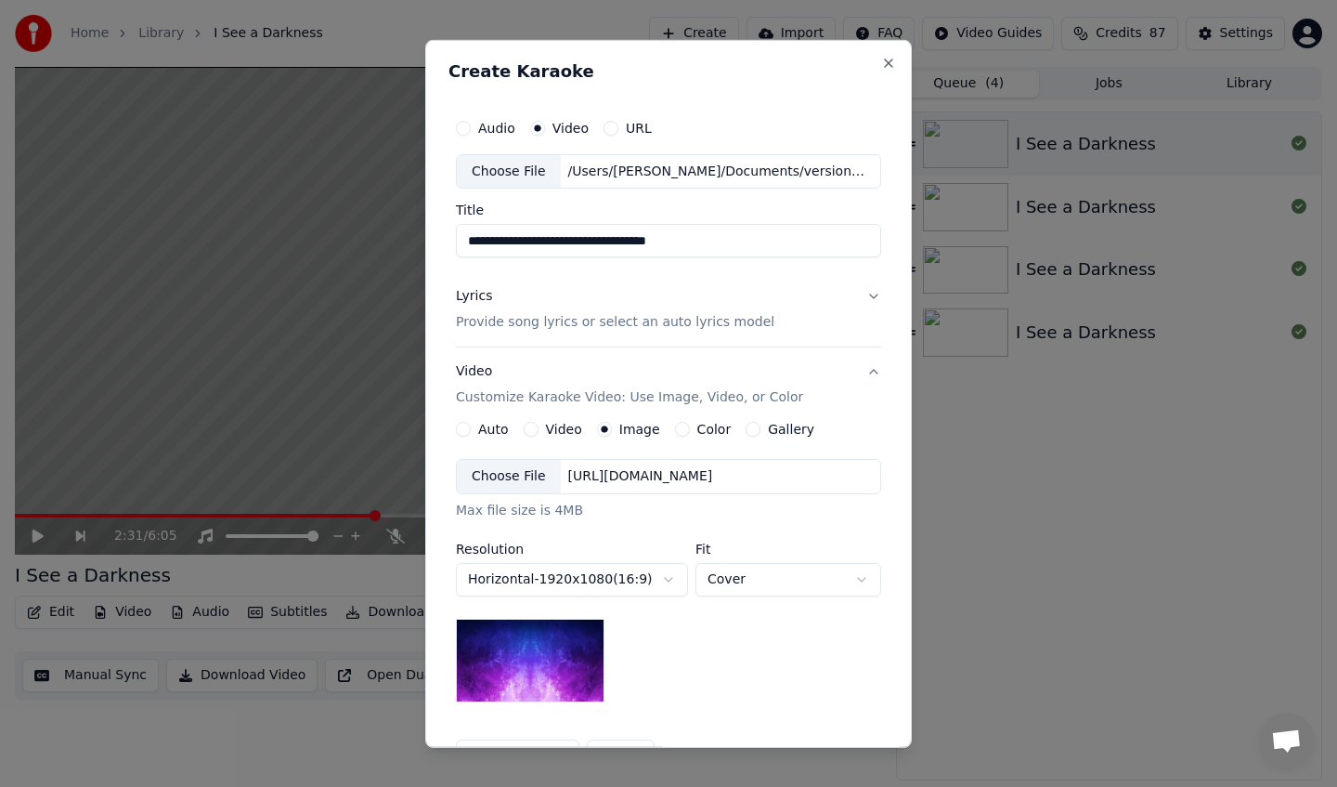
click at [524, 427] on button "Video" at bounding box center [531, 429] width 15 height 15
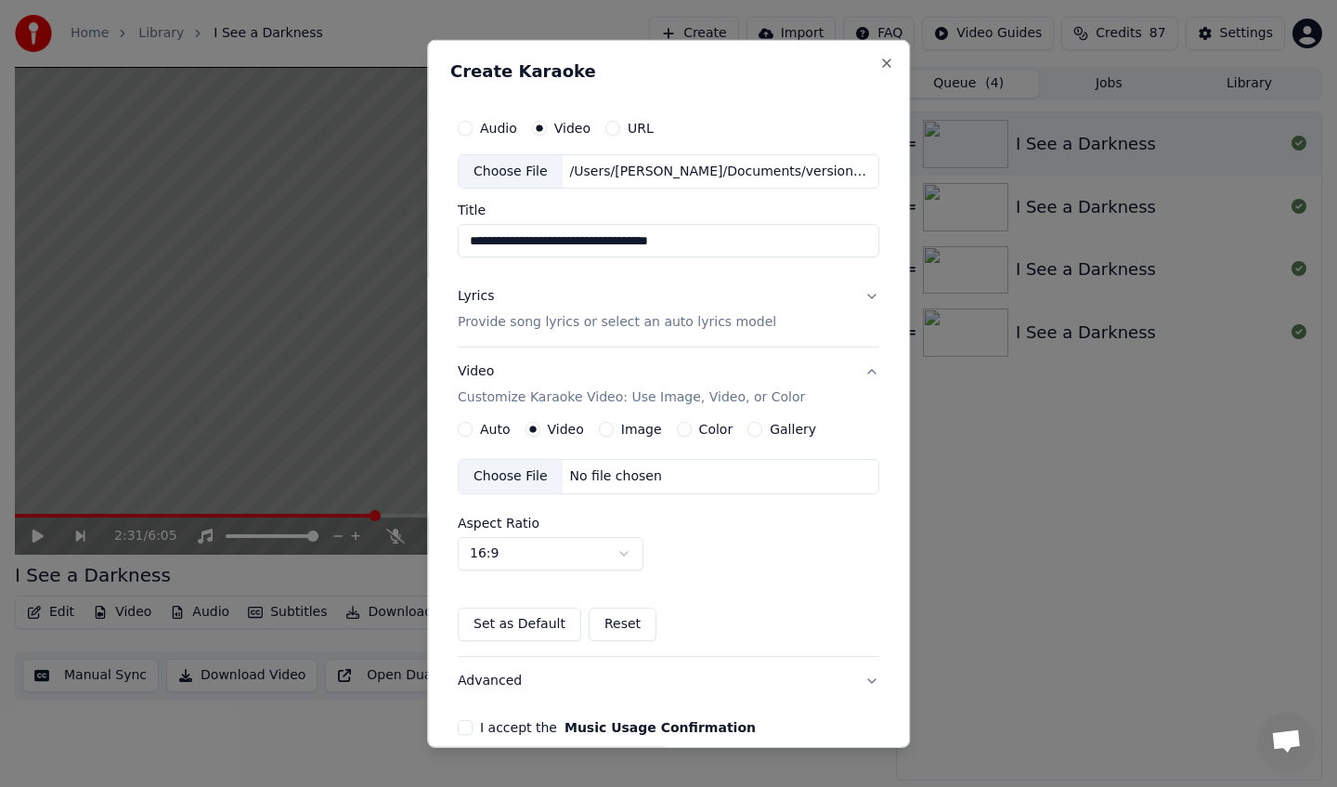
click at [544, 482] on div "Choose File" at bounding box center [511, 476] width 104 height 33
click at [683, 431] on button "Color" at bounding box center [684, 429] width 15 height 15
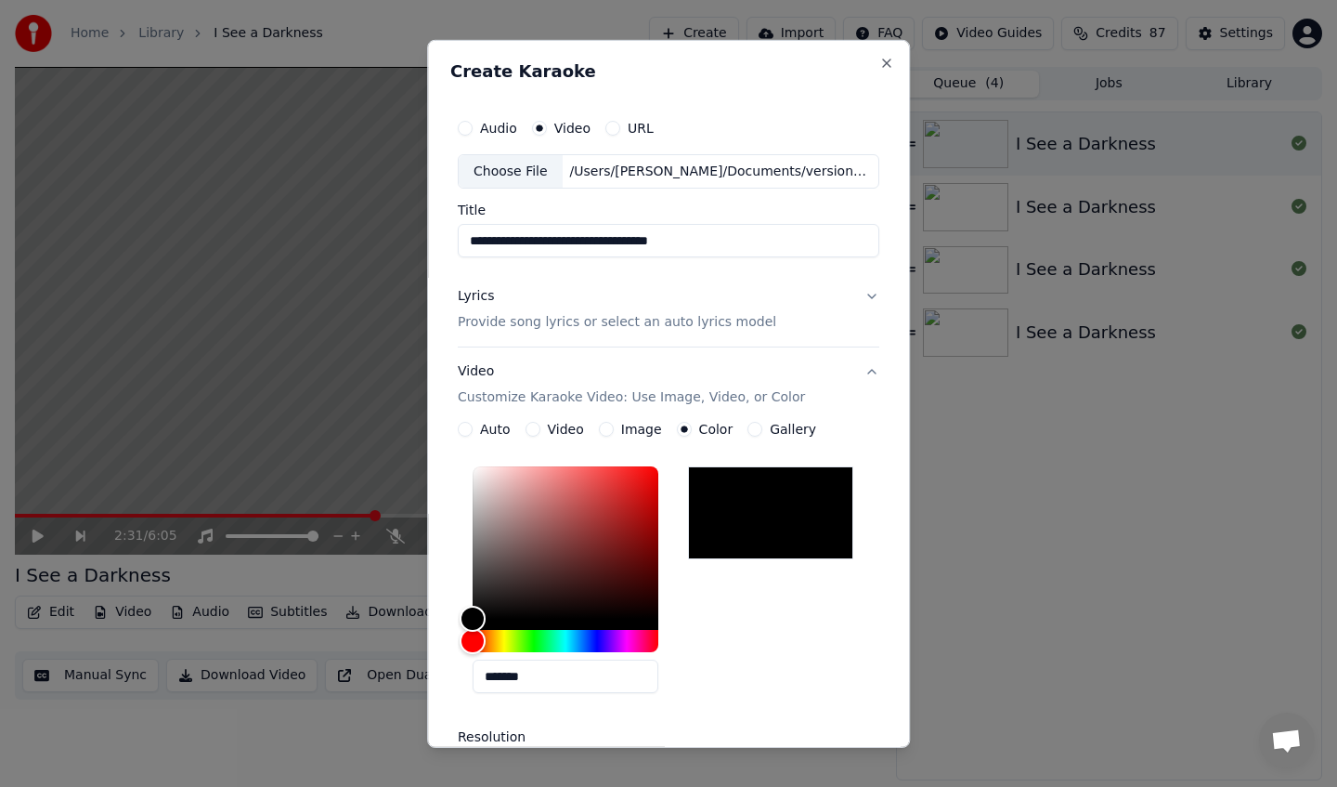
click at [540, 428] on button "Video" at bounding box center [533, 429] width 15 height 15
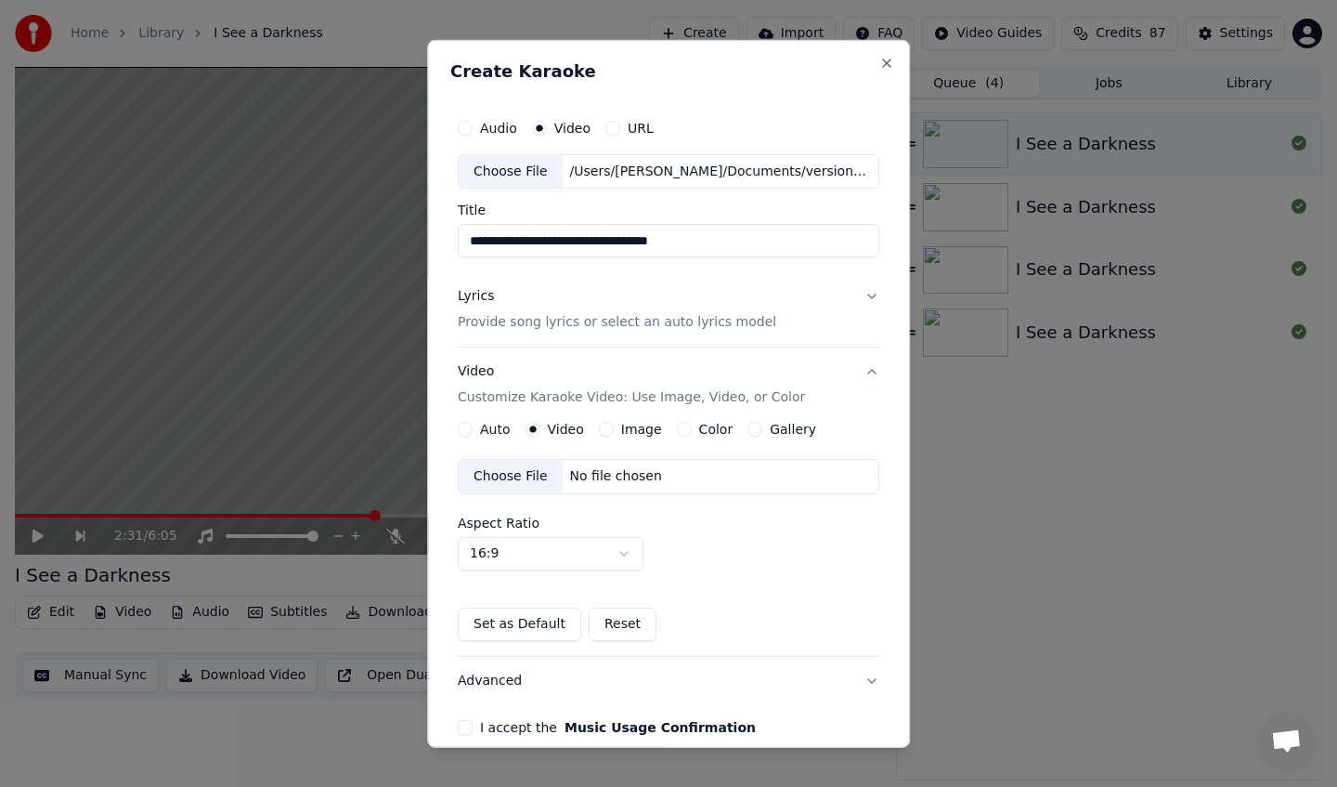
click at [618, 481] on div "No file chosen" at bounding box center [616, 476] width 107 height 19
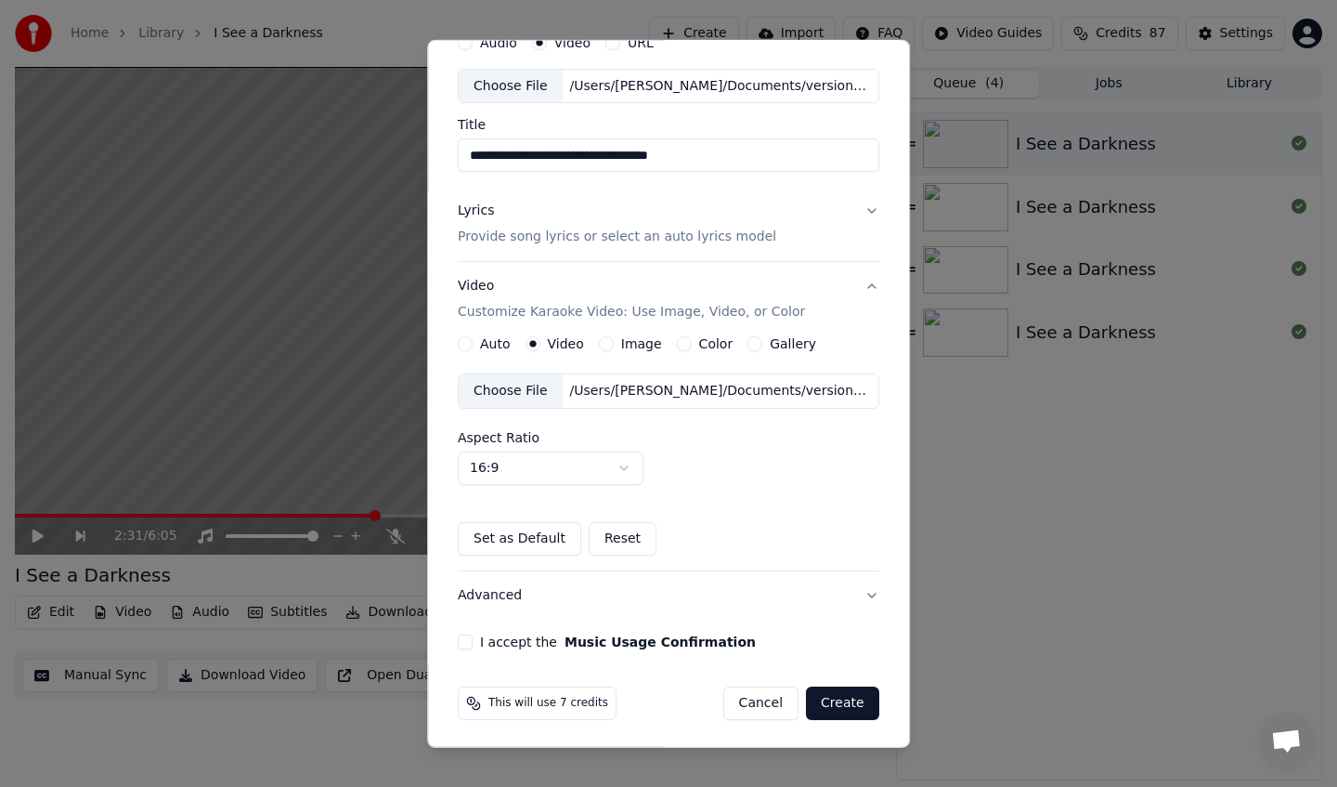
scroll to position [88, 0]
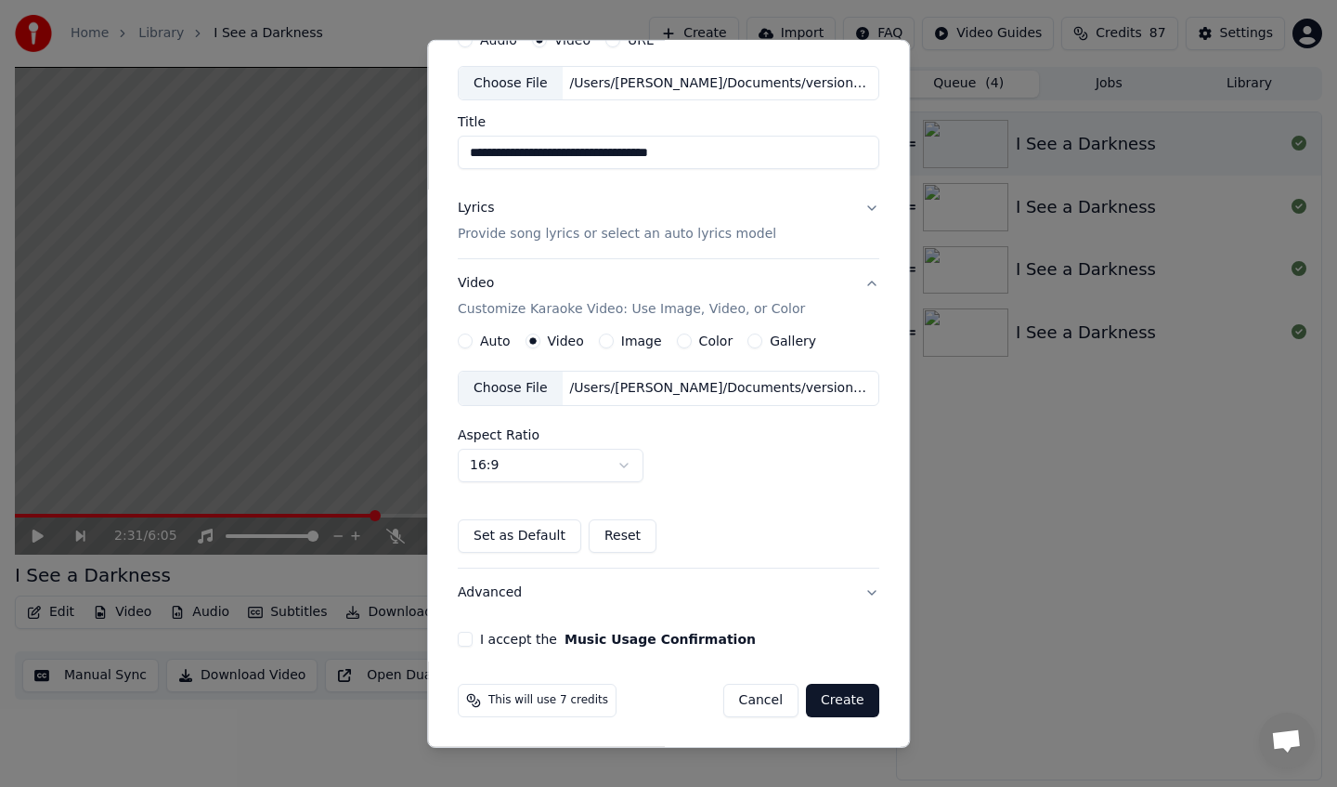
click at [555, 543] on button "Set as Default" at bounding box center [520, 535] width 124 height 33
click at [472, 639] on button "I accept the Music Usage Confirmation" at bounding box center [465, 639] width 15 height 15
click at [867, 596] on button "Advanced" at bounding box center [669, 592] width 422 height 48
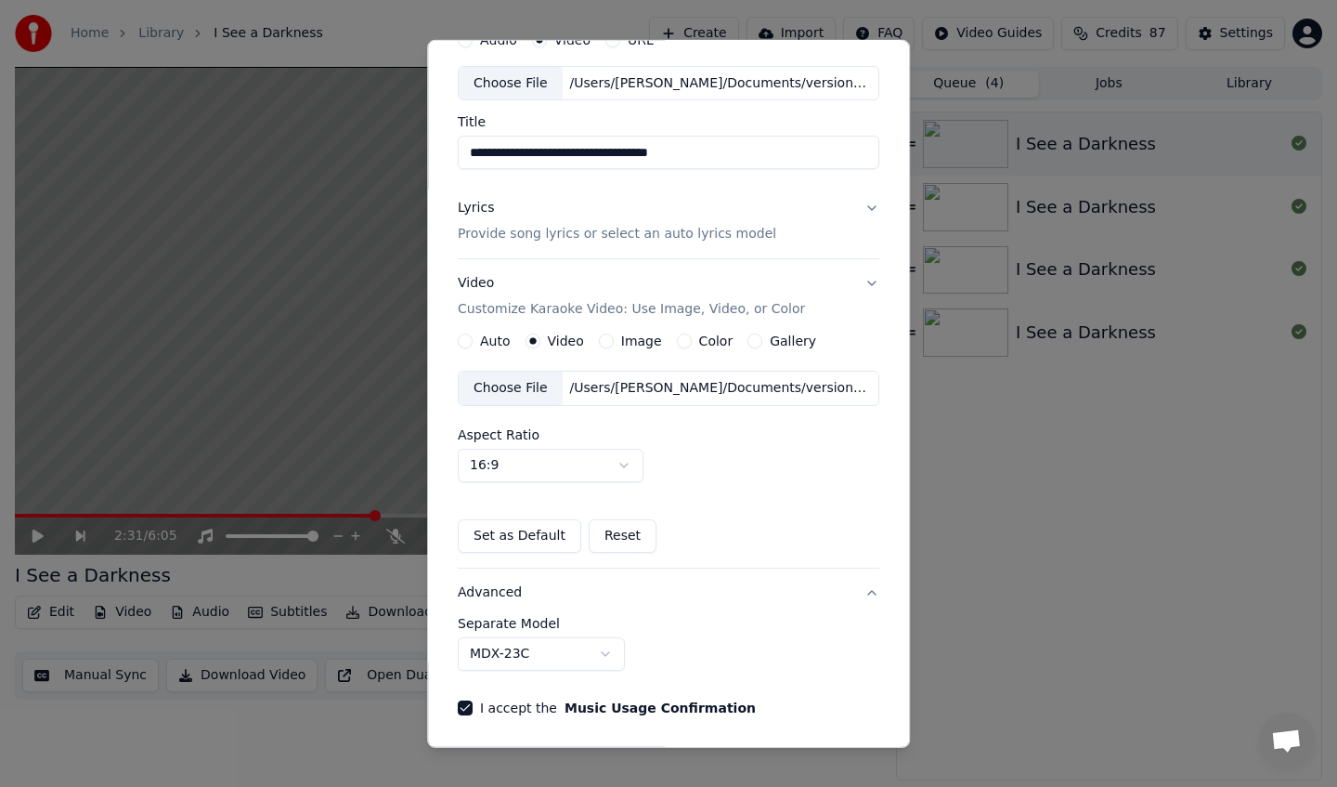
scroll to position [0, 0]
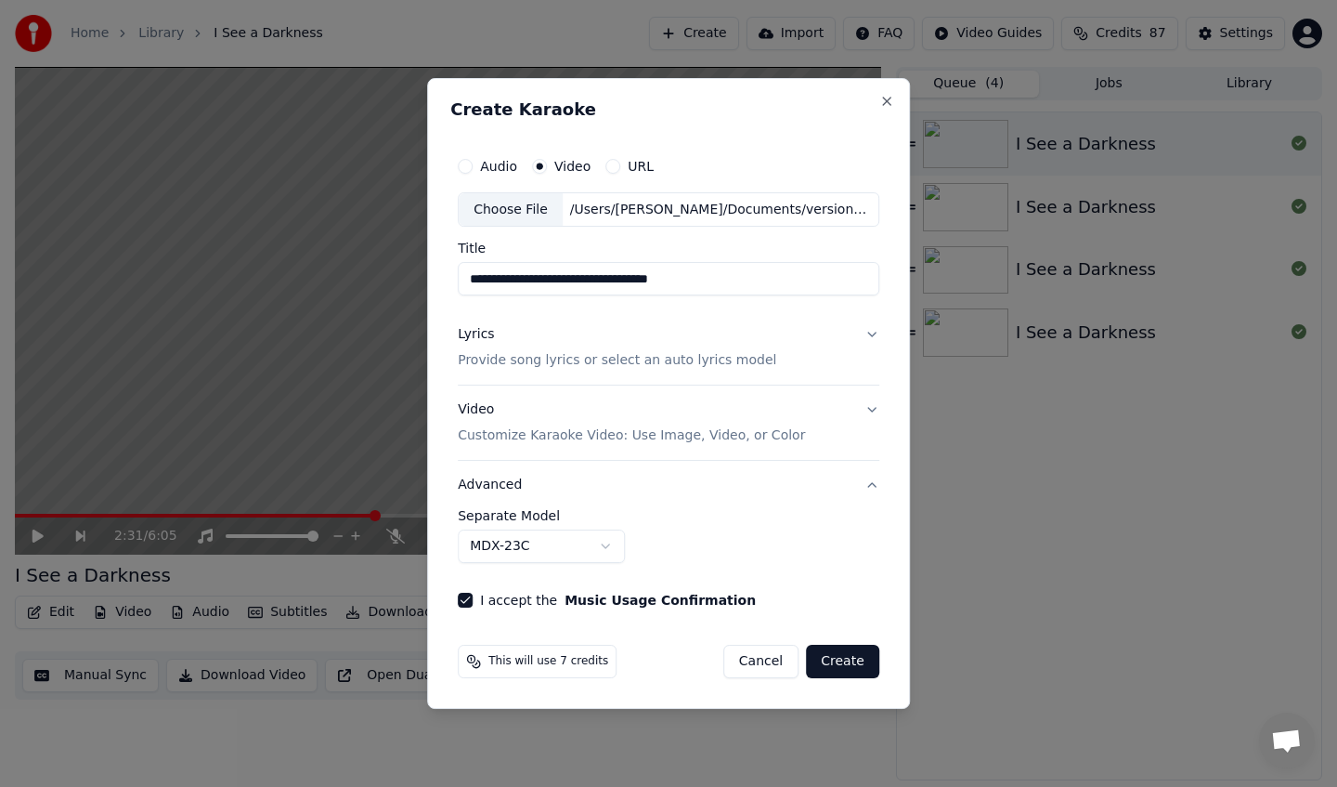
click at [585, 552] on body "**********" at bounding box center [668, 393] width 1337 height 787
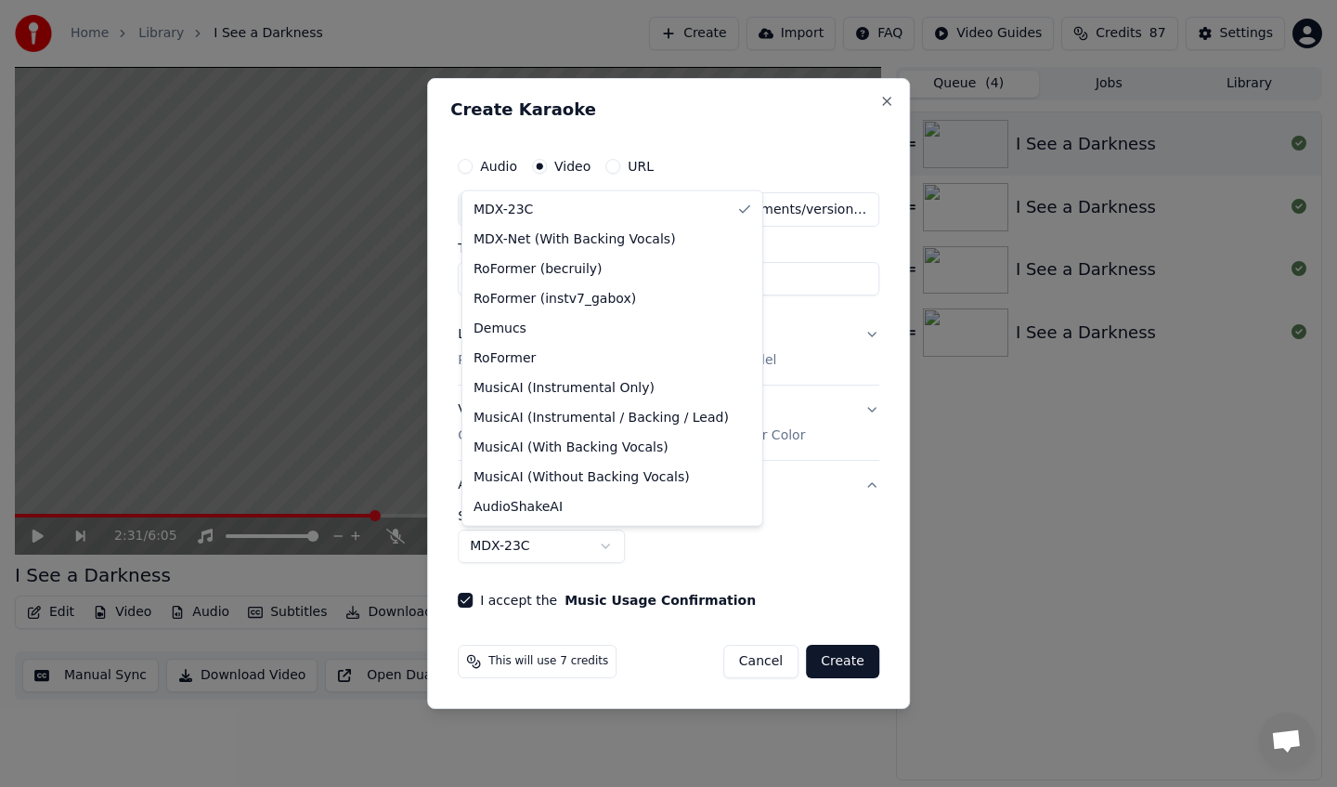
select select "**********"
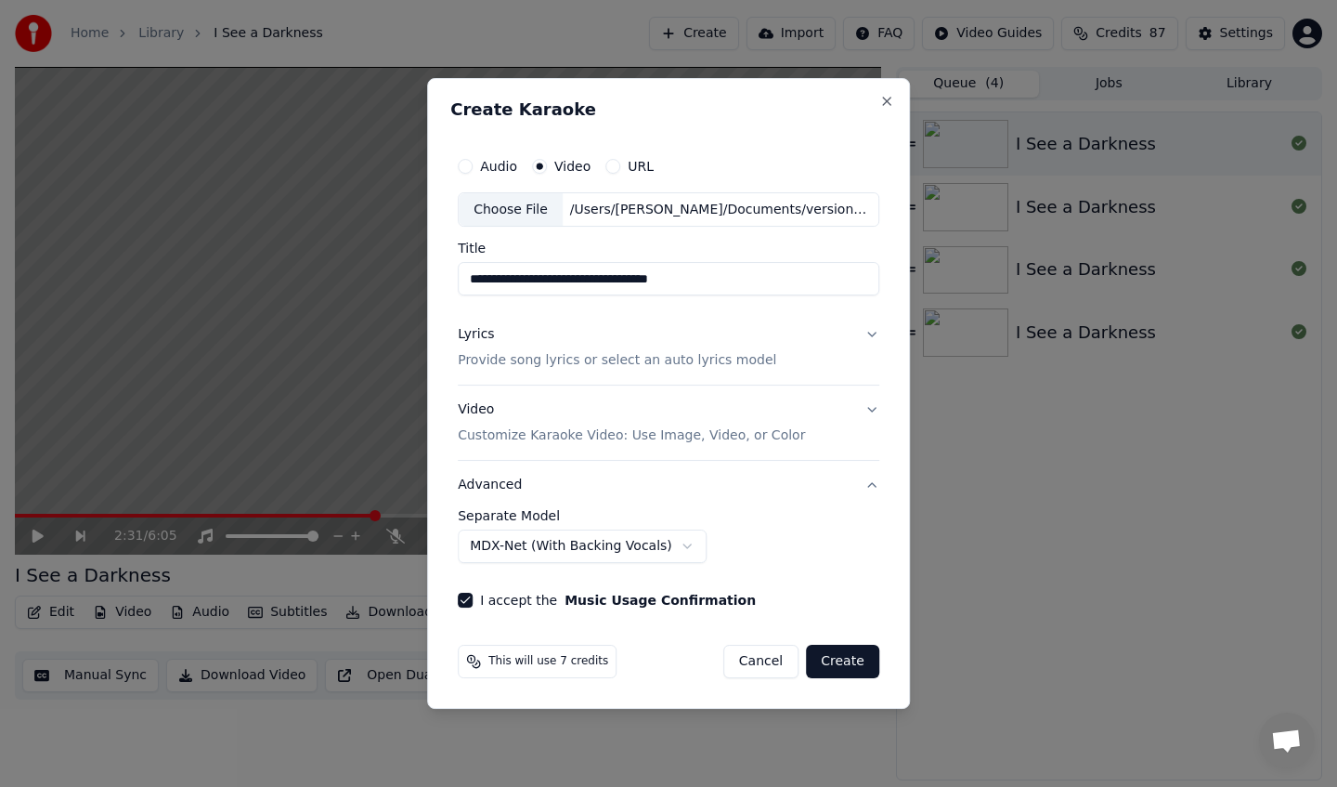
click at [838, 658] on button "Create" at bounding box center [842, 661] width 73 height 33
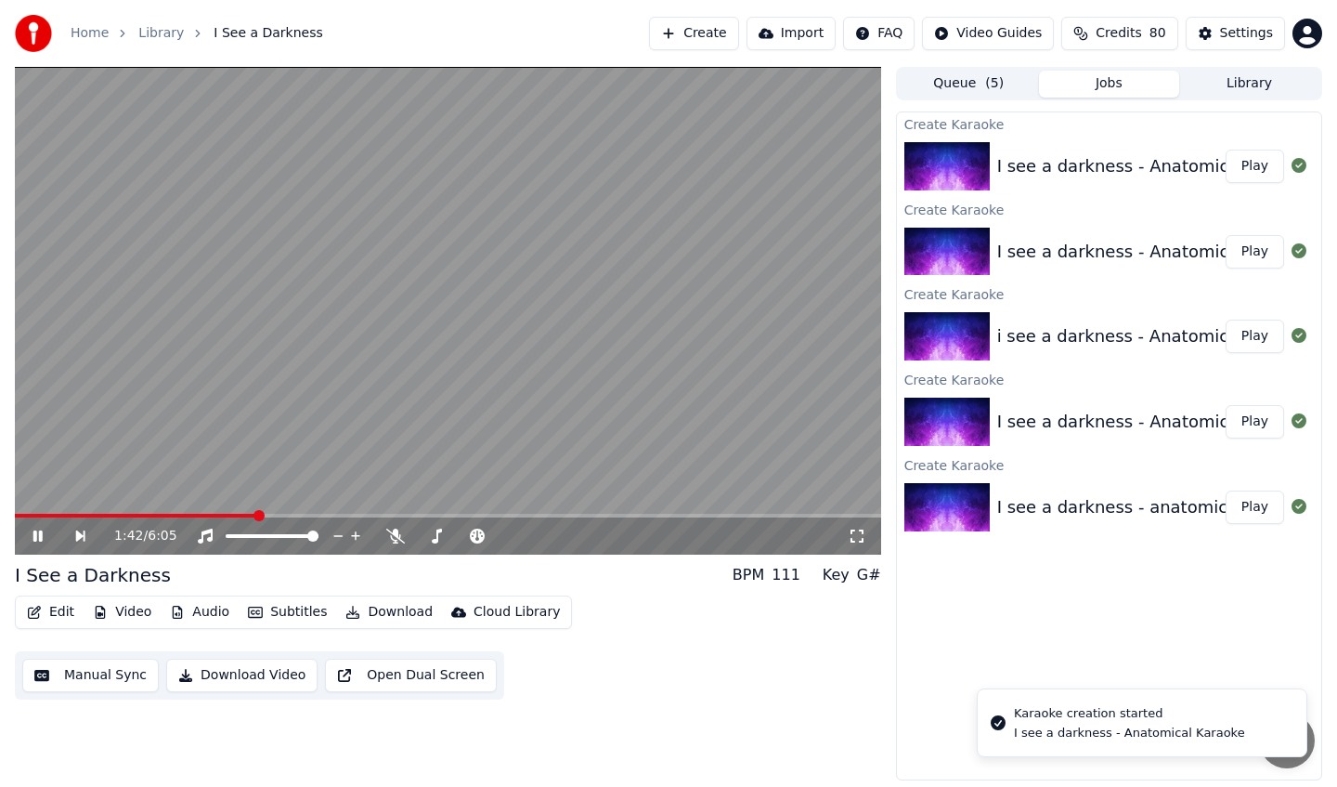
click at [255, 515] on span at bounding box center [448, 516] width 867 height 4
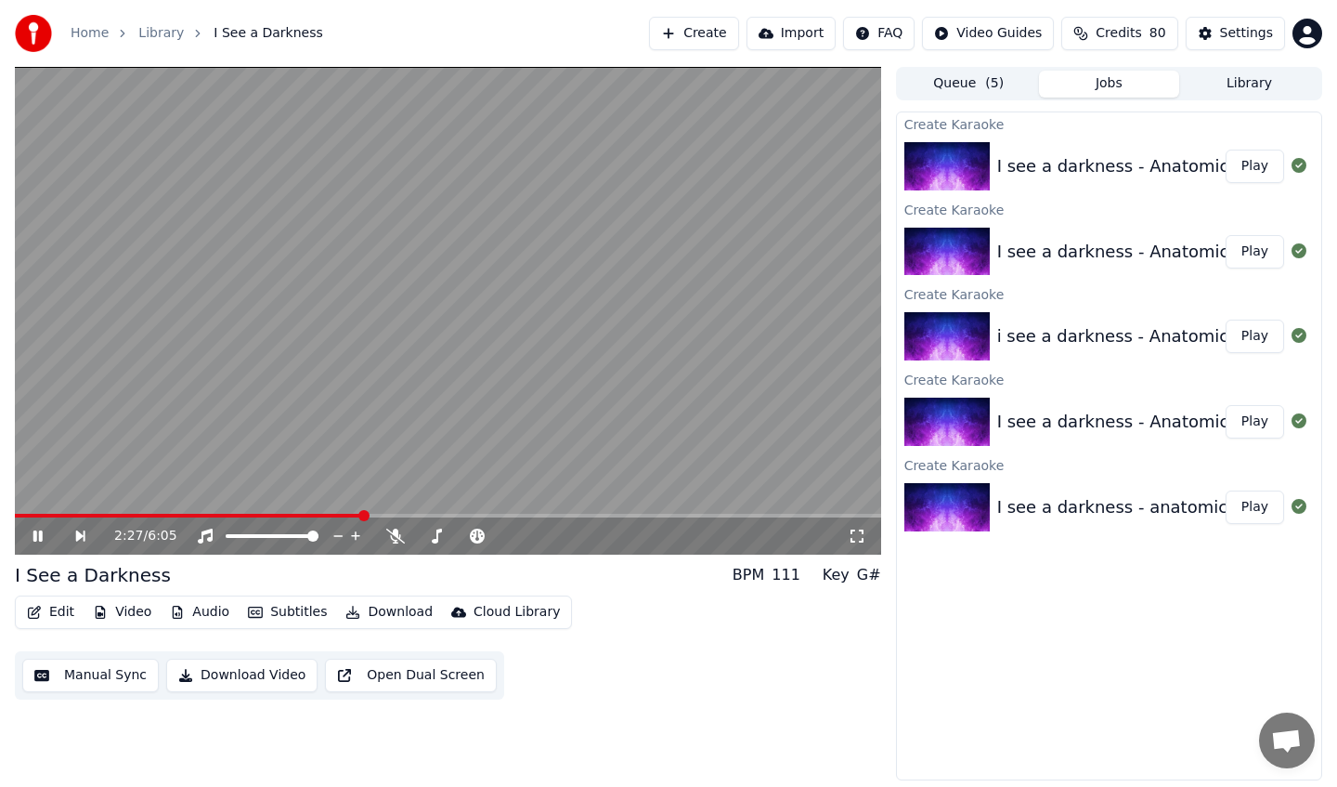
click at [362, 515] on span at bounding box center [448, 516] width 867 height 4
click at [400, 514] on span at bounding box center [448, 516] width 867 height 4
click at [32, 540] on icon at bounding box center [51, 535] width 43 height 15
click at [48, 618] on button "Edit" at bounding box center [51, 612] width 62 height 26
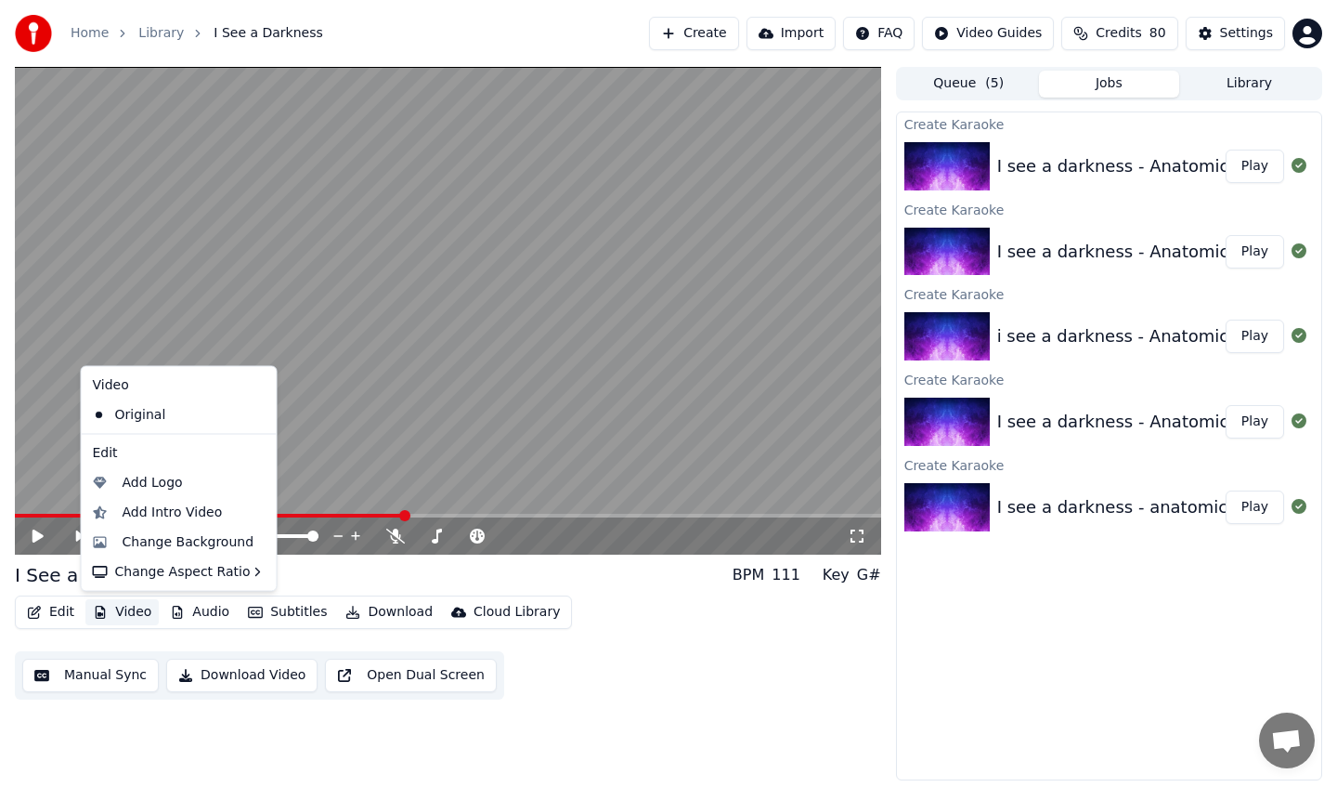
click at [121, 616] on button "Video" at bounding box center [121, 612] width 73 height 26
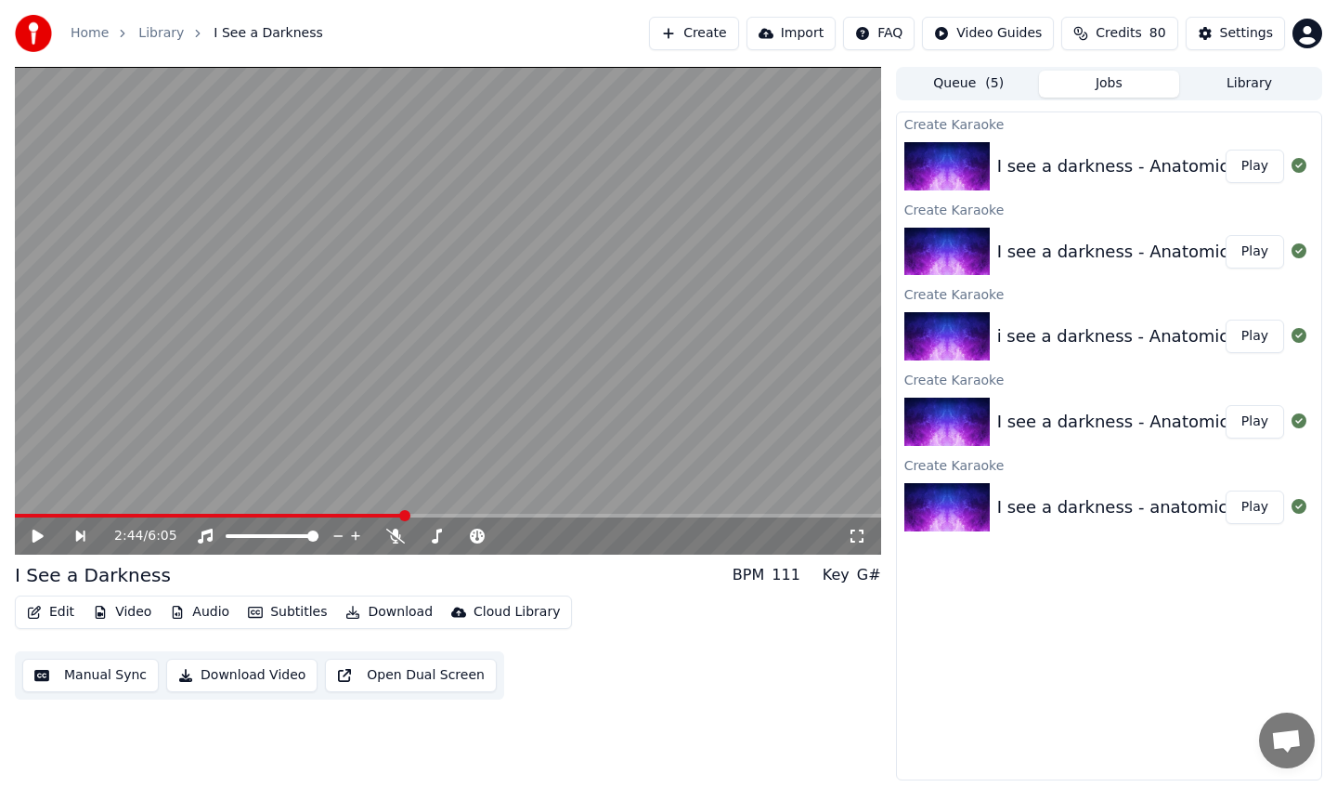
click at [121, 616] on button "Video" at bounding box center [121, 612] width 73 height 26
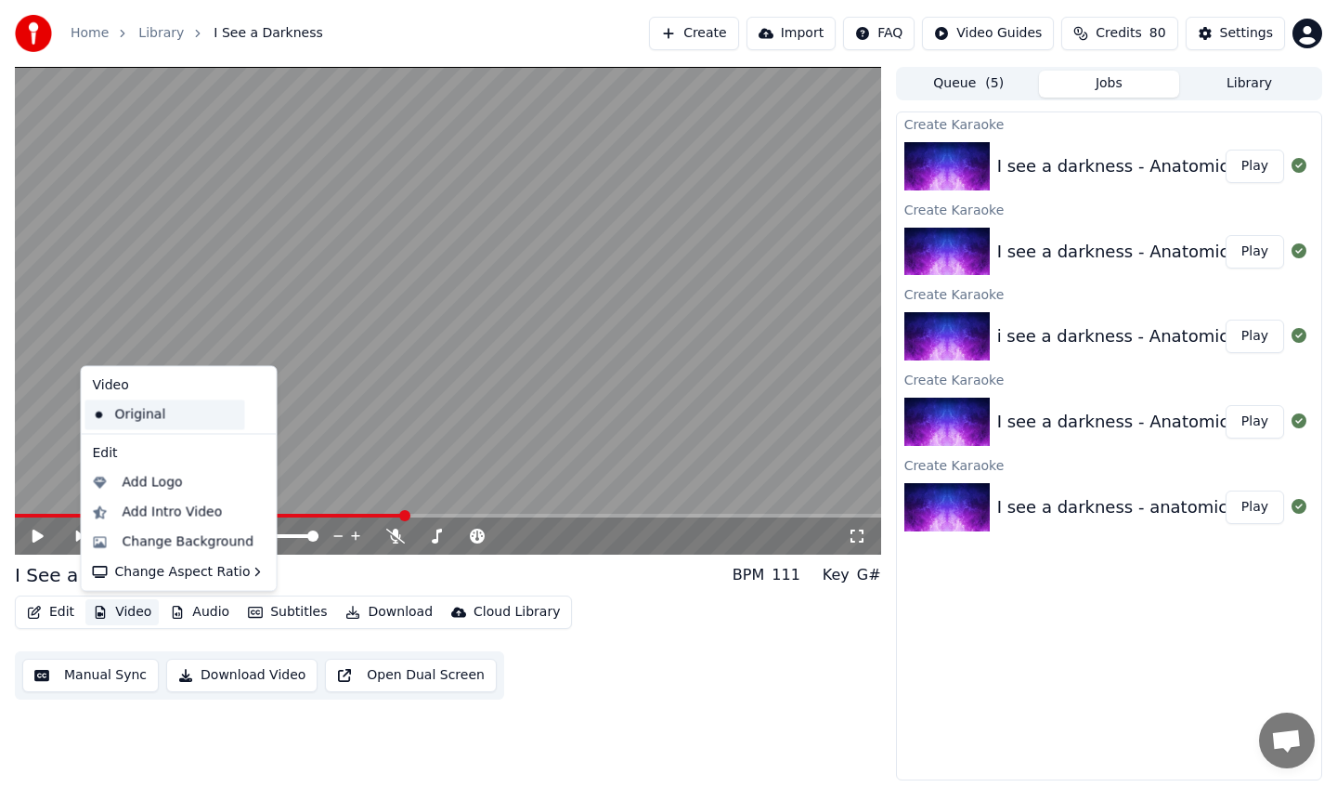
click at [158, 421] on div "Original" at bounding box center [165, 414] width 160 height 30
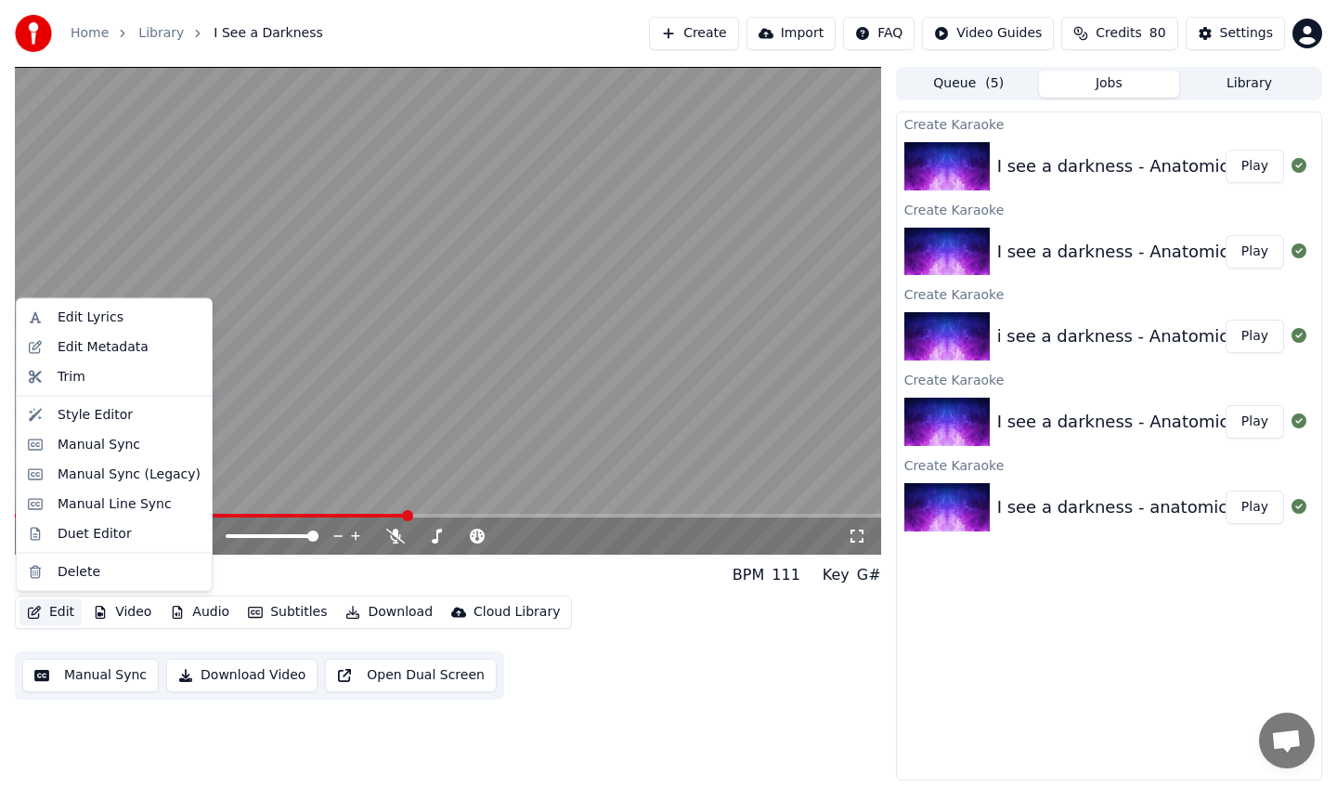
click at [49, 609] on button "Edit" at bounding box center [51, 612] width 62 height 26
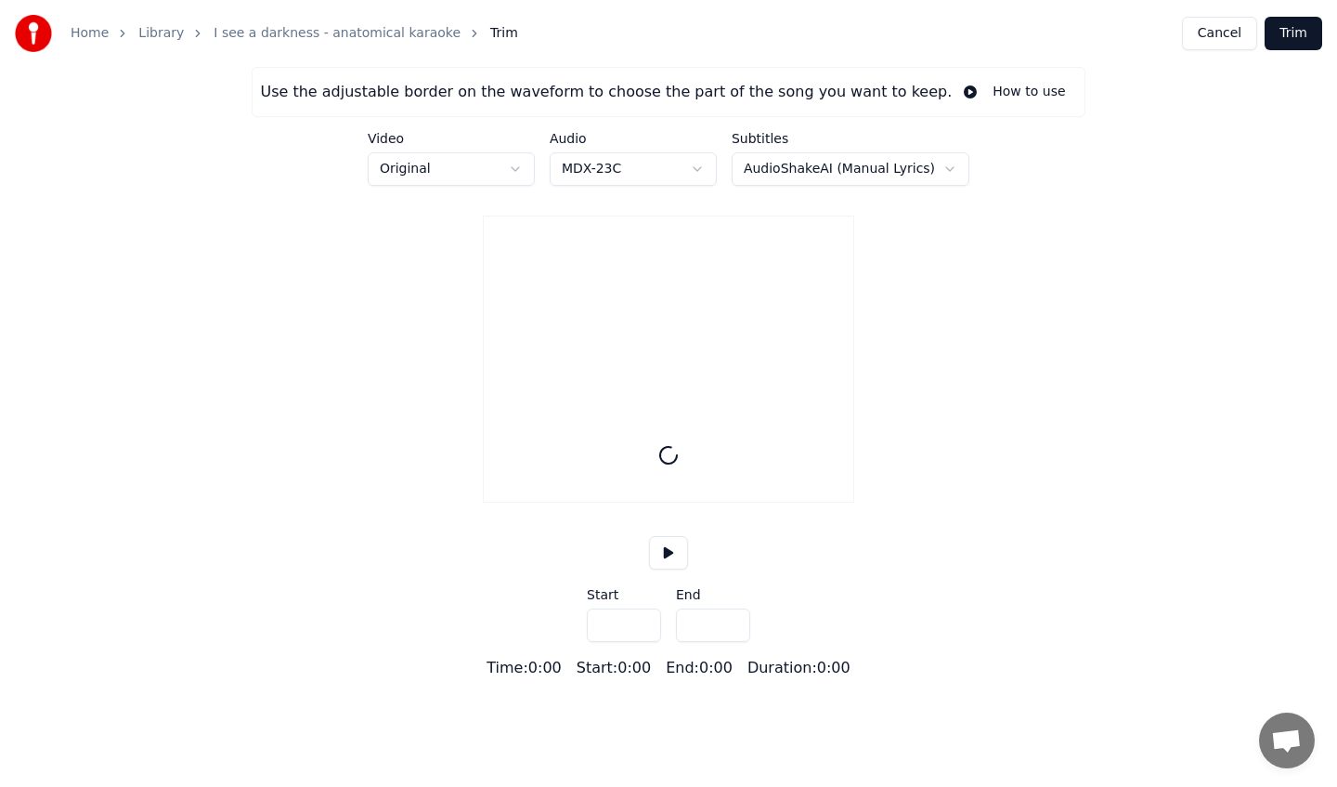
click at [485, 164] on html "Home Library I see a darkness - anatomical karaoke Trim Cancel Trim Use the adj…" at bounding box center [668, 339] width 1337 height 679
click at [354, 28] on link "I see a darkness - anatomical karaoke" at bounding box center [337, 33] width 247 height 19
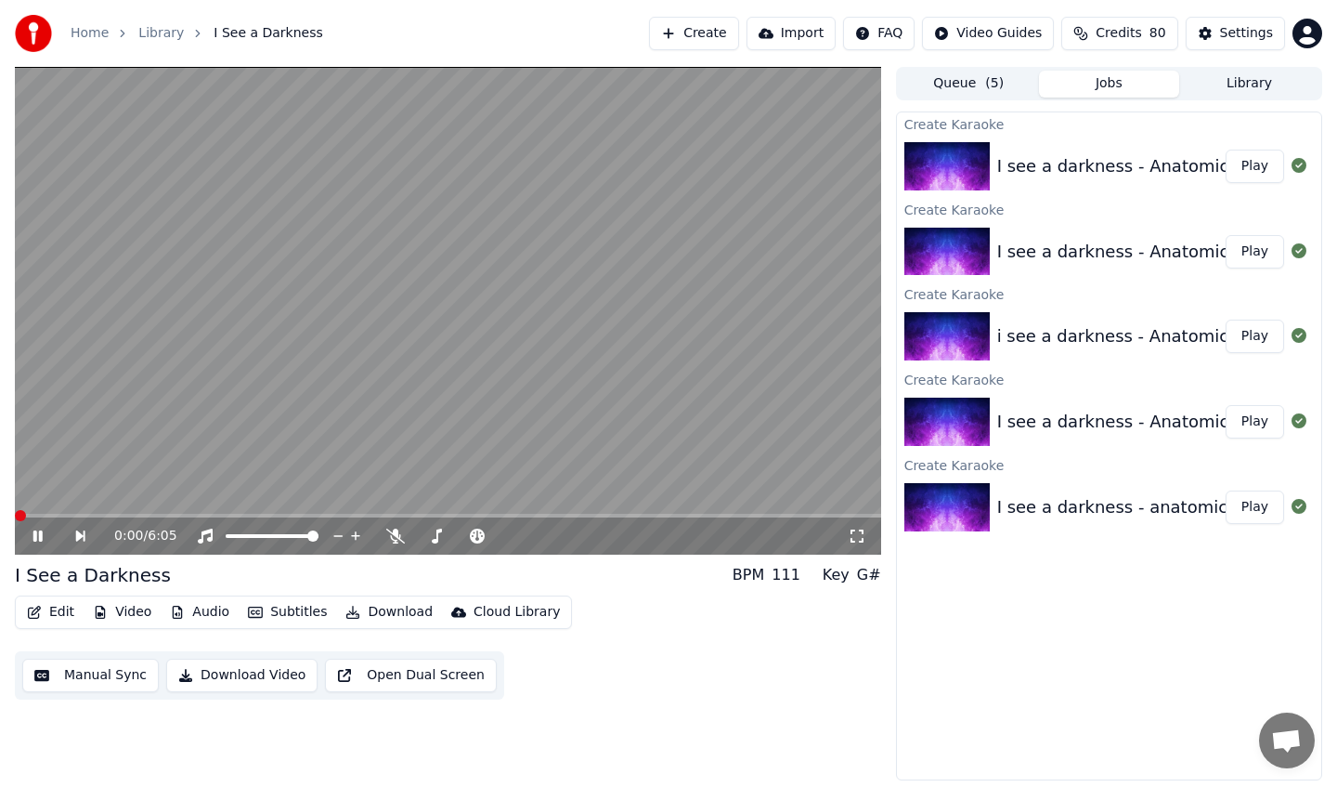
click at [26, 546] on div "0:00 / 6:05" at bounding box center [448, 535] width 867 height 37
click at [284, 616] on button "Subtitles" at bounding box center [288, 612] width 94 height 26
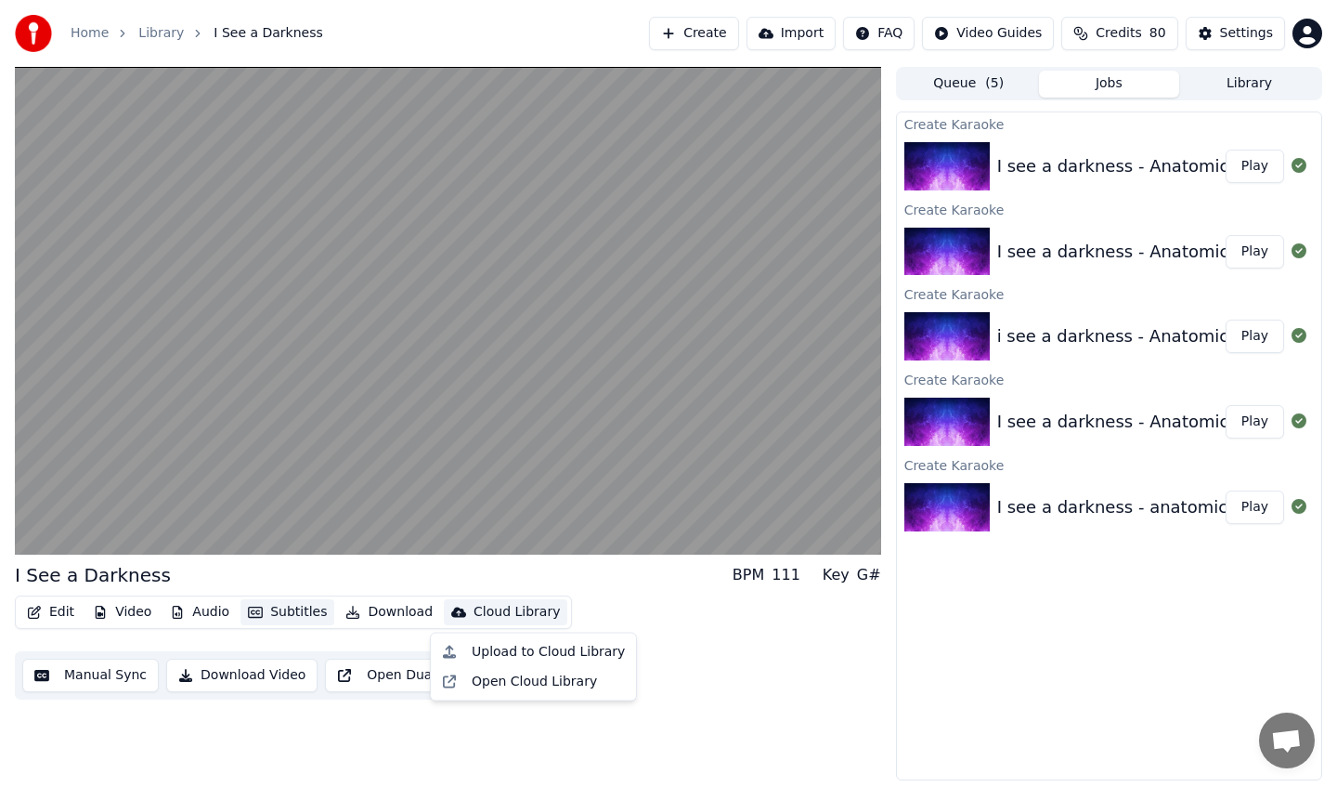
click at [262, 612] on button "Subtitles" at bounding box center [288, 612] width 94 height 26
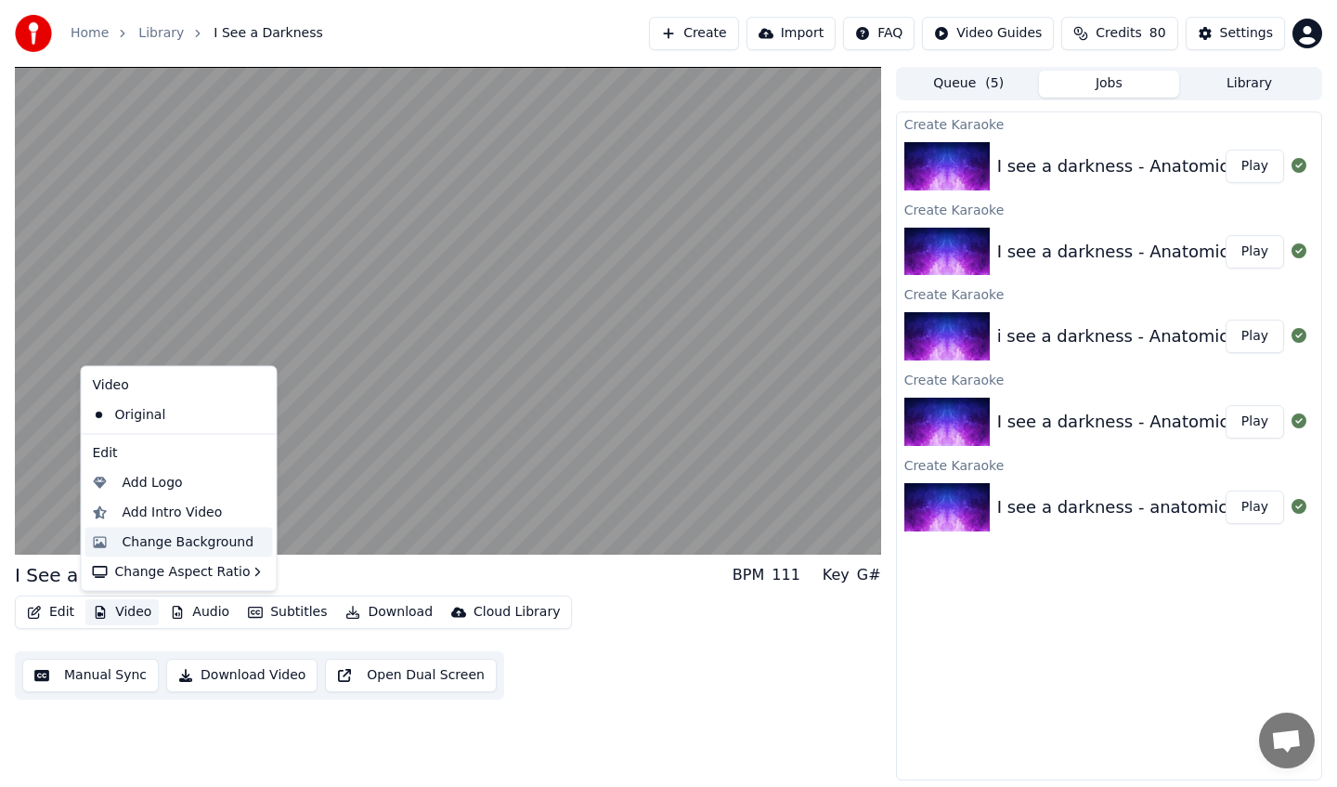
click at [151, 534] on div "Change Background" at bounding box center [189, 541] width 132 height 19
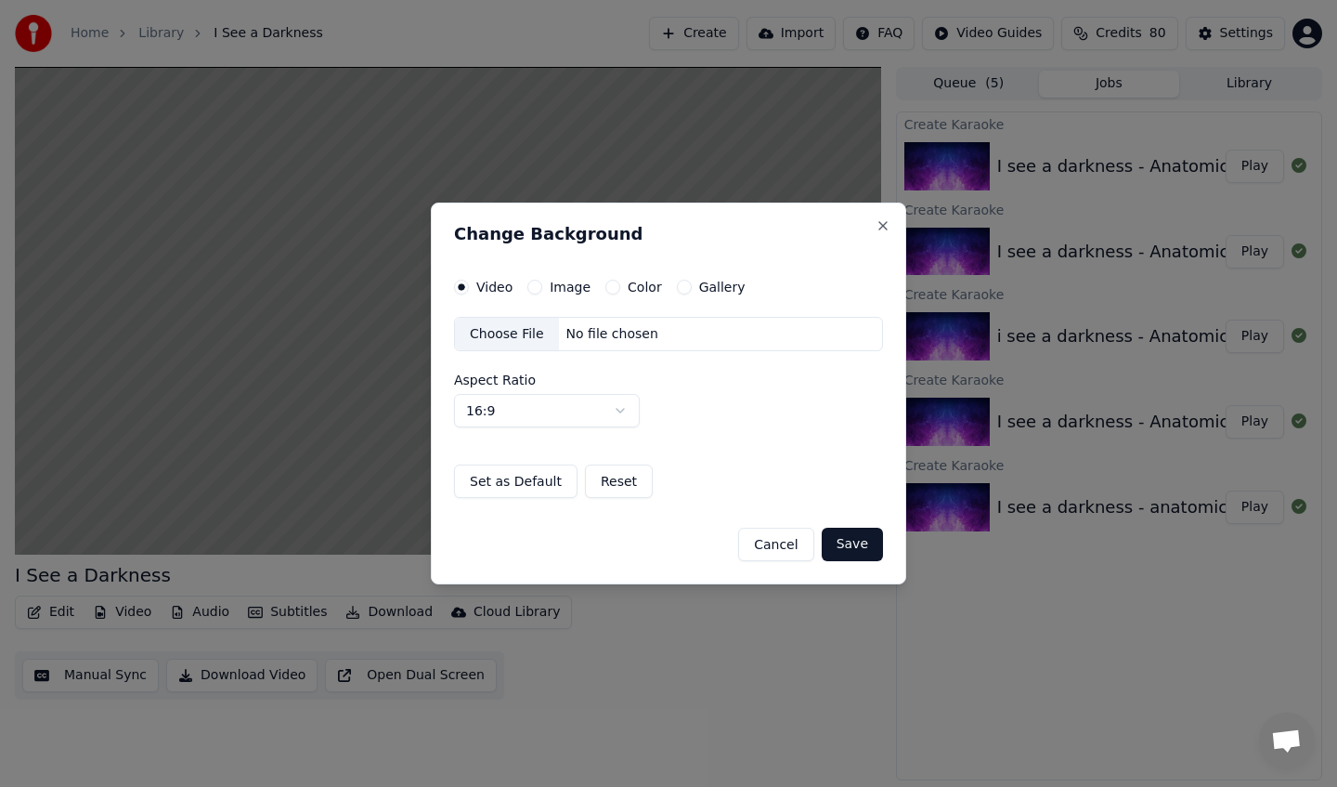
click at [617, 286] on div "Color" at bounding box center [634, 287] width 57 height 15
click at [606, 284] on button "Color" at bounding box center [613, 287] width 15 height 15
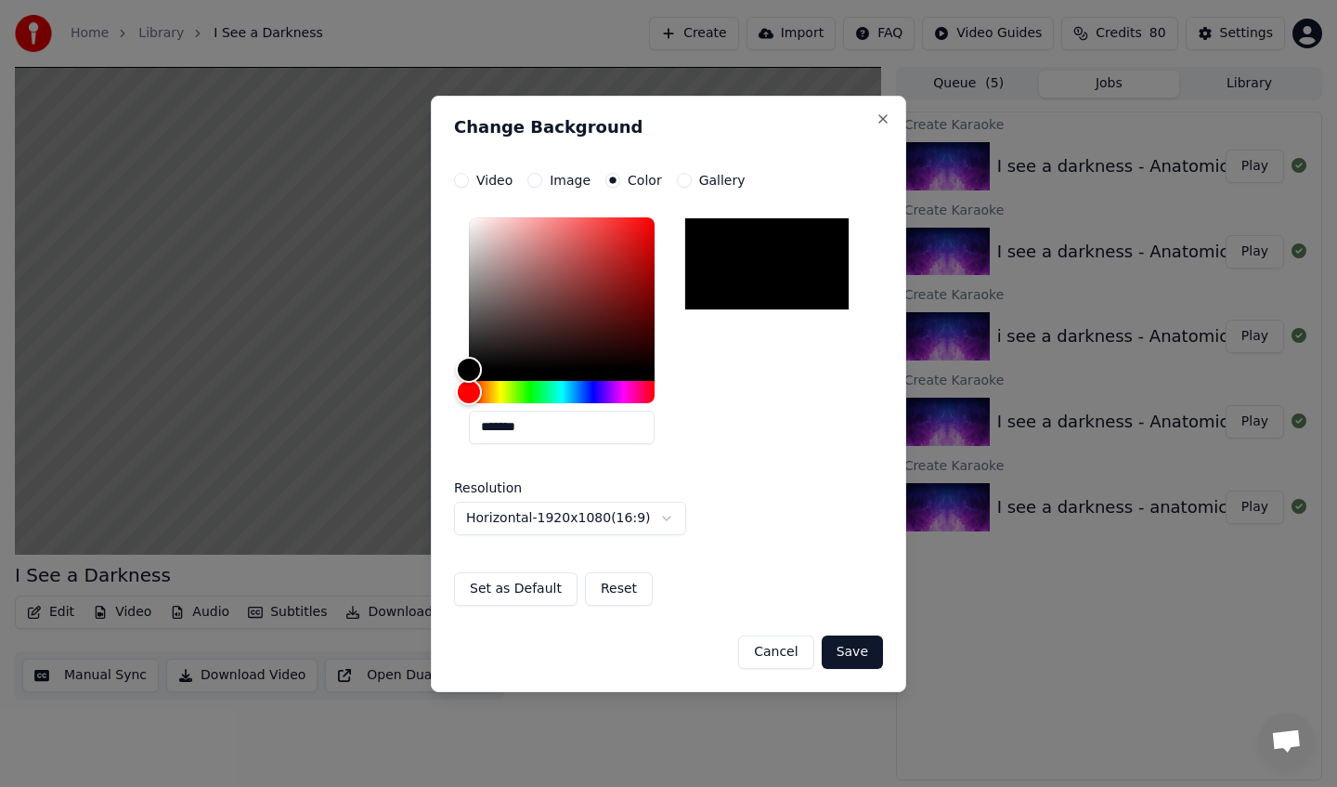
click at [600, 583] on button "Reset" at bounding box center [619, 588] width 68 height 33
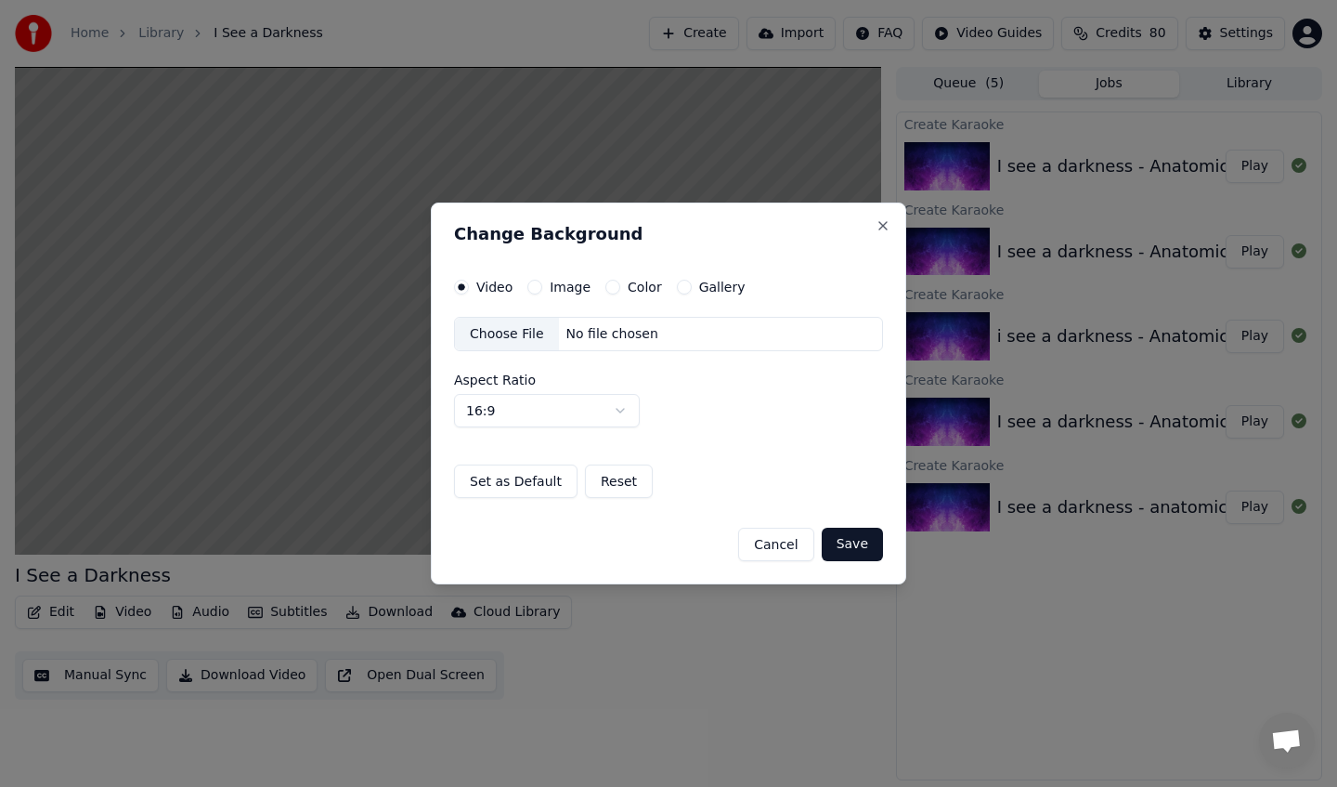
click at [524, 345] on div "Choose File" at bounding box center [507, 334] width 104 height 33
click at [867, 550] on button "Save" at bounding box center [852, 544] width 61 height 33
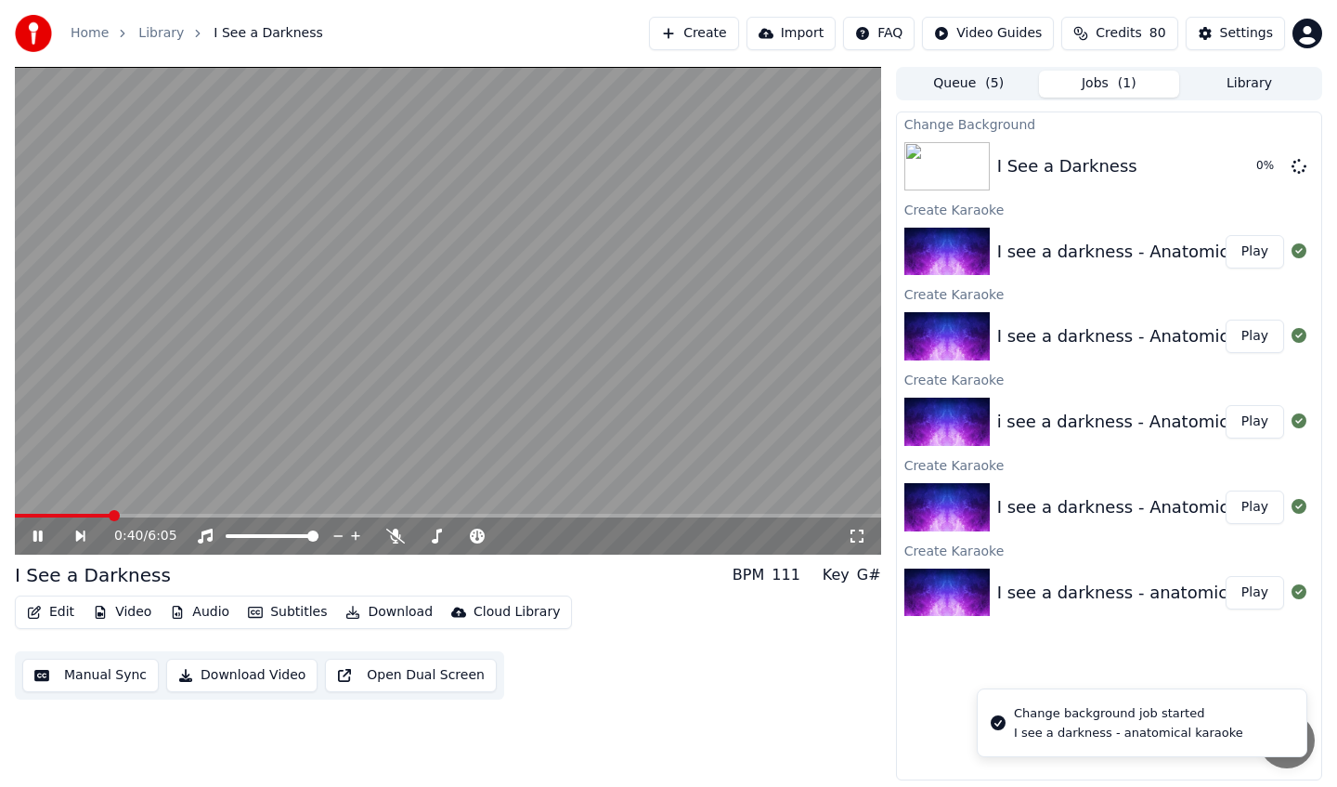
click at [1062, 718] on div "Change background job started" at bounding box center [1128, 713] width 229 height 19
click at [186, 513] on video at bounding box center [448, 311] width 867 height 488
click at [196, 511] on video at bounding box center [448, 311] width 867 height 488
click at [182, 515] on span at bounding box center [448, 516] width 867 height 4
click at [290, 517] on div "1:12 / 6:05" at bounding box center [448, 535] width 867 height 37
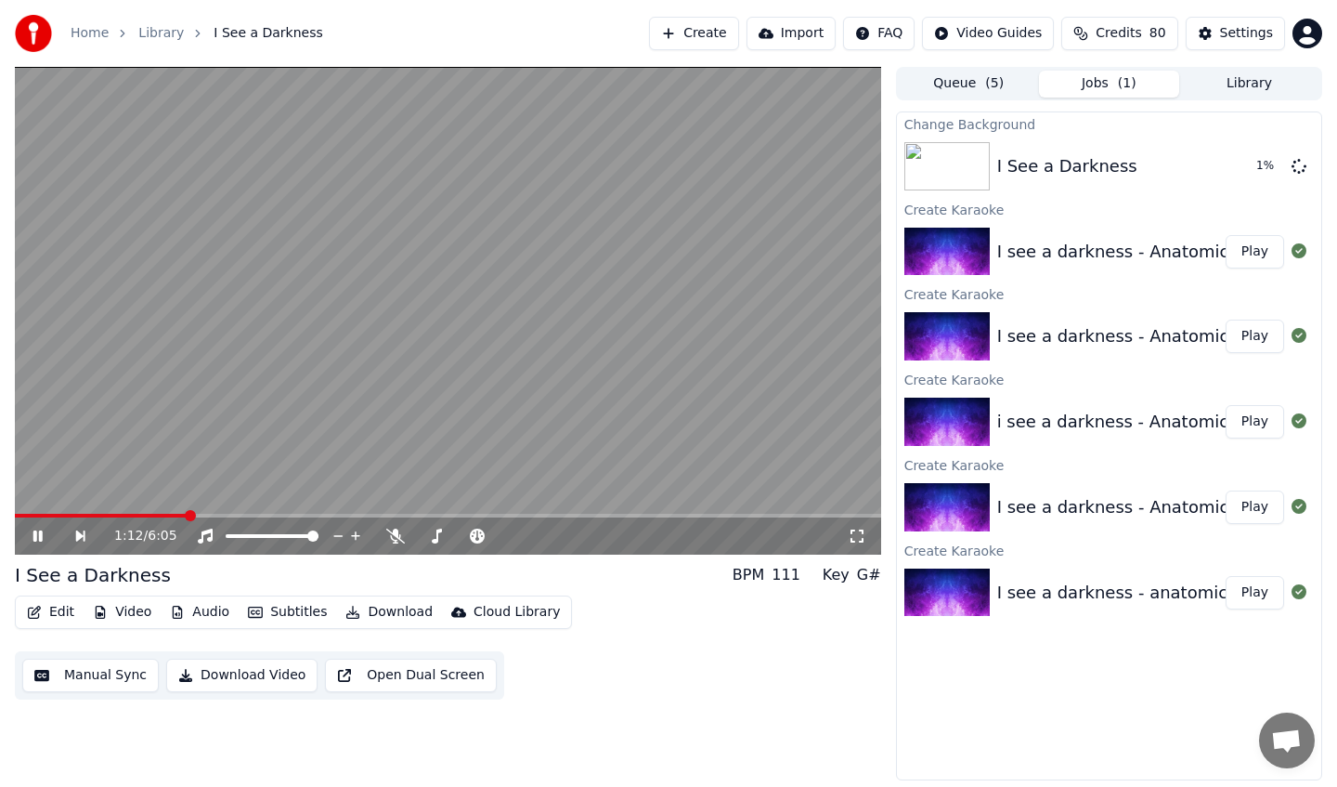
click at [294, 514] on span at bounding box center [448, 516] width 867 height 4
click at [299, 515] on span at bounding box center [448, 516] width 867 height 4
click at [34, 529] on icon at bounding box center [51, 535] width 43 height 15
click at [127, 613] on button "Video" at bounding box center [121, 612] width 73 height 26
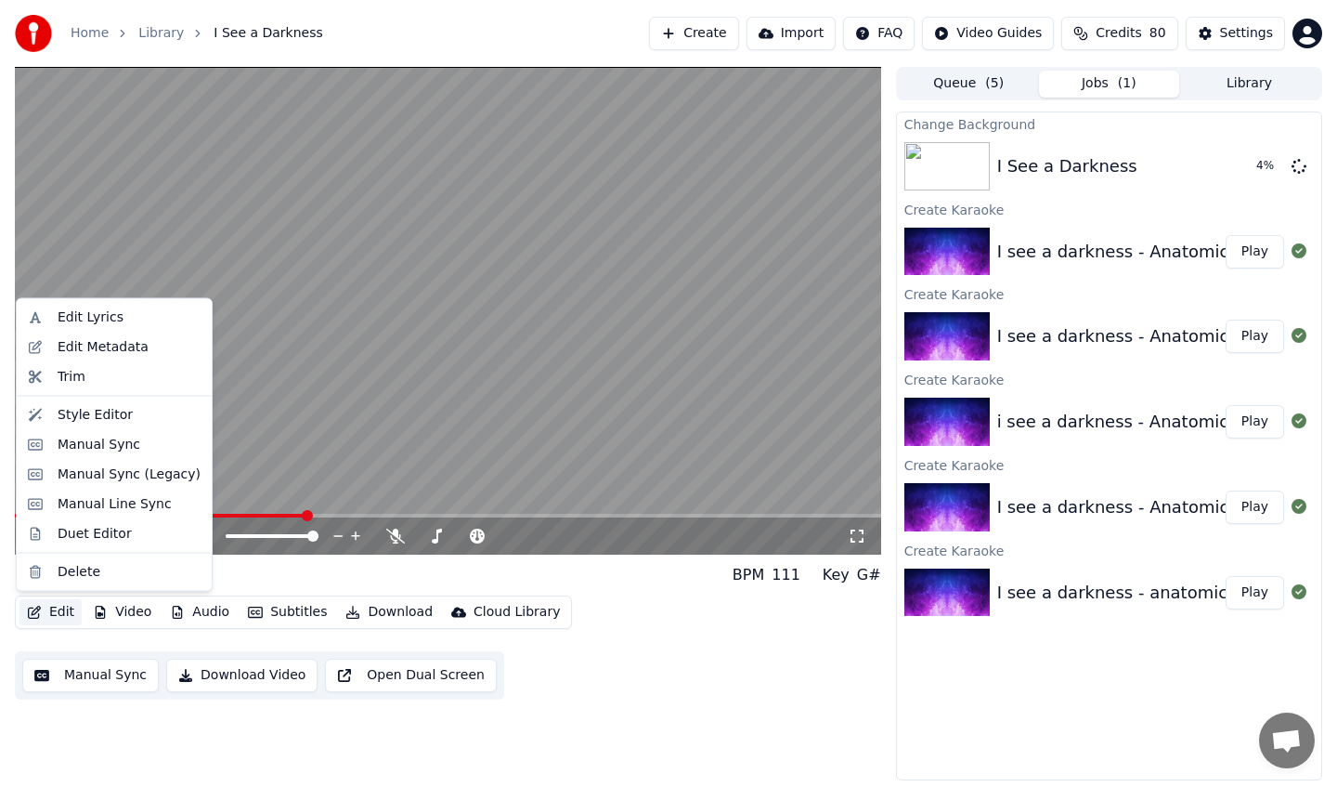
click at [40, 617] on icon "button" at bounding box center [34, 612] width 15 height 13
click at [46, 612] on button "Edit" at bounding box center [51, 612] width 62 height 26
click at [121, 427] on div "Style Editor" at bounding box center [114, 414] width 188 height 30
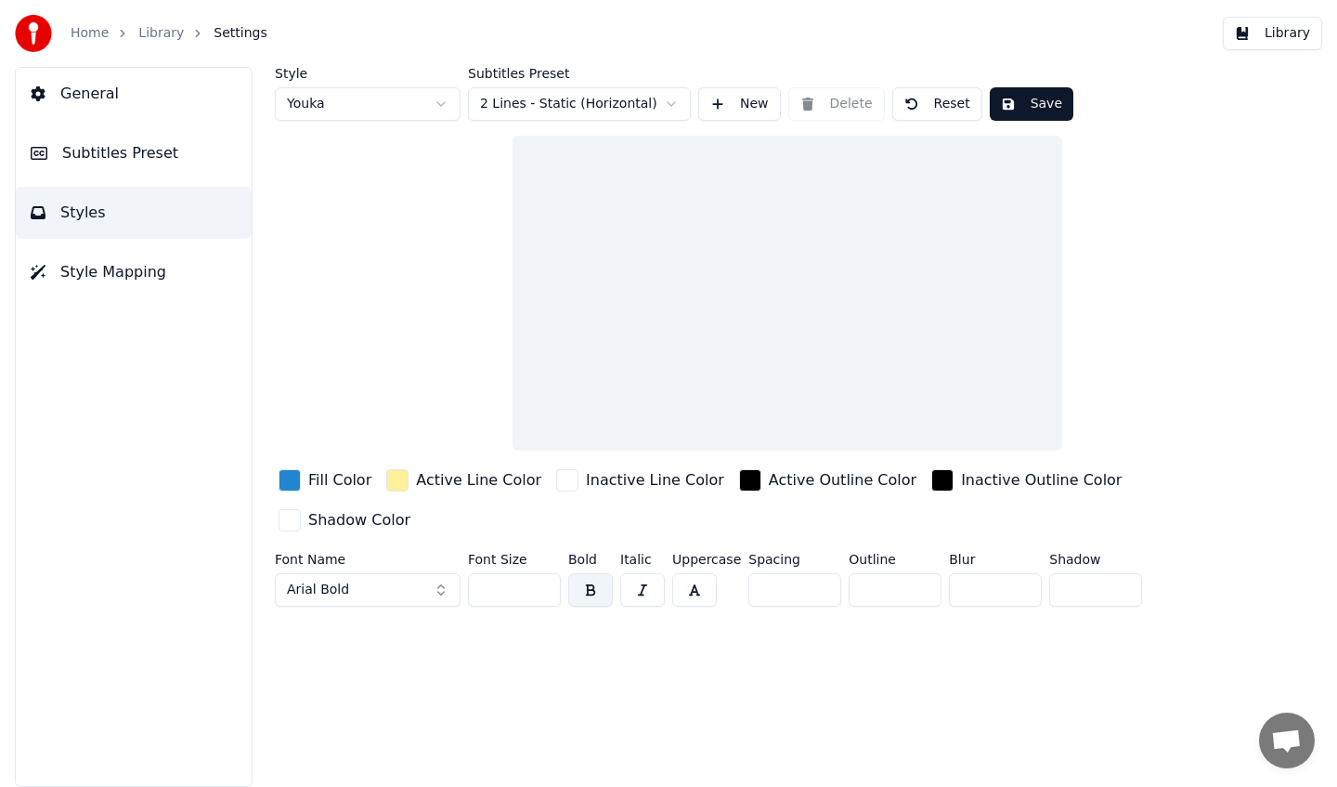
click at [280, 477] on div "button" at bounding box center [290, 480] width 22 height 22
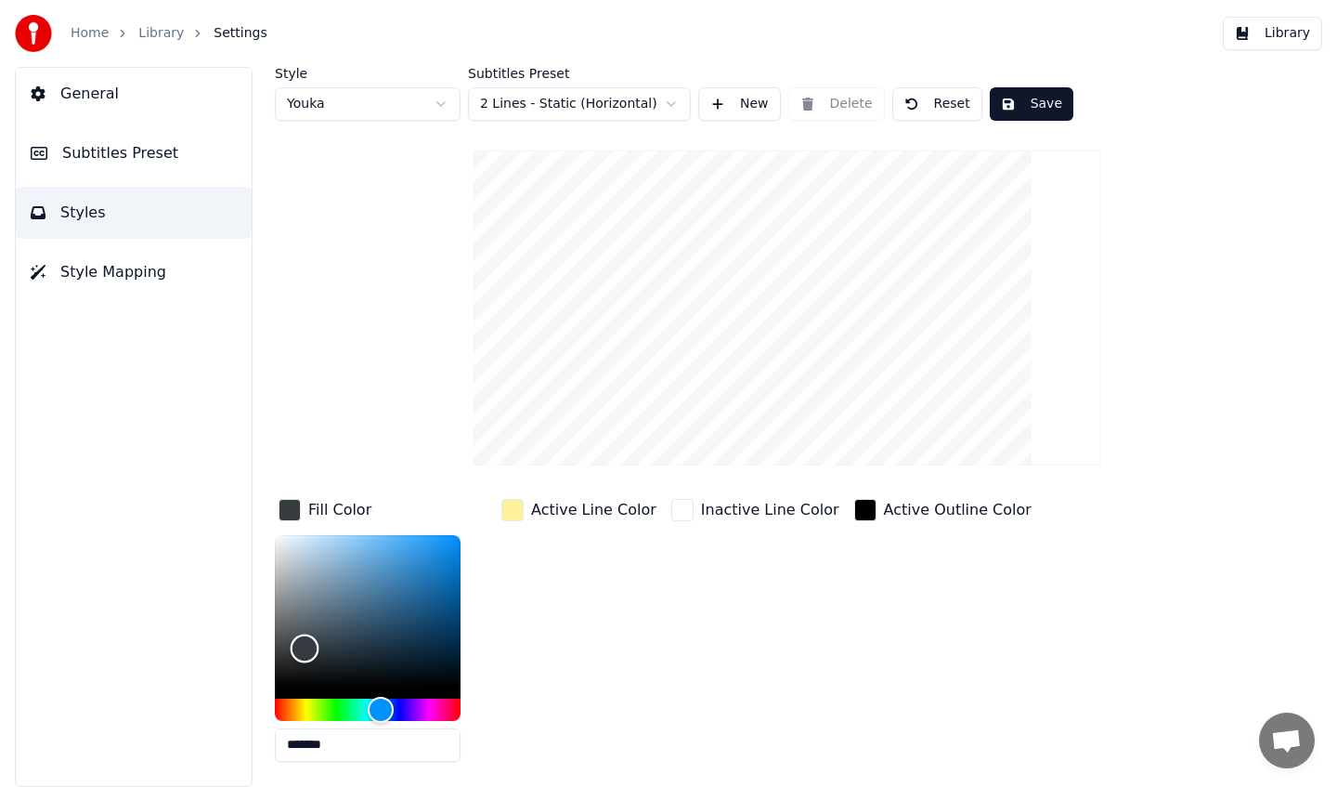
drag, startPoint x: 419, startPoint y: 521, endPoint x: 298, endPoint y: 573, distance: 131.5
click at [323, 632] on div "Color" at bounding box center [368, 611] width 186 height 152
type input "*******"
click at [288, 507] on div "button" at bounding box center [290, 510] width 22 height 22
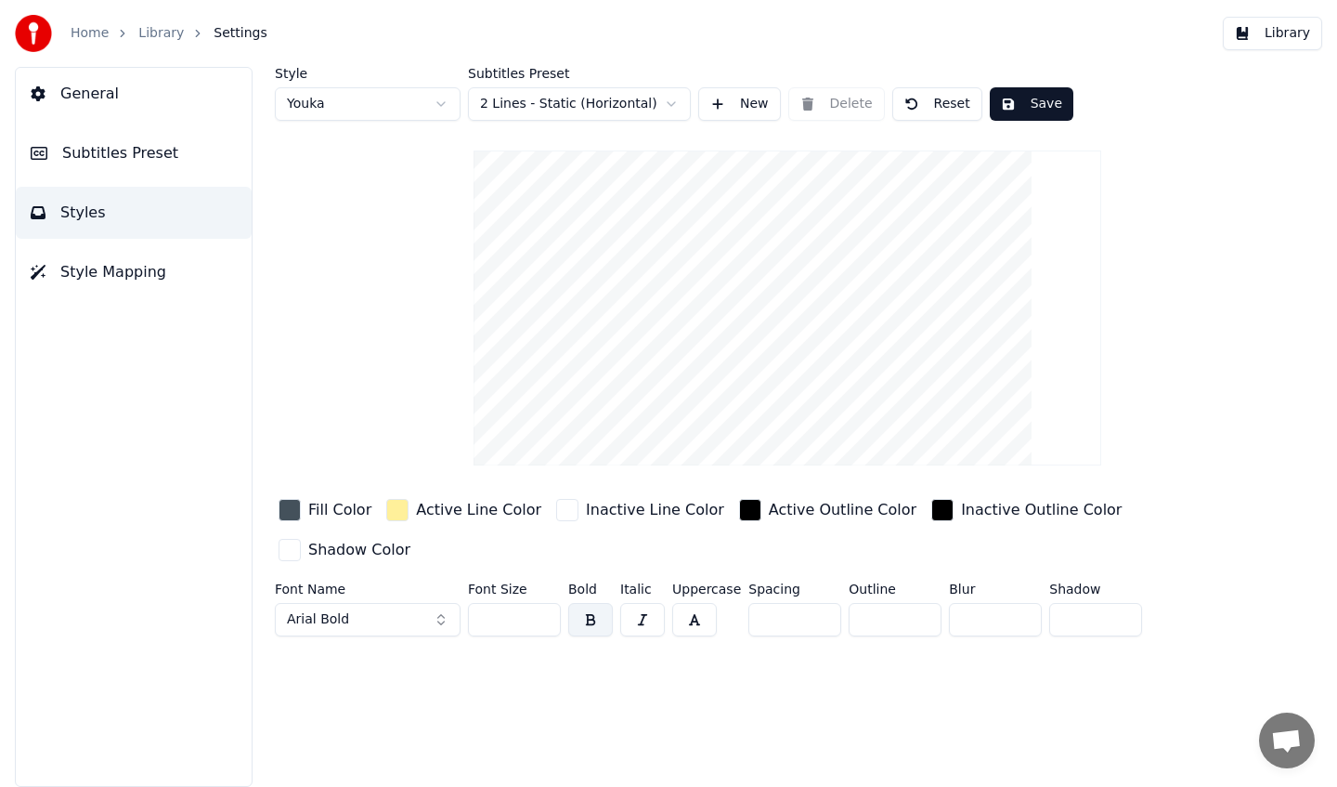
click at [289, 505] on div "button" at bounding box center [290, 510] width 22 height 22
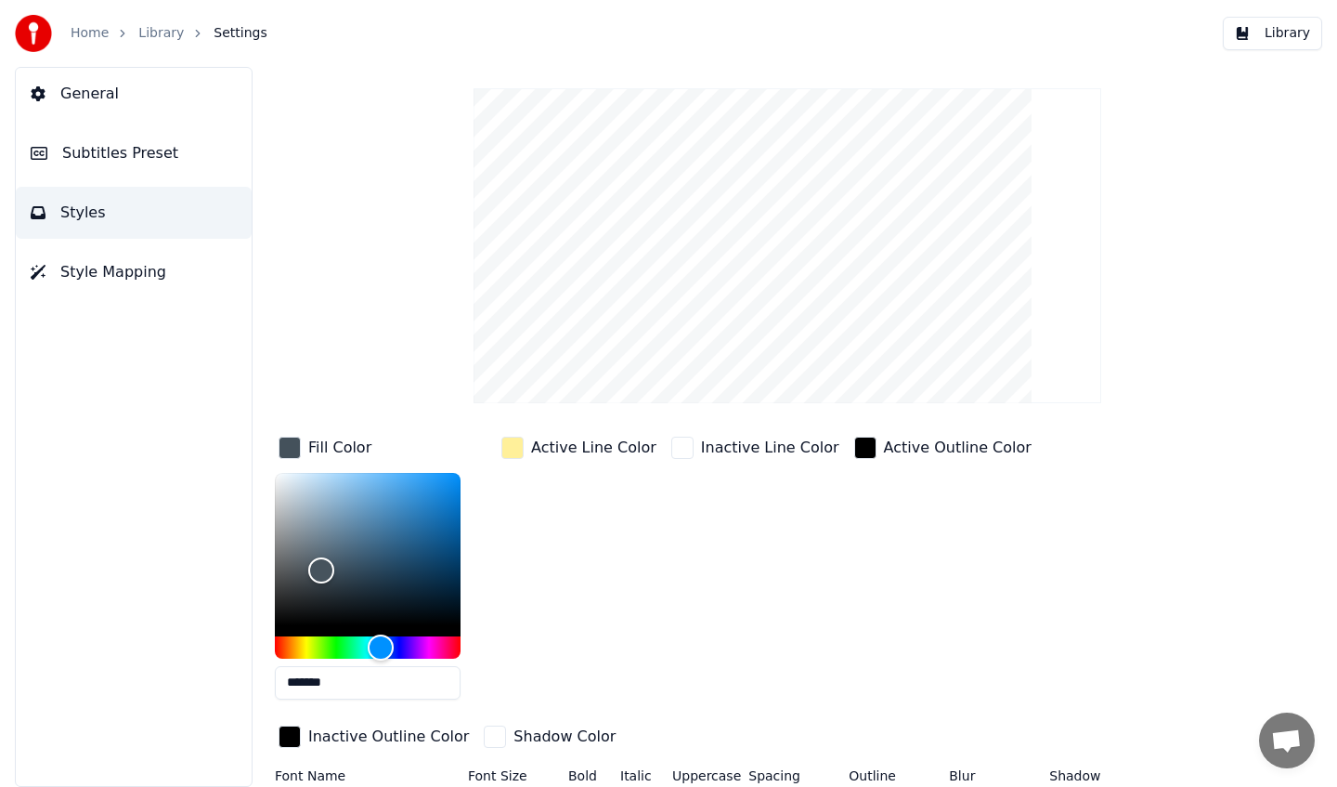
scroll to position [97, 0]
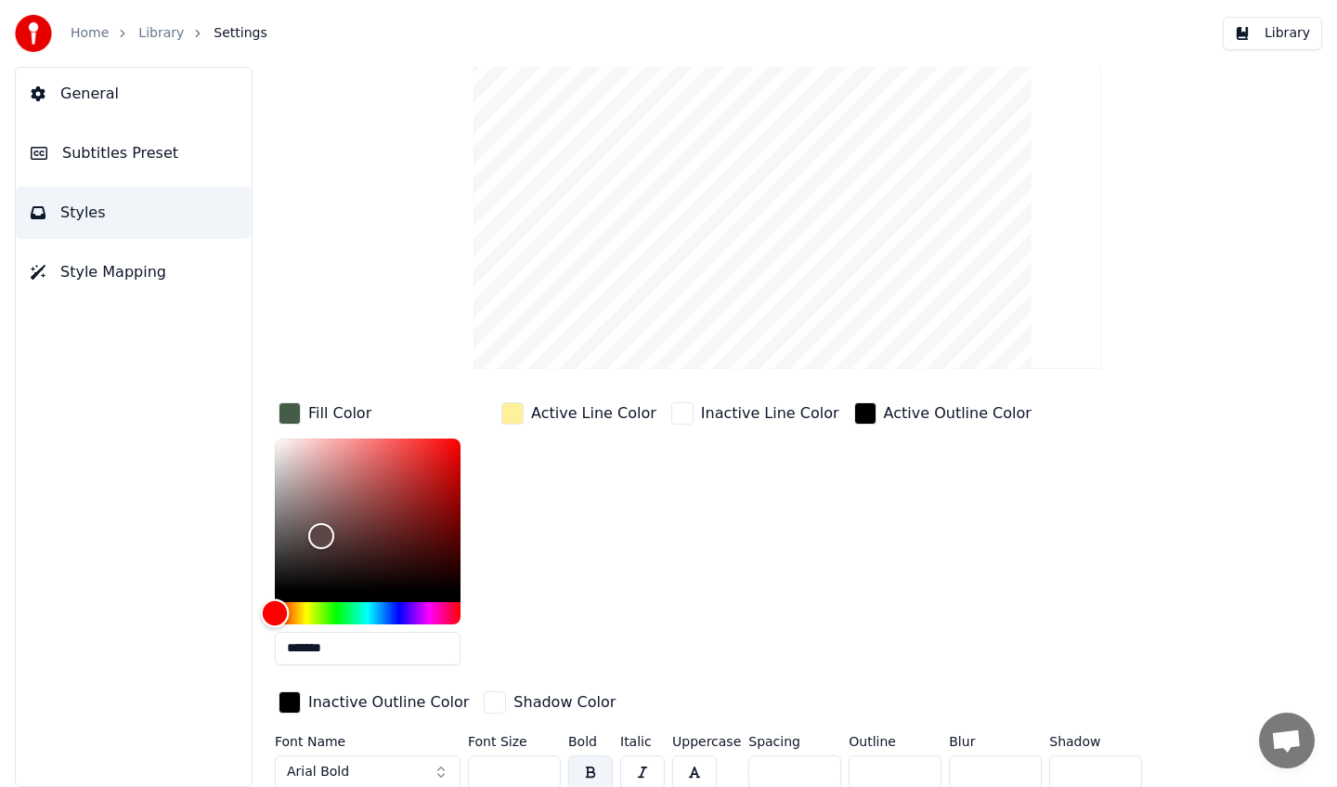
type input "*******"
drag, startPoint x: 339, startPoint y: 614, endPoint x: 256, endPoint y: 616, distance: 82.7
click at [256, 616] on div "Style Youka Subtitles Preset 2 Lines - Static (Horizontal) New Delete Reset Sav…" at bounding box center [788, 427] width 1100 height 720
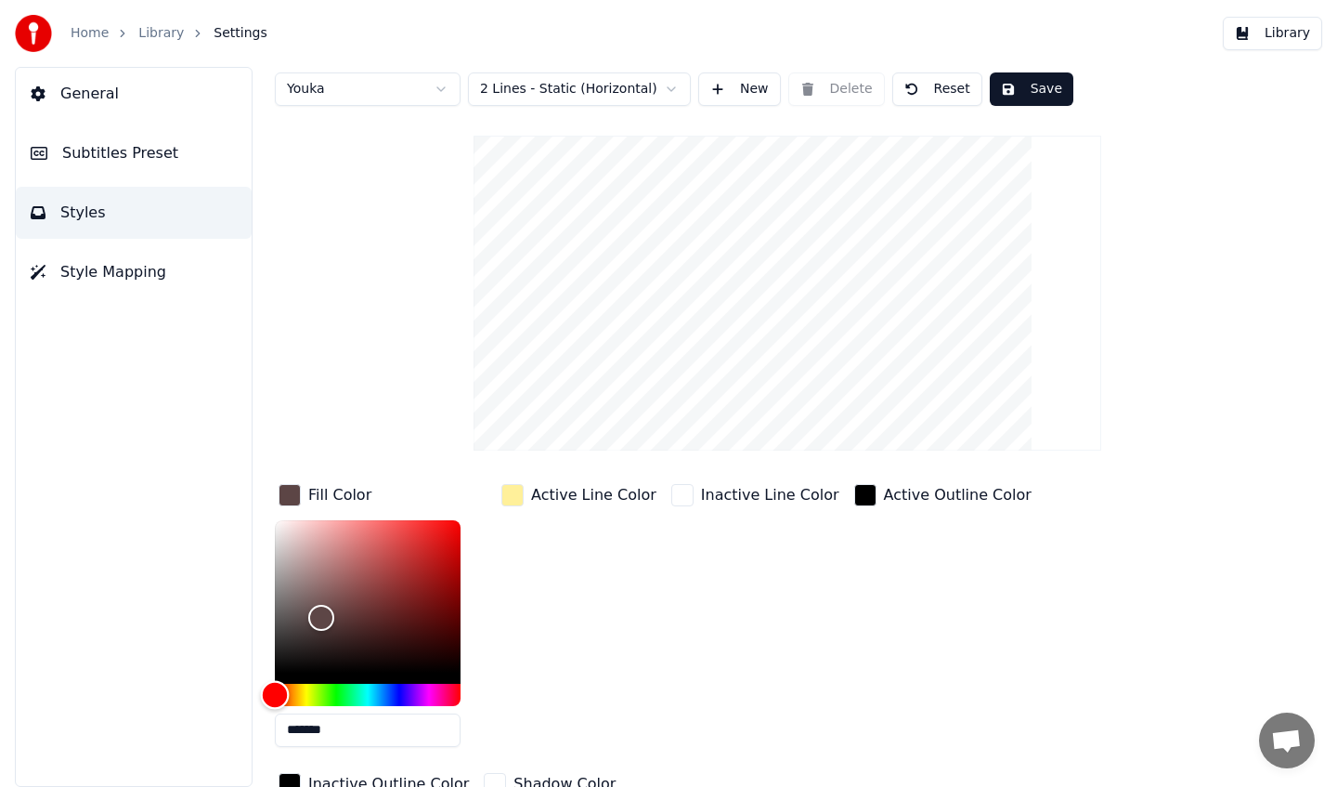
scroll to position [0, 0]
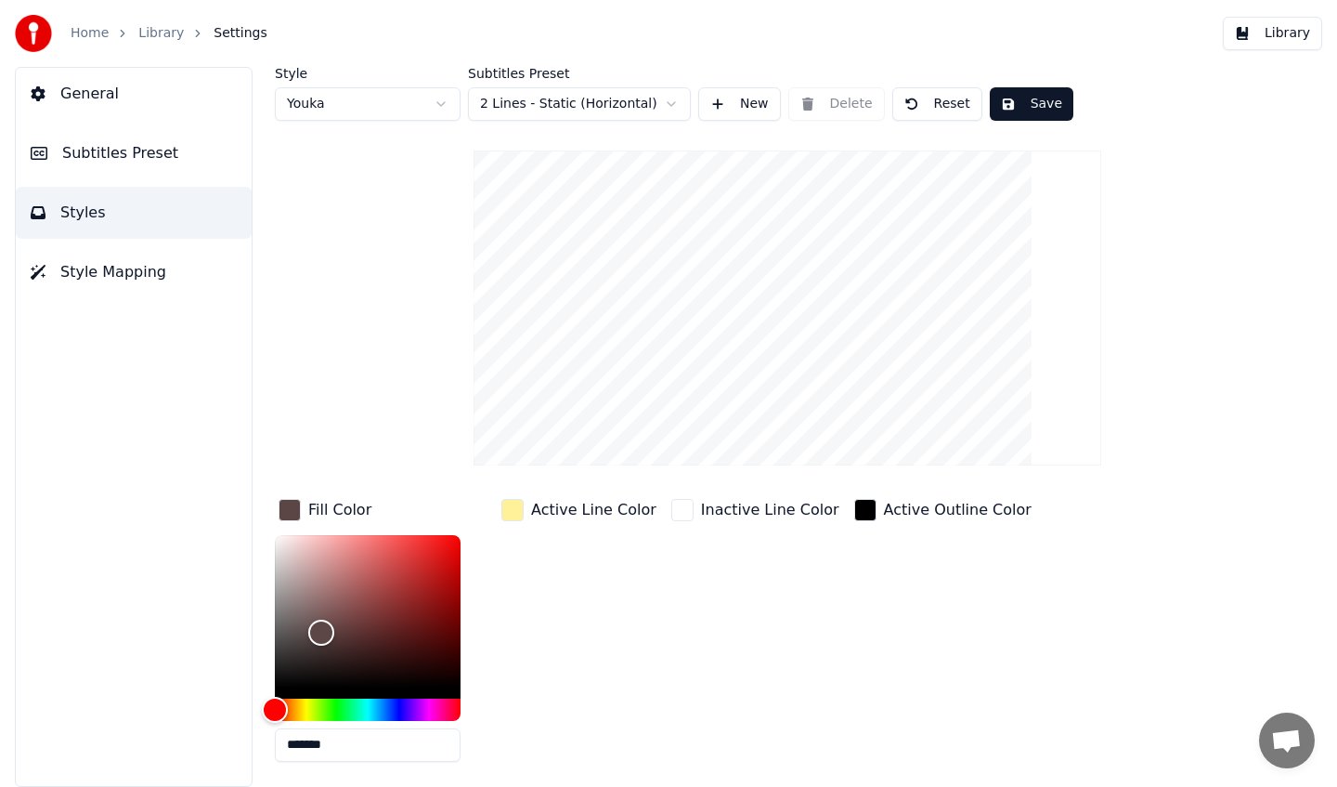
click at [132, 272] on span "Style Mapping" at bounding box center [113, 272] width 106 height 22
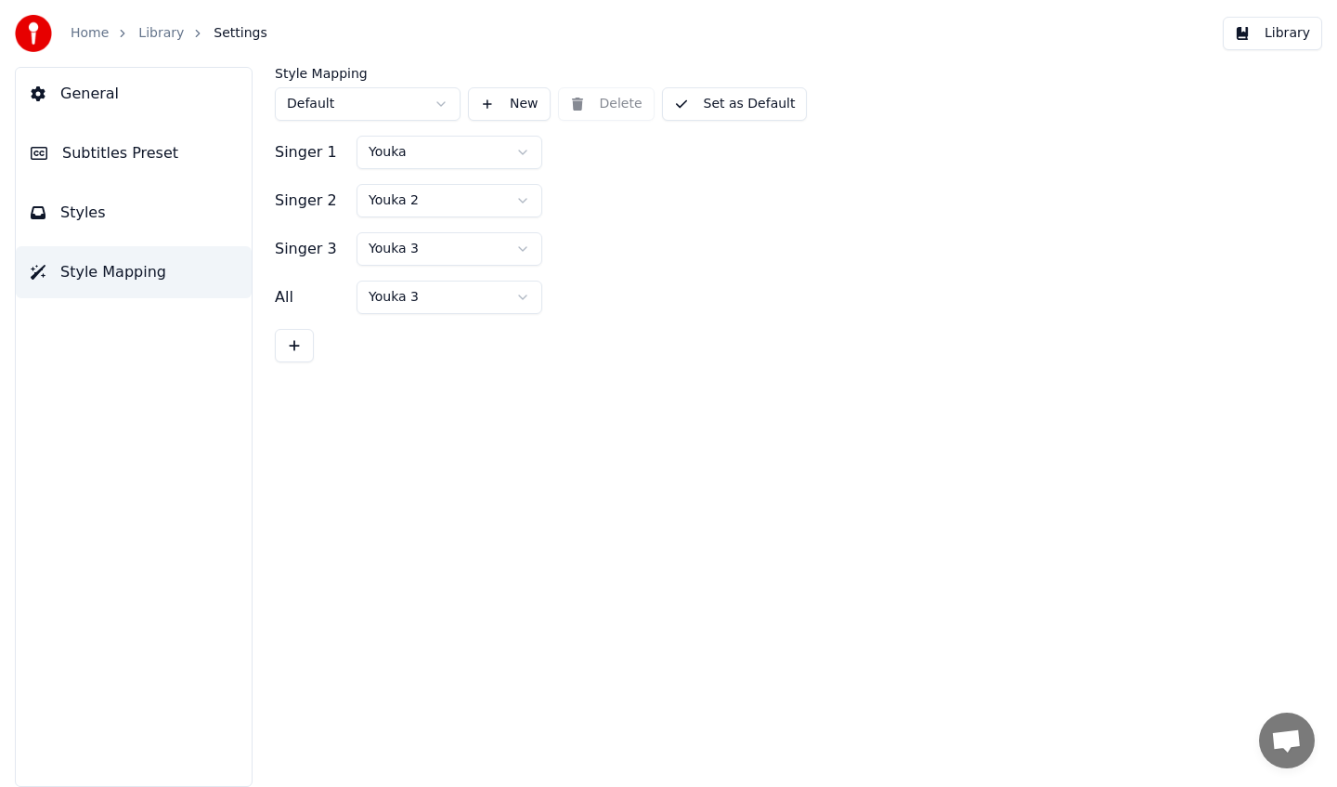
click at [137, 217] on button "Styles" at bounding box center [134, 213] width 236 height 52
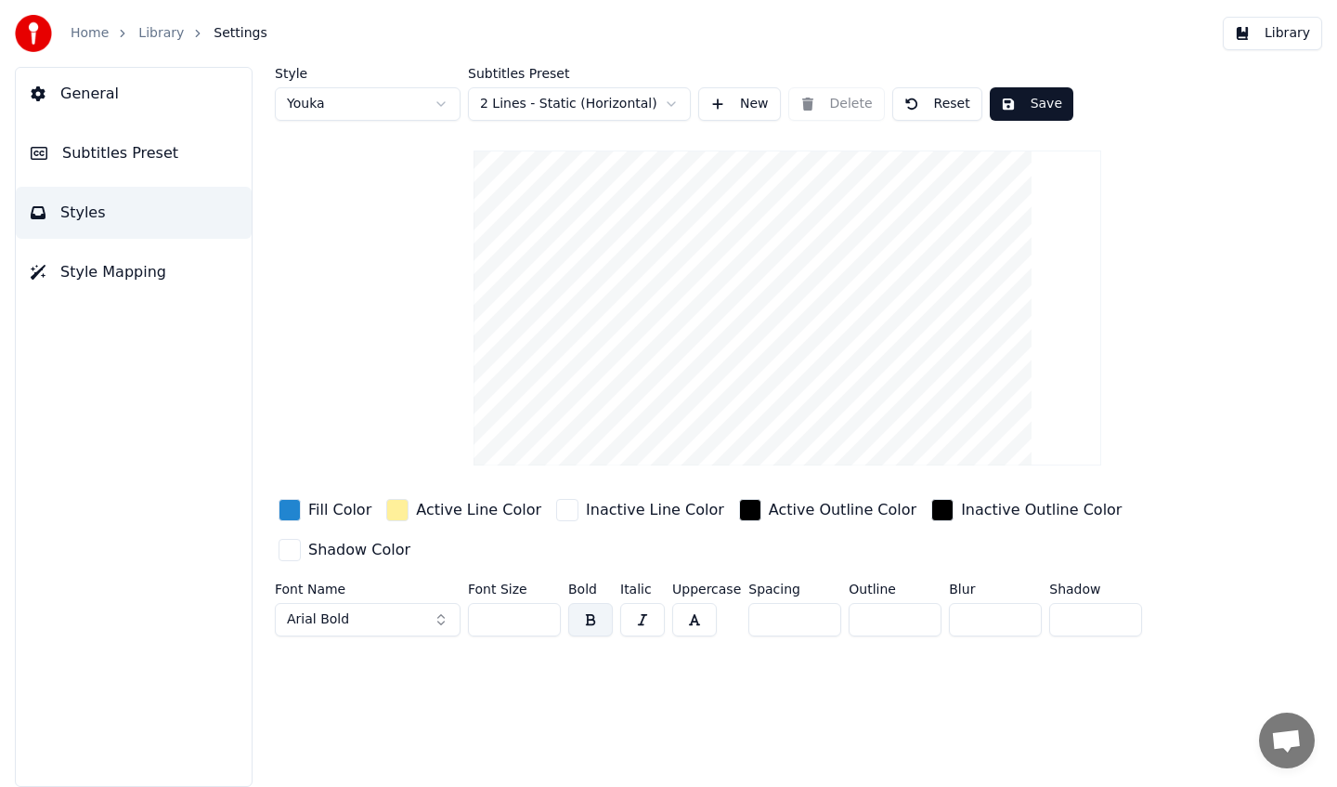
click at [441, 603] on button "Arial Bold" at bounding box center [368, 619] width 186 height 33
click at [416, 603] on button "Arial Bold" at bounding box center [368, 619] width 186 height 33
click at [411, 103] on html "Home Library Settings Library General Subtitles Preset Styles Style Mapping Sty…" at bounding box center [668, 393] width 1337 height 787
click at [435, 105] on html "Home Library Settings Library General Subtitles Preset Styles Style Mapping Sty…" at bounding box center [668, 393] width 1337 height 787
click at [449, 103] on html "Home Library Settings Library General Subtitles Preset Styles Style Mapping Sty…" at bounding box center [668, 393] width 1337 height 787
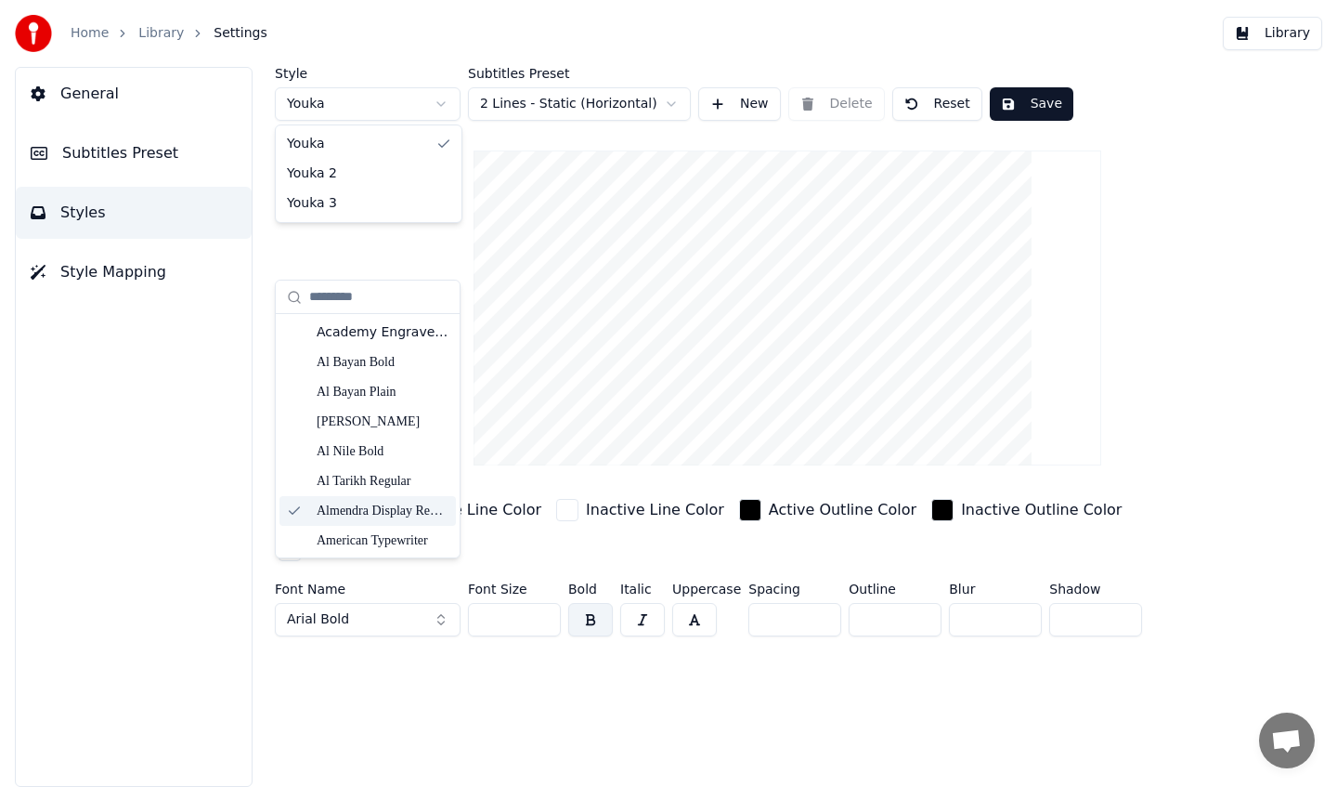
click at [136, 267] on html "Home Library Settings Library General Subtitles Preset Styles Style Mapping Sty…" at bounding box center [668, 393] width 1337 height 787
click at [139, 255] on html "Home Library Settings Library General Subtitles Preset Styles Style Mapping Sty…" at bounding box center [668, 393] width 1337 height 787
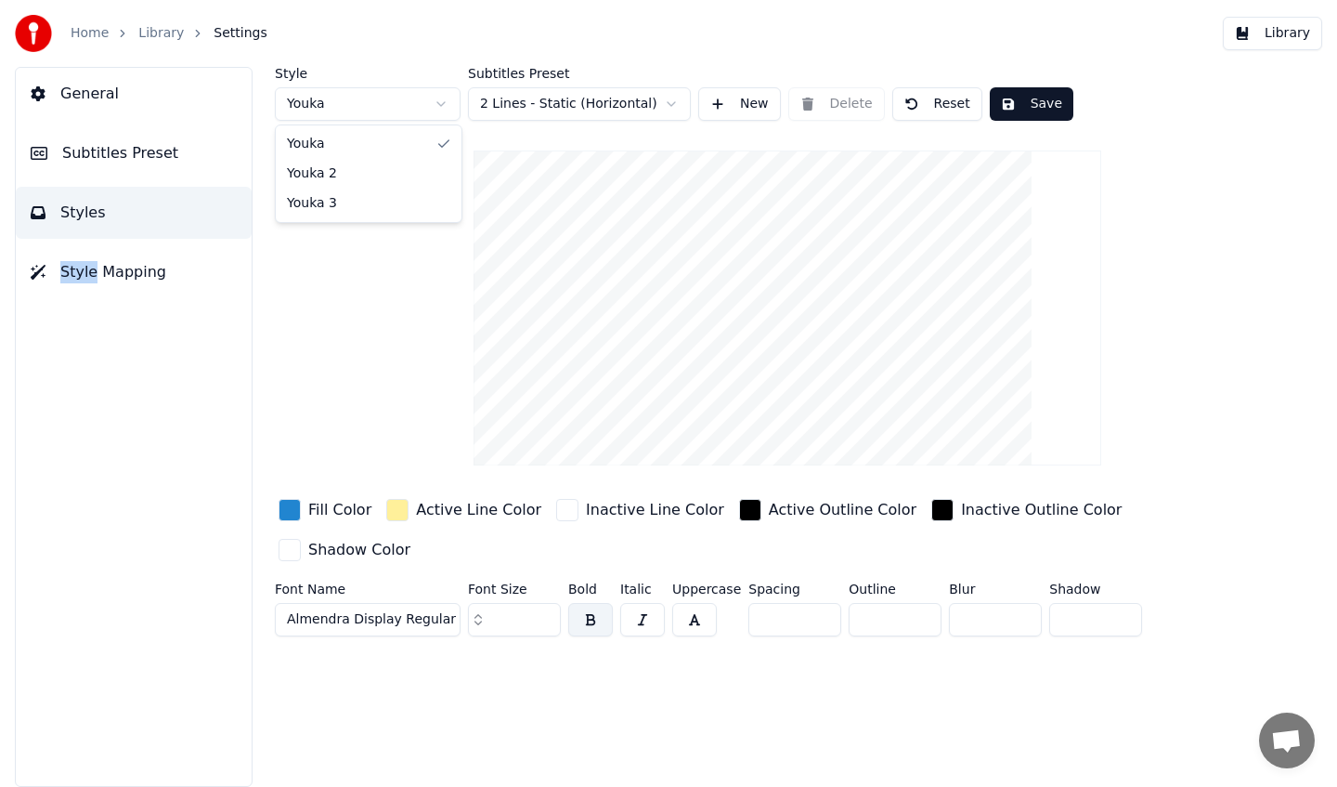
click at [124, 269] on html "Home Library Settings Library General Subtitles Preset Styles Style Mapping Sty…" at bounding box center [668, 393] width 1337 height 787
click at [124, 269] on span "Style Mapping" at bounding box center [113, 272] width 106 height 22
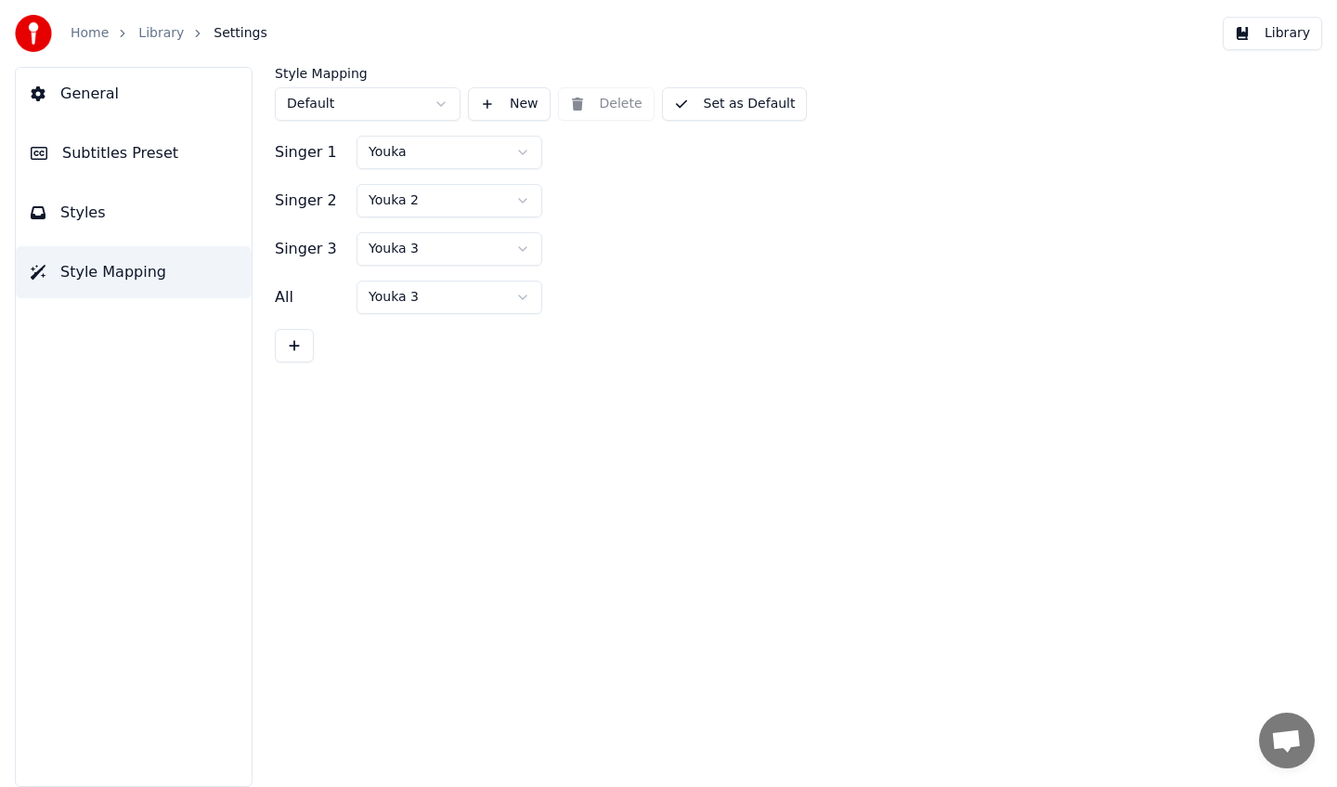
click at [136, 213] on button "Styles" at bounding box center [134, 213] width 236 height 52
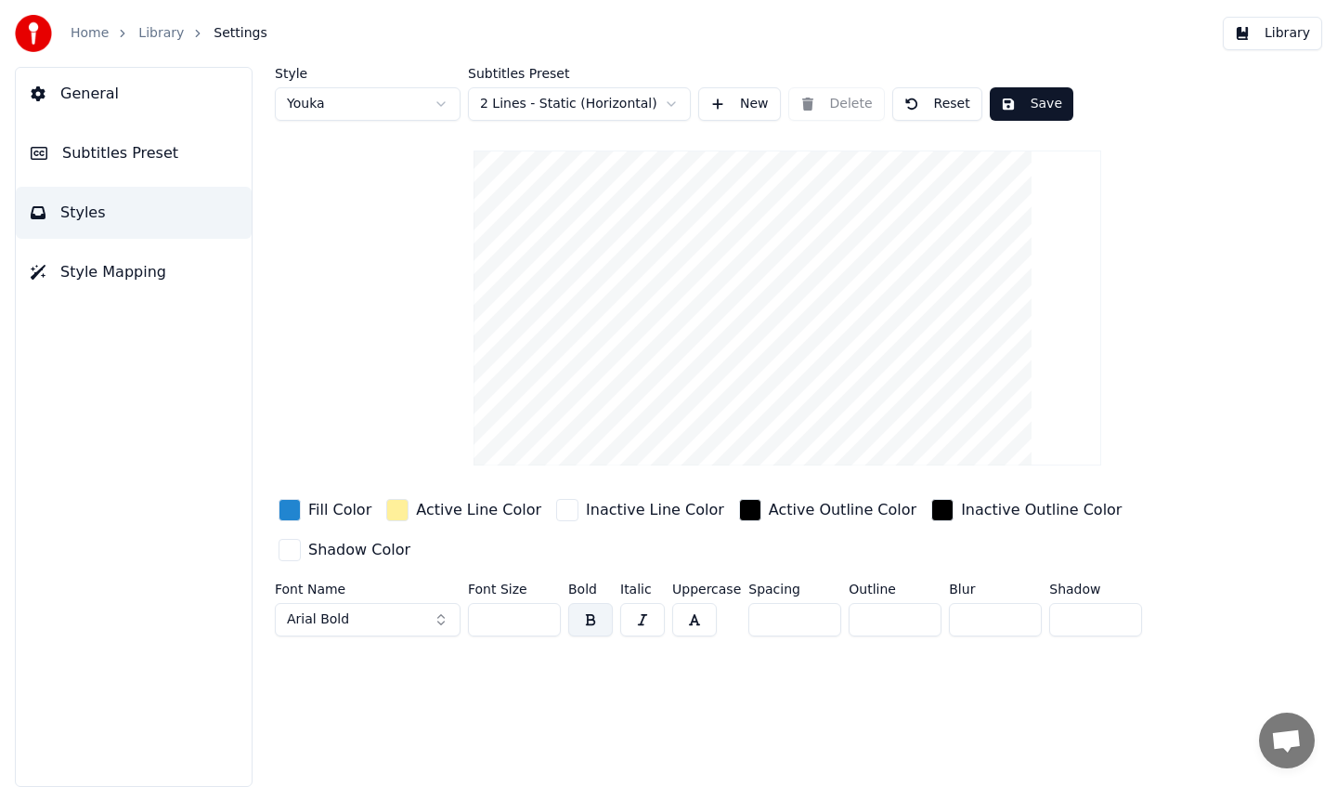
click at [144, 149] on span "Subtitles Preset" at bounding box center [120, 153] width 116 height 22
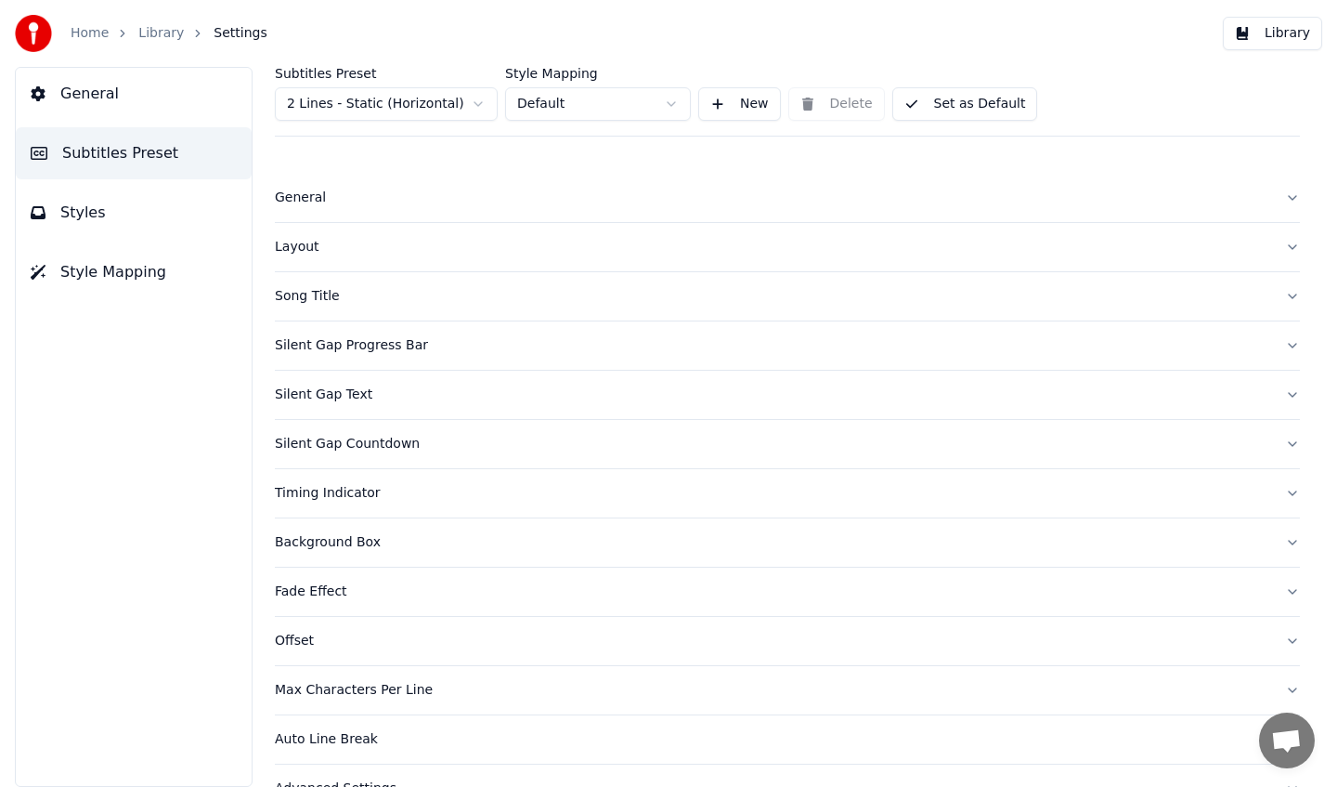
scroll to position [41, 0]
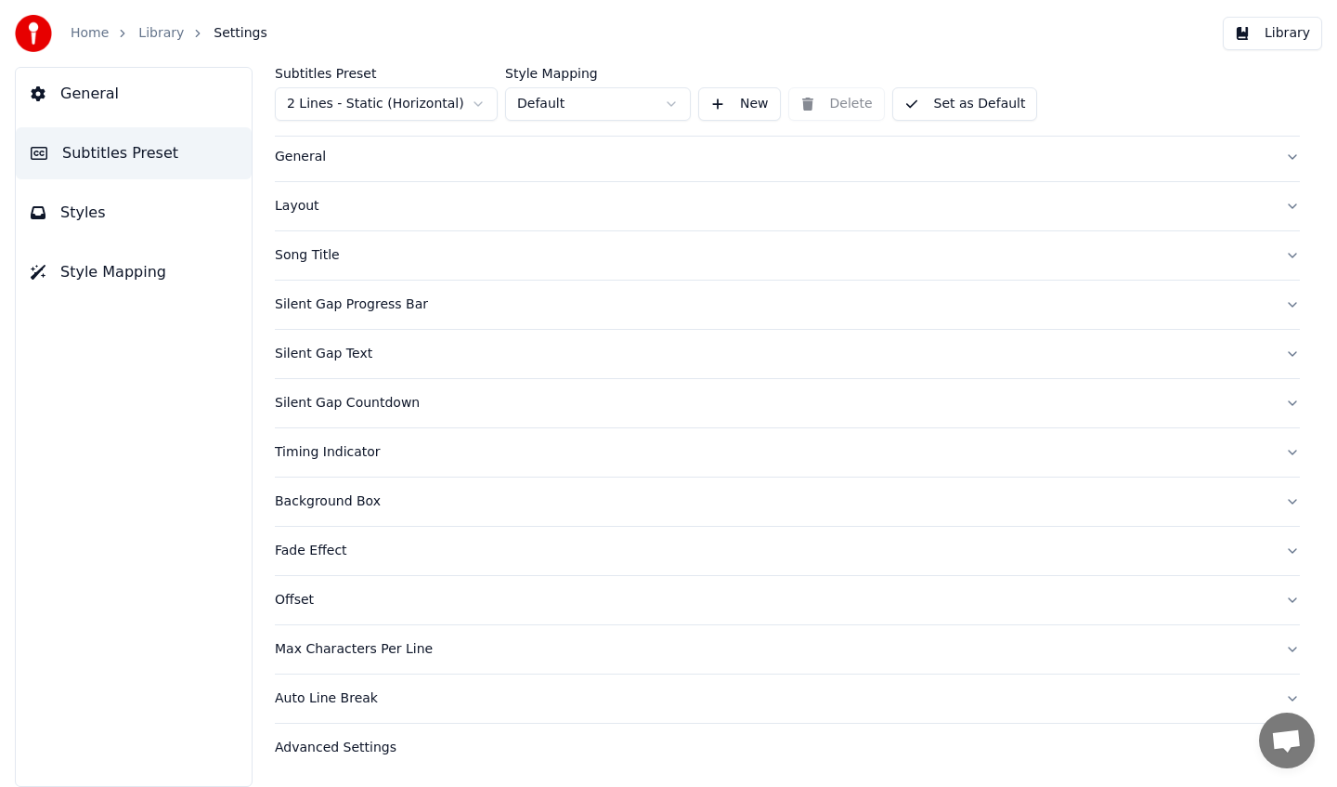
click at [119, 215] on button "Styles" at bounding box center [134, 213] width 236 height 52
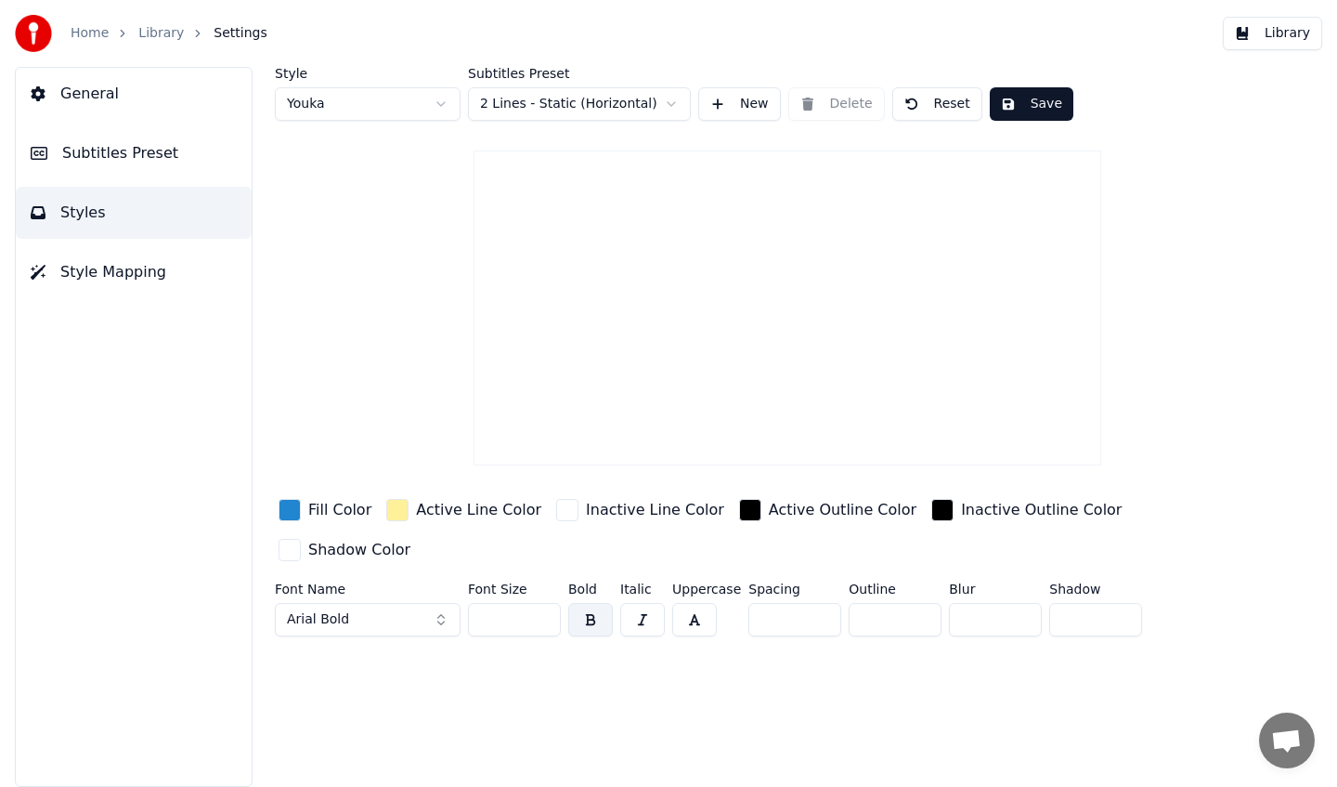
scroll to position [0, 0]
click at [1020, 97] on button "Save" at bounding box center [1032, 103] width 84 height 33
click at [124, 151] on span "Subtitles Preset" at bounding box center [120, 153] width 116 height 22
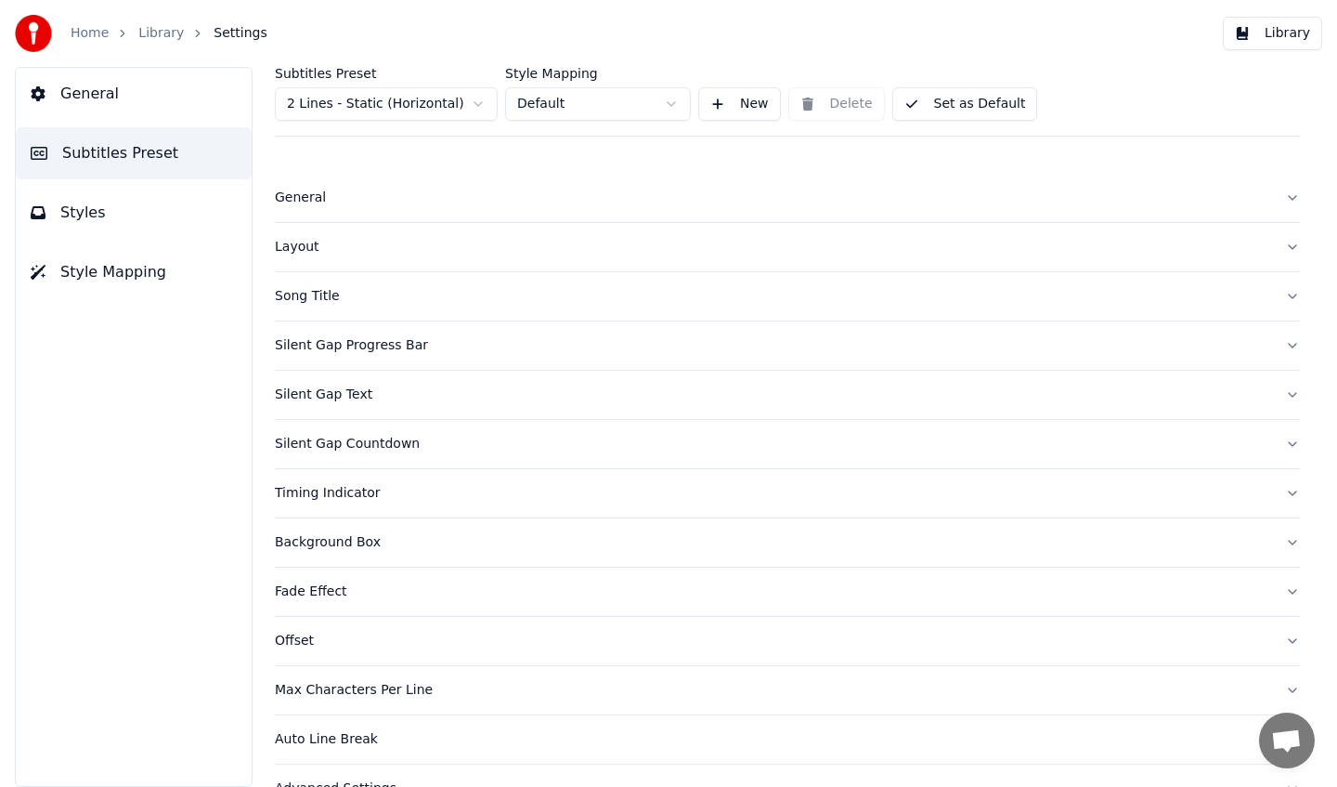
click at [134, 96] on button "General" at bounding box center [134, 94] width 236 height 52
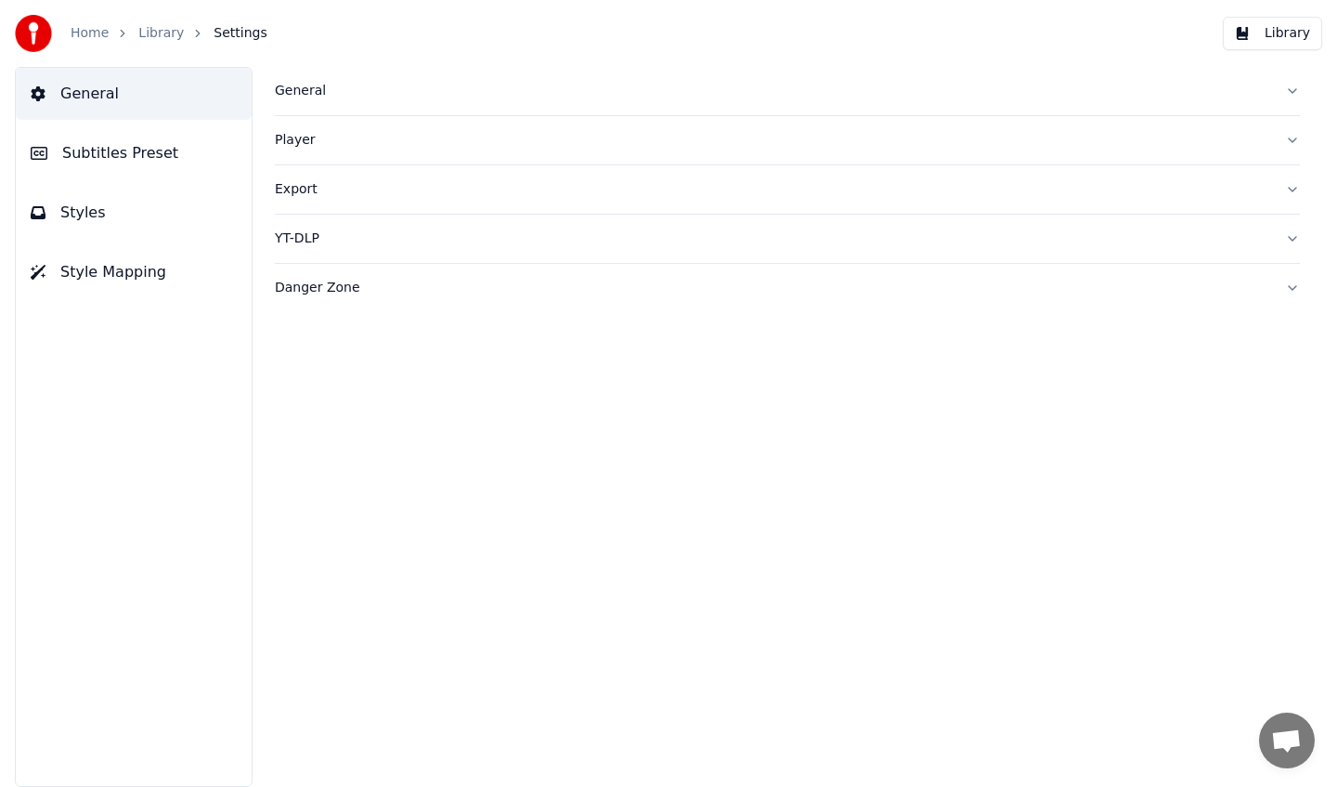
click at [295, 141] on div "Player" at bounding box center [773, 140] width 996 height 19
click at [298, 107] on button "General" at bounding box center [787, 91] width 1025 height 48
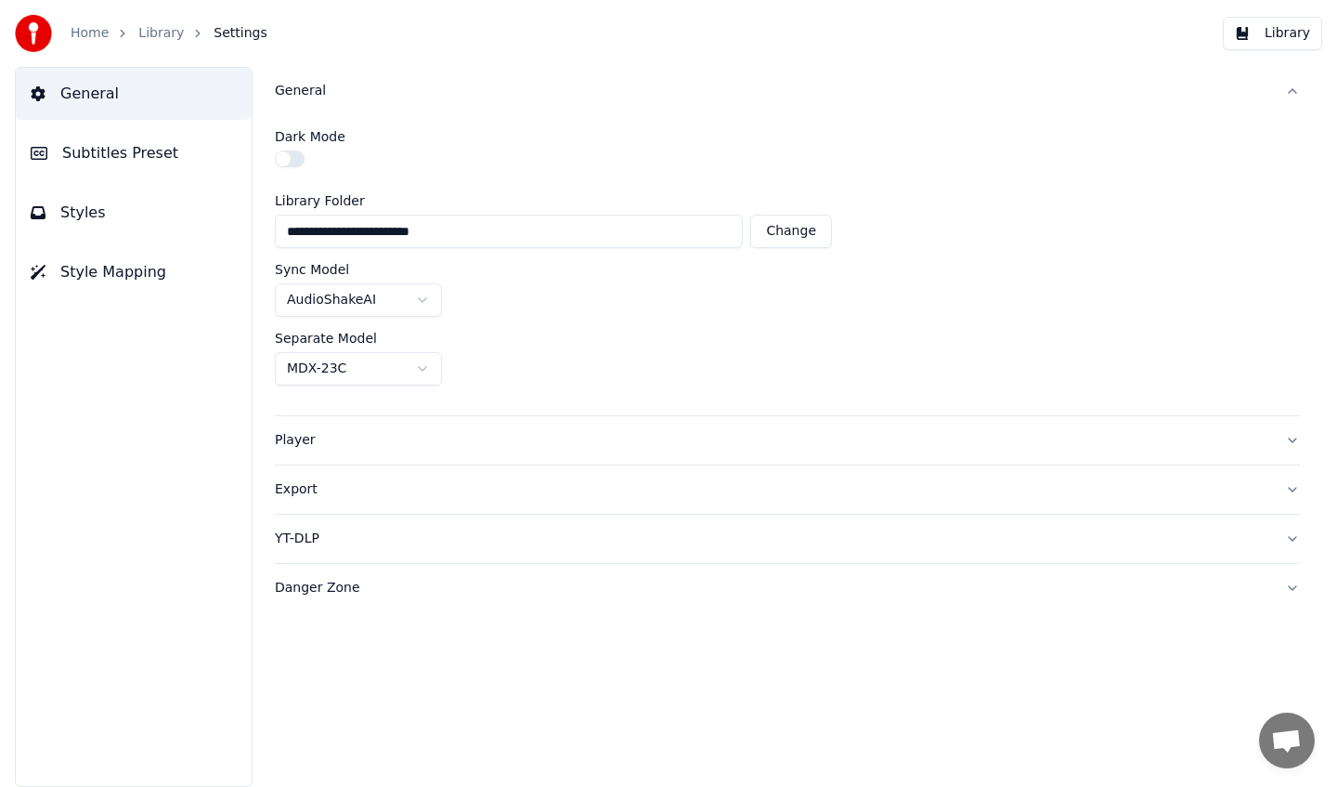
click at [312, 582] on div "Danger Zone" at bounding box center [773, 588] width 996 height 19
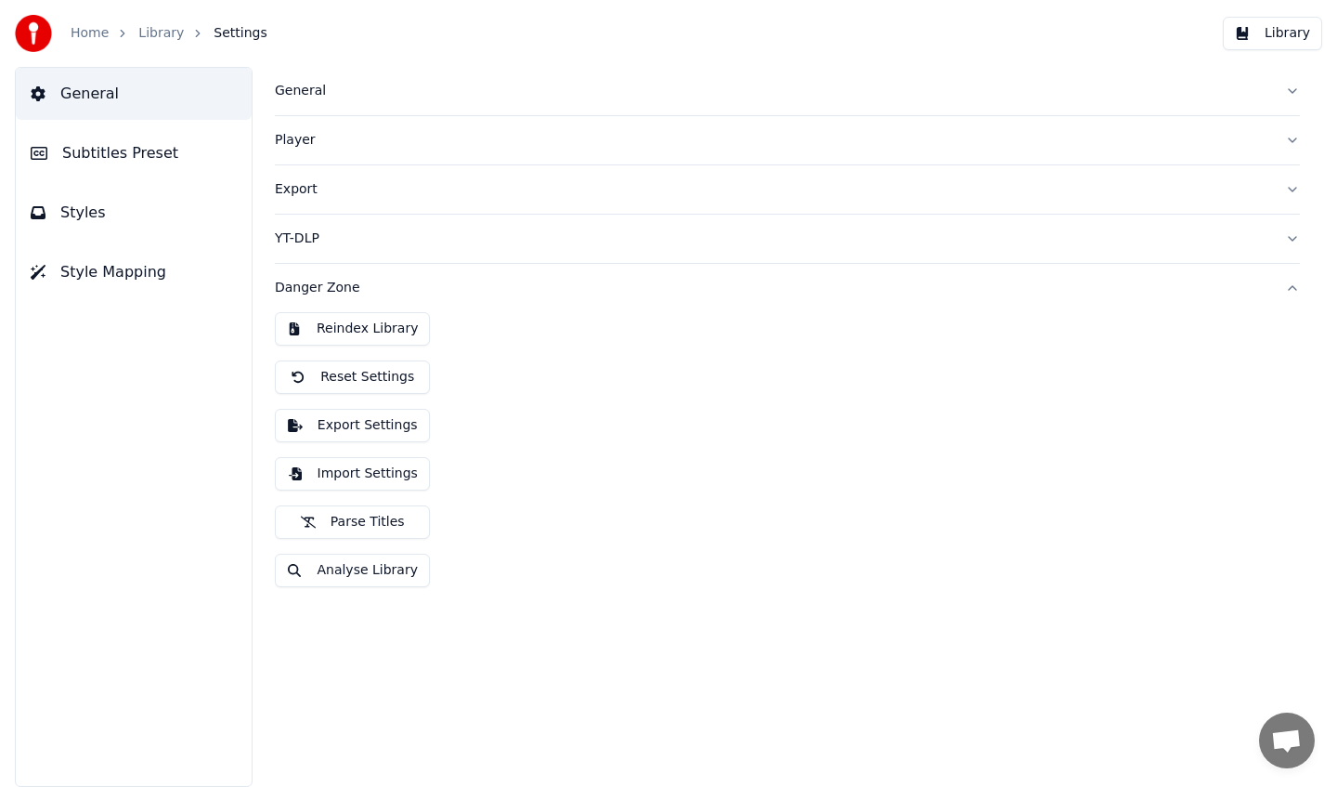
click at [303, 214] on div "Export" at bounding box center [787, 189] width 1025 height 49
click at [299, 196] on div "Export" at bounding box center [773, 189] width 996 height 19
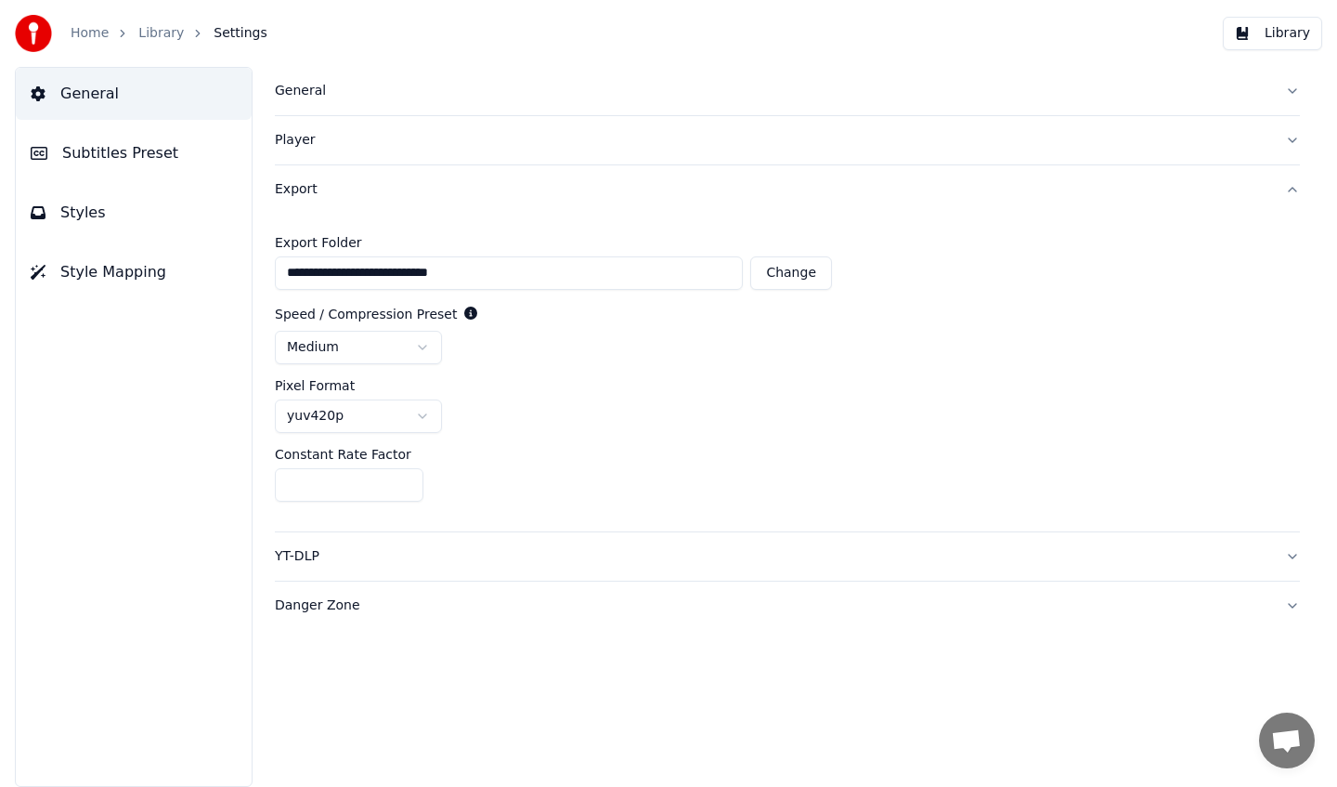
click at [291, 151] on button "Player" at bounding box center [787, 140] width 1025 height 48
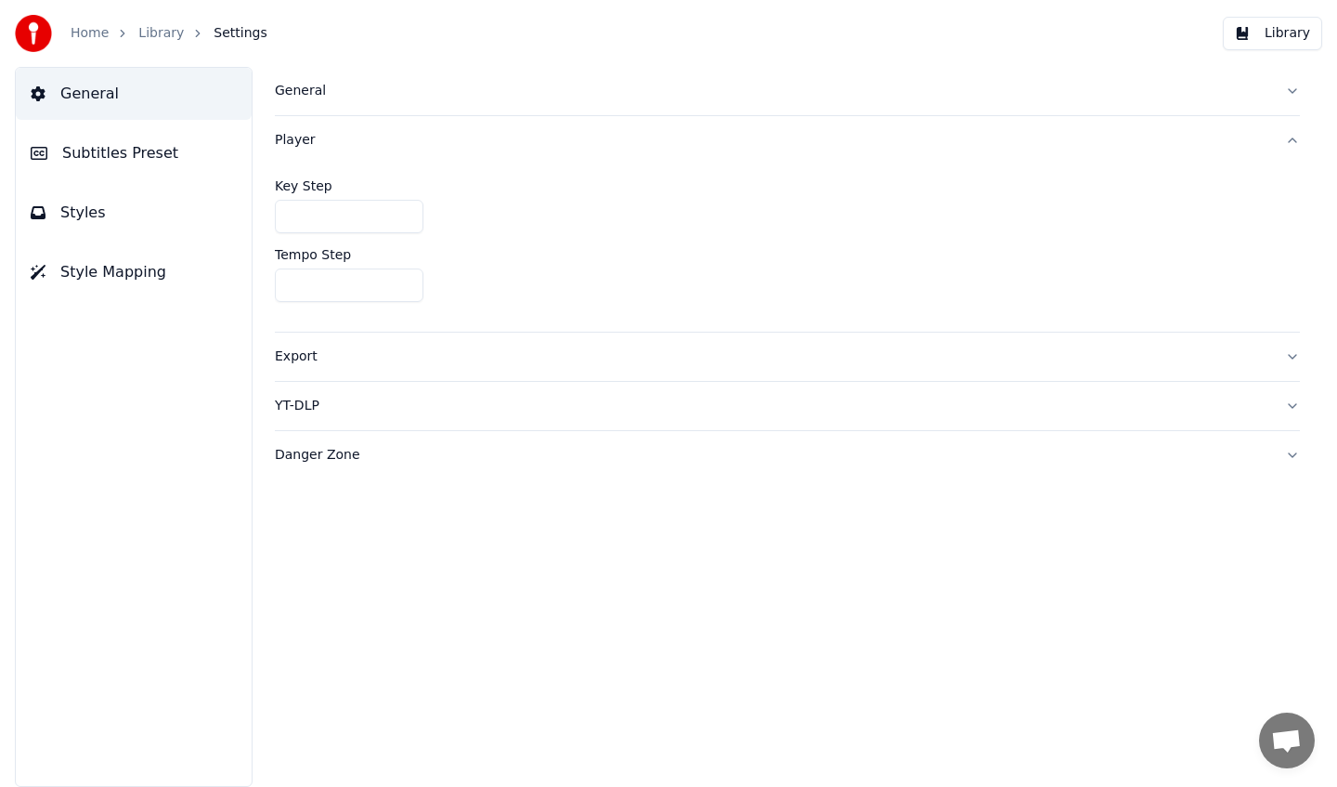
click at [293, 97] on div "General" at bounding box center [773, 91] width 996 height 19
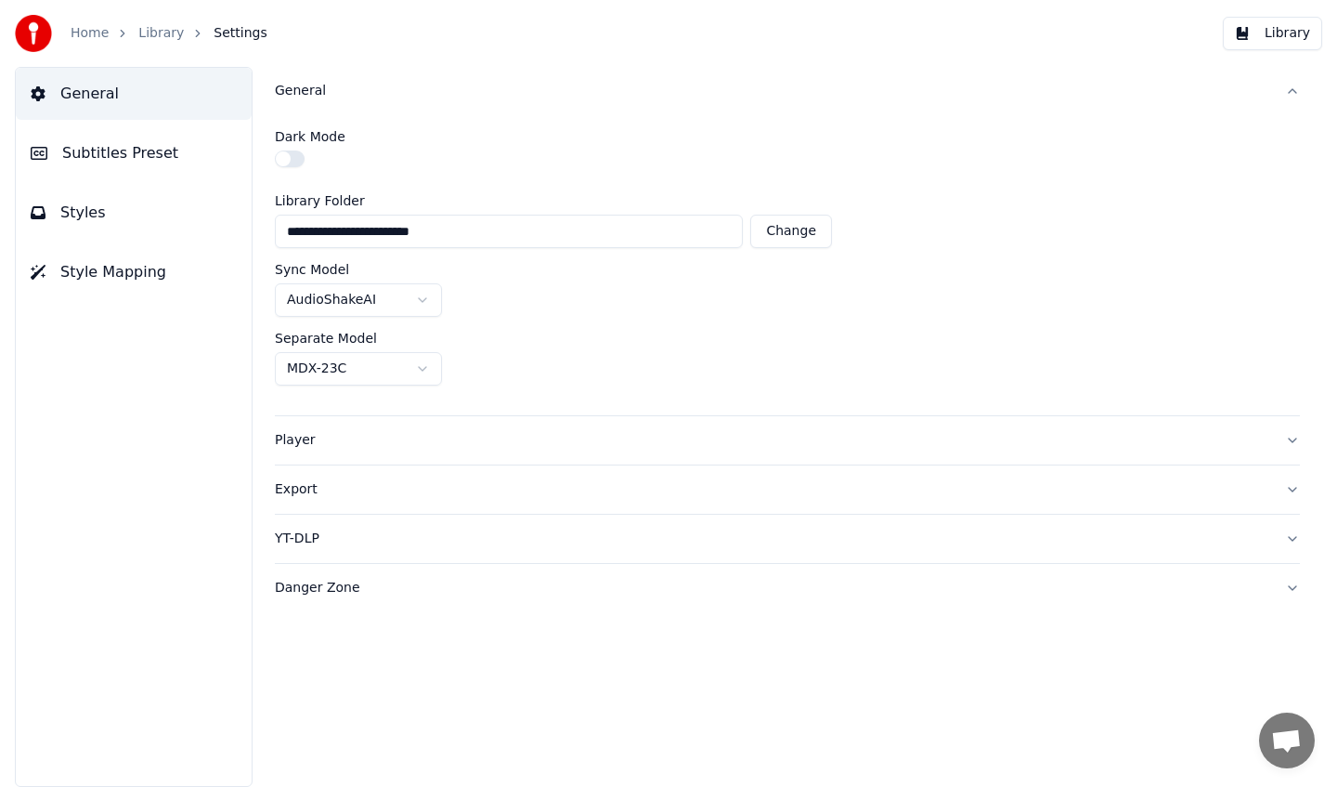
click at [155, 36] on link "Library" at bounding box center [161, 33] width 46 height 19
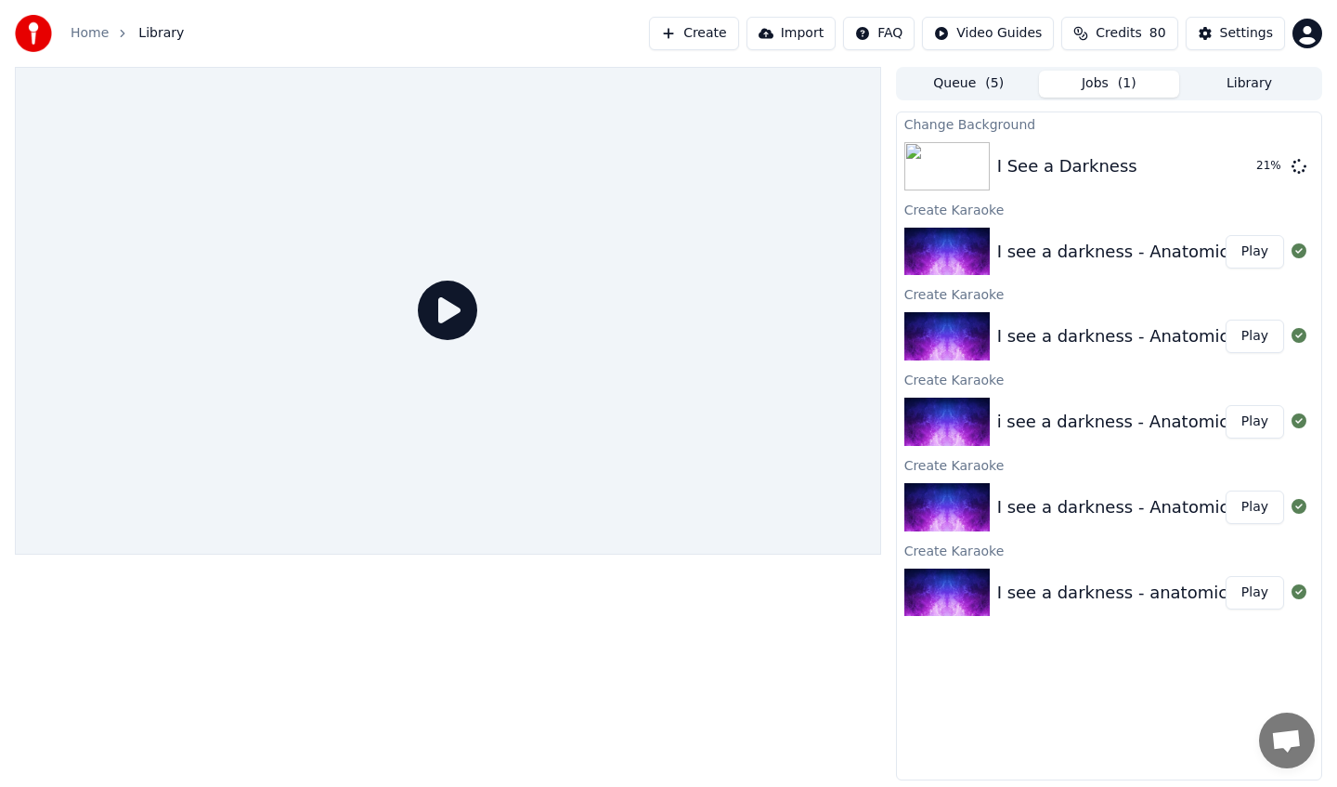
click at [1065, 594] on div "I see a darkness - anatomical karaoke" at bounding box center [1156, 593] width 318 height 26
click at [1075, 519] on div "I see a darkness - Anatomical Karaoke Play" at bounding box center [1109, 507] width 424 height 63
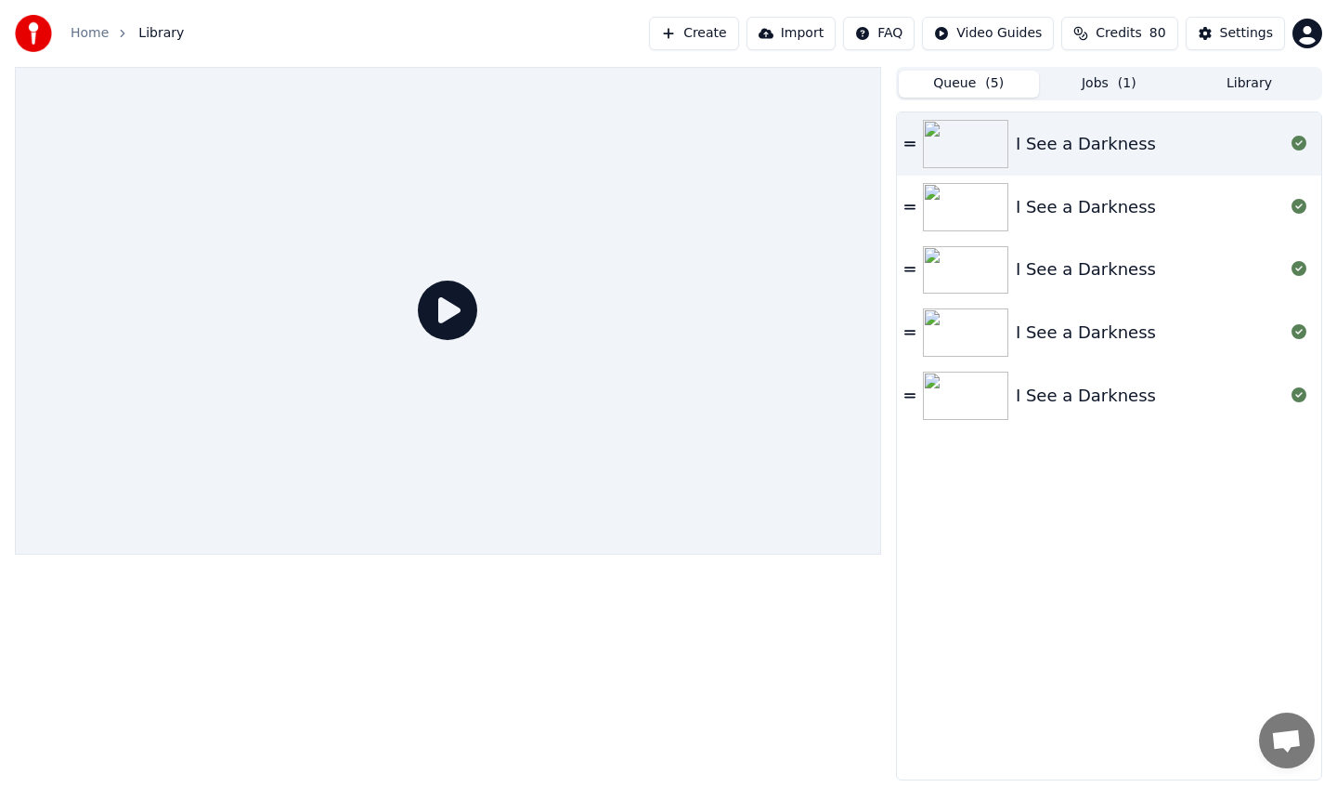
click at [977, 87] on button "Queue ( 5 )" at bounding box center [969, 84] width 140 height 27
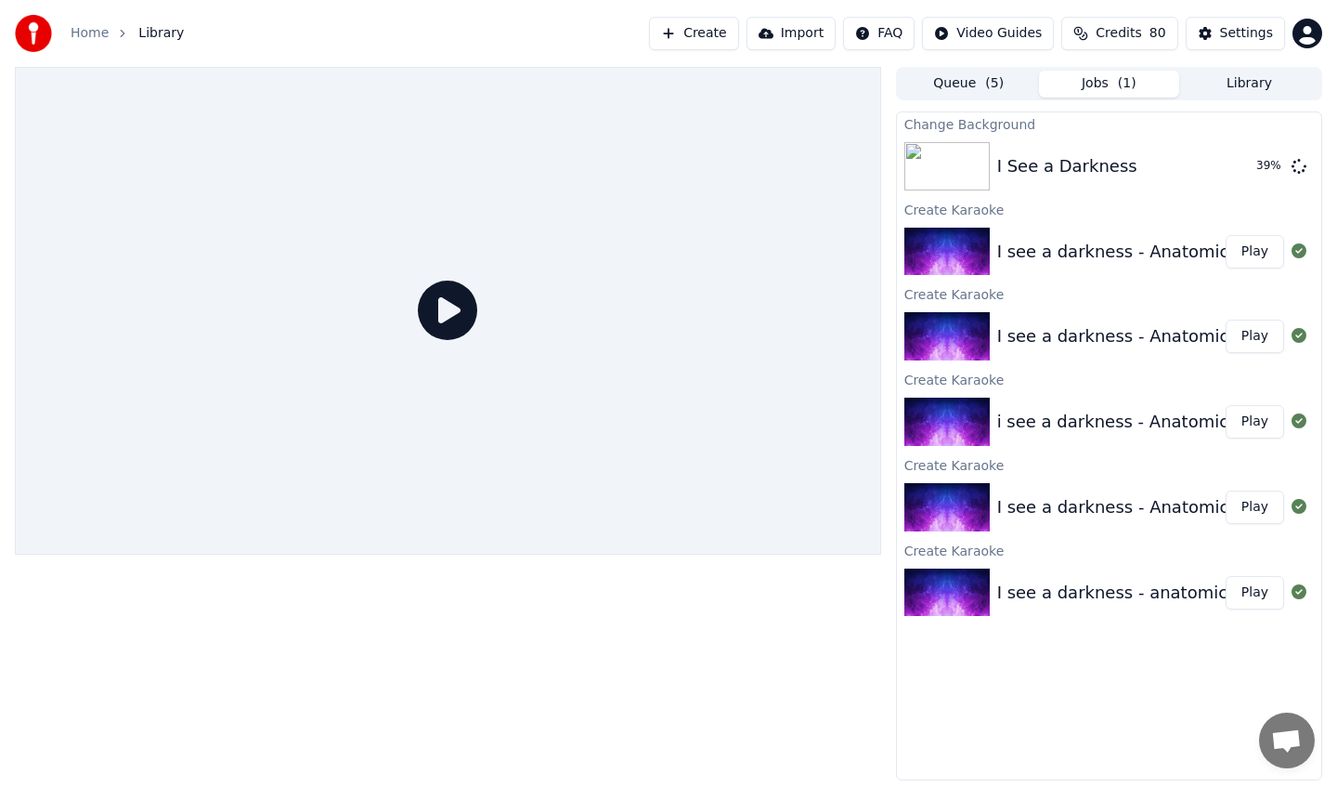
click at [1134, 80] on span "( 1 )" at bounding box center [1127, 83] width 19 height 19
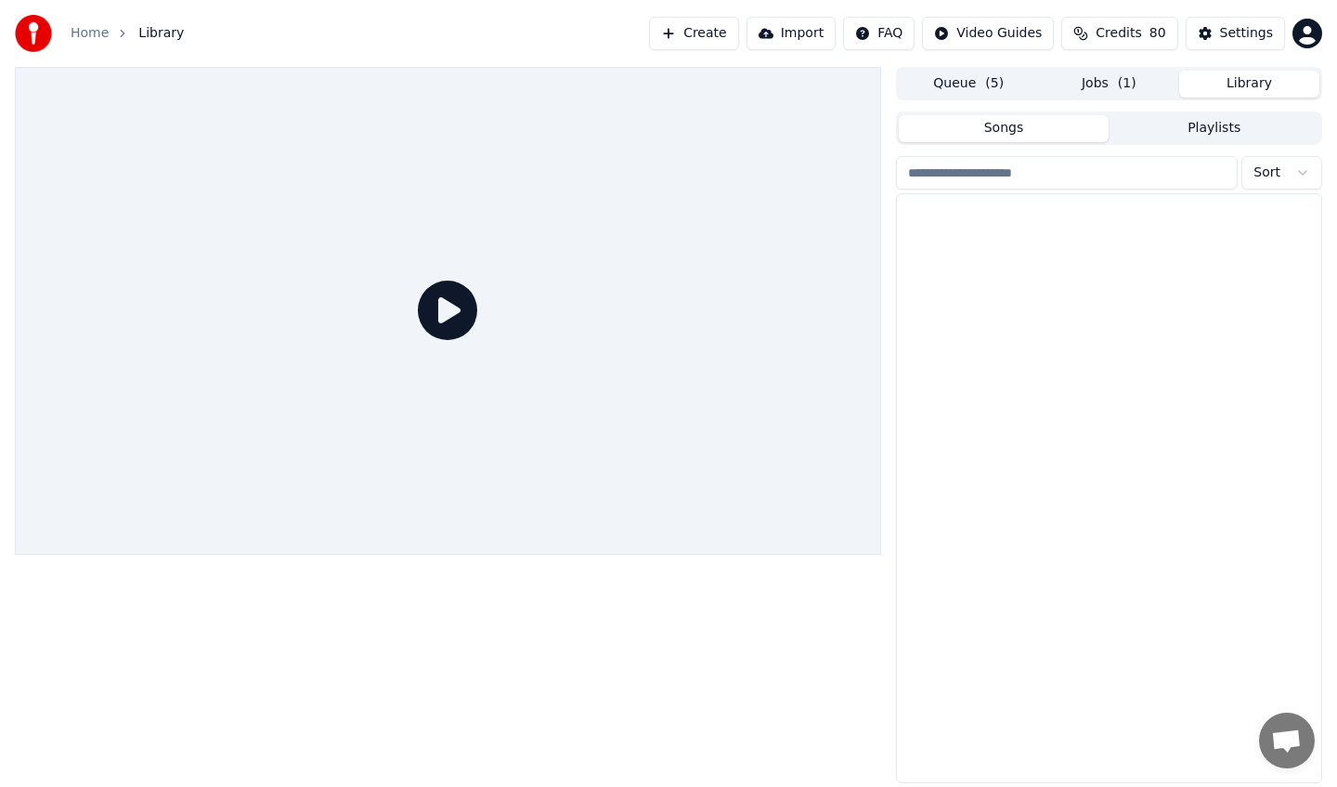
click at [1245, 96] on button "Library" at bounding box center [1249, 84] width 140 height 27
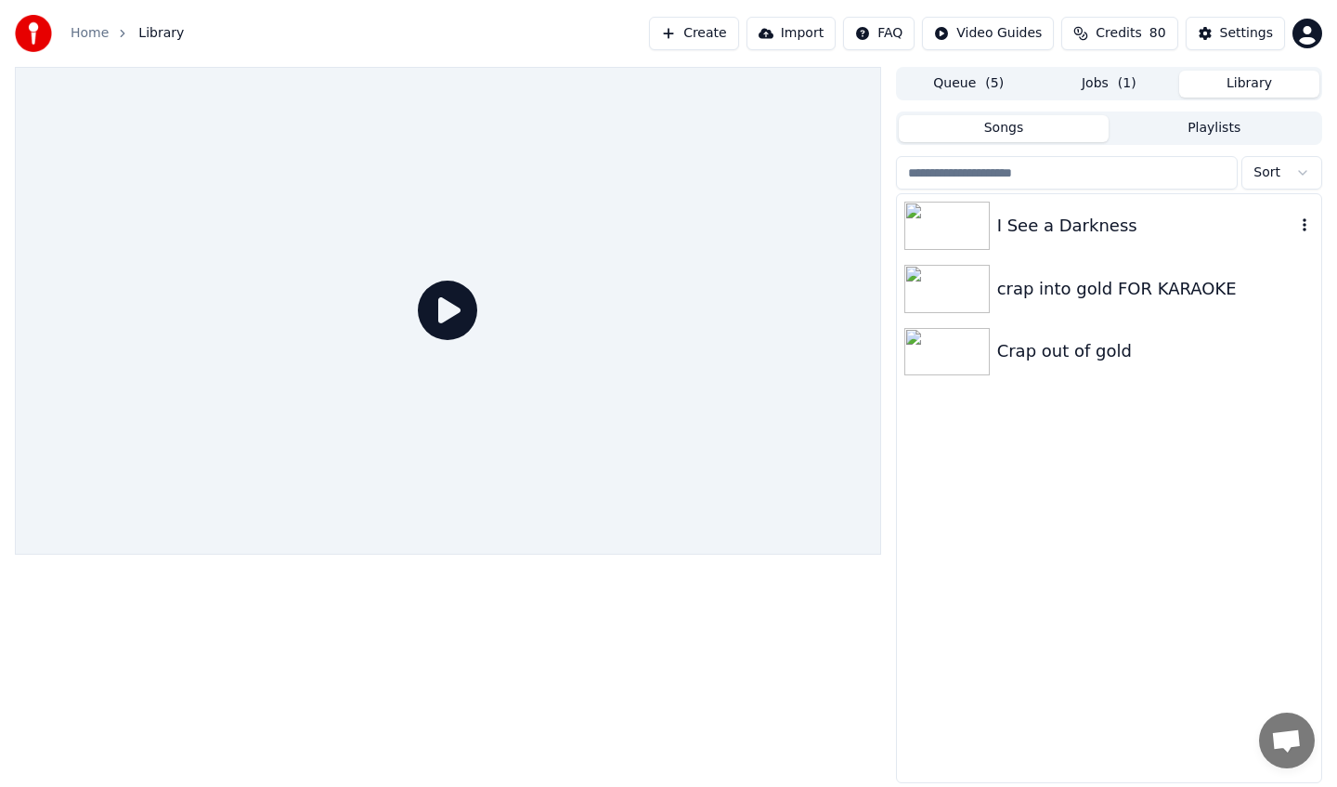
click at [1023, 242] on div "I See a Darkness" at bounding box center [1109, 225] width 424 height 63
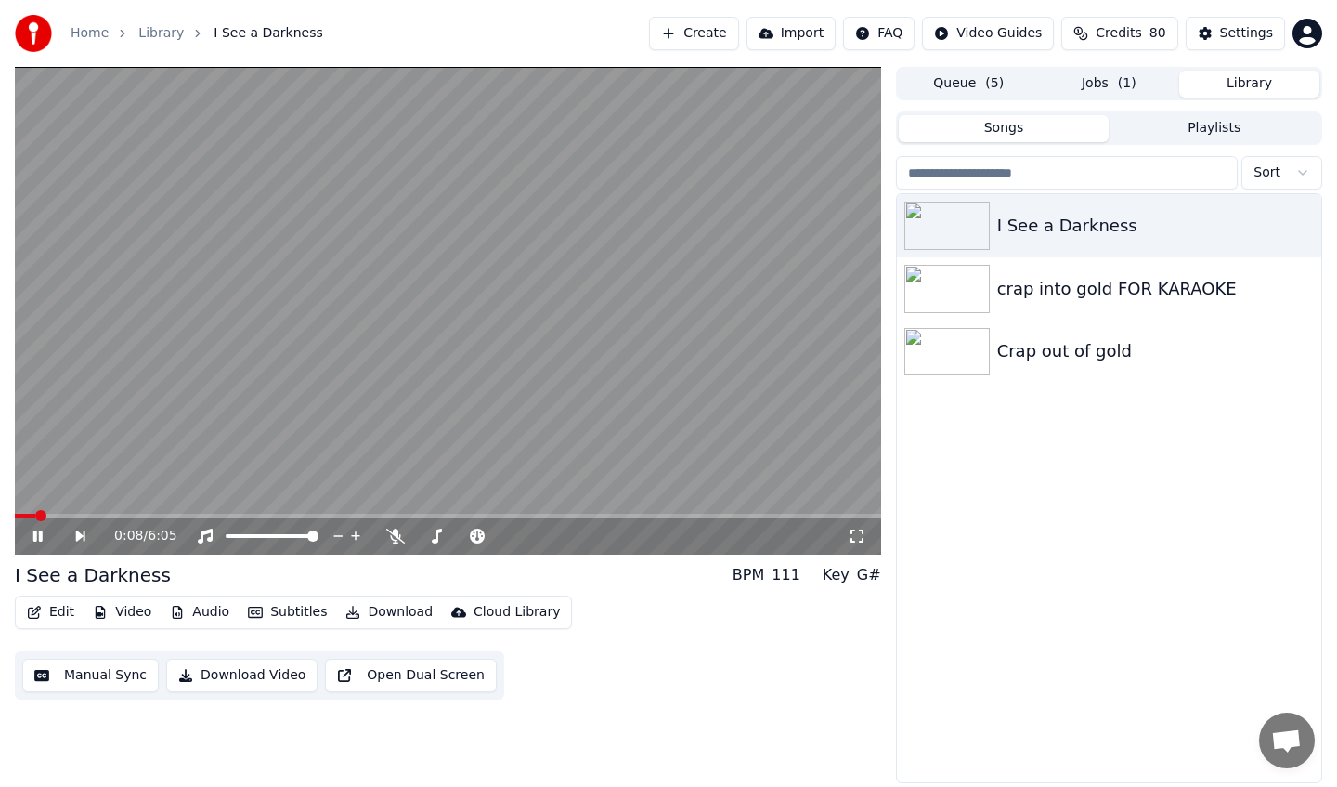
click at [326, 510] on video at bounding box center [448, 311] width 867 height 488
click at [326, 515] on span at bounding box center [448, 516] width 867 height 4
click at [27, 542] on div "2:12 / 6:05" at bounding box center [448, 536] width 852 height 19
click at [38, 541] on icon at bounding box center [51, 535] width 43 height 15
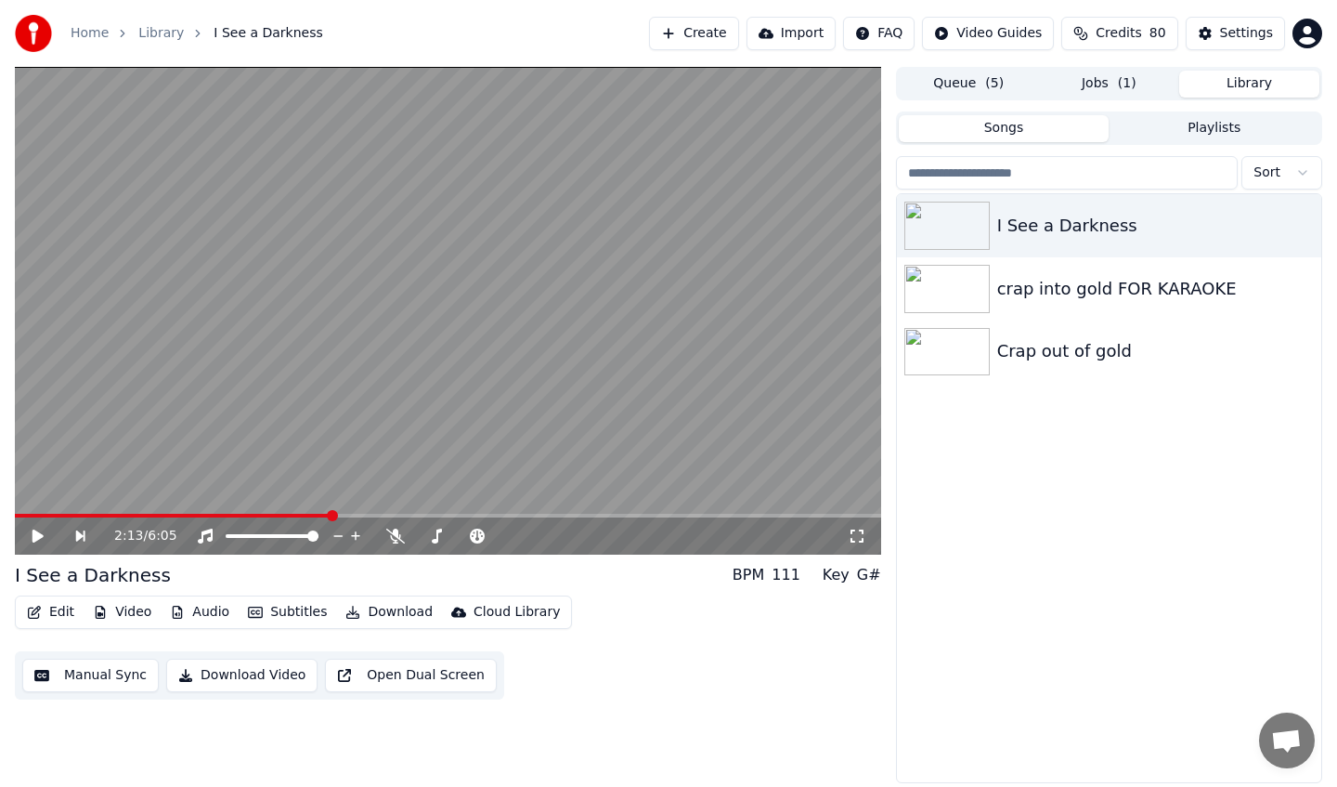
click at [1015, 84] on button "Queue ( 5 )" at bounding box center [969, 84] width 140 height 27
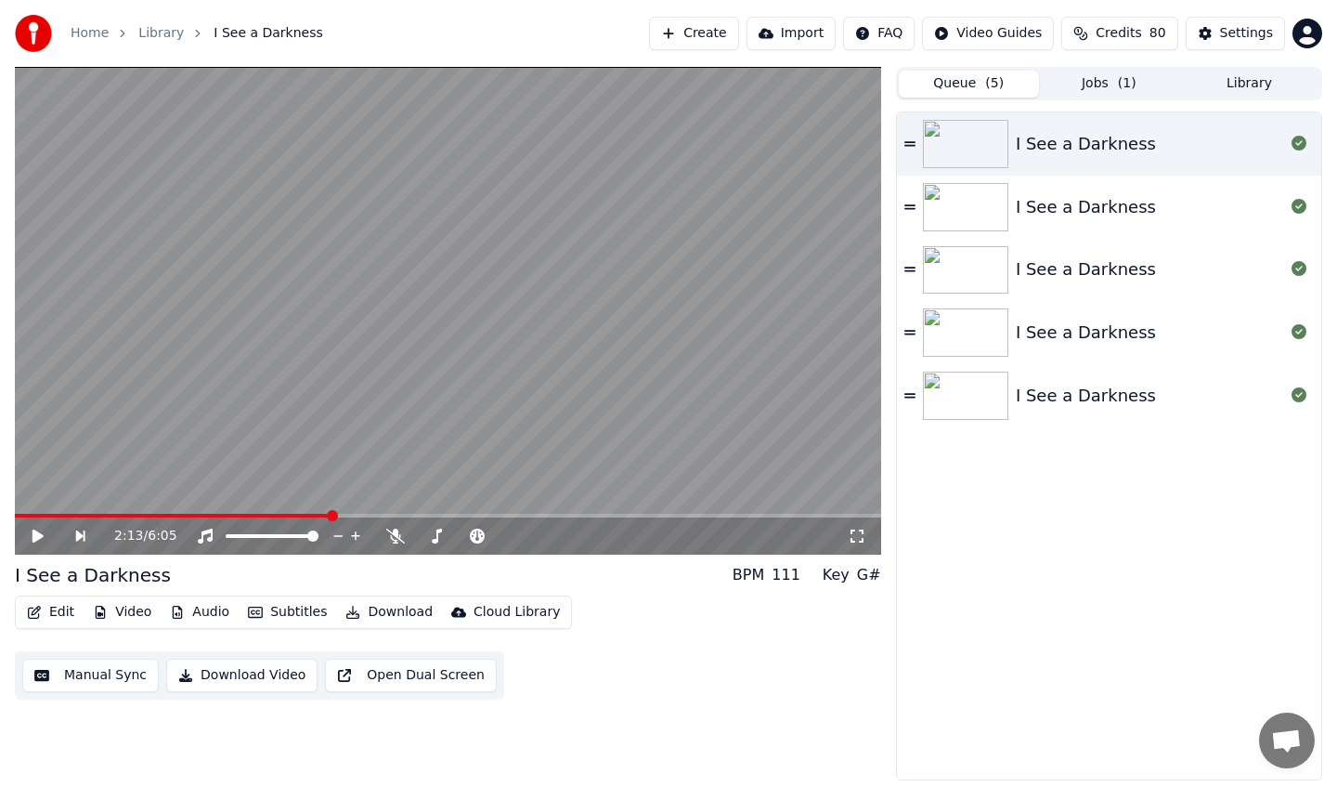
click at [1083, 83] on button "Jobs ( 1 )" at bounding box center [1109, 84] width 140 height 27
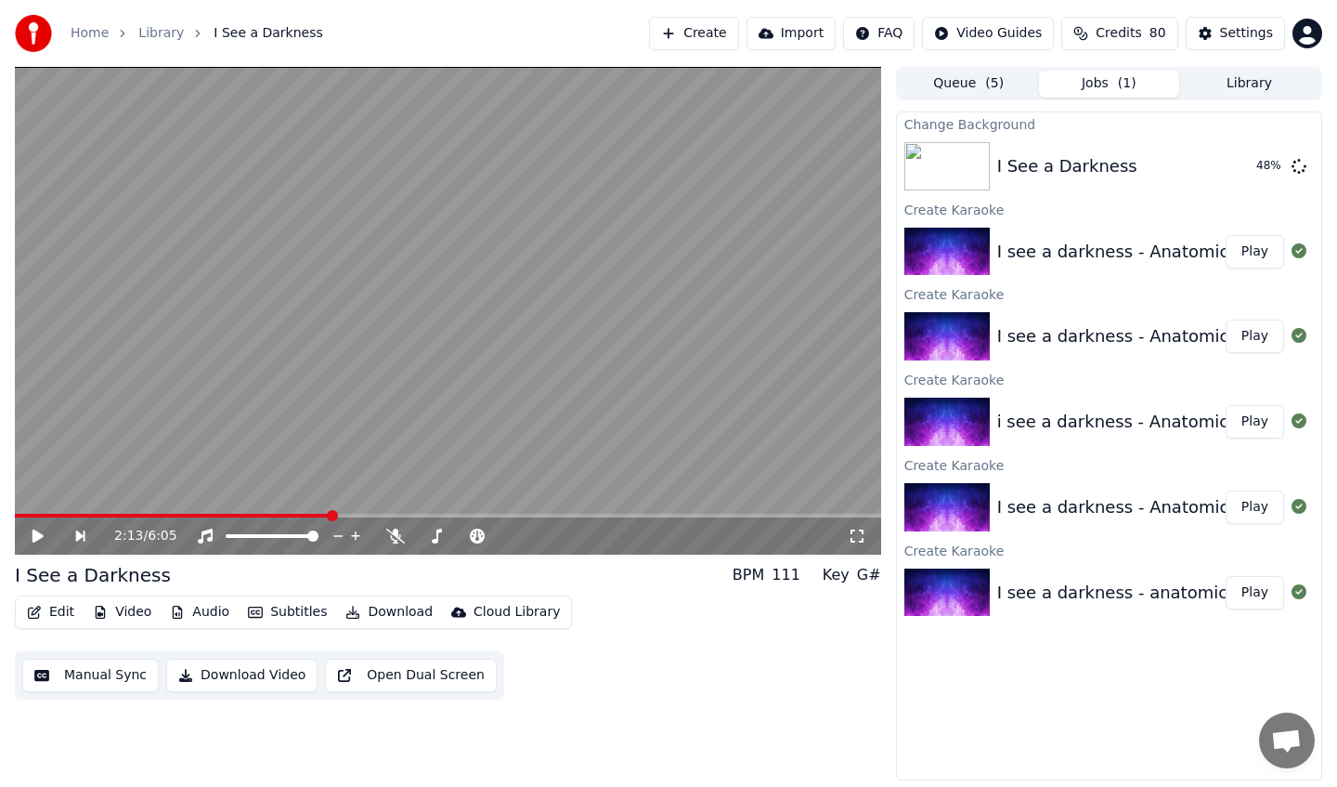
click at [1273, 87] on button "Library" at bounding box center [1249, 84] width 140 height 27
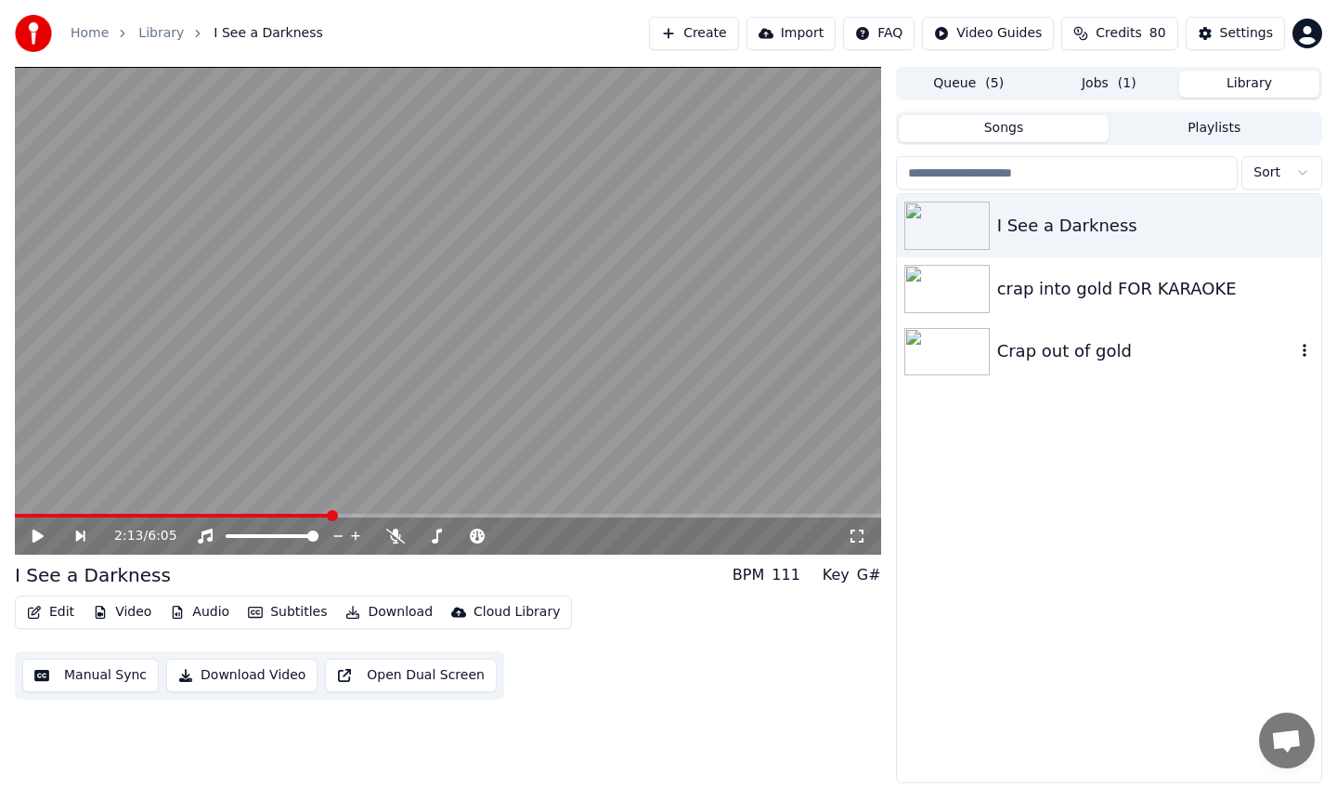
click at [1183, 316] on div "crap into gold FOR KARAOKE" at bounding box center [1109, 288] width 424 height 63
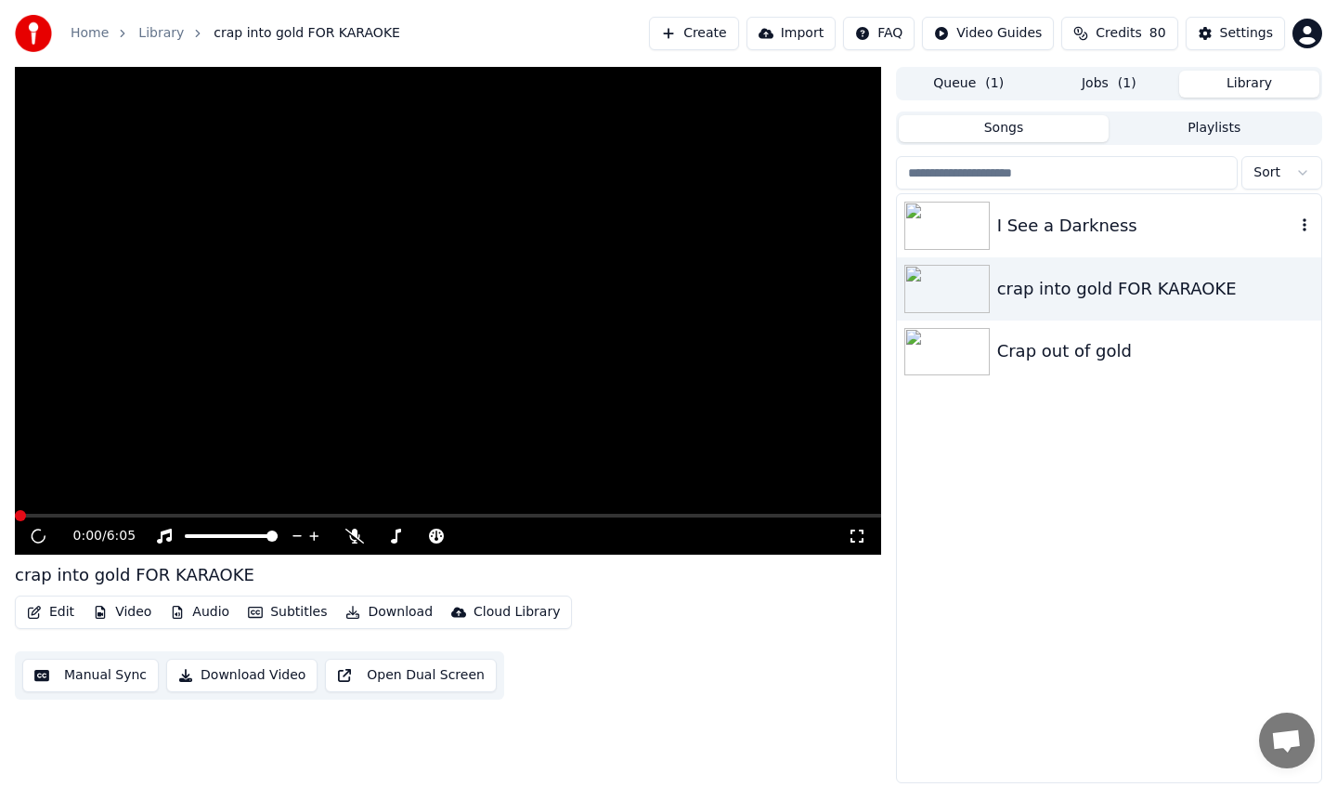
click at [1045, 246] on div "I See a Darkness" at bounding box center [1109, 225] width 424 height 63
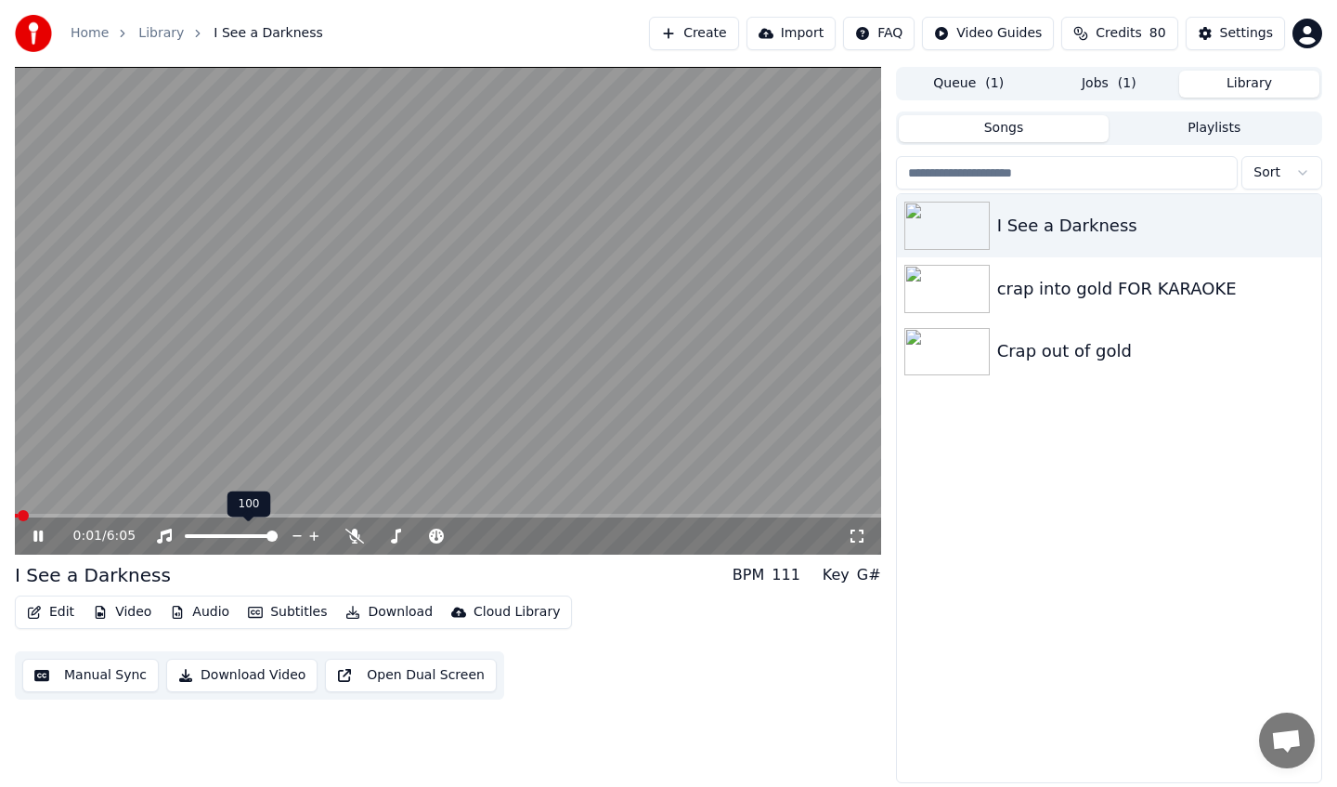
click at [229, 514] on div "100 100" at bounding box center [250, 504] width 44 height 26
click at [218, 515] on span at bounding box center [448, 516] width 867 height 4
click at [1039, 283] on div "crap into gold FOR KARAOKE" at bounding box center [1146, 289] width 298 height 26
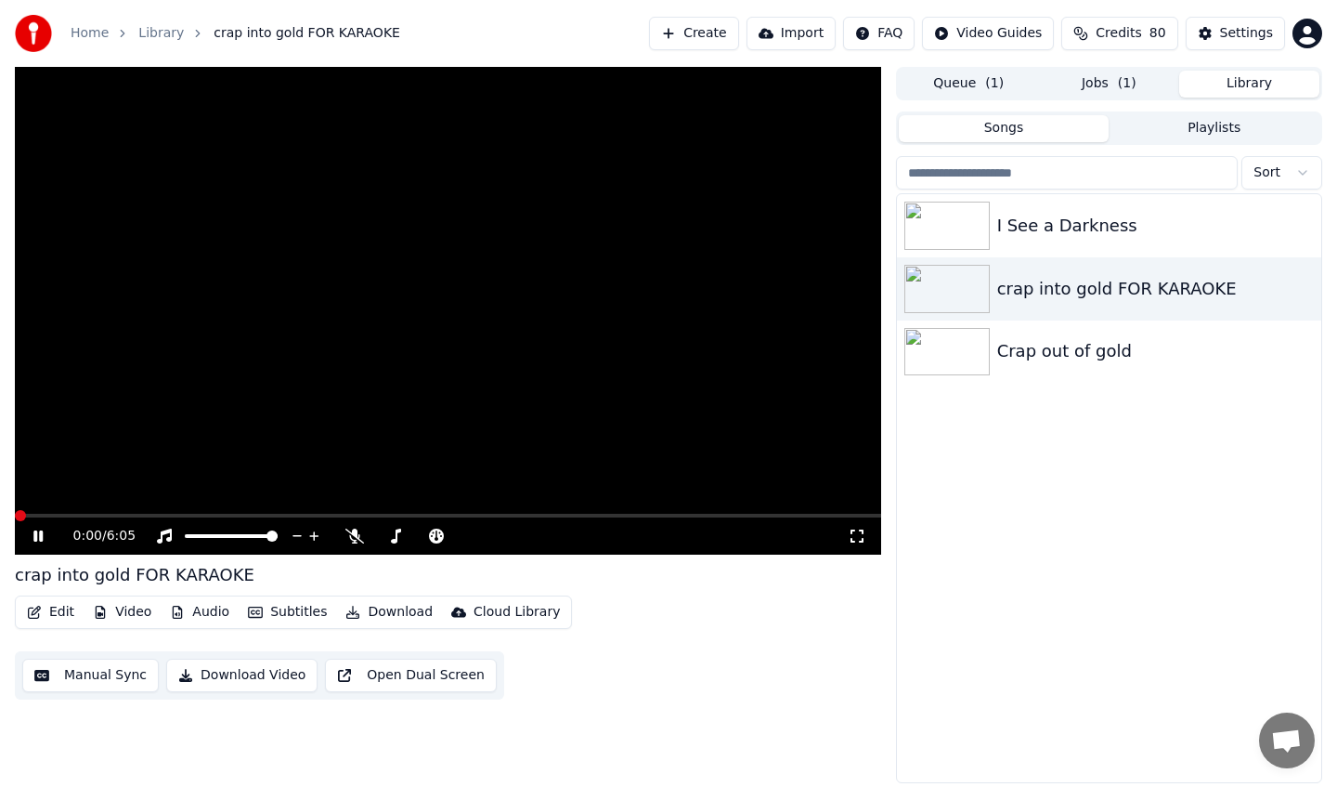
click at [994, 433] on div "I See a Darkness crap into gold FOR KARAOKE Crap out of gold" at bounding box center [1109, 488] width 424 height 588
click at [171, 518] on div "0:00 / 6:05" at bounding box center [448, 535] width 867 height 37
click at [1020, 213] on div "I See a Darkness" at bounding box center [1146, 226] width 298 height 26
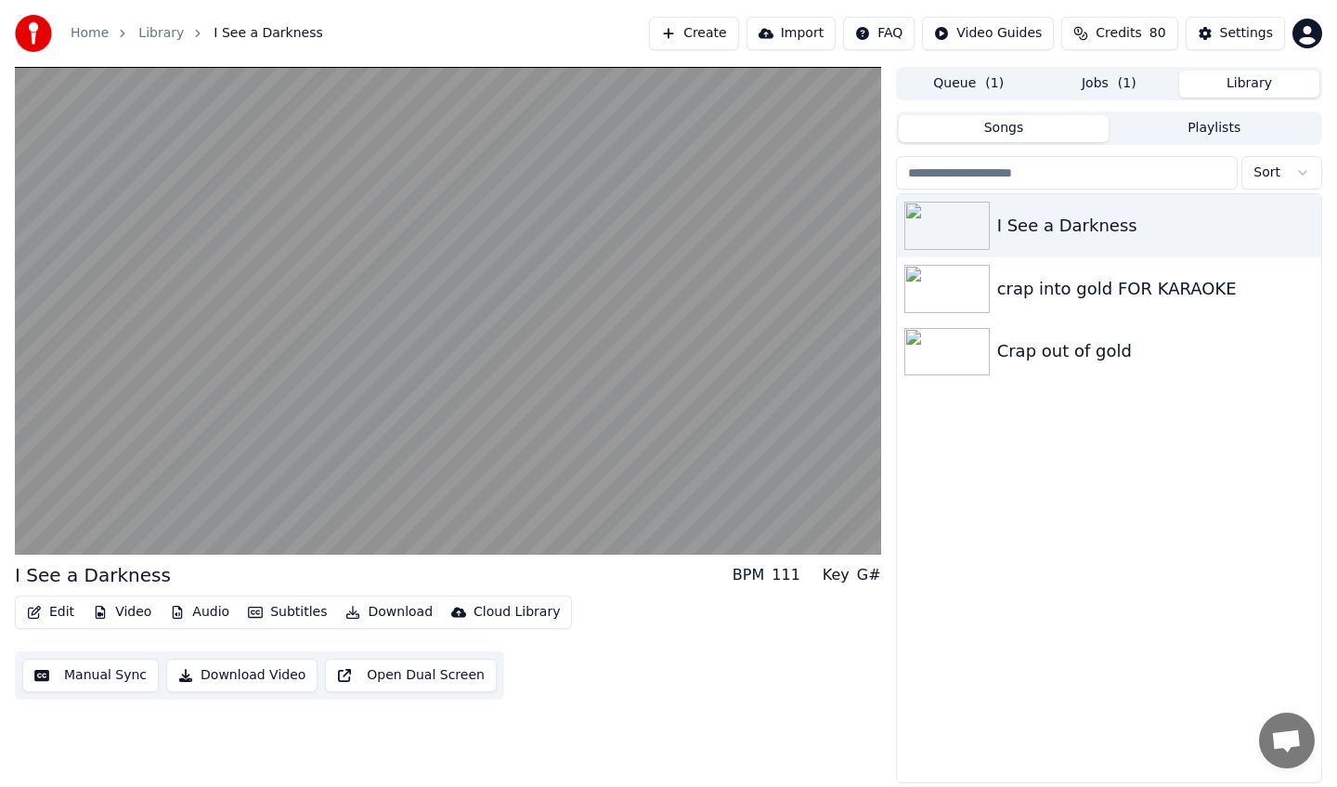
click at [1085, 74] on button "Jobs ( 1 )" at bounding box center [1109, 84] width 140 height 27
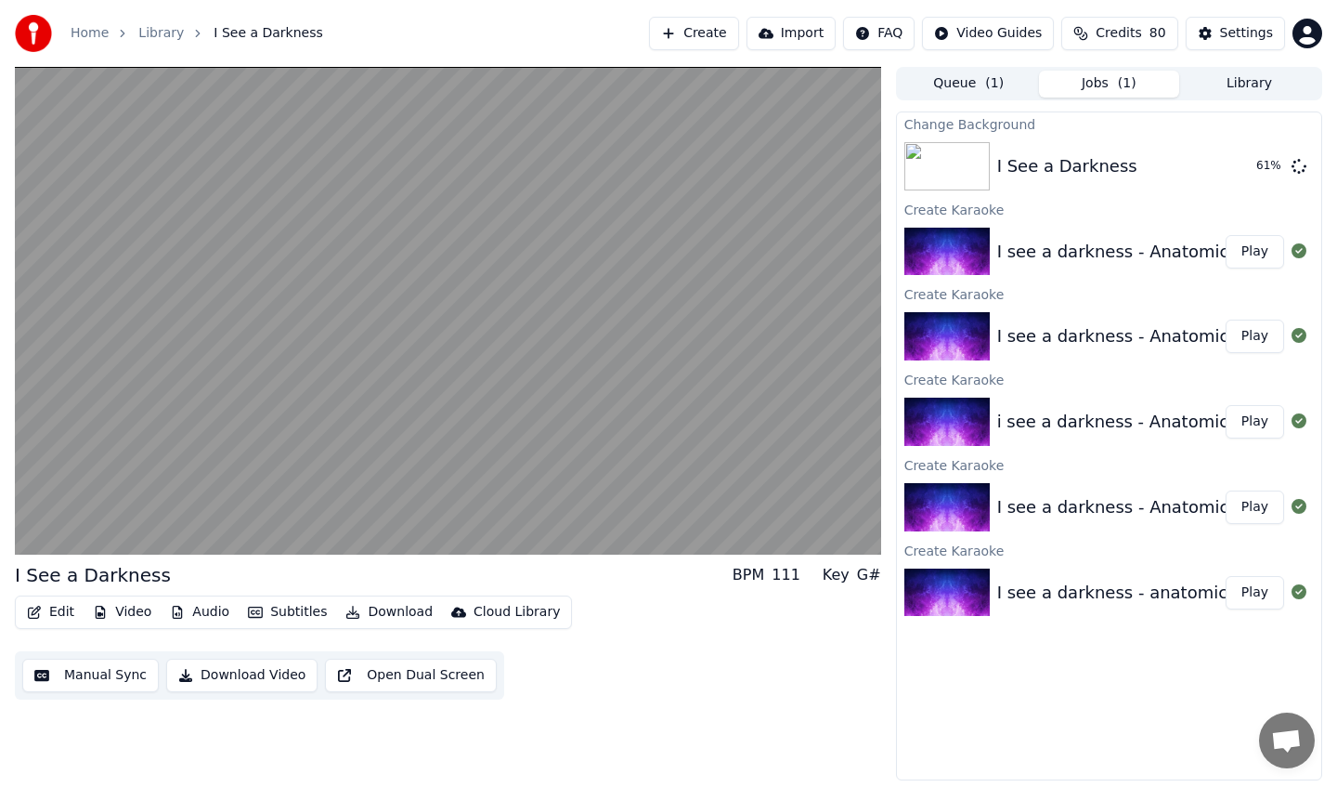
click at [1222, 78] on button "Library" at bounding box center [1249, 84] width 140 height 27
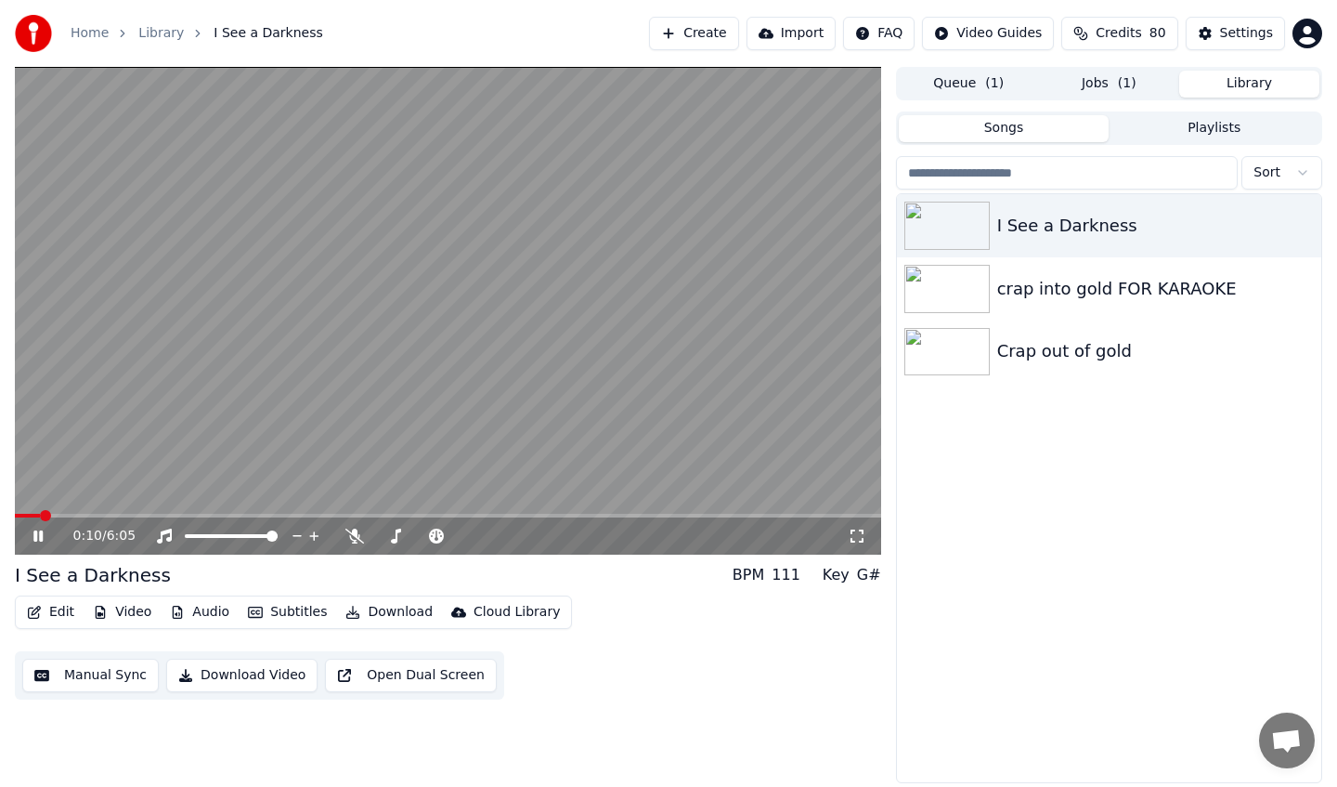
click at [67, 515] on span at bounding box center [448, 516] width 867 height 4
click at [107, 513] on video at bounding box center [448, 311] width 867 height 488
click at [111, 517] on div "0:11 / 6:05" at bounding box center [448, 535] width 867 height 37
click at [114, 514] on span at bounding box center [448, 516] width 867 height 4
click at [28, 543] on div "0:42 / 6:05" at bounding box center [448, 536] width 852 height 19
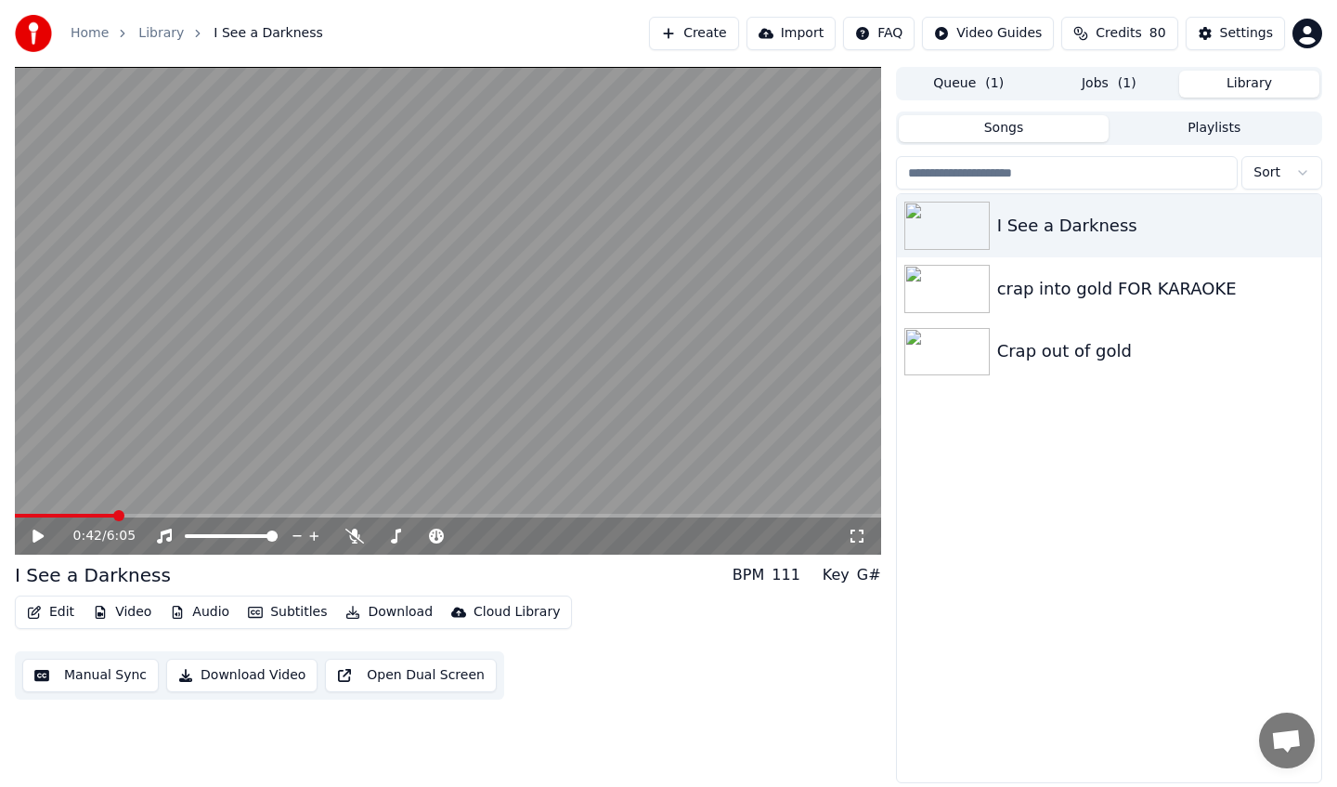
click at [38, 528] on icon at bounding box center [52, 535] width 44 height 15
drag, startPoint x: 38, startPoint y: 528, endPoint x: 140, endPoint y: 524, distance: 102.2
click at [140, 524] on div "0:42 / 6:05" at bounding box center [448, 535] width 867 height 37
click at [266, 512] on video at bounding box center [448, 311] width 867 height 488
click at [268, 515] on span at bounding box center [448, 516] width 867 height 4
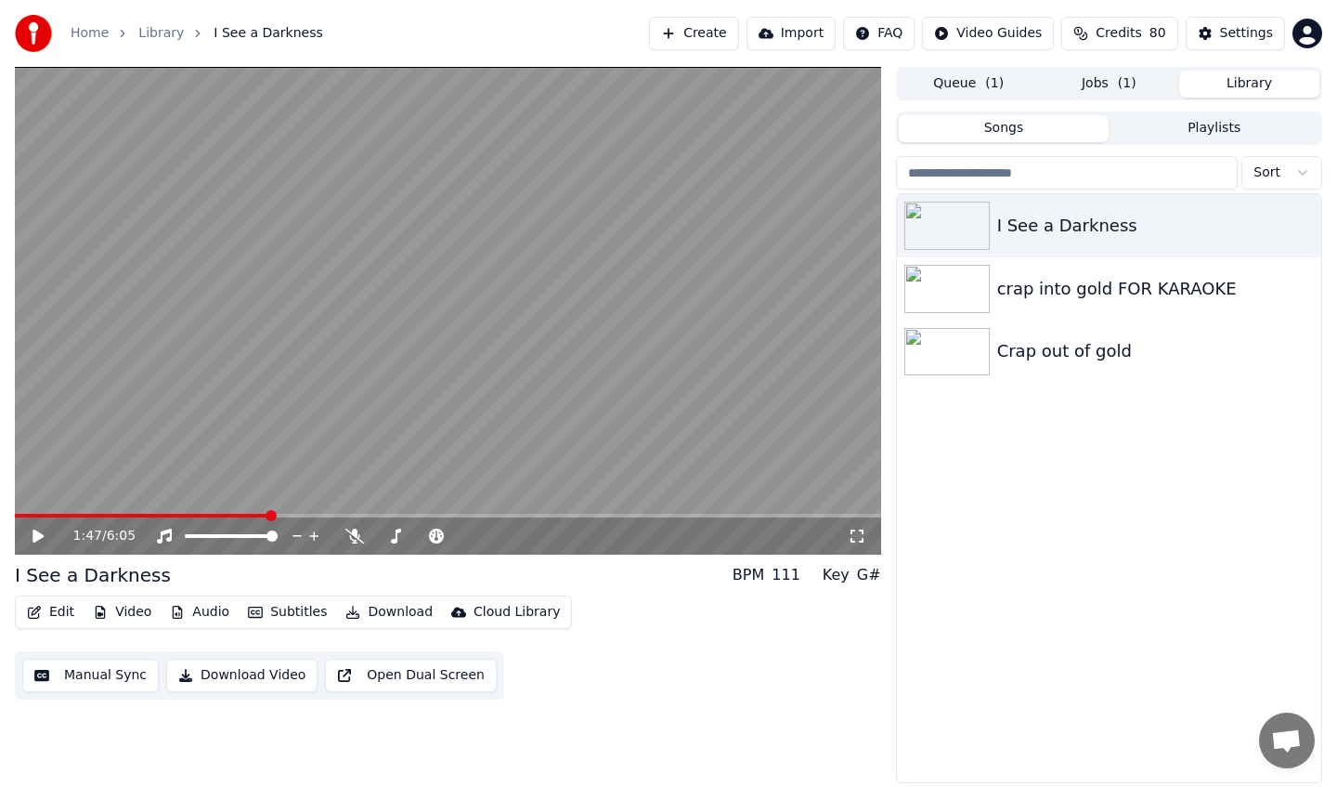
click at [39, 540] on icon at bounding box center [52, 535] width 44 height 15
click at [36, 539] on icon at bounding box center [37, 535] width 9 height 11
click at [1100, 86] on button "Jobs ( 1 )" at bounding box center [1109, 84] width 140 height 27
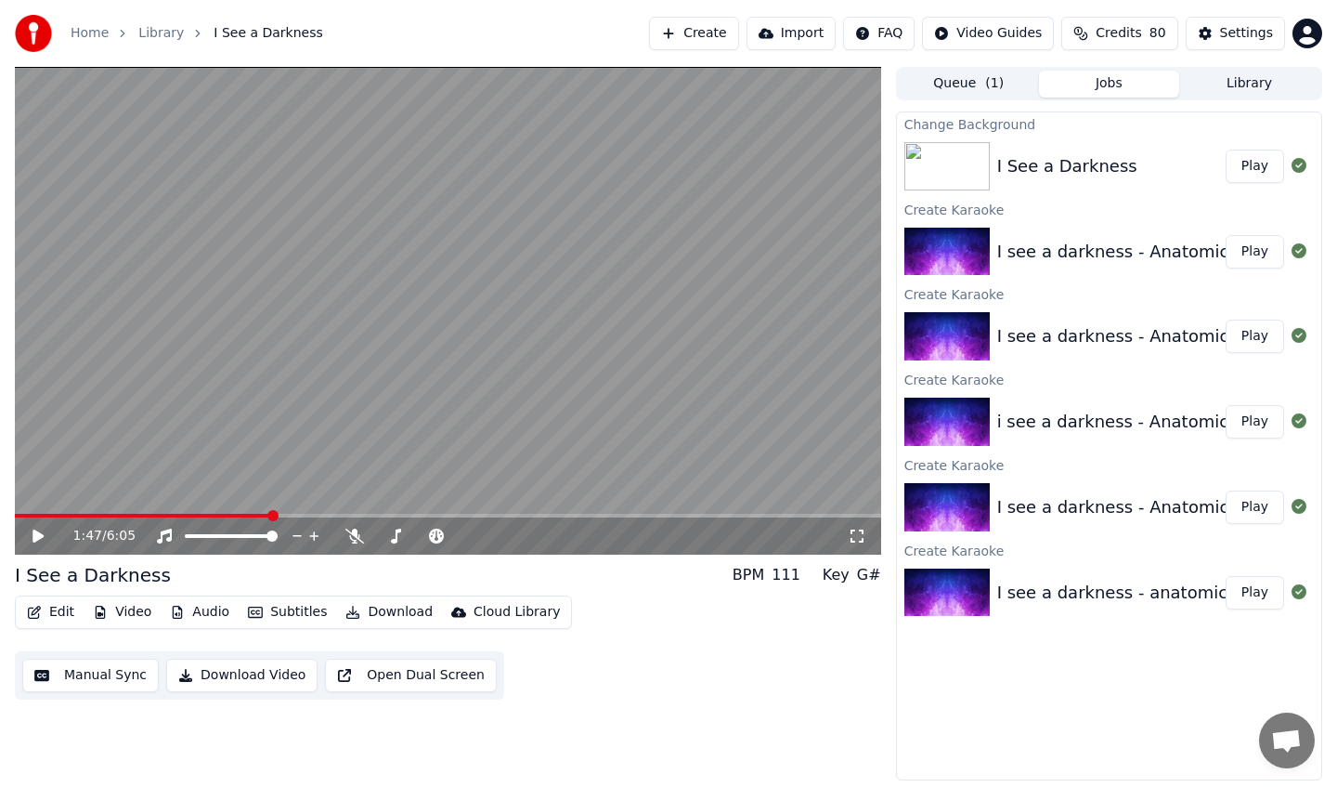
click at [1258, 165] on button "Play" at bounding box center [1255, 166] width 59 height 33
click at [860, 538] on icon at bounding box center [857, 535] width 19 height 15
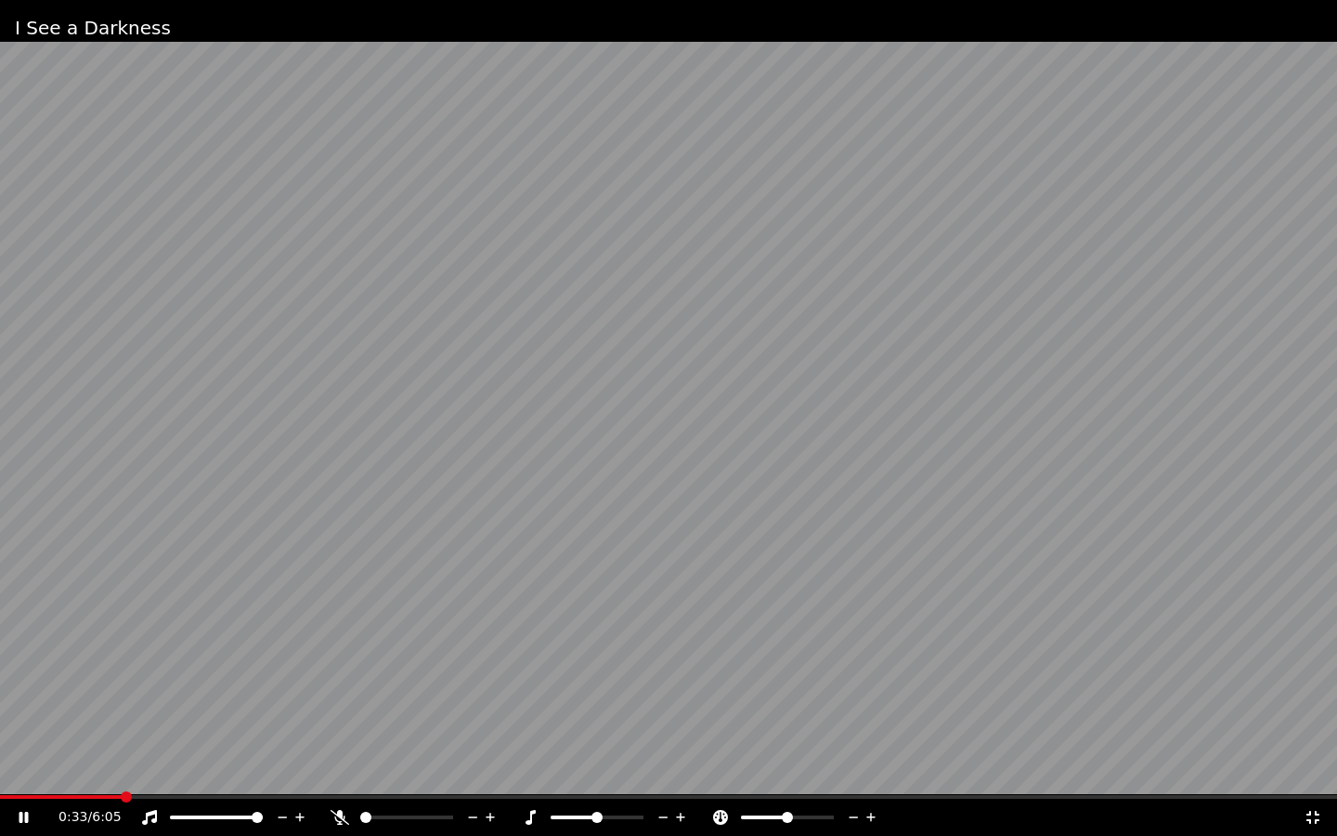
click at [1313, 786] on icon at bounding box center [1313, 817] width 19 height 15
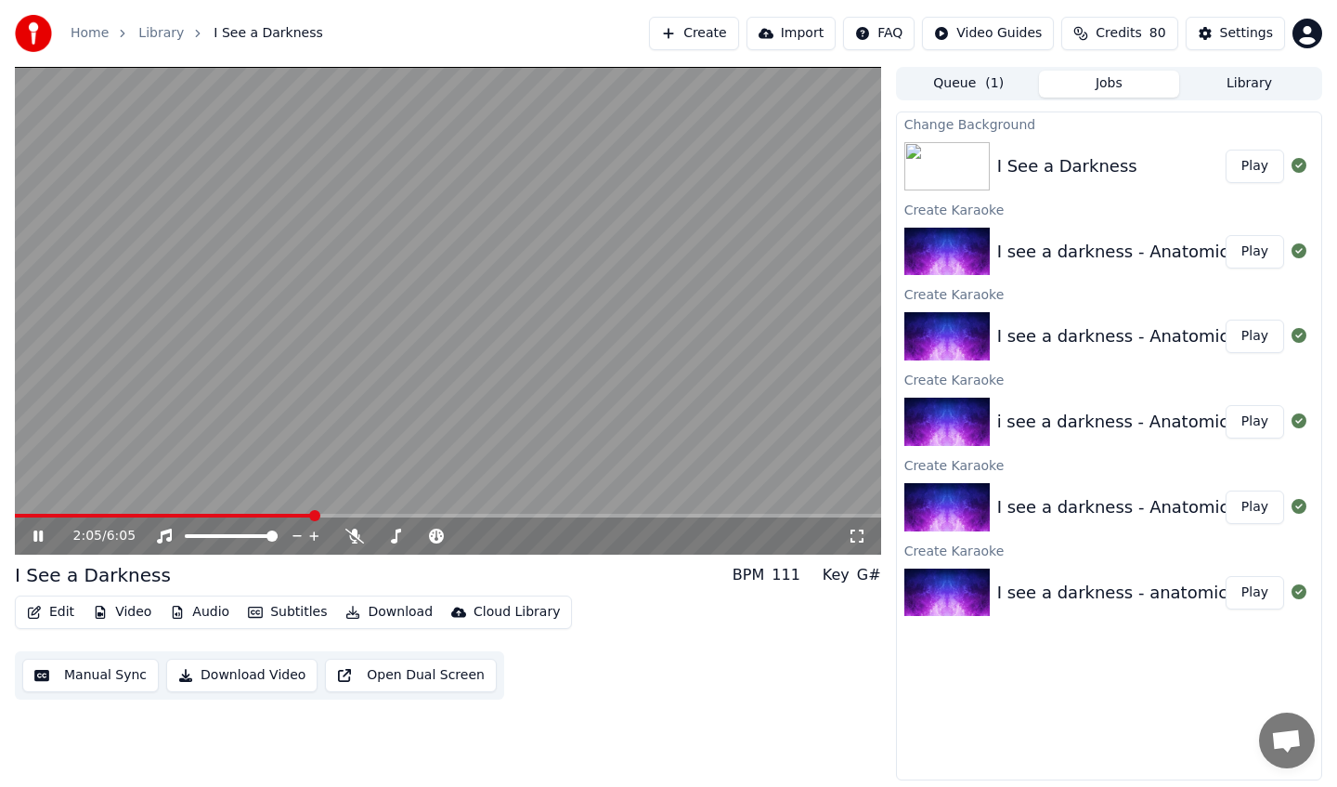
click at [30, 539] on icon at bounding box center [52, 535] width 44 height 15
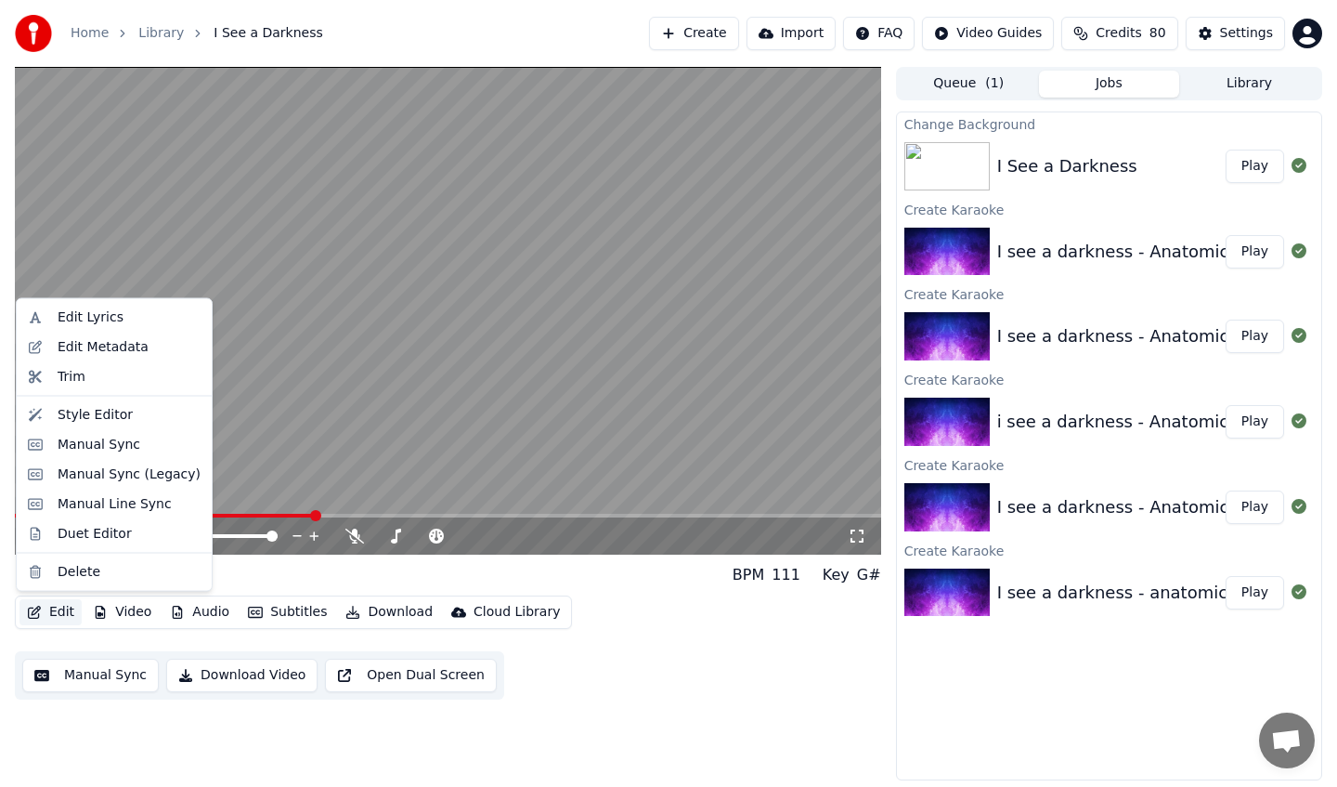
click at [68, 616] on button "Edit" at bounding box center [51, 612] width 62 height 26
click at [111, 409] on div "Style Editor" at bounding box center [95, 414] width 75 height 19
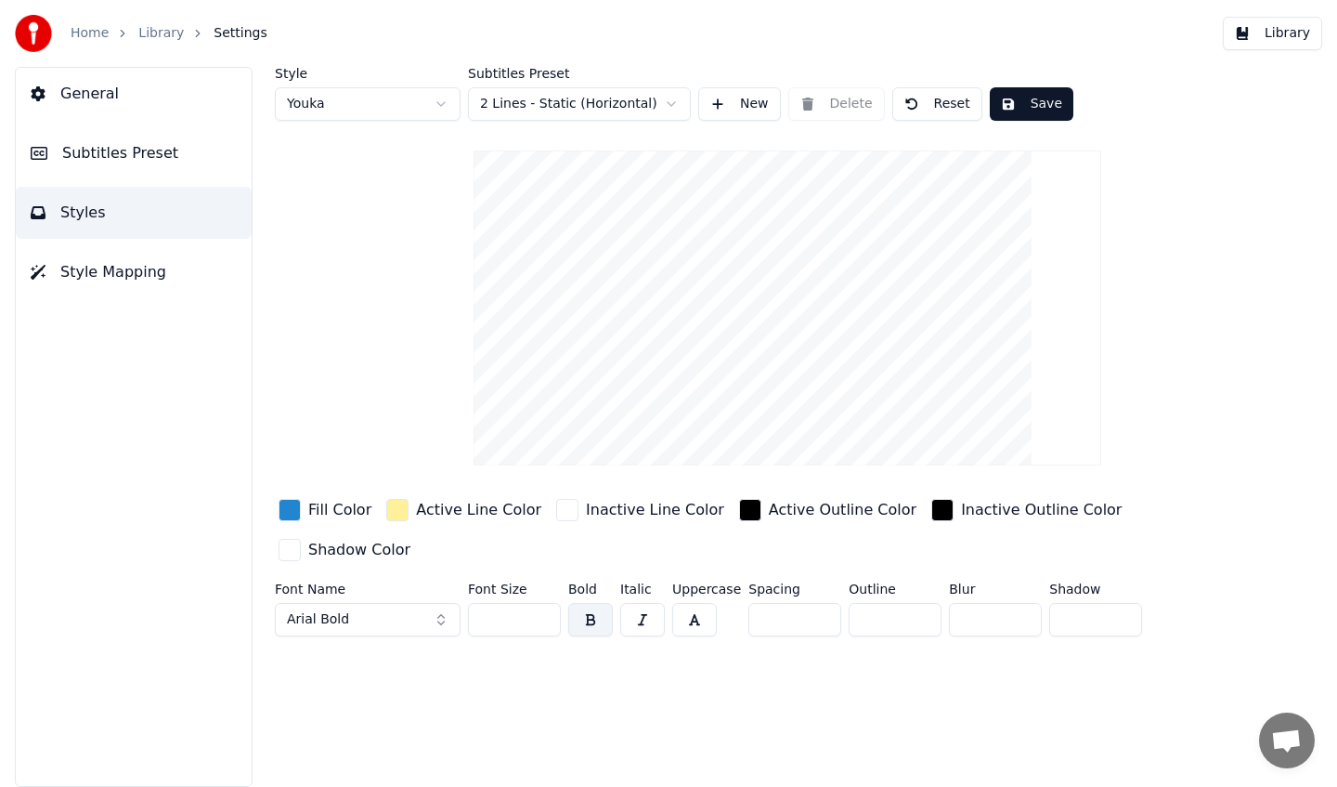
click at [286, 510] on div "button" at bounding box center [290, 510] width 22 height 22
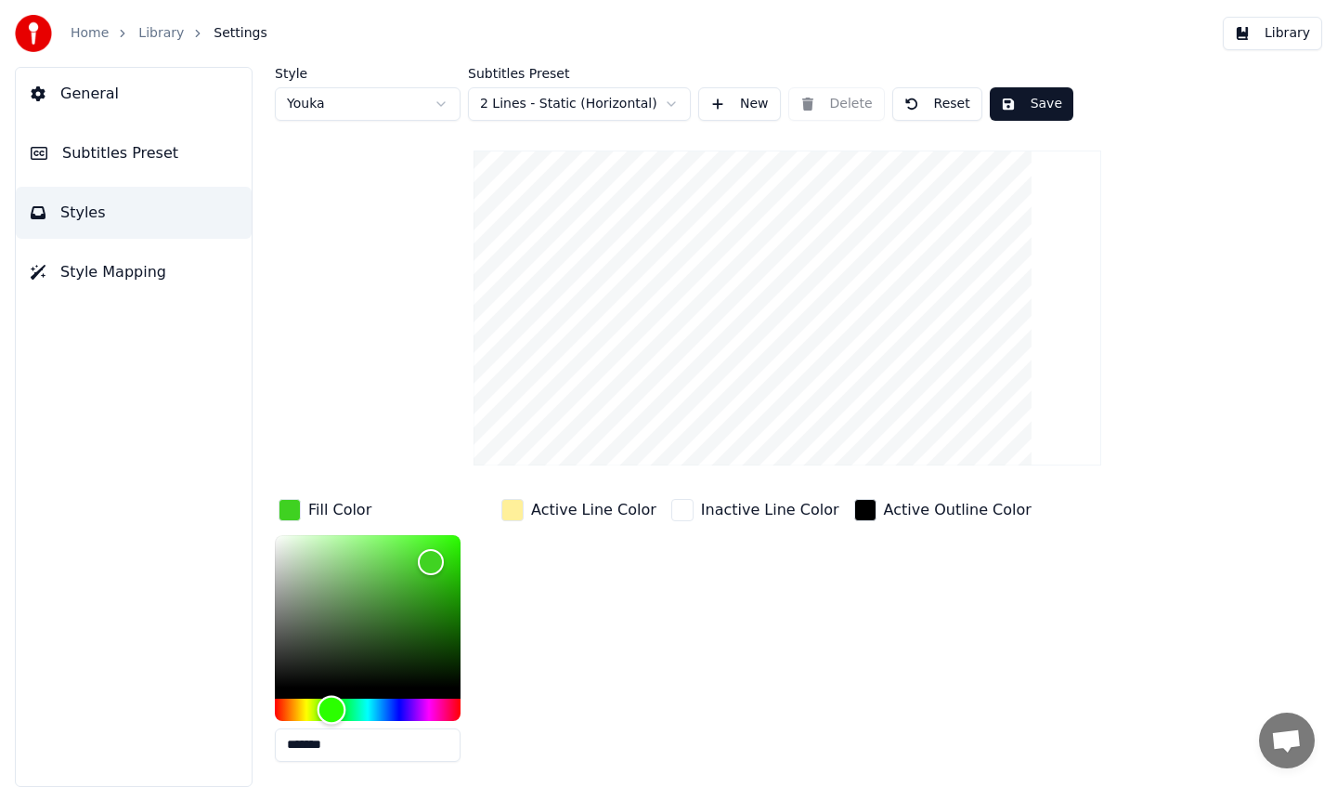
type input "*******"
drag, startPoint x: 371, startPoint y: 710, endPoint x: 332, endPoint y: 713, distance: 39.2
click at [332, 713] on div "Hue" at bounding box center [332, 709] width 29 height 29
click at [514, 515] on div "button" at bounding box center [513, 510] width 22 height 22
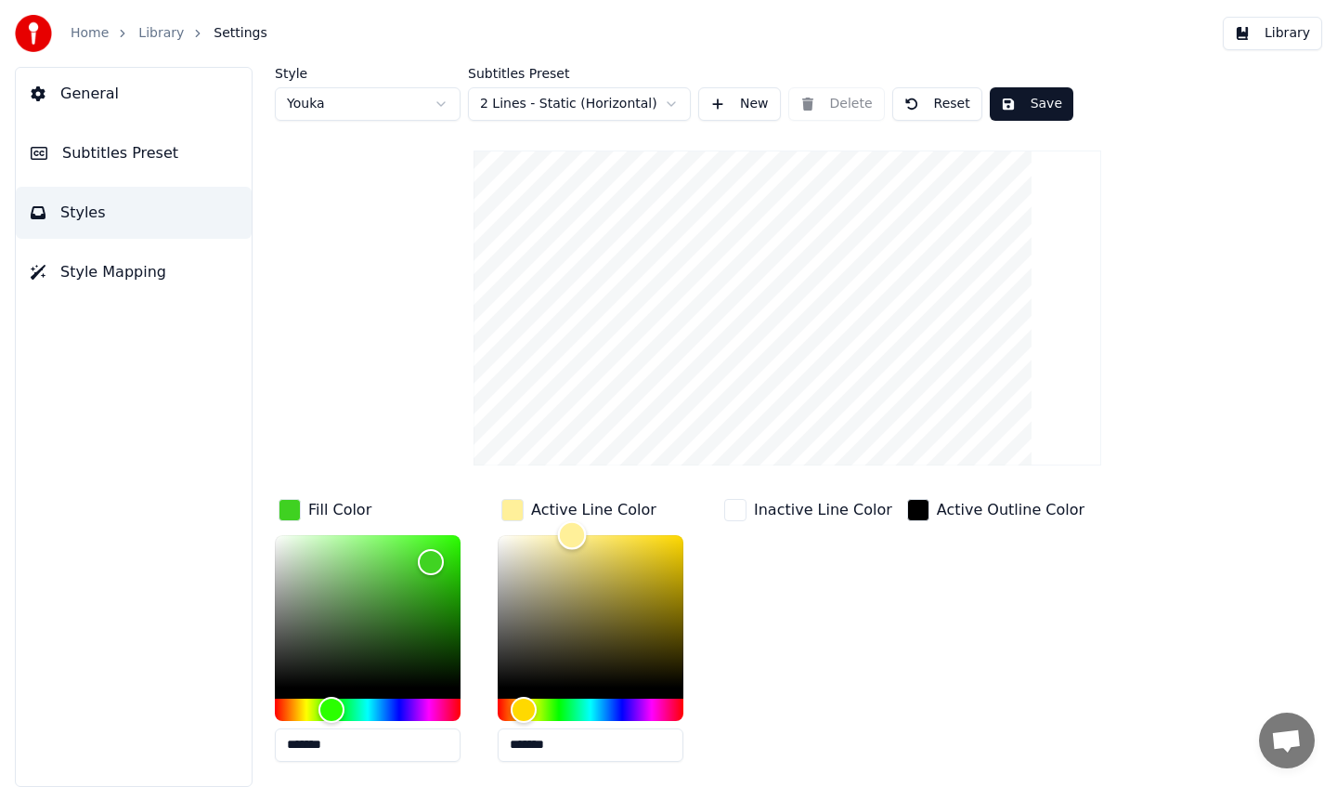
click at [612, 676] on div "Color" at bounding box center [591, 611] width 186 height 152
drag, startPoint x: 613, startPoint y: 694, endPoint x: 646, endPoint y: 709, distance: 36.6
click at [646, 709] on div at bounding box center [591, 628] width 186 height 186
click at [643, 707] on div "Hue" at bounding box center [591, 709] width 186 height 22
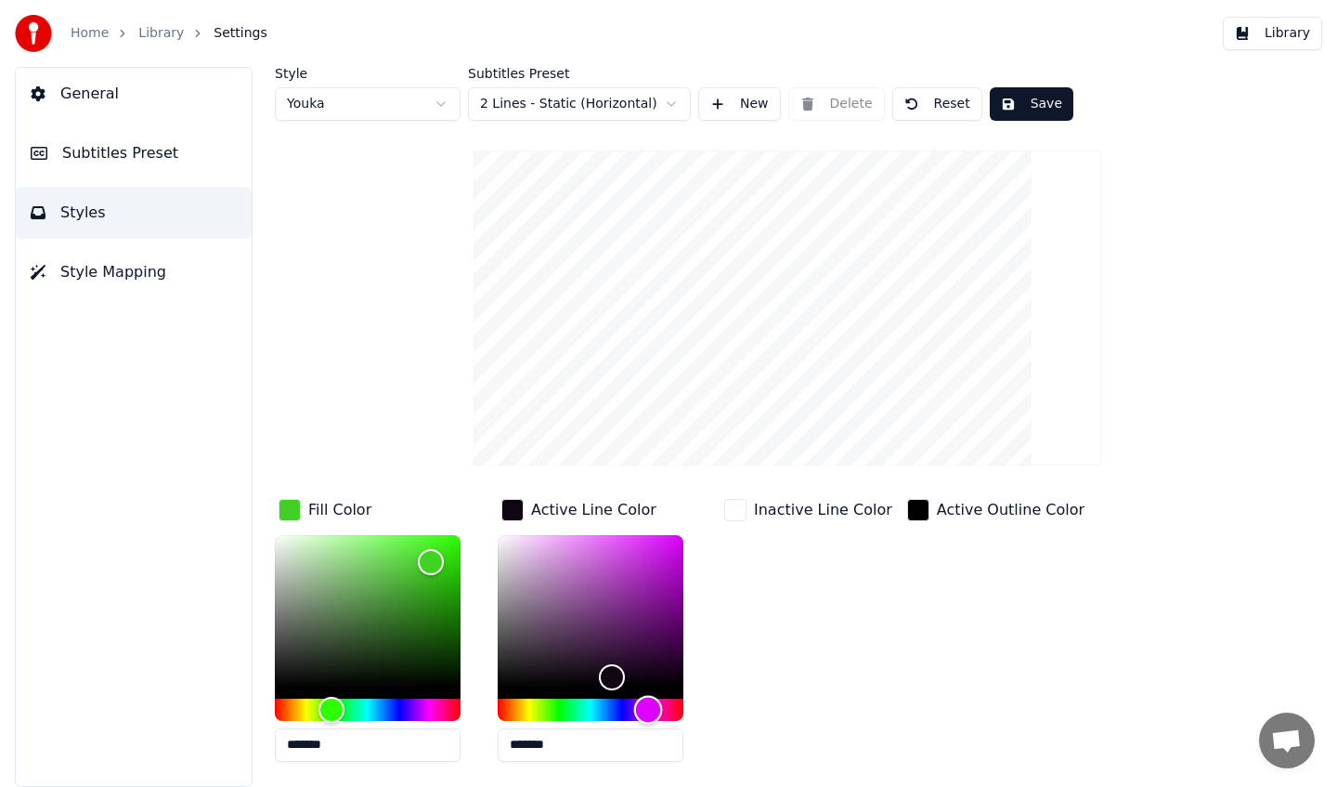
drag, startPoint x: 645, startPoint y: 705, endPoint x: 638, endPoint y: 695, distance: 12.6
click at [649, 705] on div "Hue" at bounding box center [648, 709] width 29 height 29
type input "*******"
drag, startPoint x: 600, startPoint y: 641, endPoint x: 527, endPoint y: 496, distance: 162.4
click at [527, 496] on div "Active Line Color *******" at bounding box center [605, 635] width 215 height 281
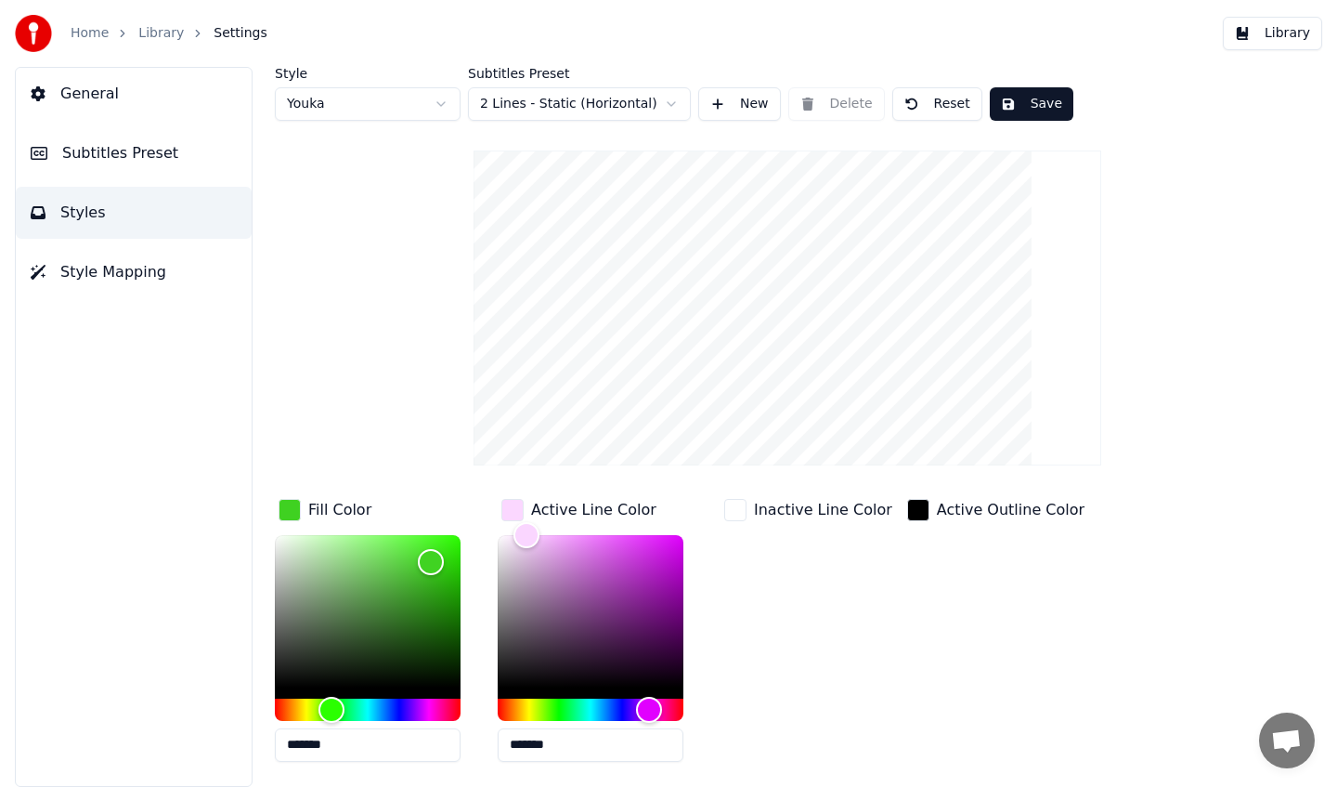
click at [106, 134] on button "Subtitles Preset" at bounding box center [134, 153] width 236 height 52
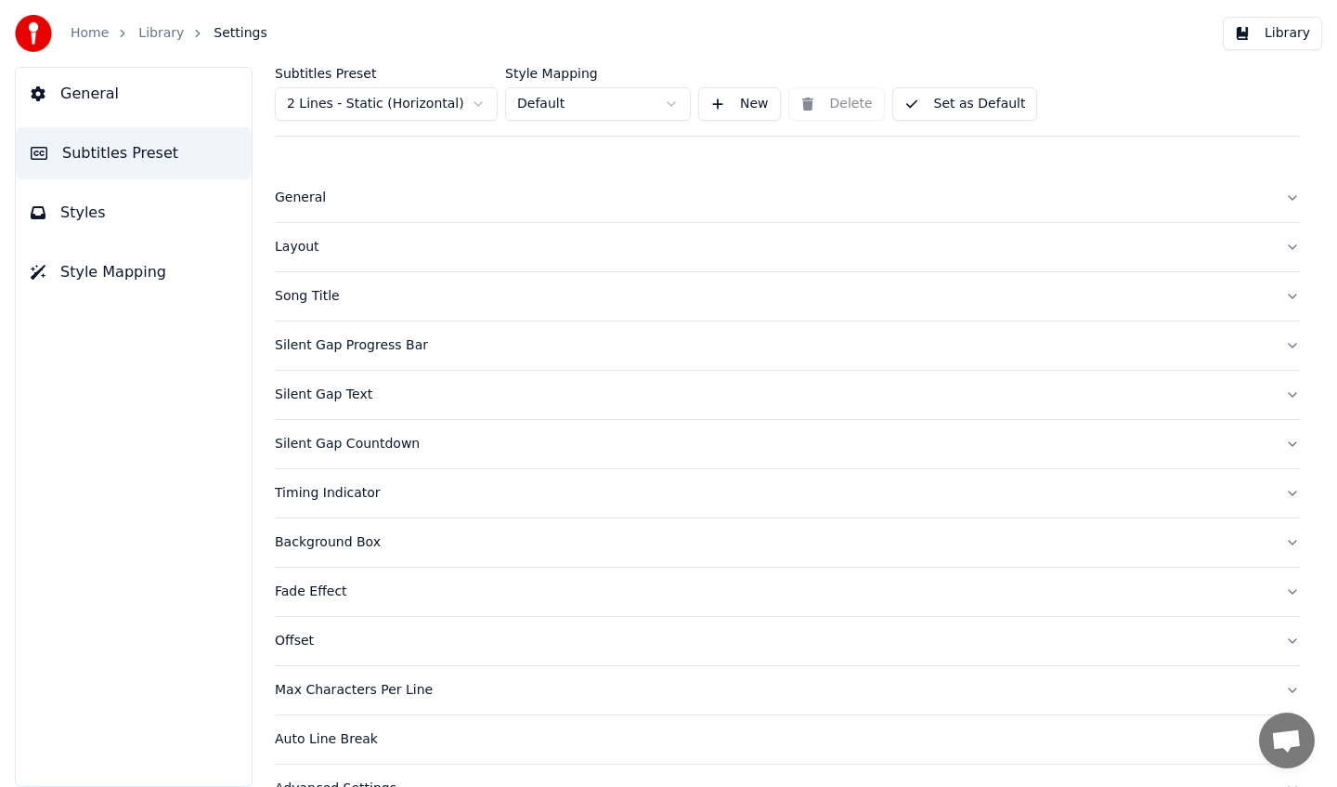
click at [317, 202] on div "General" at bounding box center [773, 198] width 996 height 19
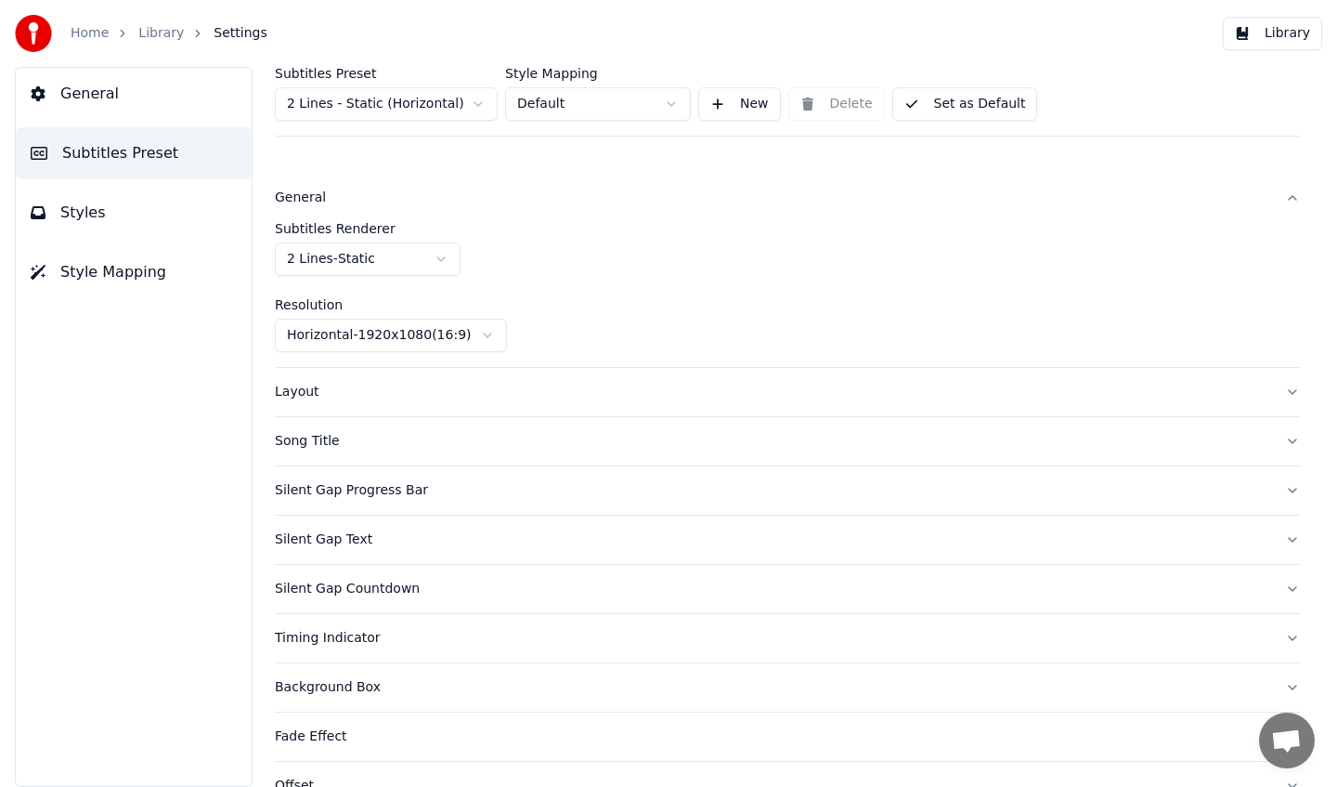
click at [303, 410] on button "Layout" at bounding box center [787, 392] width 1025 height 48
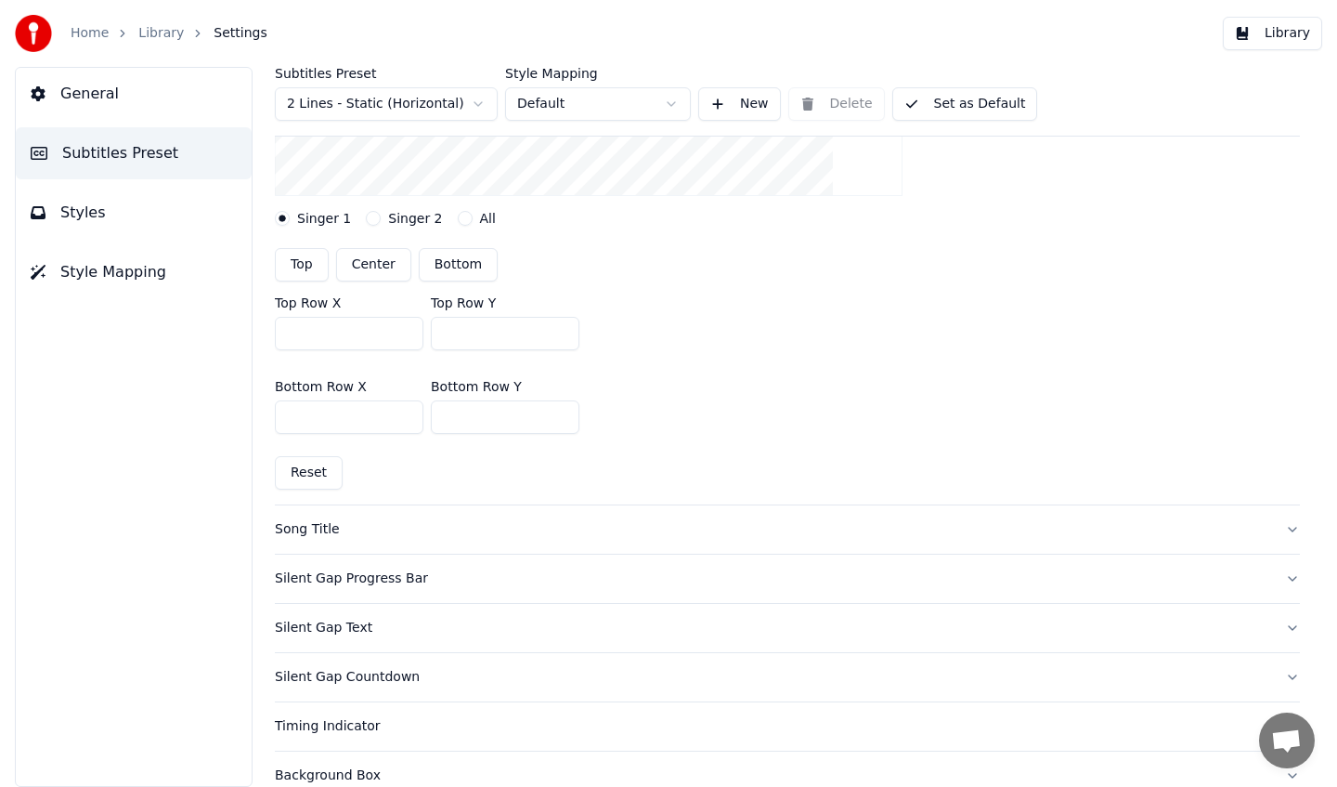
scroll to position [433, 0]
click at [312, 534] on div "Song Title" at bounding box center [773, 527] width 996 height 19
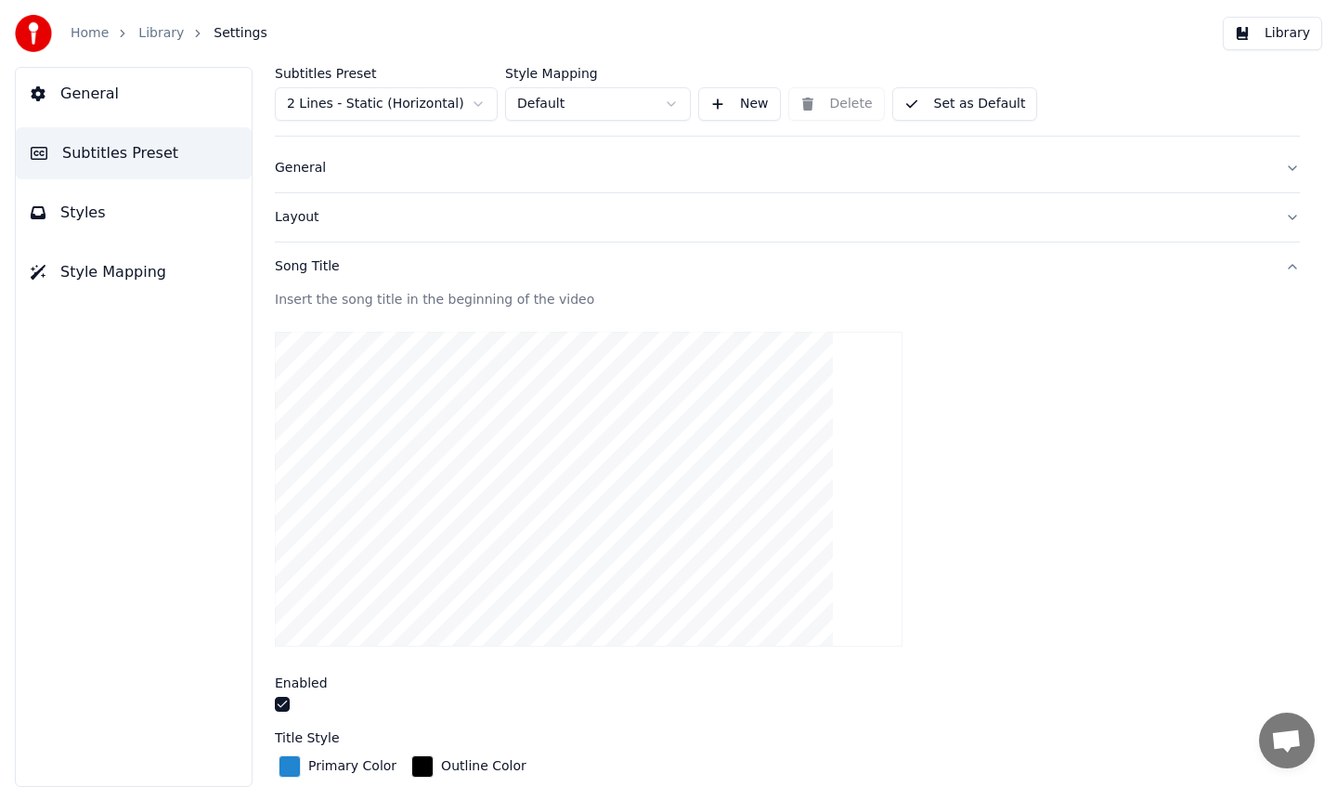
scroll to position [0, 0]
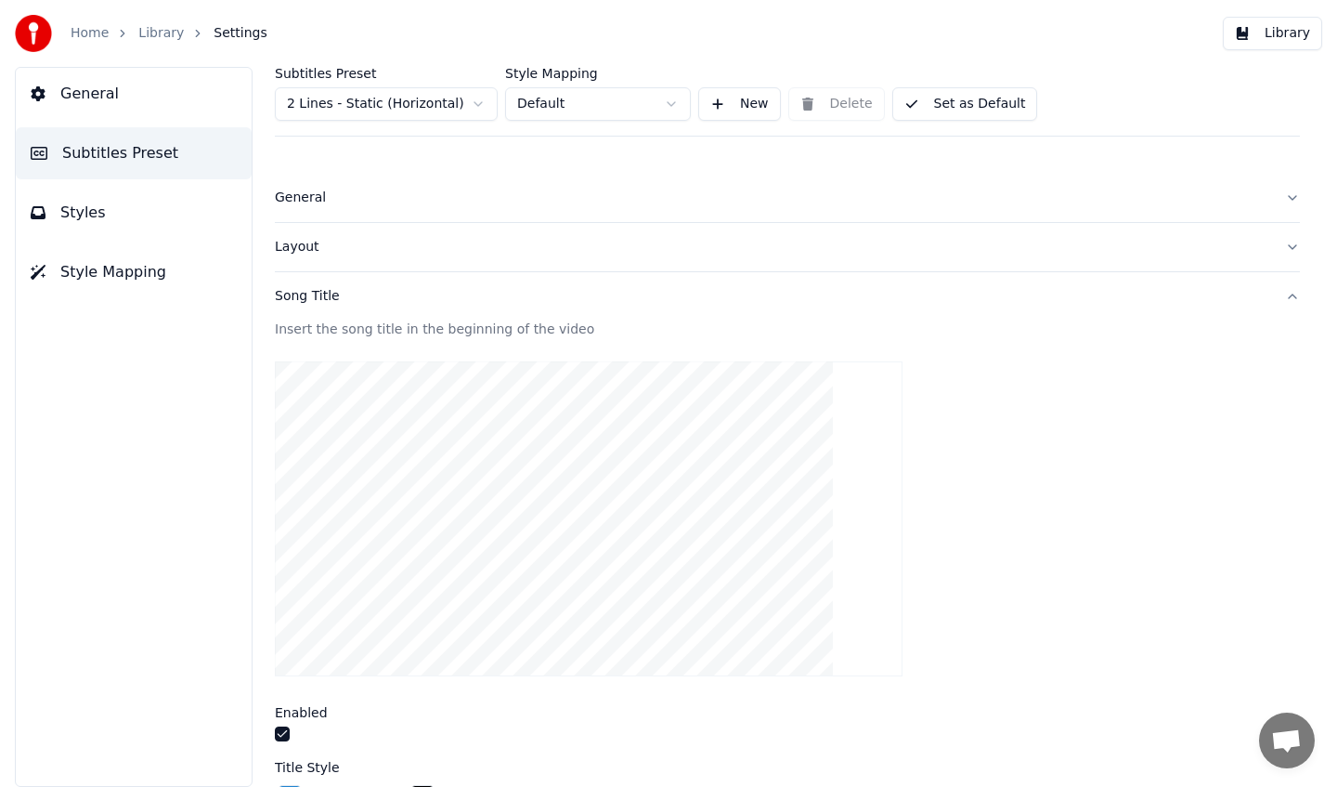
click at [424, 328] on div "Insert the song title in the beginning of the video" at bounding box center [787, 329] width 1025 height 19
click at [364, 339] on div "Insert the song title in the beginning of the video" at bounding box center [787, 333] width 1025 height 26
click at [356, 322] on div "Insert the song title in the beginning of the video" at bounding box center [787, 329] width 1025 height 19
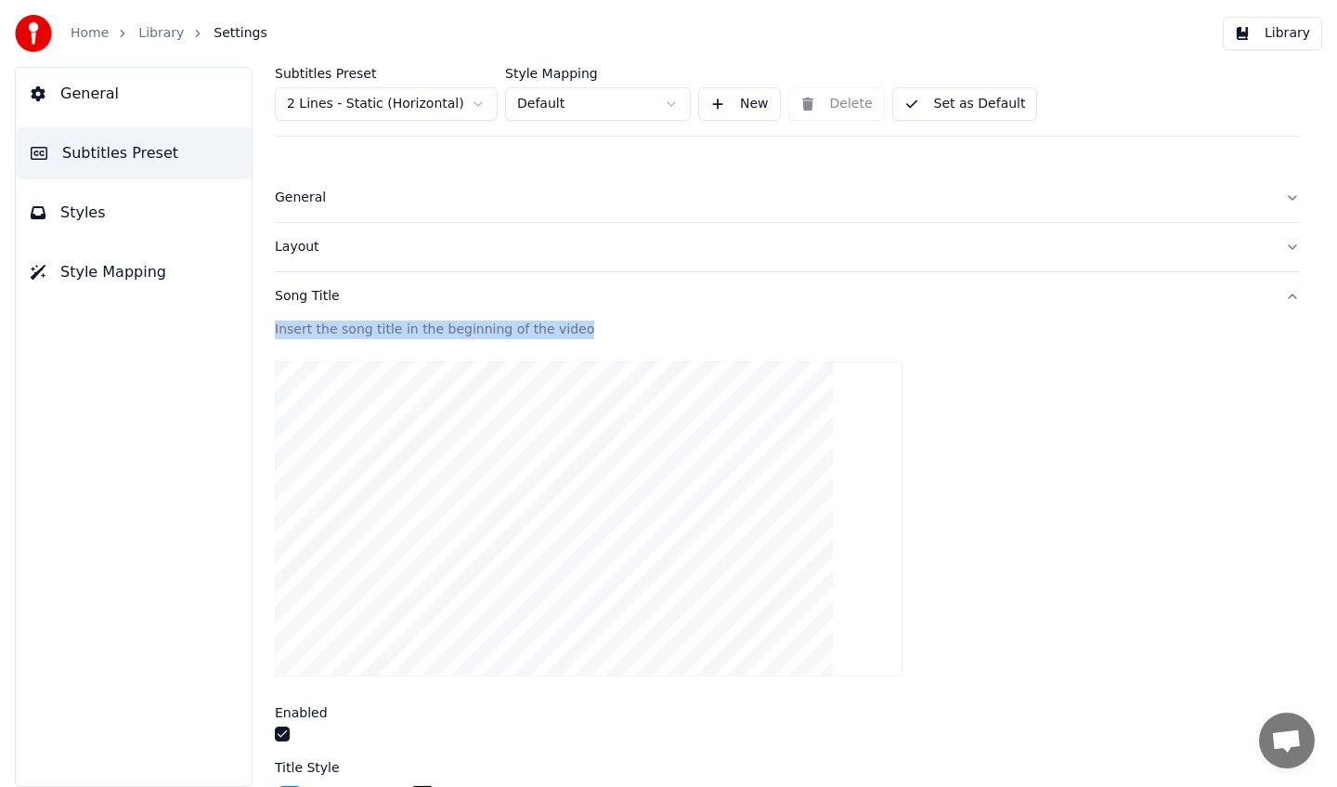
click at [356, 322] on div "Insert the song title in the beginning of the video" at bounding box center [787, 329] width 1025 height 19
click at [359, 330] on div "Insert the song title in the beginning of the video" at bounding box center [787, 329] width 1025 height 19
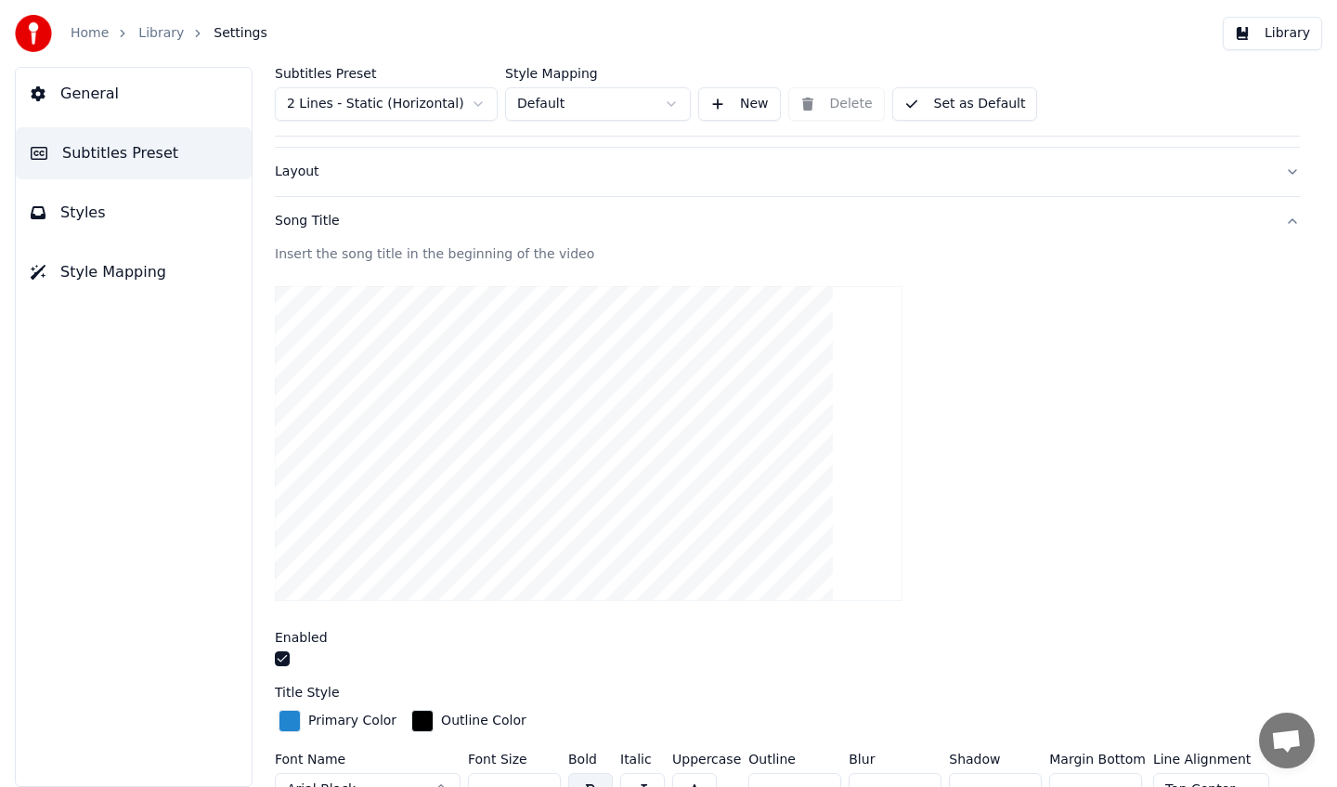
scroll to position [64, 0]
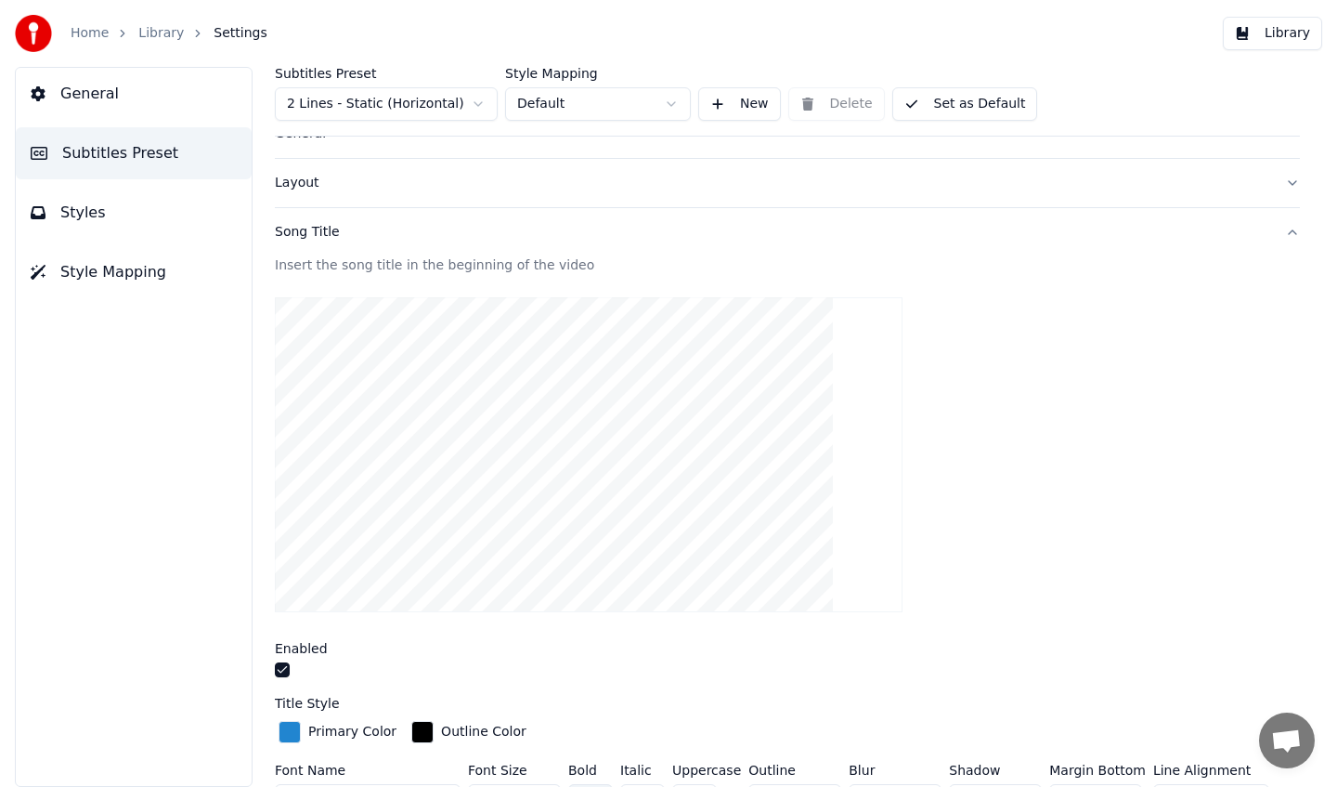
click at [330, 258] on div "Insert the song title in the beginning of the video" at bounding box center [787, 265] width 1025 height 19
click at [296, 228] on div "Song Title" at bounding box center [773, 232] width 996 height 19
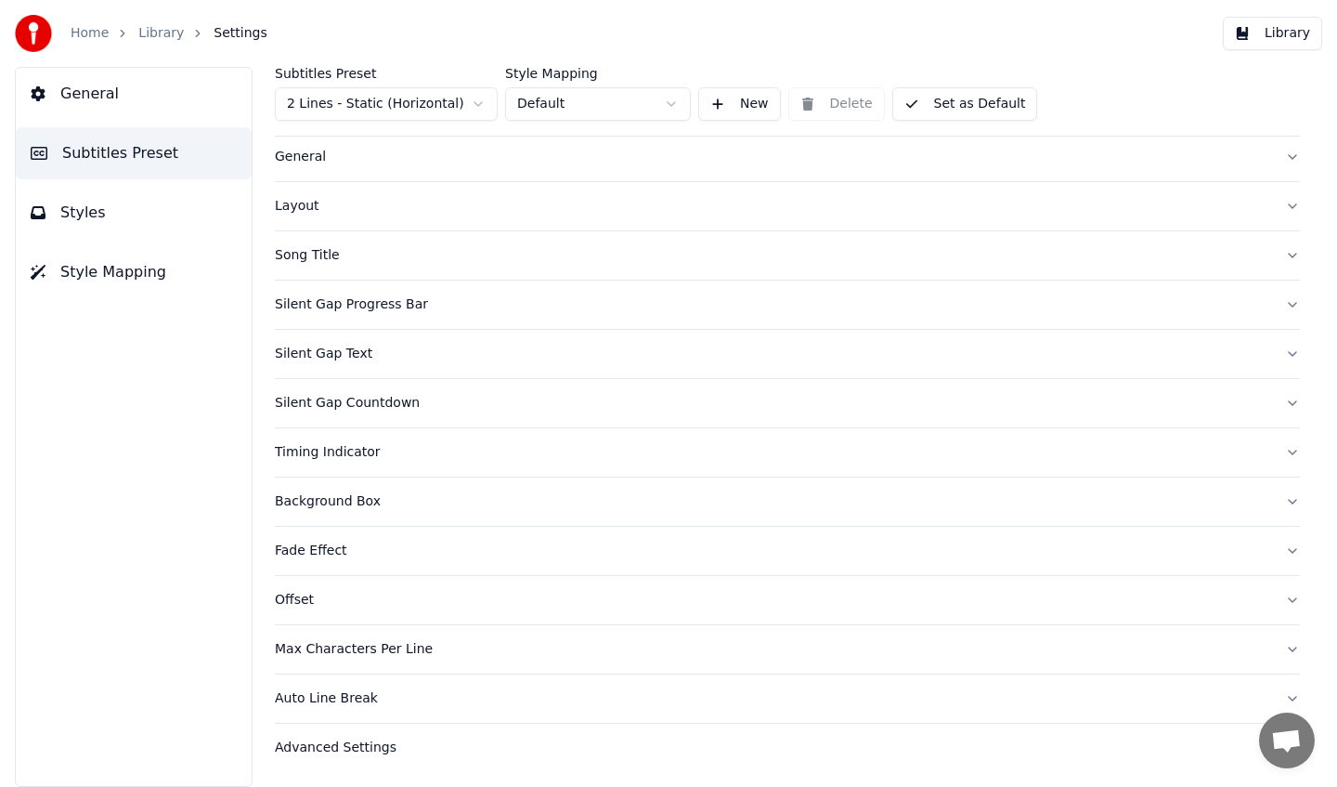
click at [309, 253] on div "Song Title" at bounding box center [773, 255] width 996 height 19
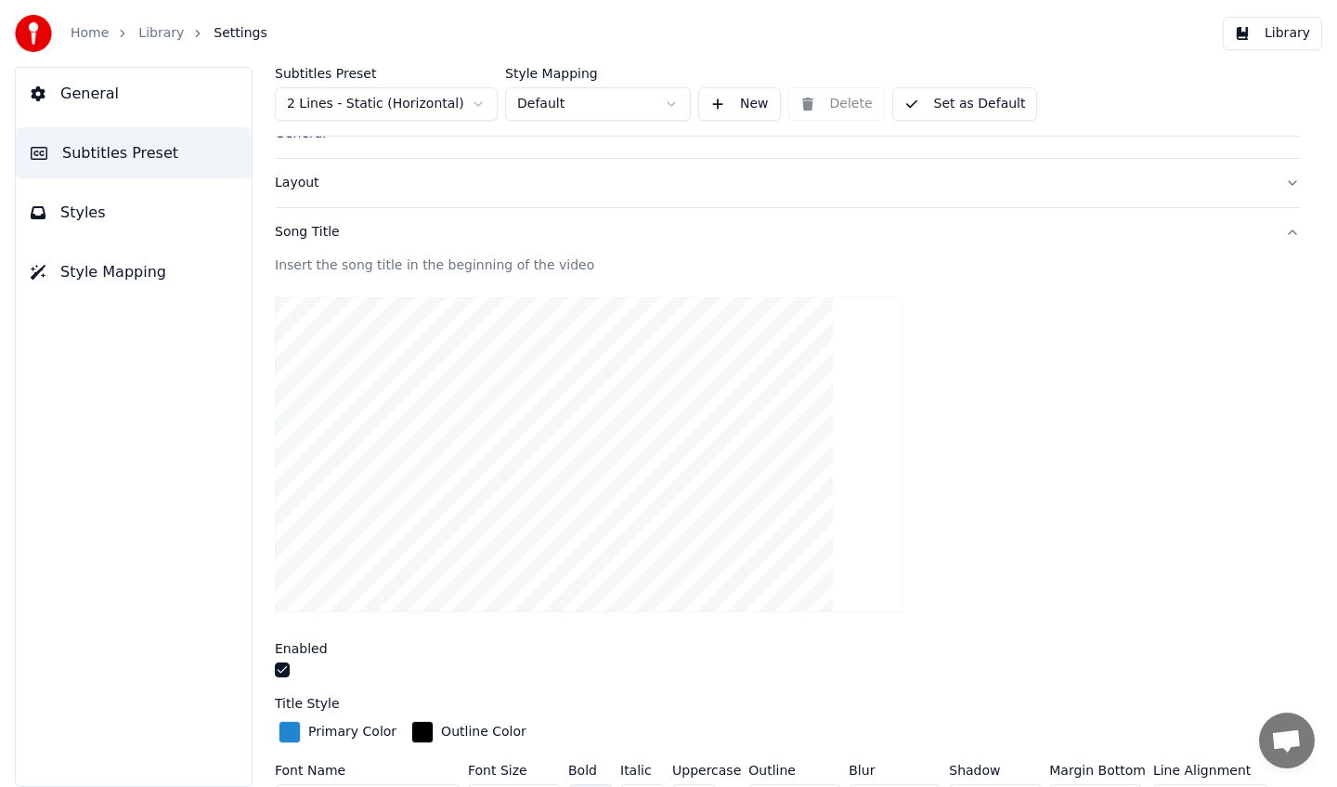
click at [307, 240] on div "Song Title" at bounding box center [773, 232] width 996 height 19
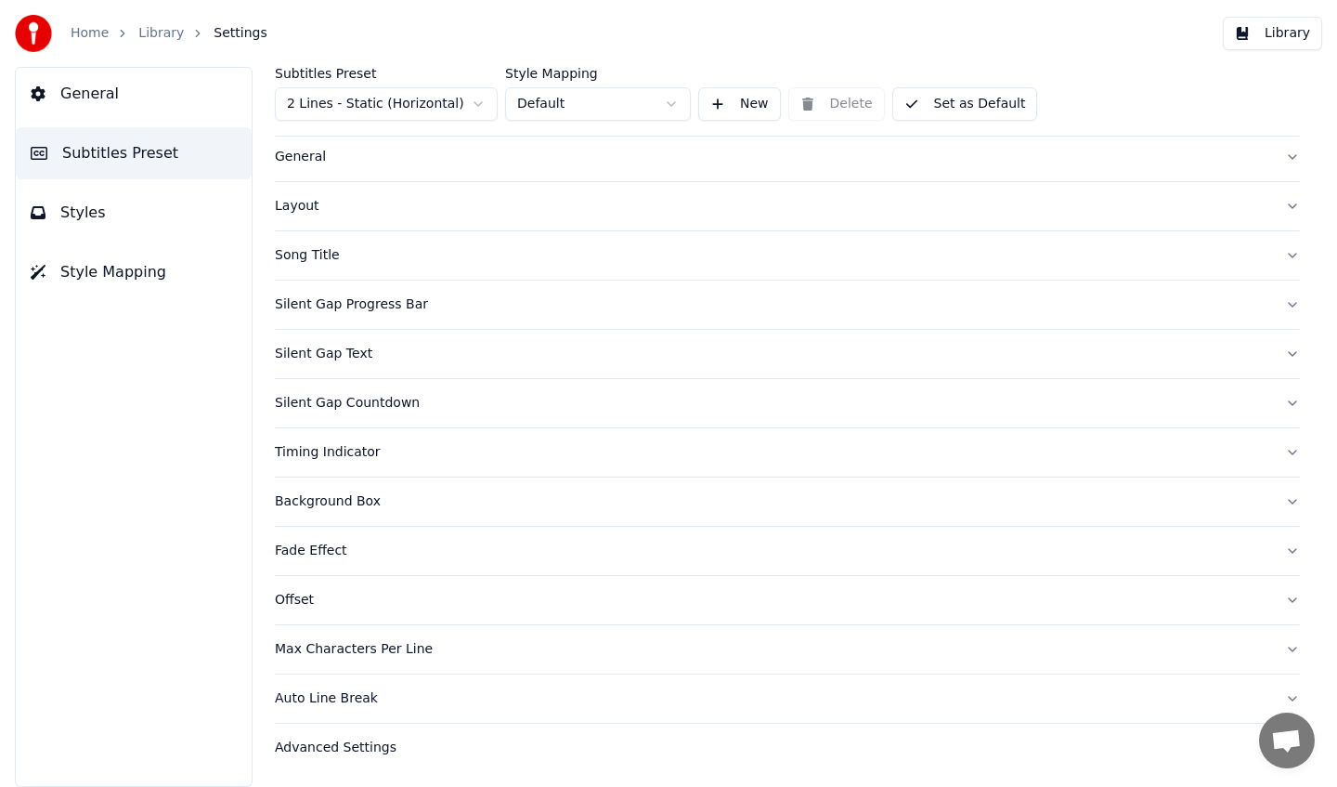
scroll to position [41, 0]
click at [345, 309] on div "Silent Gap Progress Bar" at bounding box center [773, 304] width 996 height 19
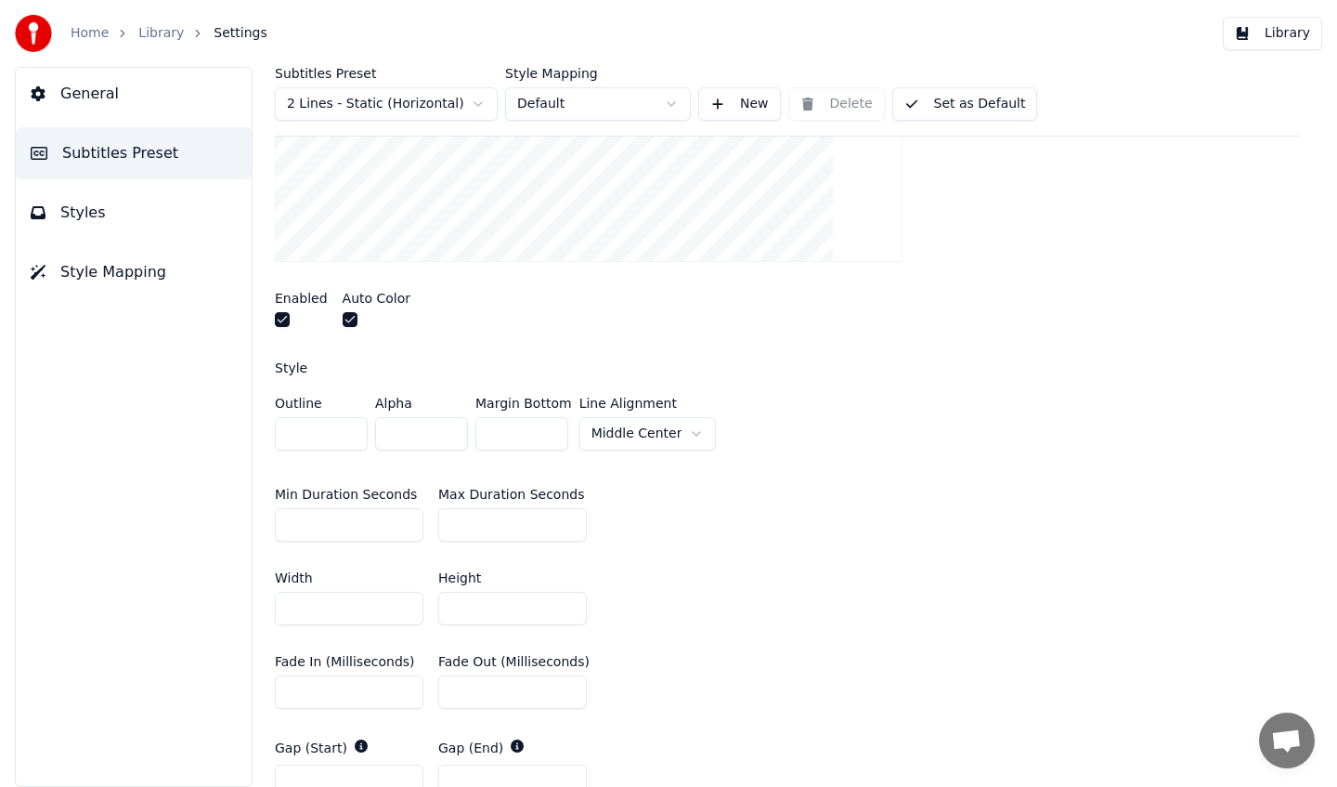
scroll to position [0, 0]
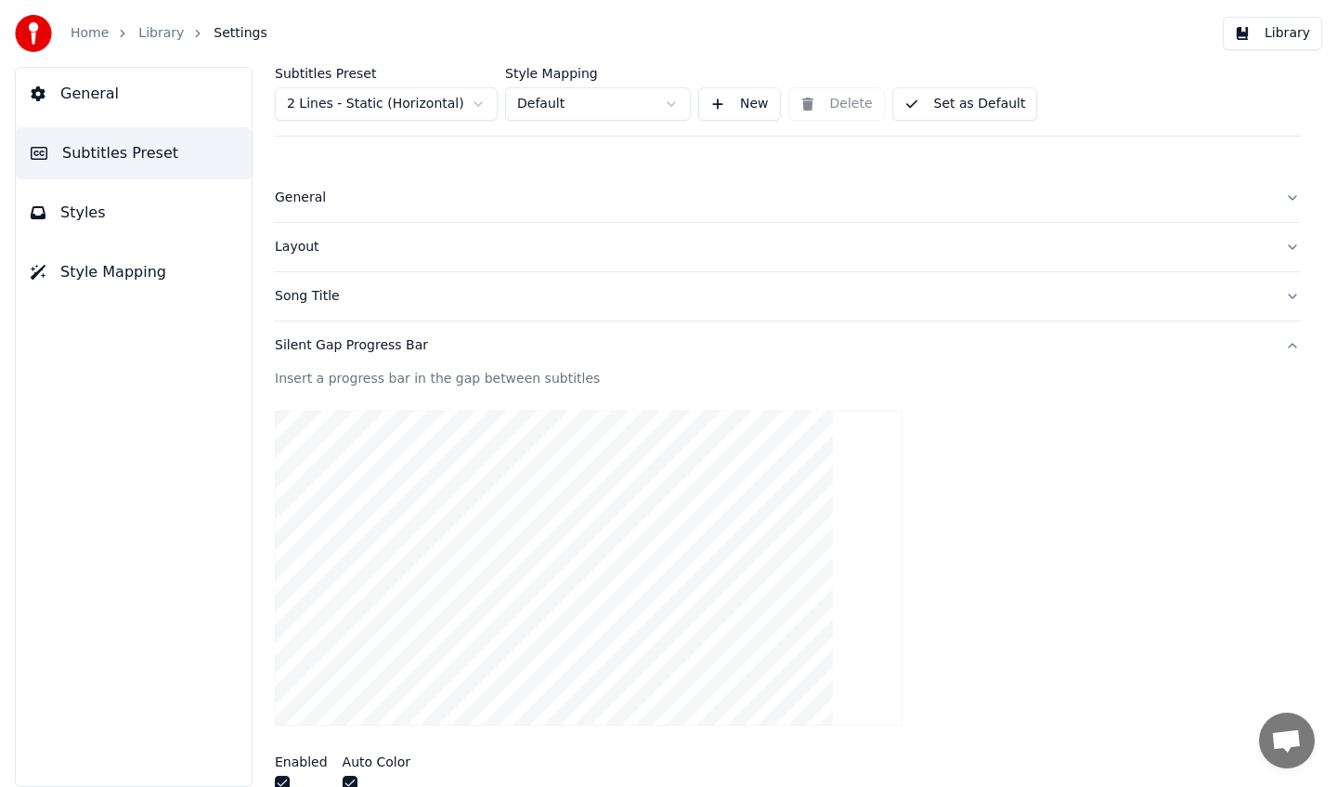
click at [289, 188] on button "General" at bounding box center [787, 198] width 1025 height 48
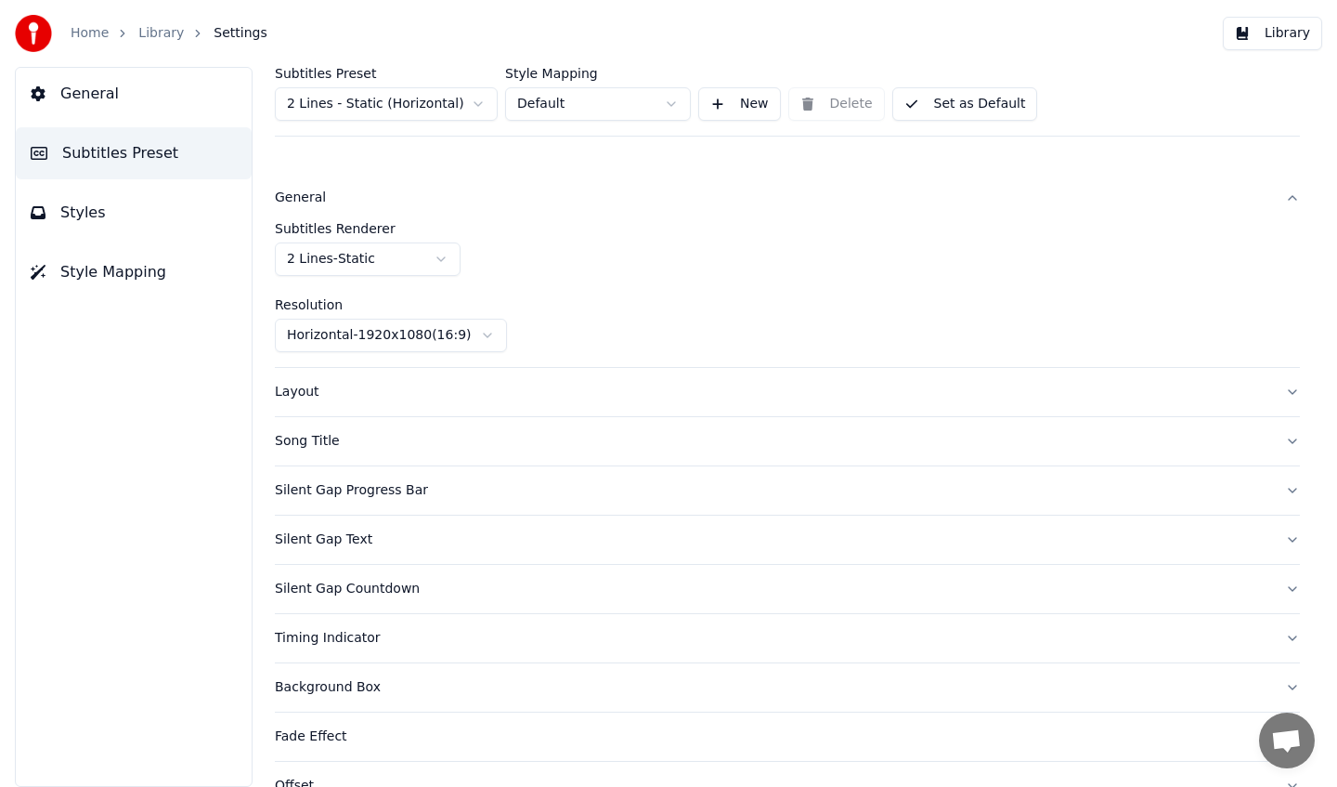
click at [670, 98] on html "Home Library Settings Library General Subtitles Preset Styles Style Mapping Sub…" at bounding box center [668, 393] width 1337 height 787
click at [460, 98] on html "Home Library Settings Library General Subtitles Preset Styles Style Mapping Sub…" at bounding box center [668, 393] width 1337 height 787
click at [145, 215] on button "Styles" at bounding box center [134, 213] width 236 height 52
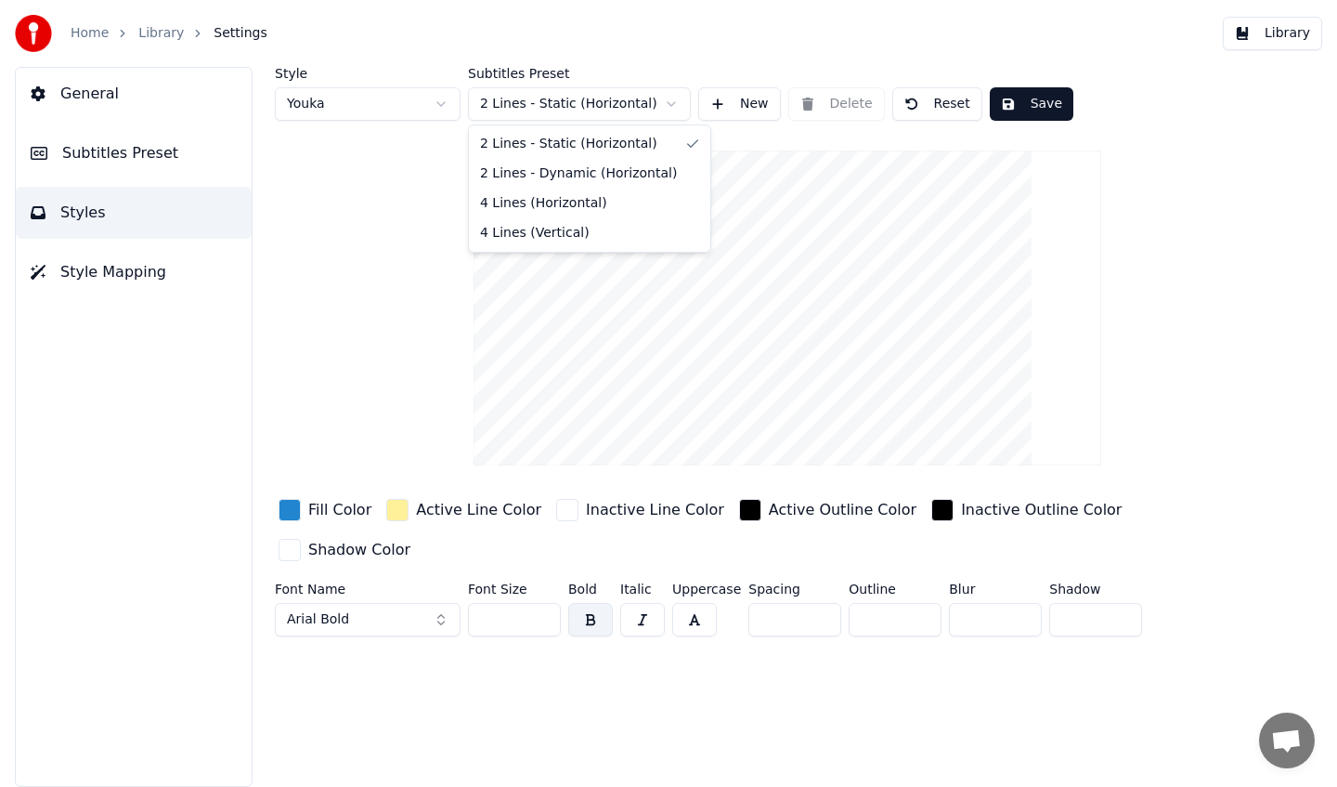
click at [652, 110] on html "Home Library Settings Library General Subtitles Preset Styles Style Mapping Sty…" at bounding box center [668, 393] width 1337 height 787
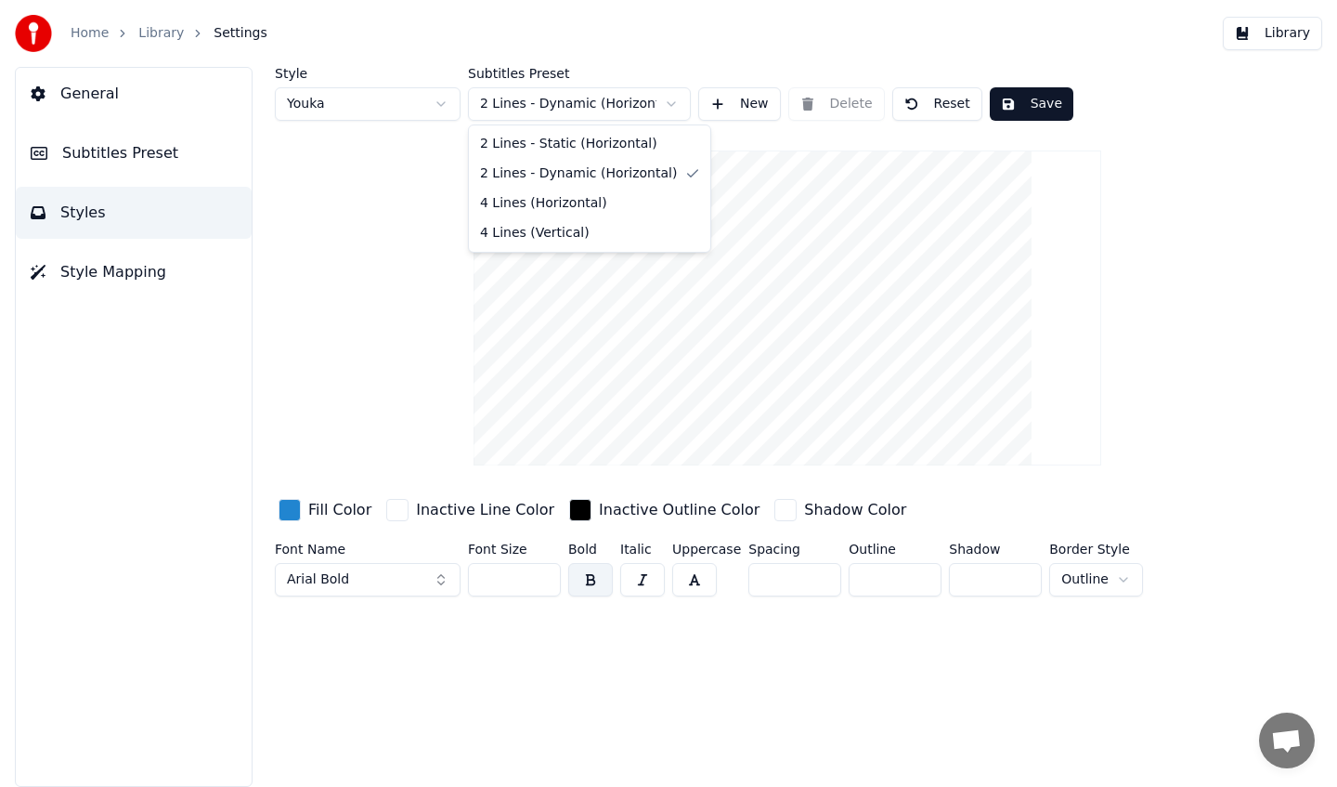
click at [650, 108] on html "Home Library Settings Library General Subtitles Preset Styles Style Mapping Sty…" at bounding box center [668, 393] width 1337 height 787
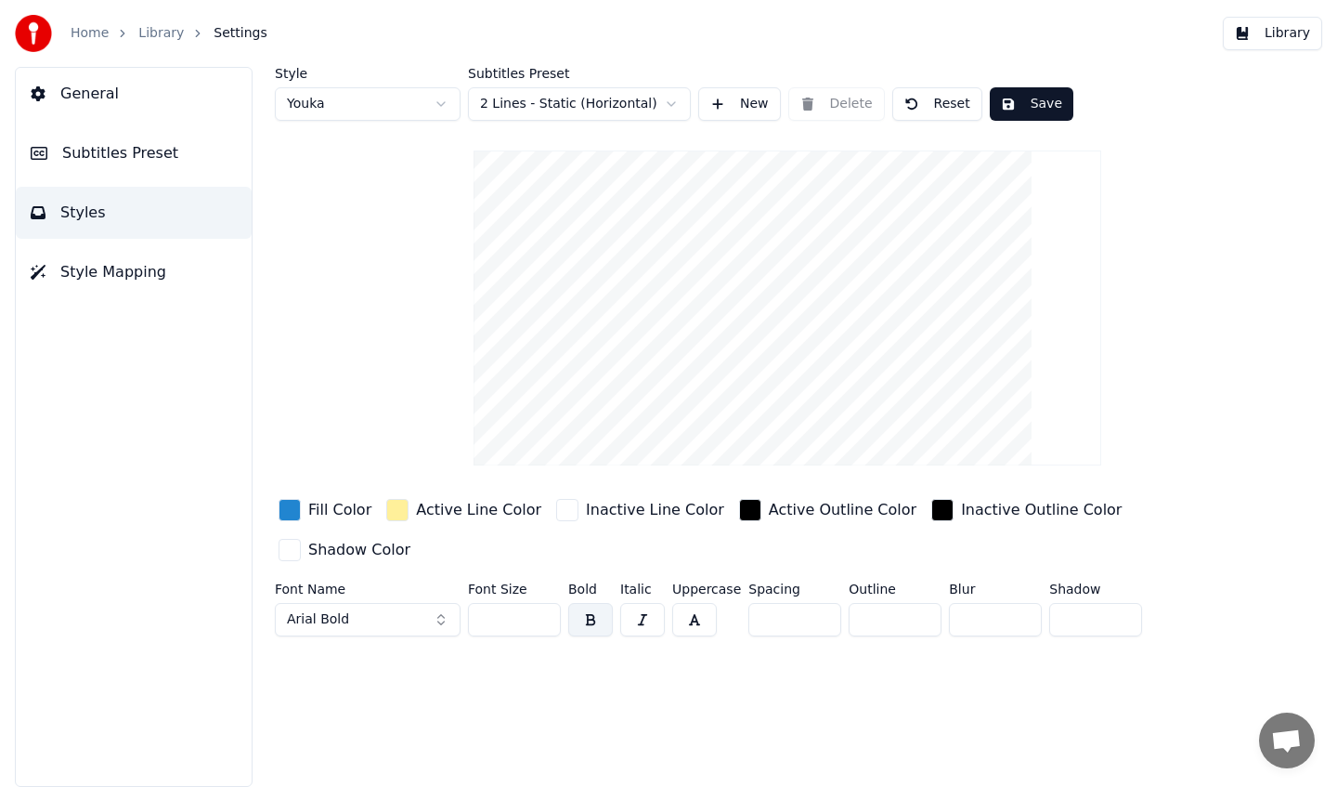
click at [297, 511] on div "button" at bounding box center [290, 510] width 22 height 22
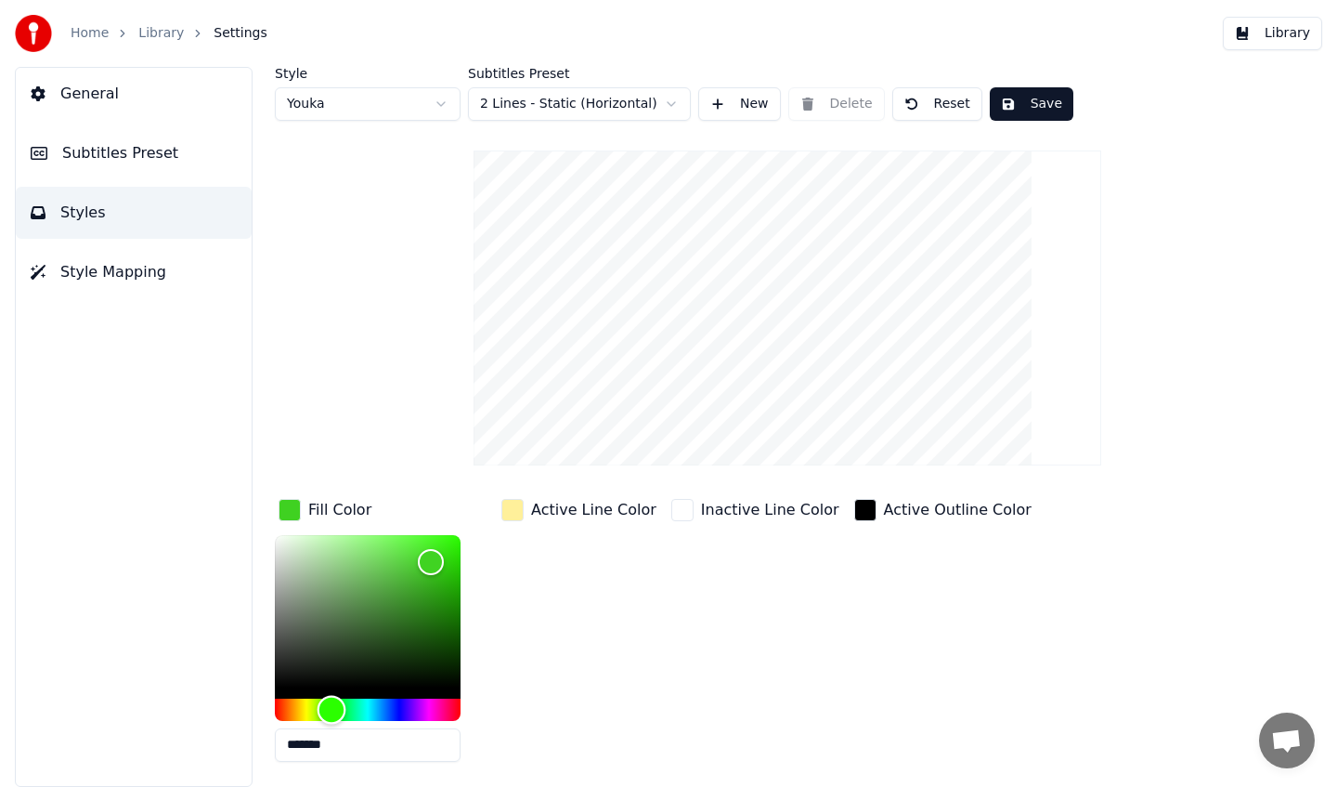
drag, startPoint x: 382, startPoint y: 702, endPoint x: 332, endPoint y: 706, distance: 50.3
click at [332, 706] on div "Hue" at bounding box center [332, 709] width 29 height 29
type input "*******"
drag, startPoint x: 426, startPoint y: 547, endPoint x: 333, endPoint y: 548, distance: 92.9
click at [333, 548] on div "Color" at bounding box center [368, 611] width 186 height 152
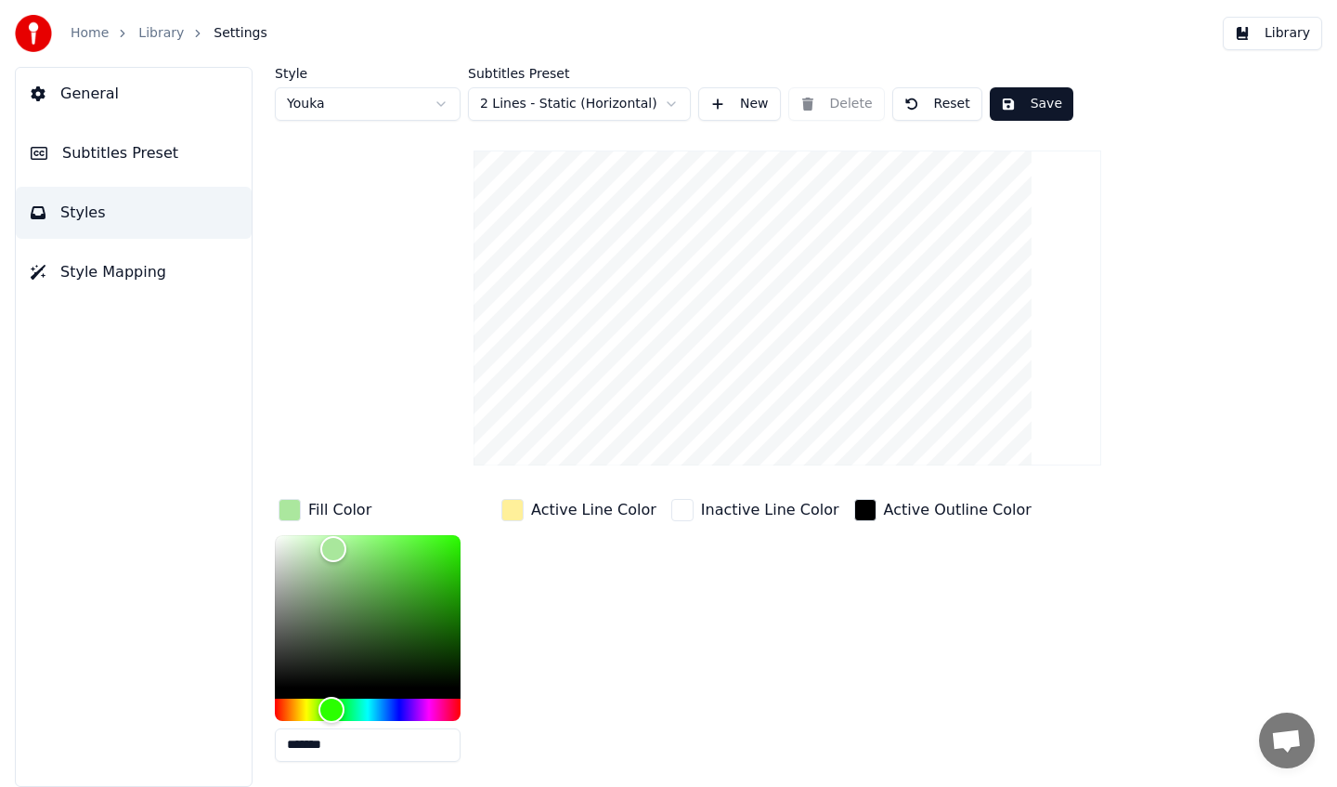
click at [513, 513] on div "button" at bounding box center [513, 510] width 22 height 22
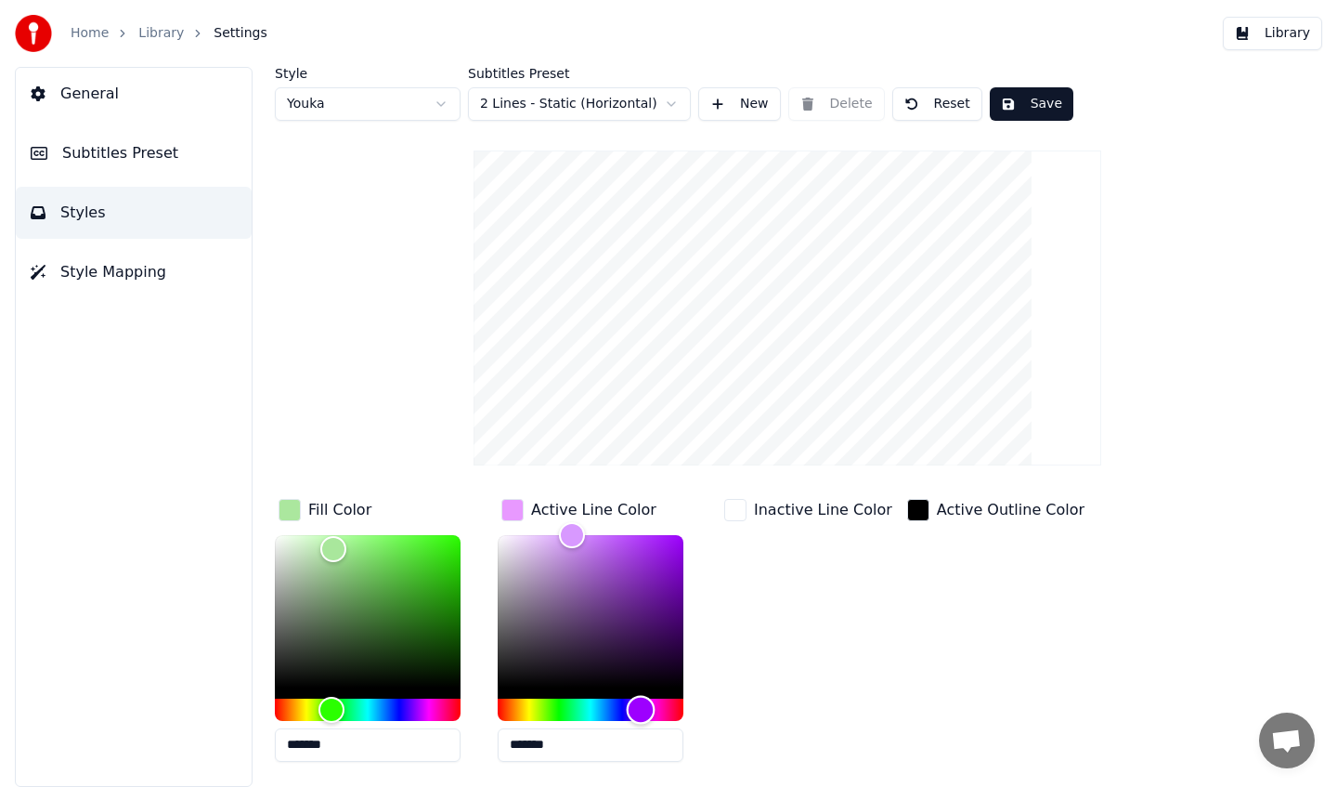
drag, startPoint x: 510, startPoint y: 700, endPoint x: 638, endPoint y: 716, distance: 129.1
click at [638, 716] on div "Hue" at bounding box center [591, 709] width 186 height 22
type input "*******"
drag, startPoint x: 568, startPoint y: 539, endPoint x: 548, endPoint y: 543, distance: 21.0
click at [548, 543] on div "Color" at bounding box center [548, 544] width 29 height 29
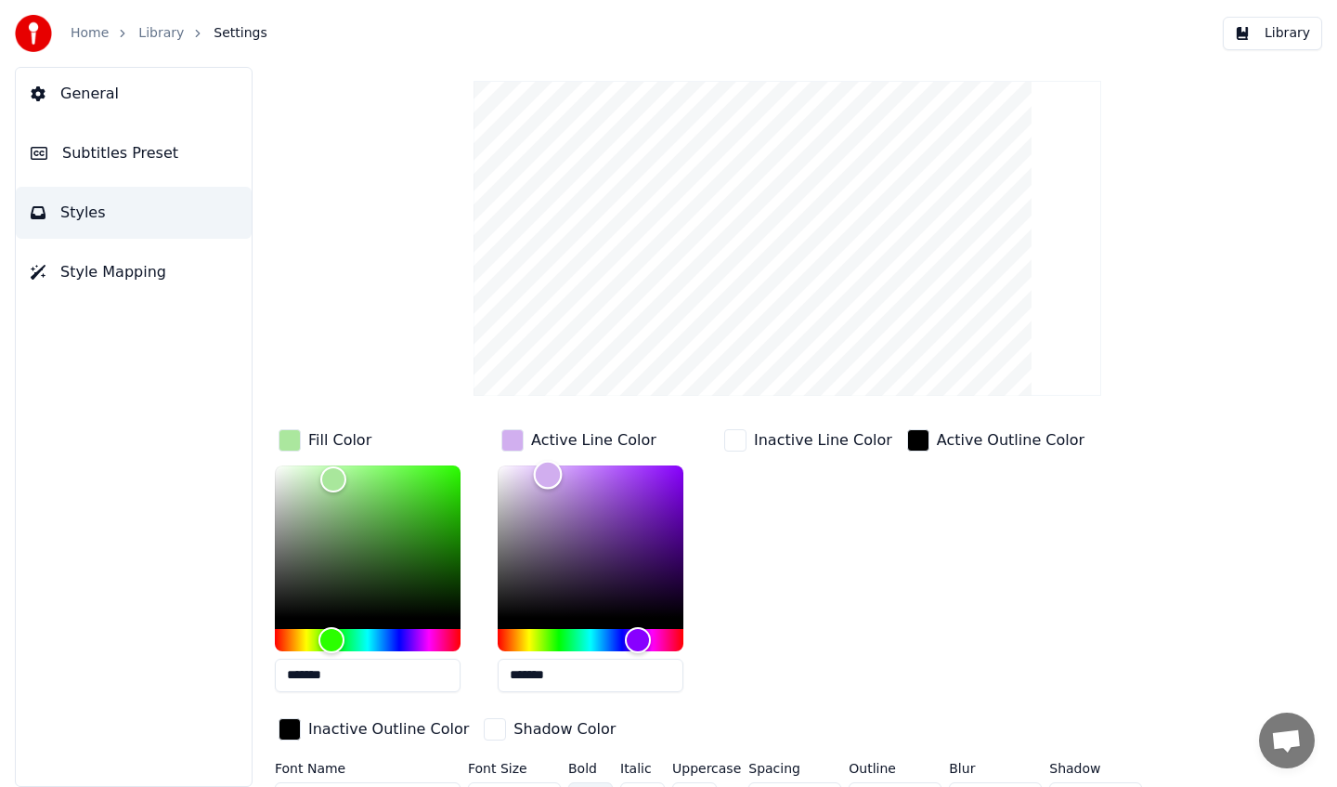
scroll to position [104, 0]
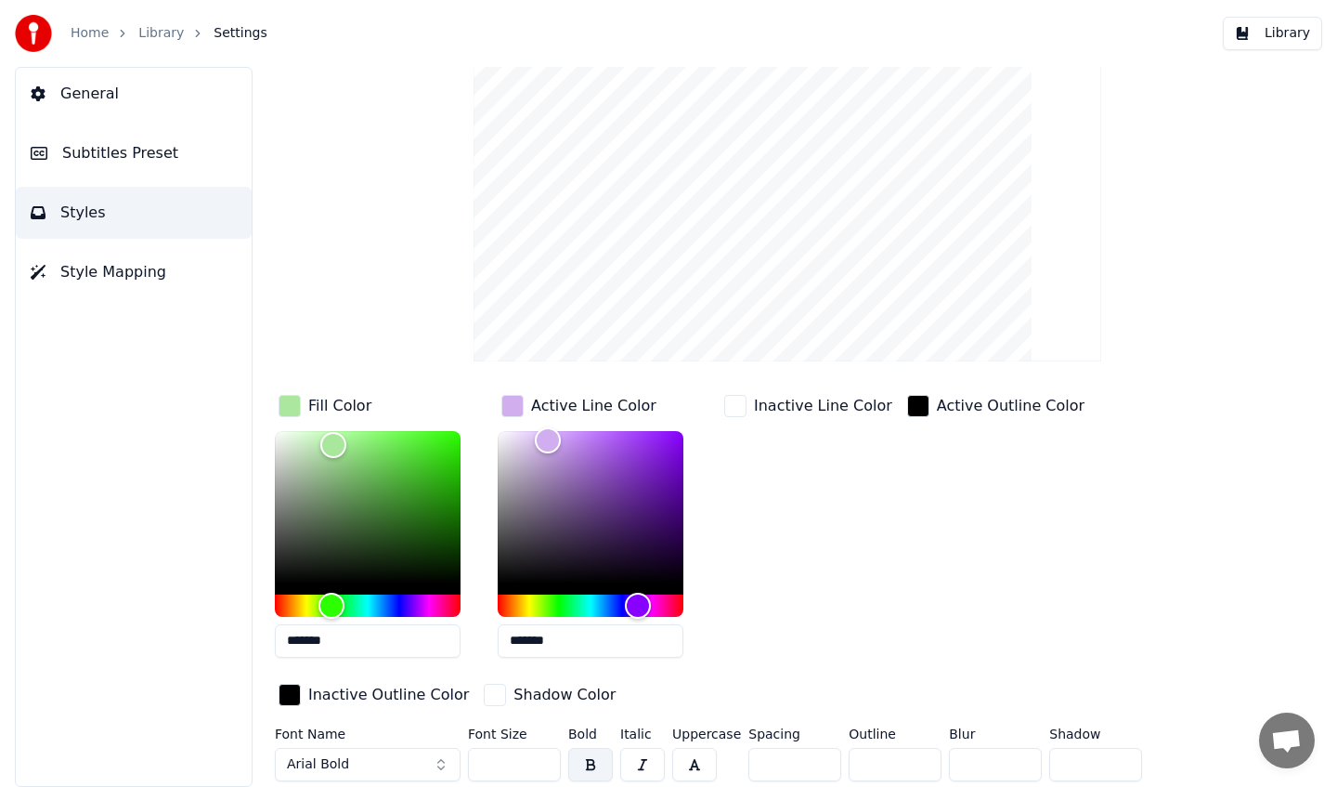
click at [384, 763] on button "Arial Bold" at bounding box center [368, 764] width 186 height 33
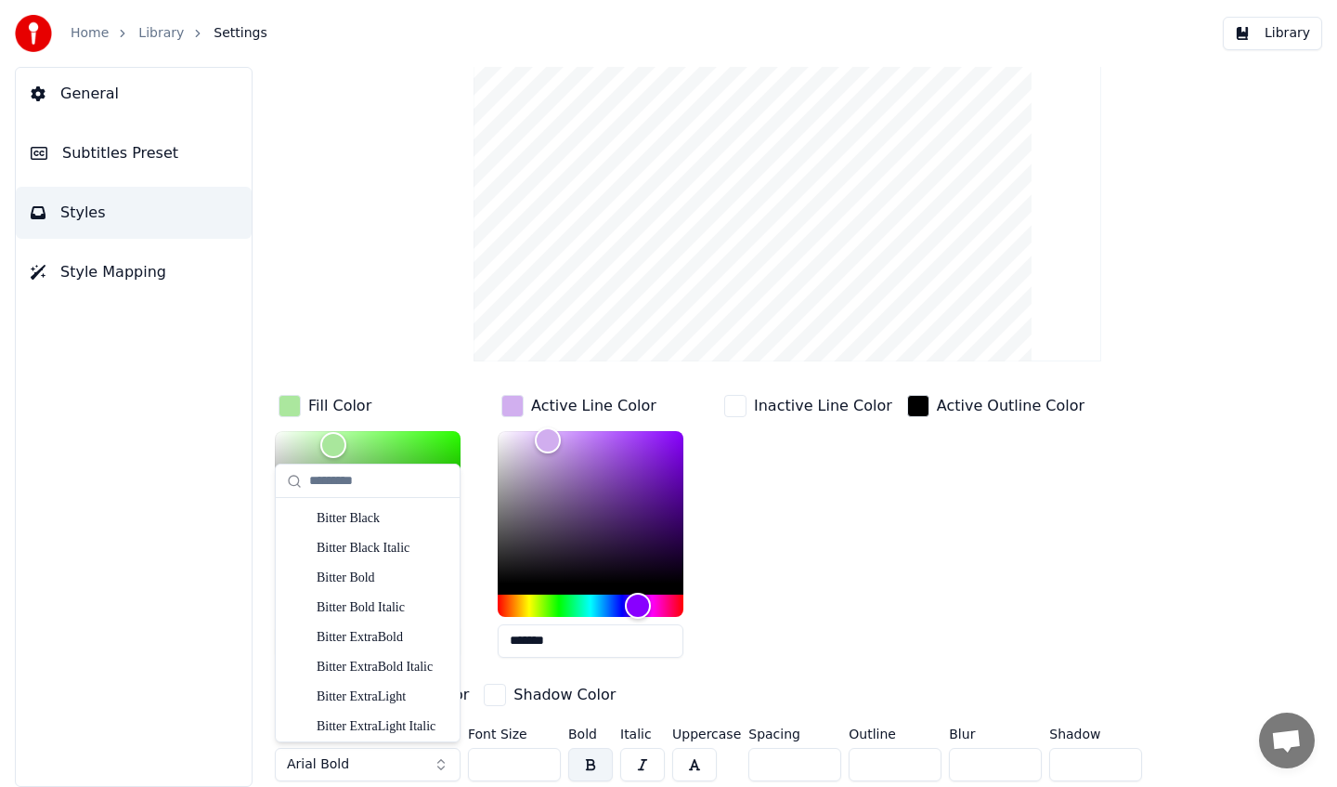
scroll to position [3357, 0]
click at [362, 516] on div "Bitter Black" at bounding box center [383, 515] width 132 height 19
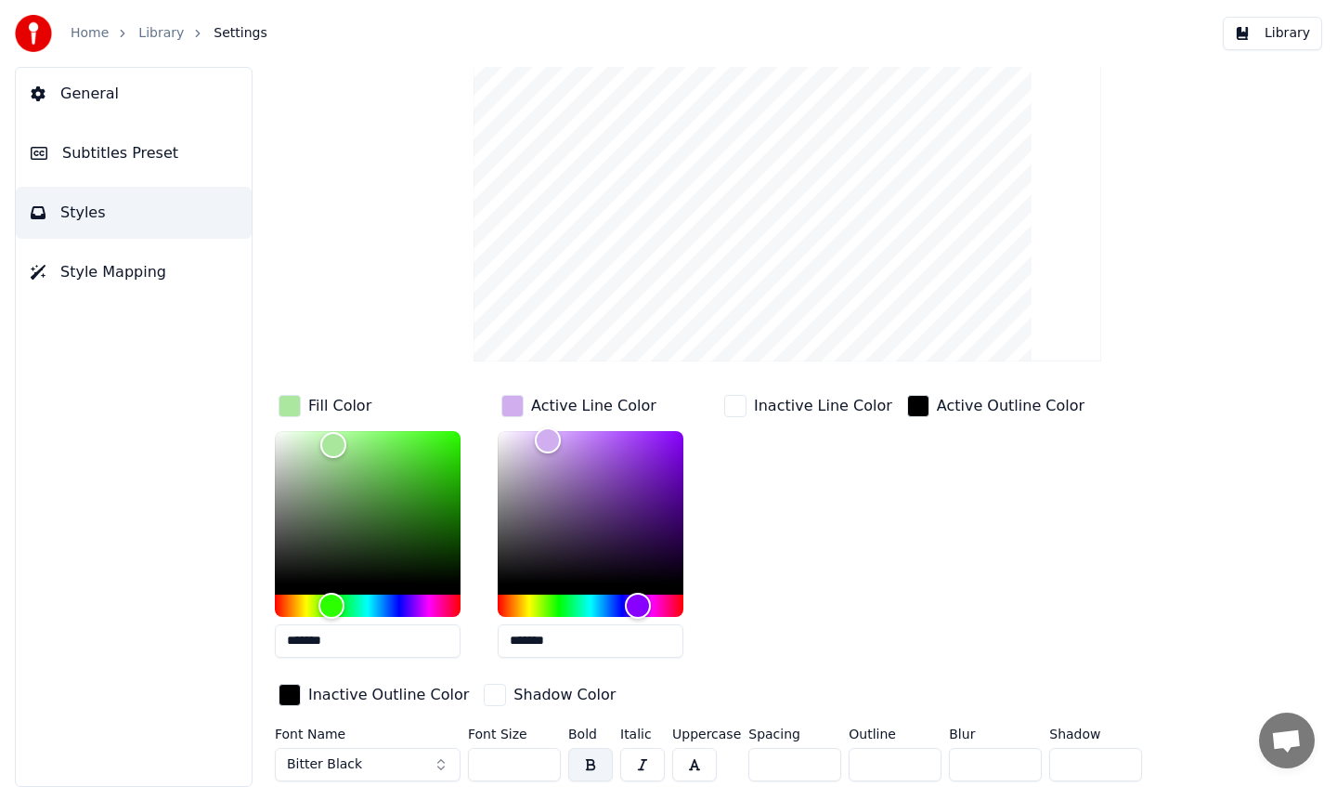
click at [306, 769] on span "Bitter Black" at bounding box center [324, 764] width 75 height 19
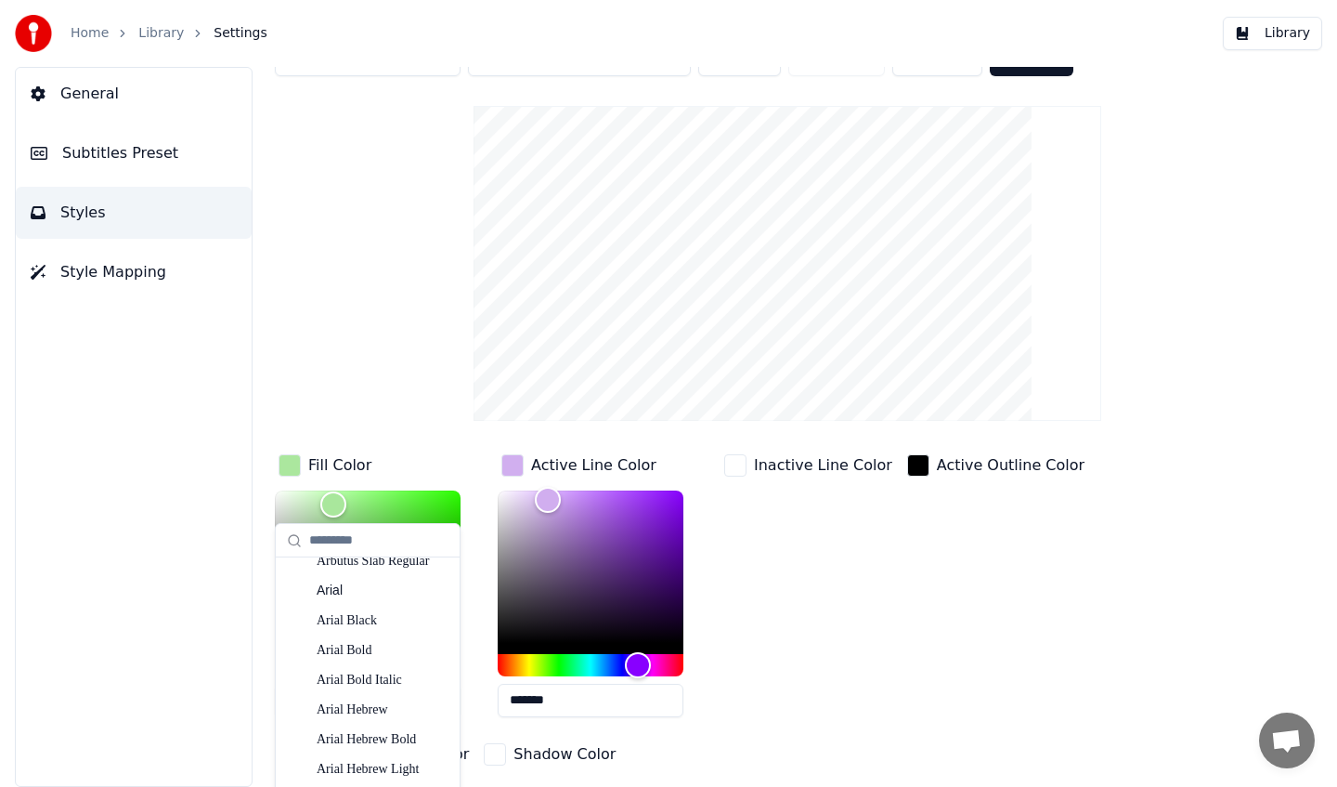
scroll to position [1202, 0]
click at [343, 645] on div "Arial Bold" at bounding box center [383, 651] width 132 height 19
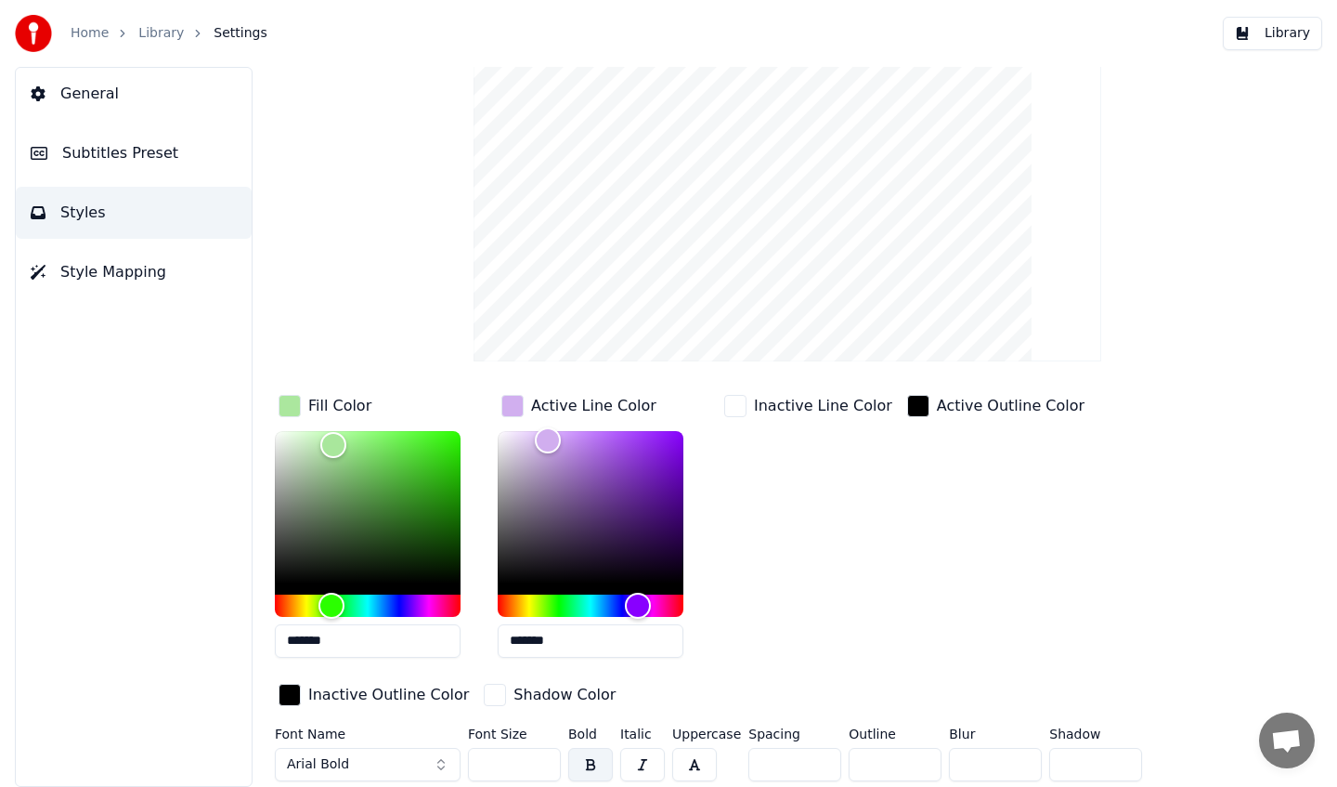
scroll to position [0, 0]
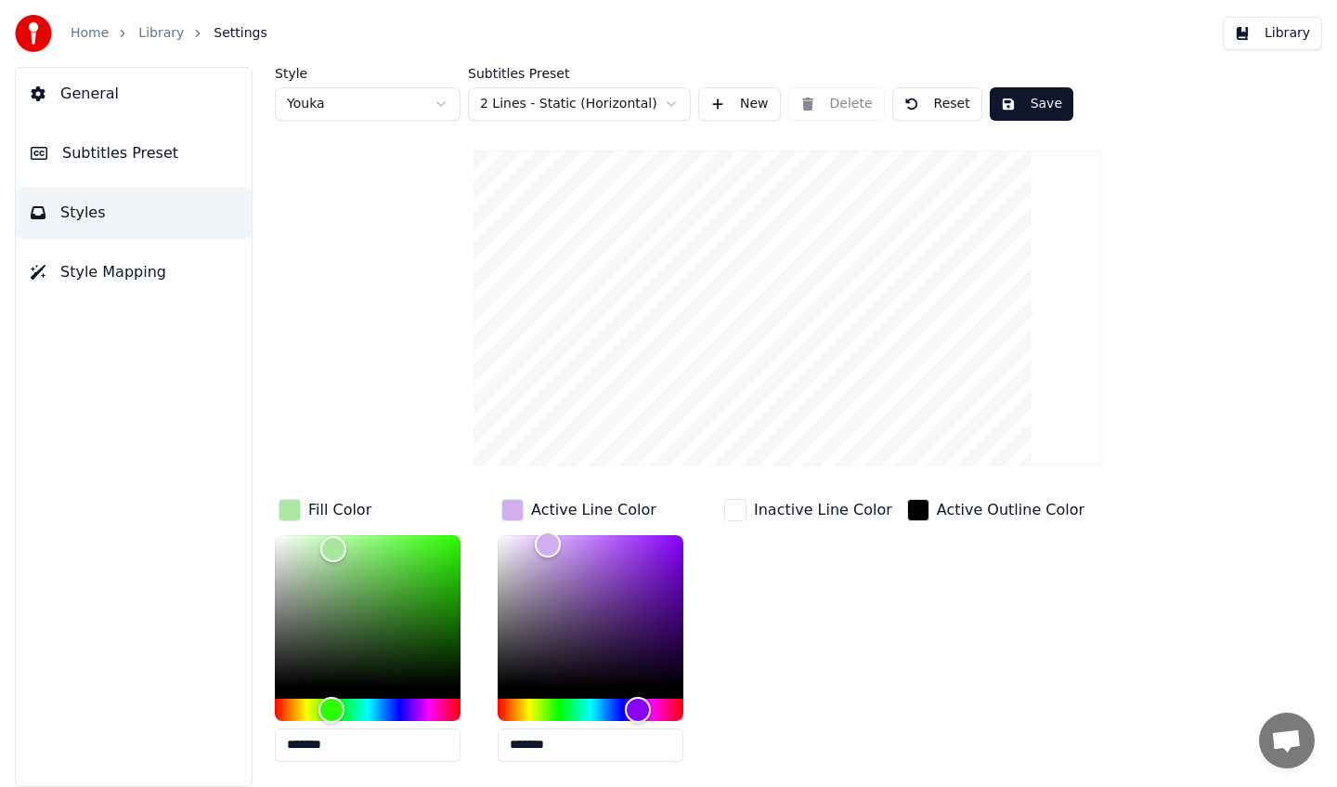
click at [1022, 102] on button "Save" at bounding box center [1032, 103] width 84 height 33
click at [145, 28] on link "Library" at bounding box center [161, 33] width 46 height 19
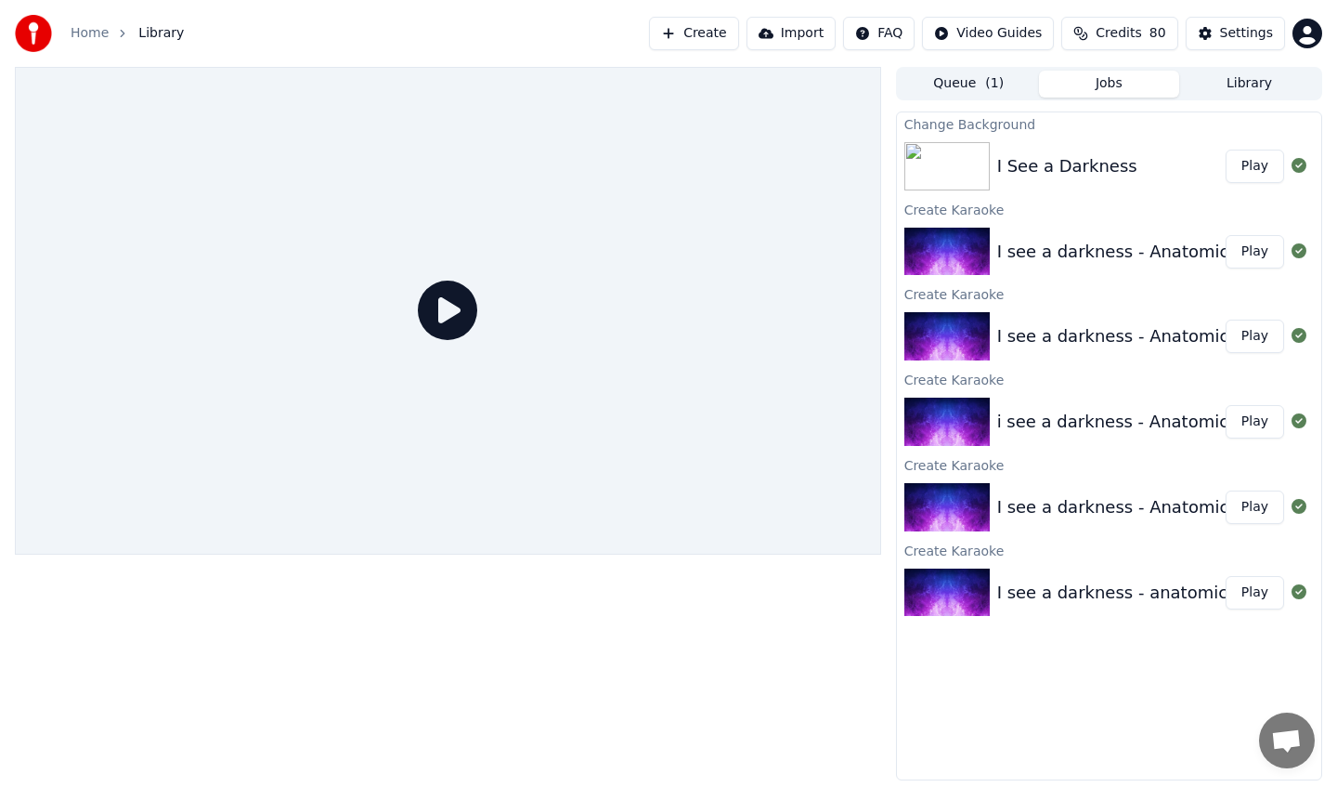
click at [1259, 169] on button "Play" at bounding box center [1255, 166] width 59 height 33
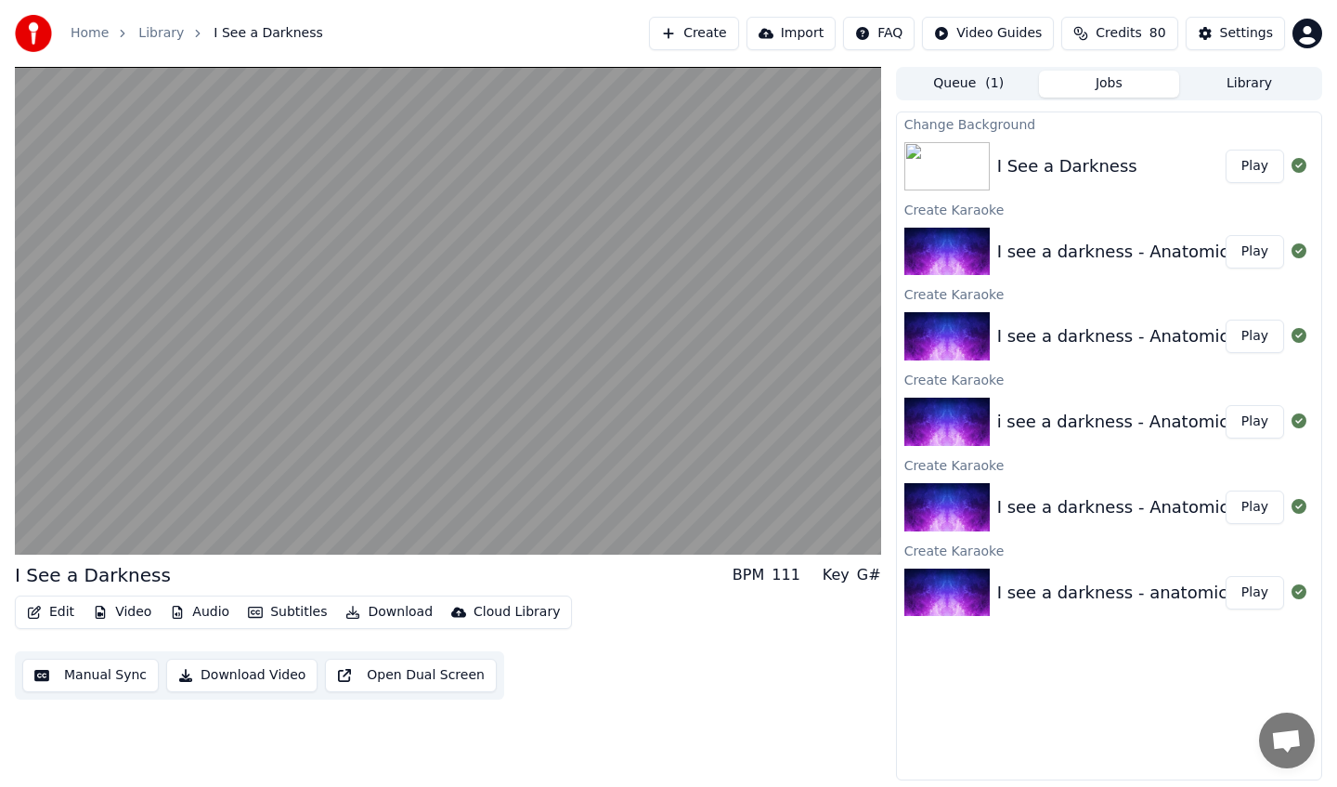
click at [53, 628] on div "Edit Video Audio Subtitles Download Cloud Library" at bounding box center [293, 611] width 557 height 33
click at [60, 609] on button "Edit" at bounding box center [51, 612] width 62 height 26
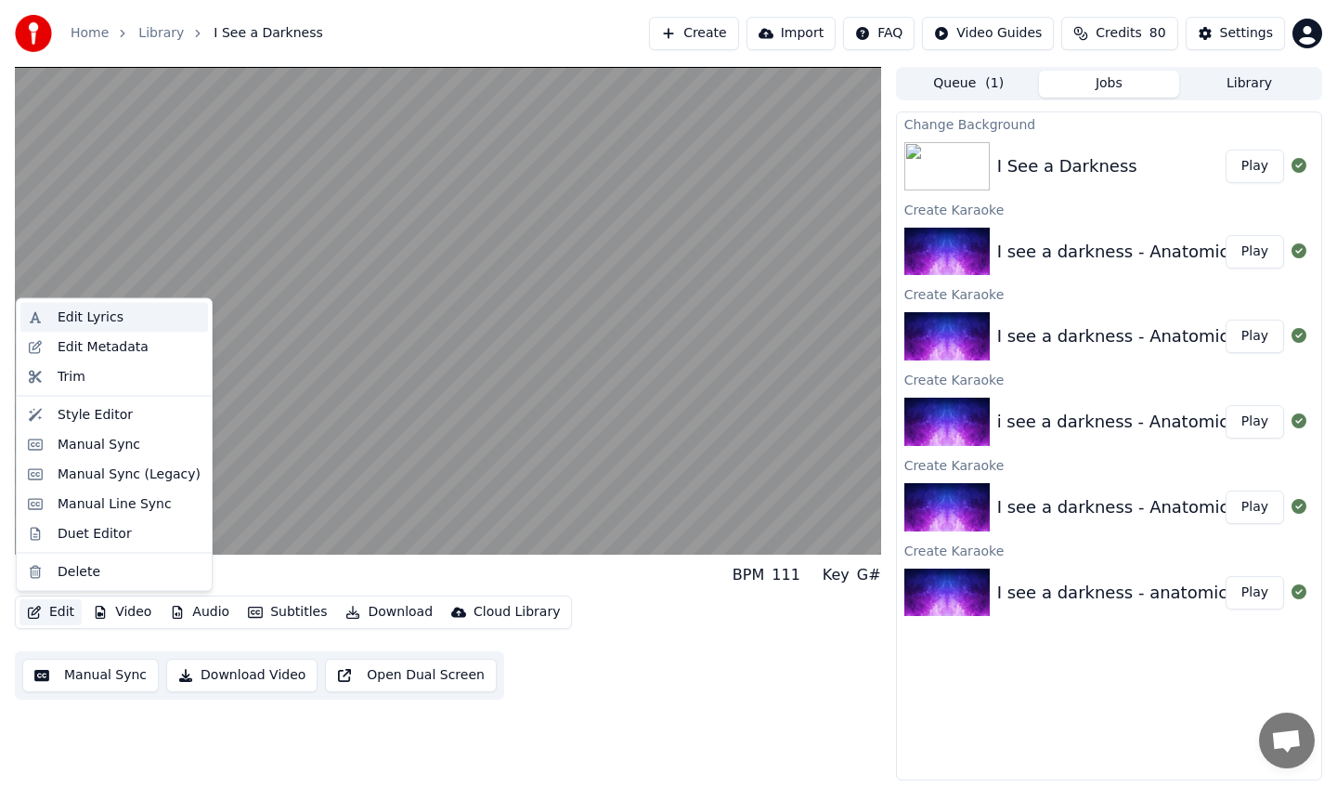
click at [110, 319] on div "Edit Lyrics" at bounding box center [91, 317] width 66 height 19
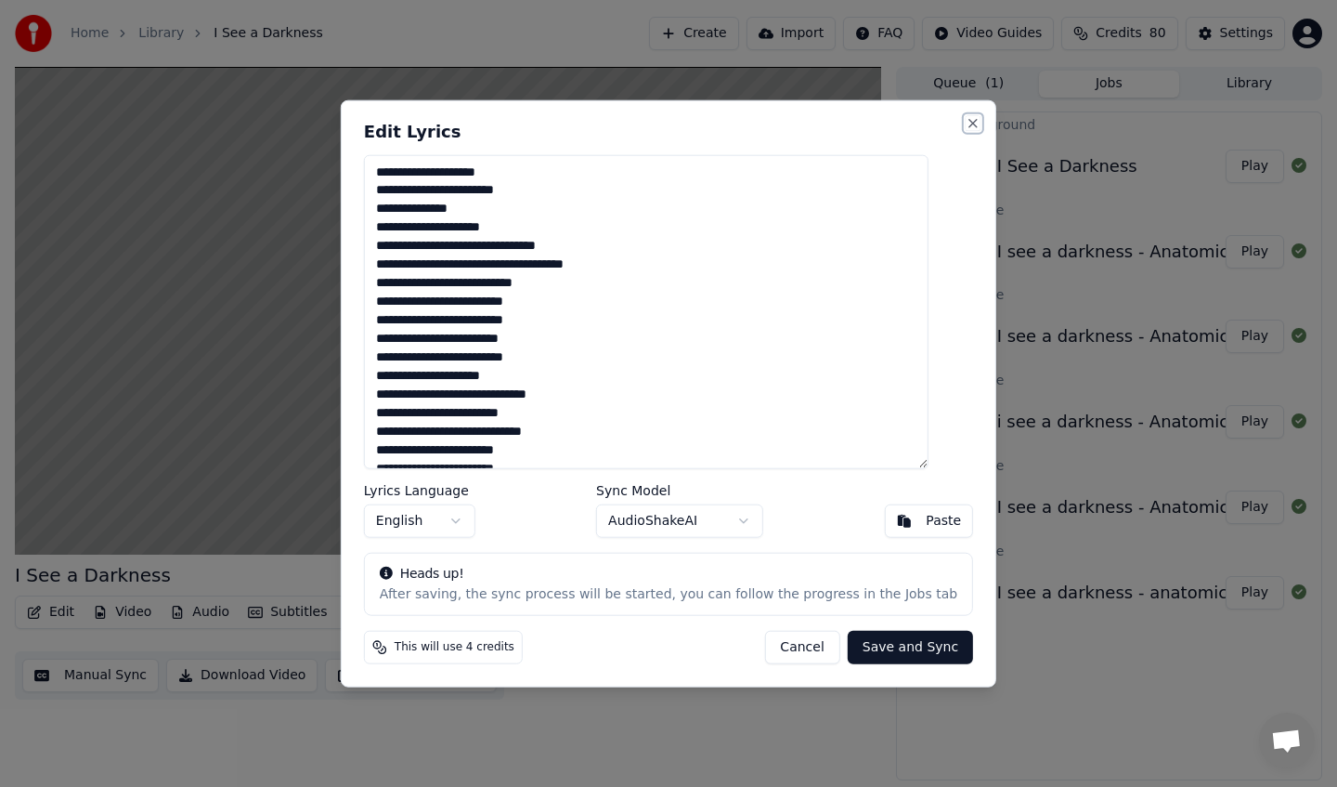
drag, startPoint x: 949, startPoint y: 119, endPoint x: 925, endPoint y: 127, distance: 25.6
click at [966, 119] on button "Close" at bounding box center [973, 122] width 15 height 15
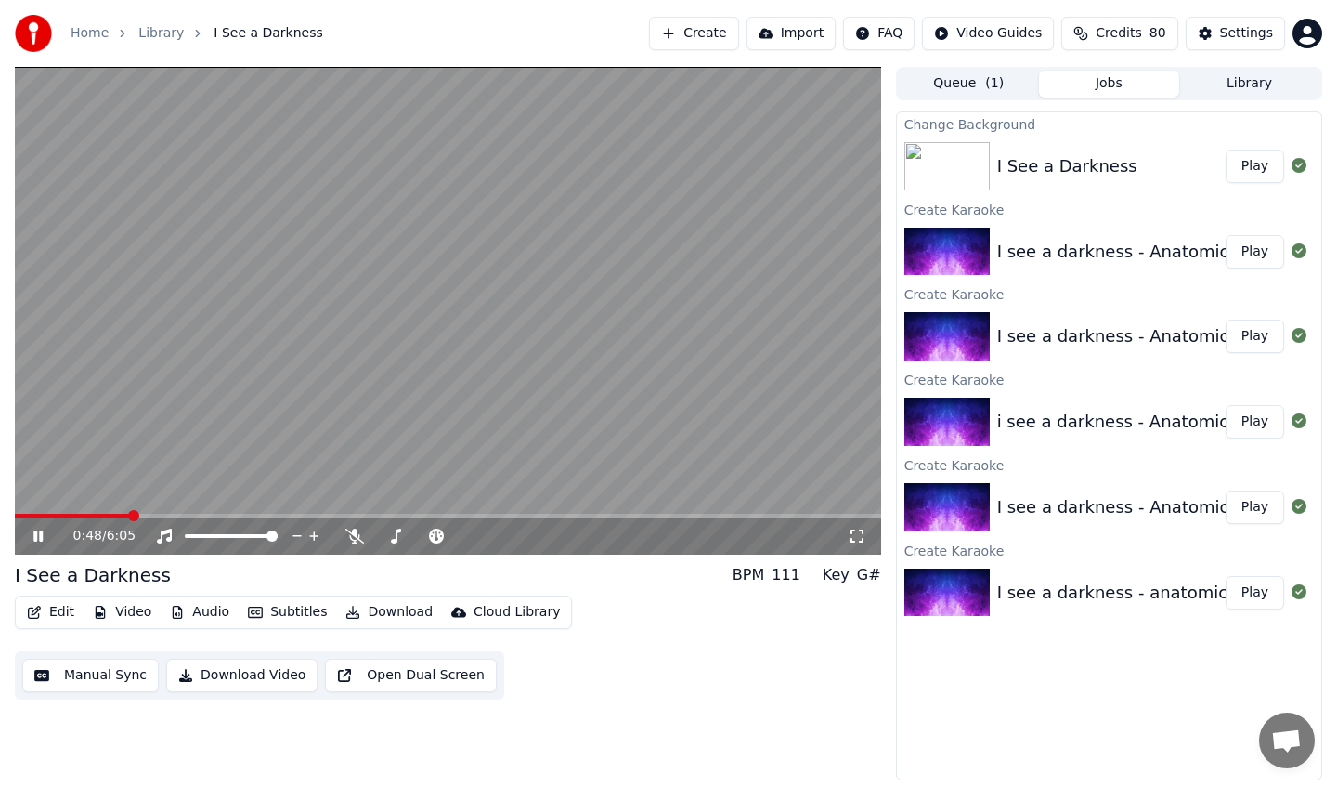
click at [46, 618] on button "Edit" at bounding box center [51, 612] width 62 height 26
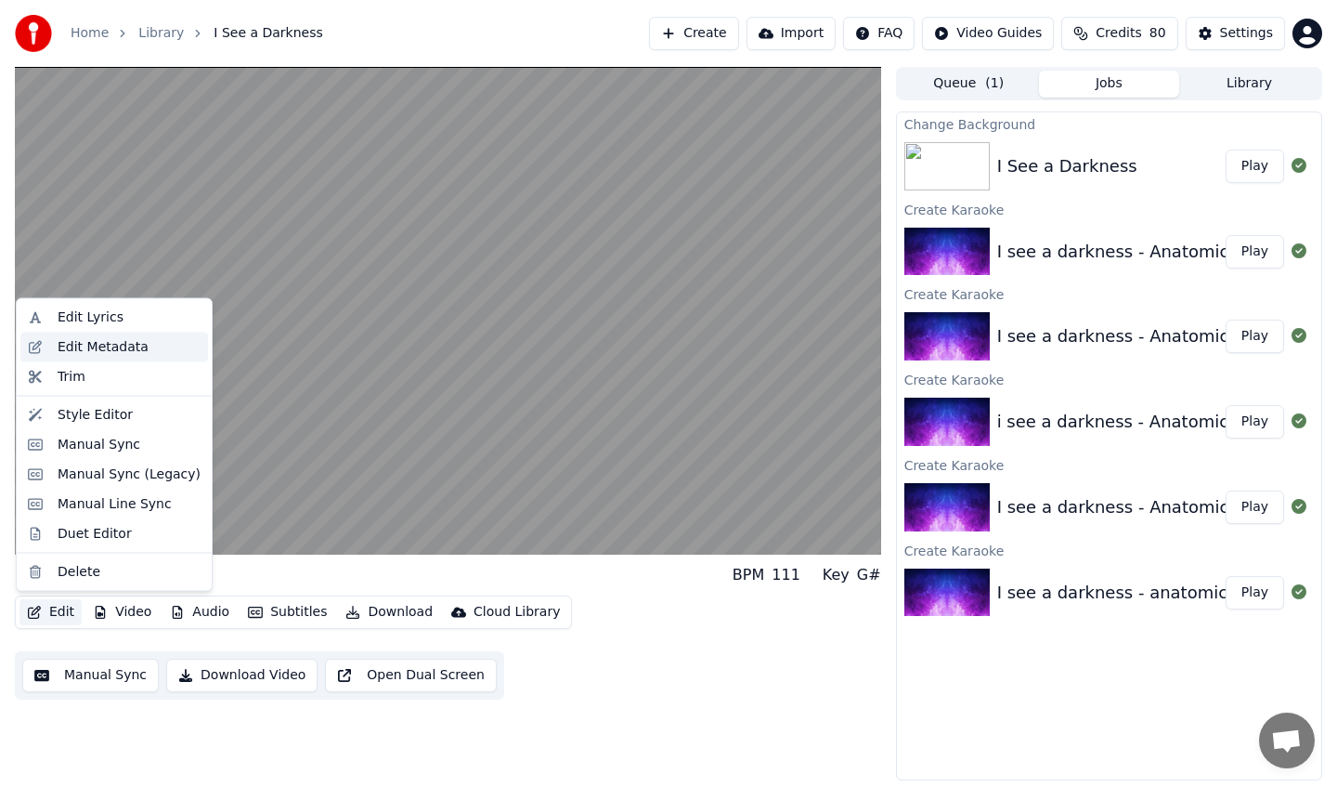
click at [135, 352] on div "Edit Metadata" at bounding box center [103, 346] width 91 height 19
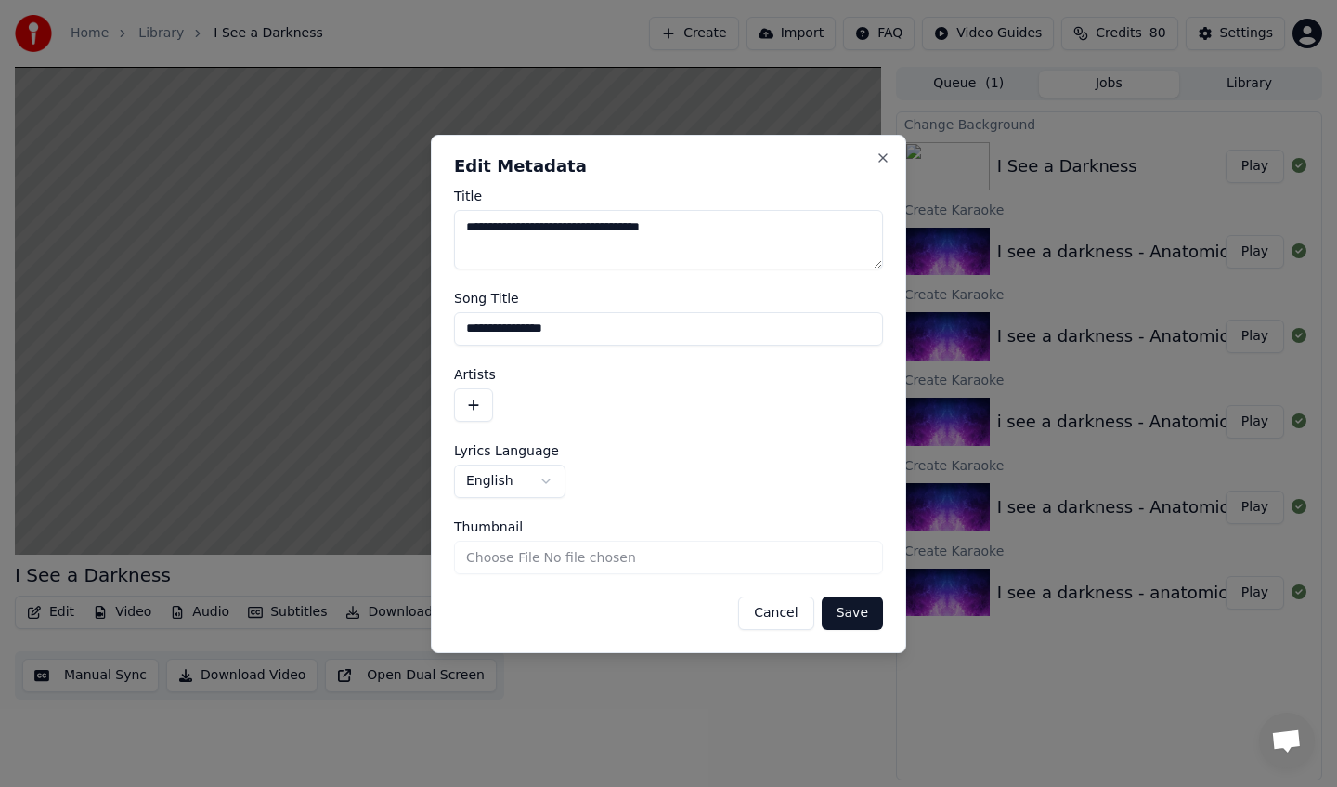
click at [571, 226] on textarea "**********" at bounding box center [668, 239] width 429 height 59
drag, startPoint x: 571, startPoint y: 226, endPoint x: 438, endPoint y: 225, distance: 132.8
click at [438, 225] on div "**********" at bounding box center [669, 394] width 476 height 518
click at [570, 229] on textarea "**********" at bounding box center [668, 239] width 429 height 59
type textarea "**********"
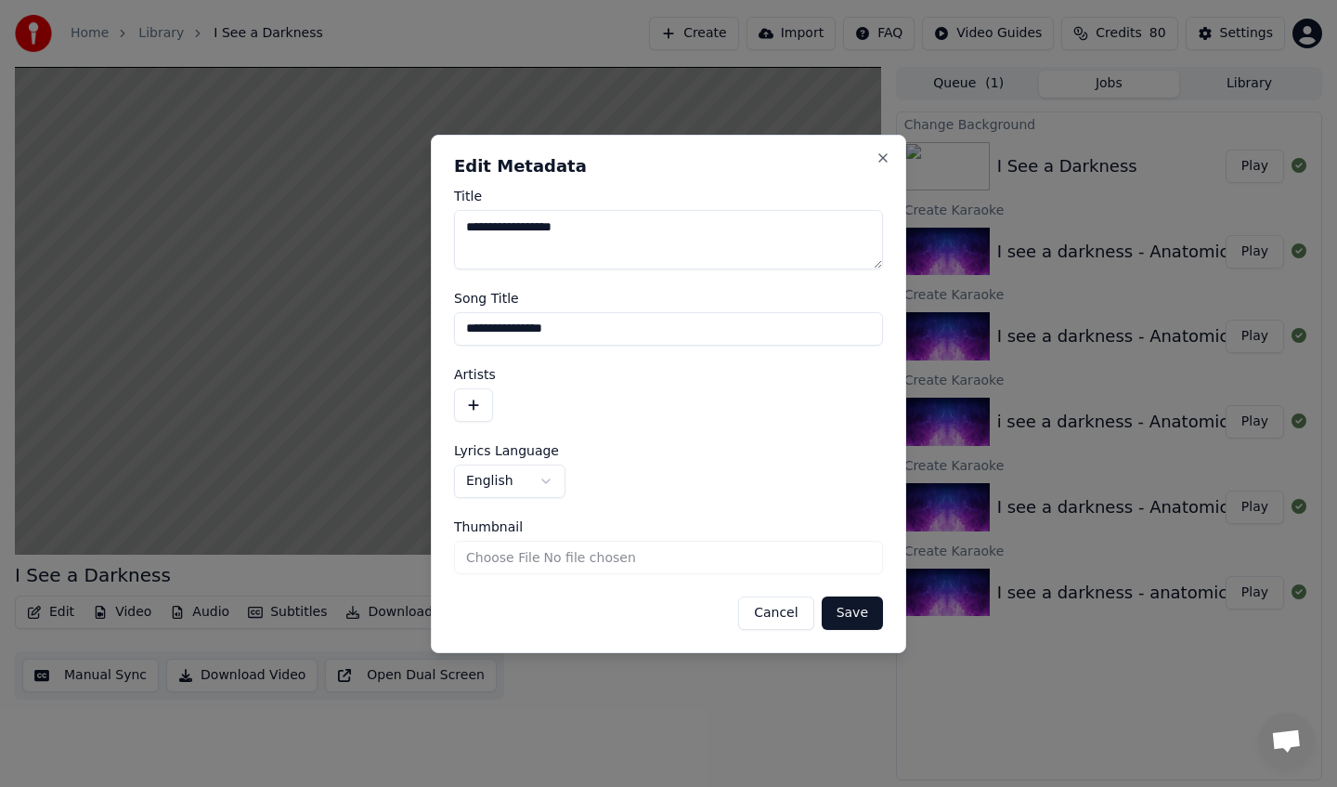
click at [552, 220] on textarea "**********" at bounding box center [668, 239] width 429 height 59
click at [628, 328] on input "**********" at bounding box center [668, 328] width 429 height 33
drag, startPoint x: 567, startPoint y: 331, endPoint x: 728, endPoint y: 334, distance: 160.7
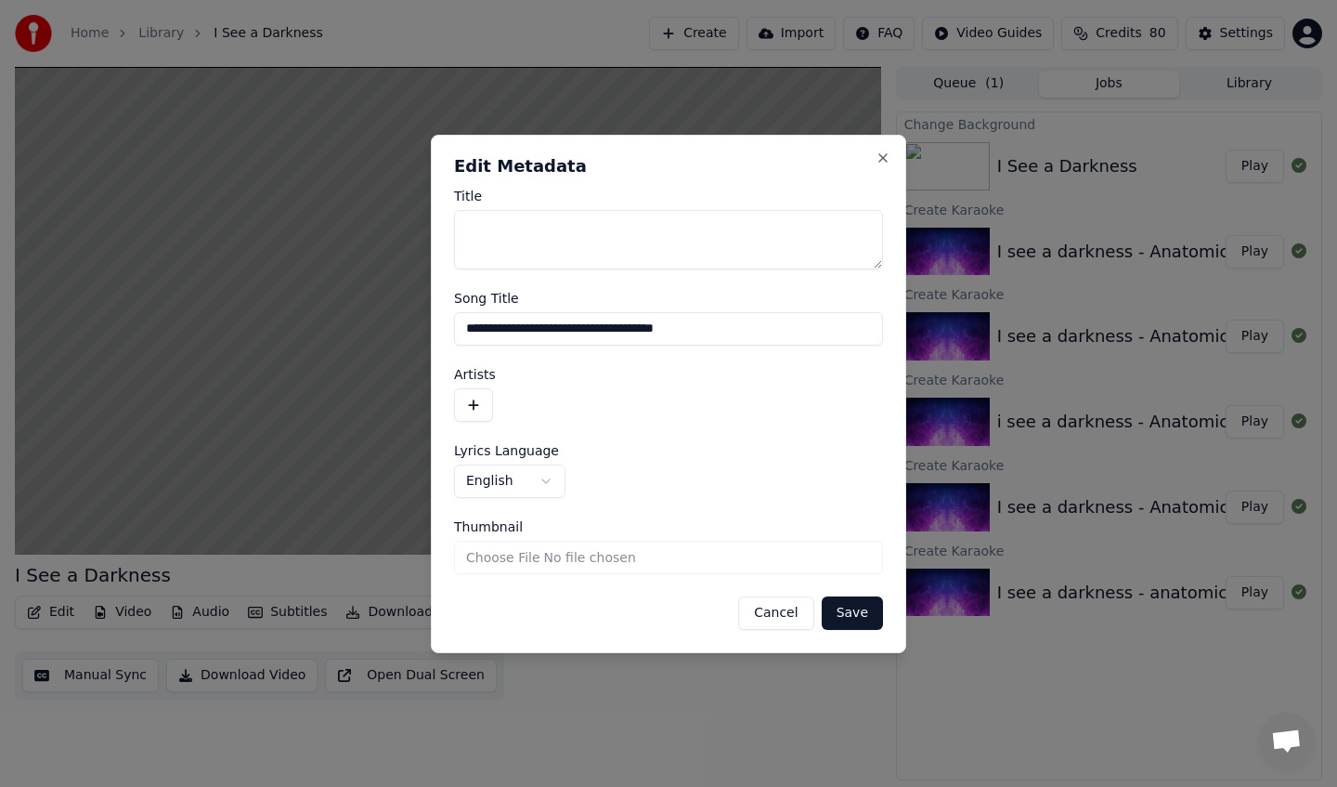
click at [728, 334] on input "**********" at bounding box center [668, 328] width 429 height 33
type input "**********"
click at [472, 401] on button "button" at bounding box center [473, 404] width 39 height 33
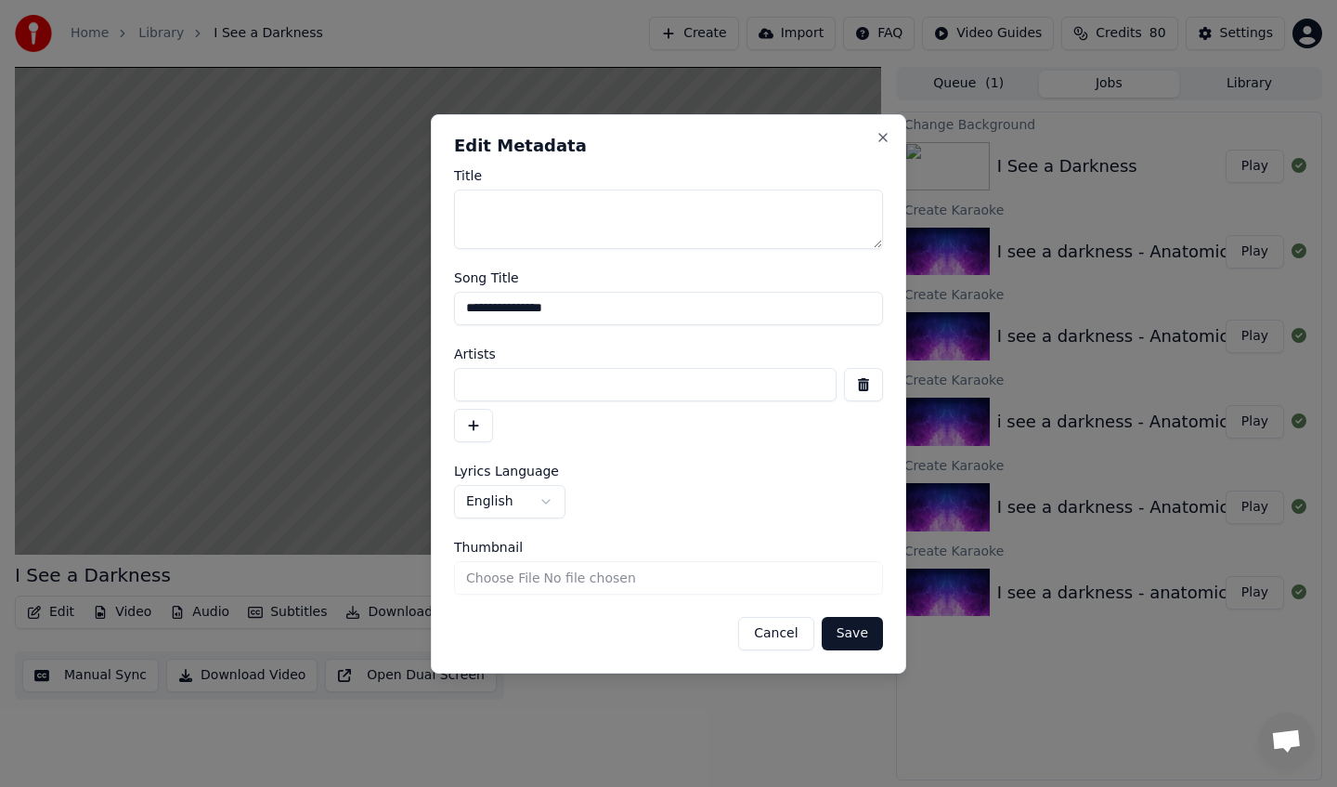
click at [517, 389] on input at bounding box center [645, 384] width 383 height 33
paste input "**********"
drag, startPoint x: 473, startPoint y: 384, endPoint x: 440, endPoint y: 384, distance: 32.5
click at [440, 384] on div "**********" at bounding box center [669, 393] width 476 height 559
type input "**********"
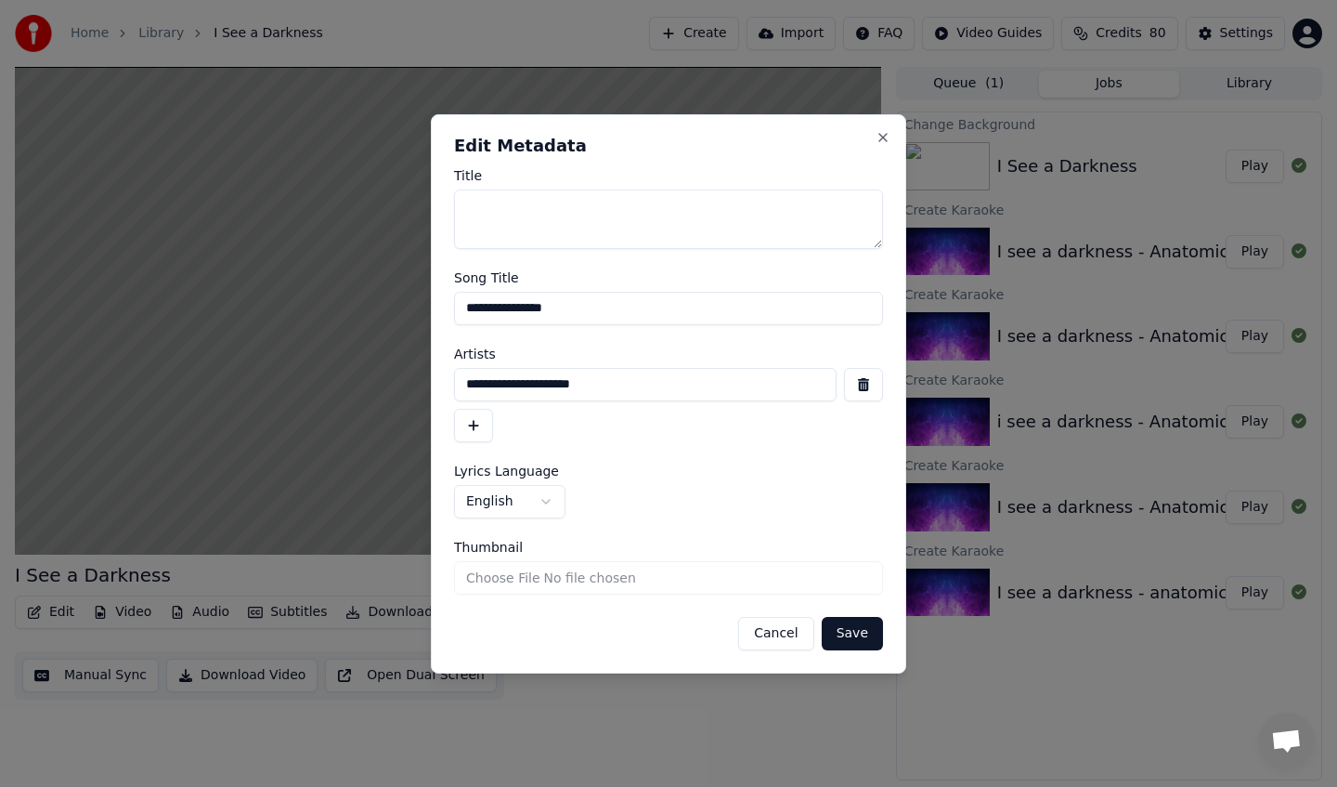
click at [841, 637] on button "Save" at bounding box center [852, 633] width 61 height 33
type textarea "**********"
click at [858, 644] on button "Save" at bounding box center [852, 633] width 61 height 33
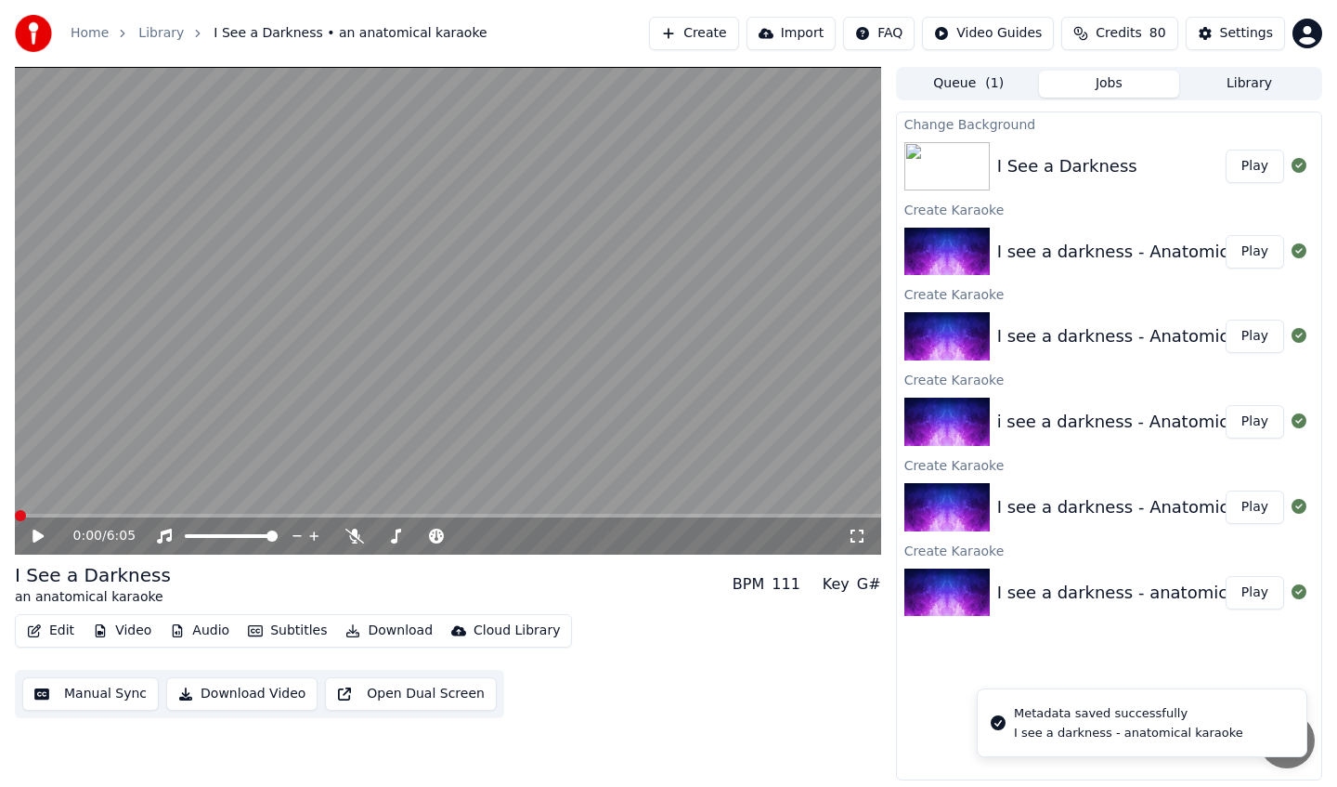
click at [29, 535] on div "0:00 / 6:05" at bounding box center [448, 536] width 852 height 19
click at [27, 511] on video at bounding box center [448, 311] width 867 height 488
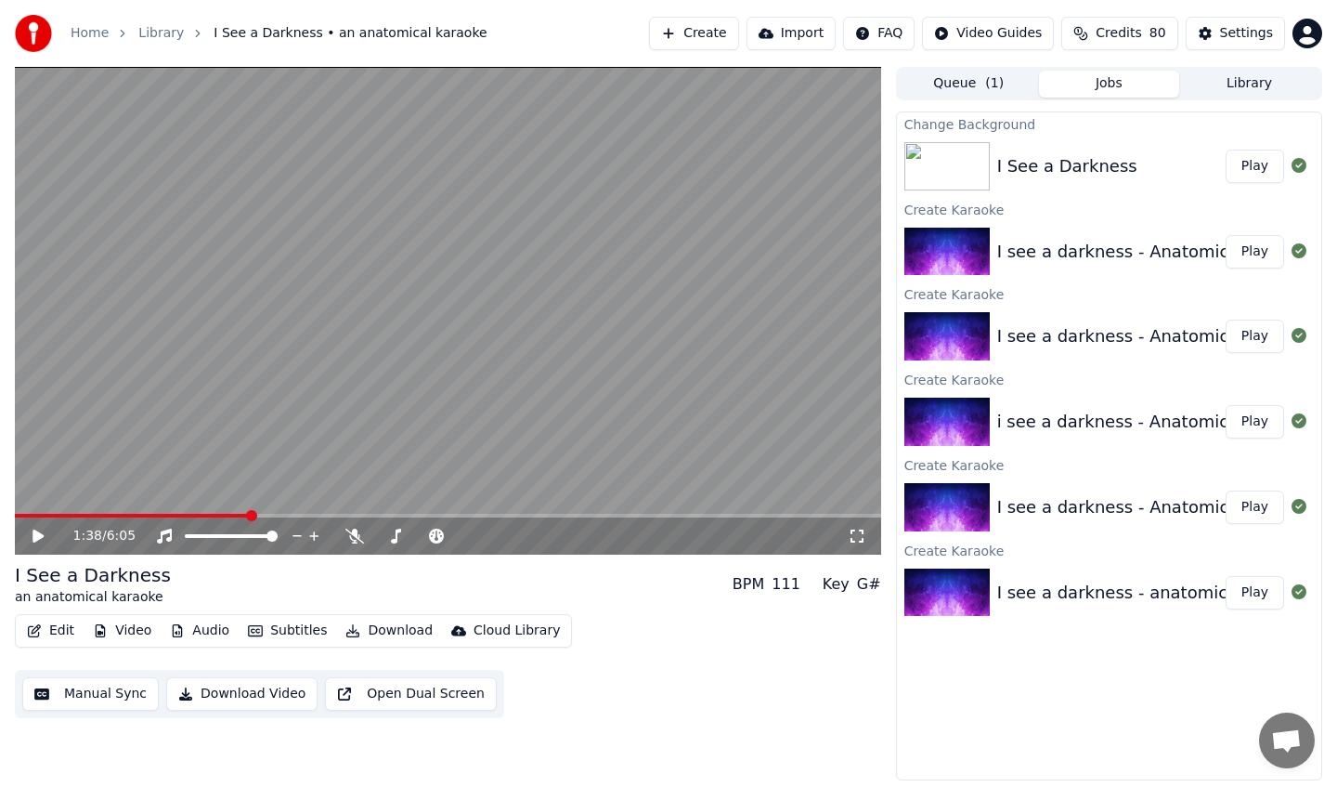
drag, startPoint x: 27, startPoint y: 512, endPoint x: 14, endPoint y: 515, distance: 13.3
click at [14, 515] on div "1:38 / 6:05 I See a Darkness an anatomical karaoke BPM 111 Key G# Edit Video Au…" at bounding box center [668, 423] width 1337 height 713
click at [15, 510] on span at bounding box center [20, 515] width 11 height 11
click at [41, 537] on icon at bounding box center [38, 535] width 11 height 13
click at [394, 537] on span at bounding box center [397, 535] width 11 height 11
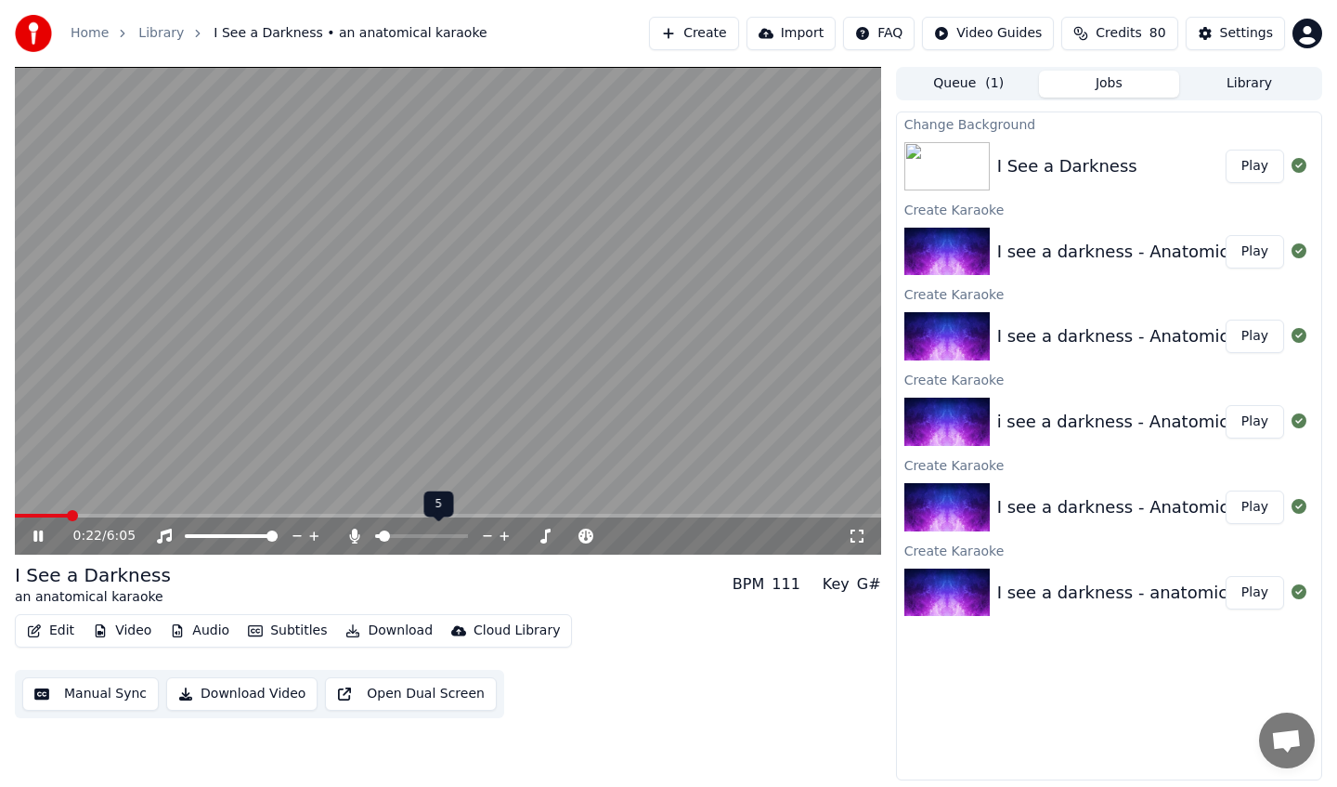
click at [379, 541] on span at bounding box center [384, 535] width 11 height 11
click at [115, 514] on span at bounding box center [448, 516] width 867 height 4
click at [174, 515] on span at bounding box center [448, 516] width 867 height 4
click at [244, 512] on video at bounding box center [448, 311] width 867 height 488
click at [45, 534] on icon at bounding box center [52, 535] width 44 height 15
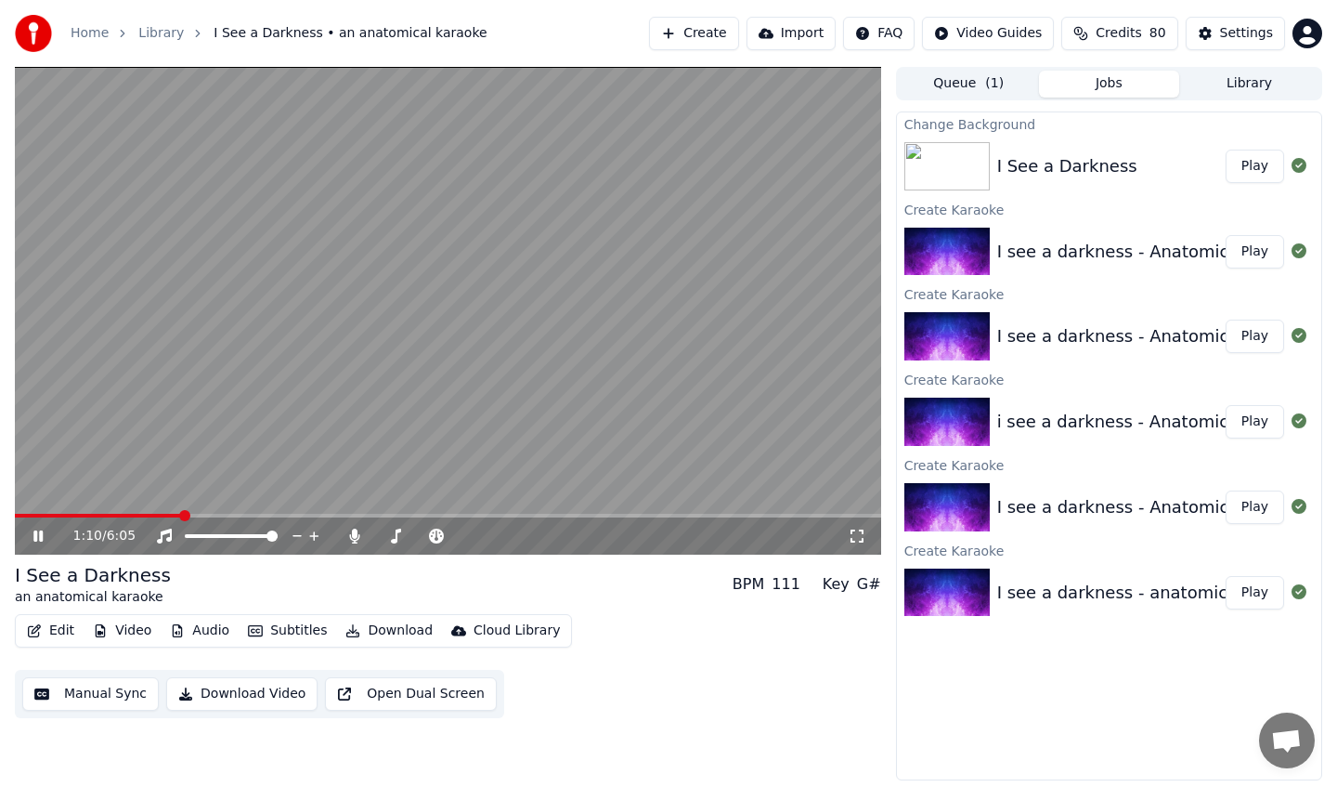
click at [227, 514] on span at bounding box center [448, 516] width 867 height 4
click at [260, 510] on div "100 100" at bounding box center [250, 504] width 44 height 26
click at [284, 514] on span at bounding box center [448, 516] width 867 height 4
drag, startPoint x: 390, startPoint y: 540, endPoint x: 407, endPoint y: 540, distance: 16.7
click at [407, 540] on div at bounding box center [439, 536] width 150 height 19
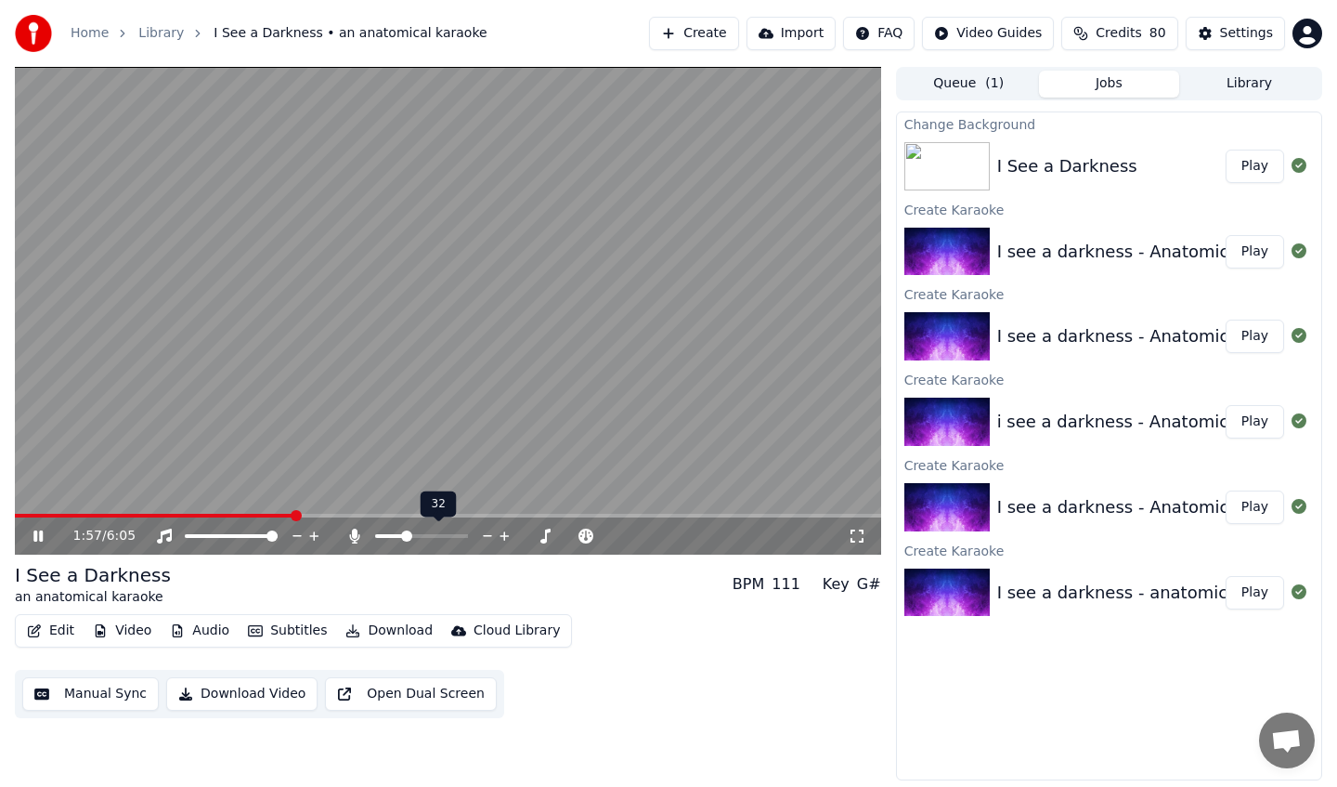
click at [410, 536] on span at bounding box center [406, 535] width 11 height 11
drag, startPoint x: 405, startPoint y: 532, endPoint x: 390, endPoint y: 533, distance: 14.9
click at [390, 533] on div at bounding box center [439, 536] width 150 height 19
click at [394, 536] on span at bounding box center [385, 536] width 20 height 4
click at [388, 538] on div at bounding box center [439, 536] width 150 height 19
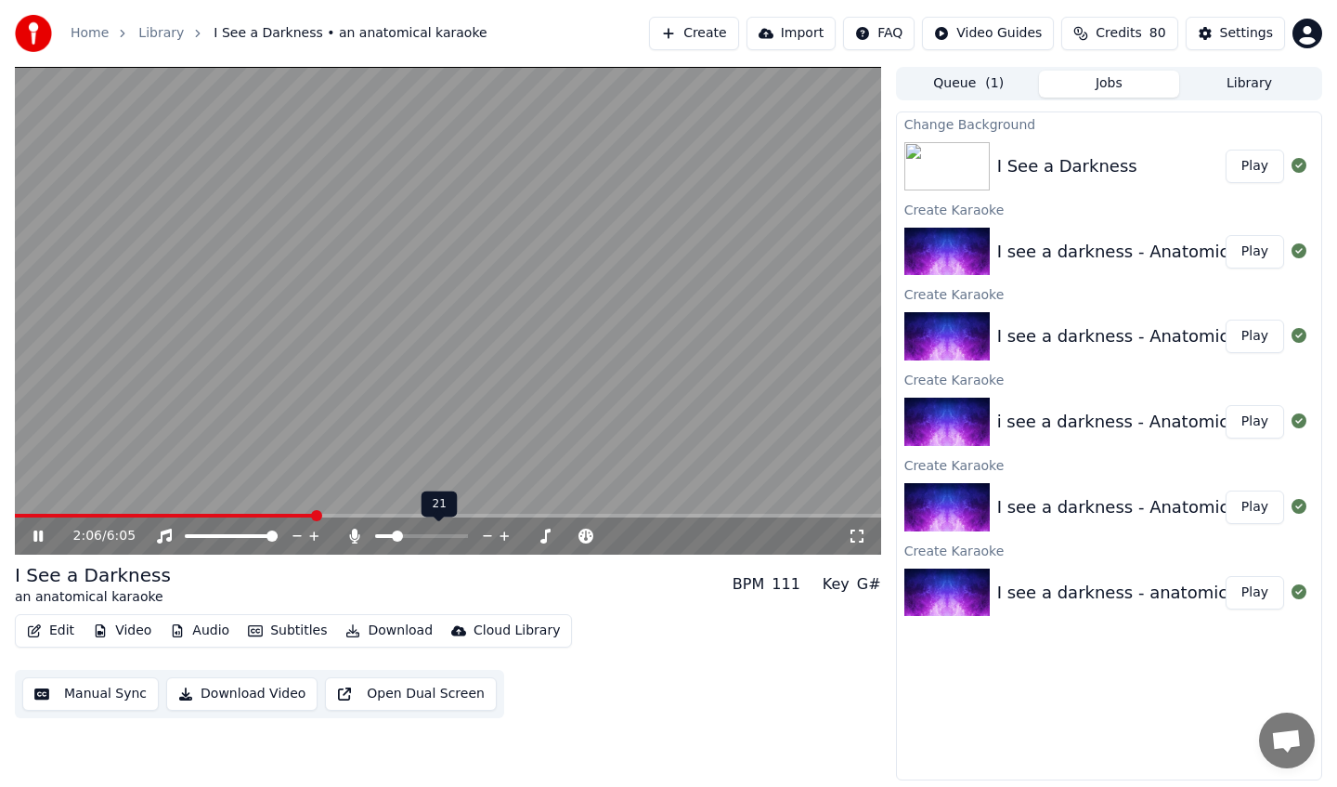
click at [384, 531] on div at bounding box center [439, 536] width 150 height 19
click at [384, 534] on span at bounding box center [379, 536] width 9 height 4
click at [380, 539] on span at bounding box center [385, 535] width 11 height 11
click at [381, 539] on span at bounding box center [385, 535] width 11 height 11
click at [489, 533] on icon at bounding box center [488, 536] width 18 height 19
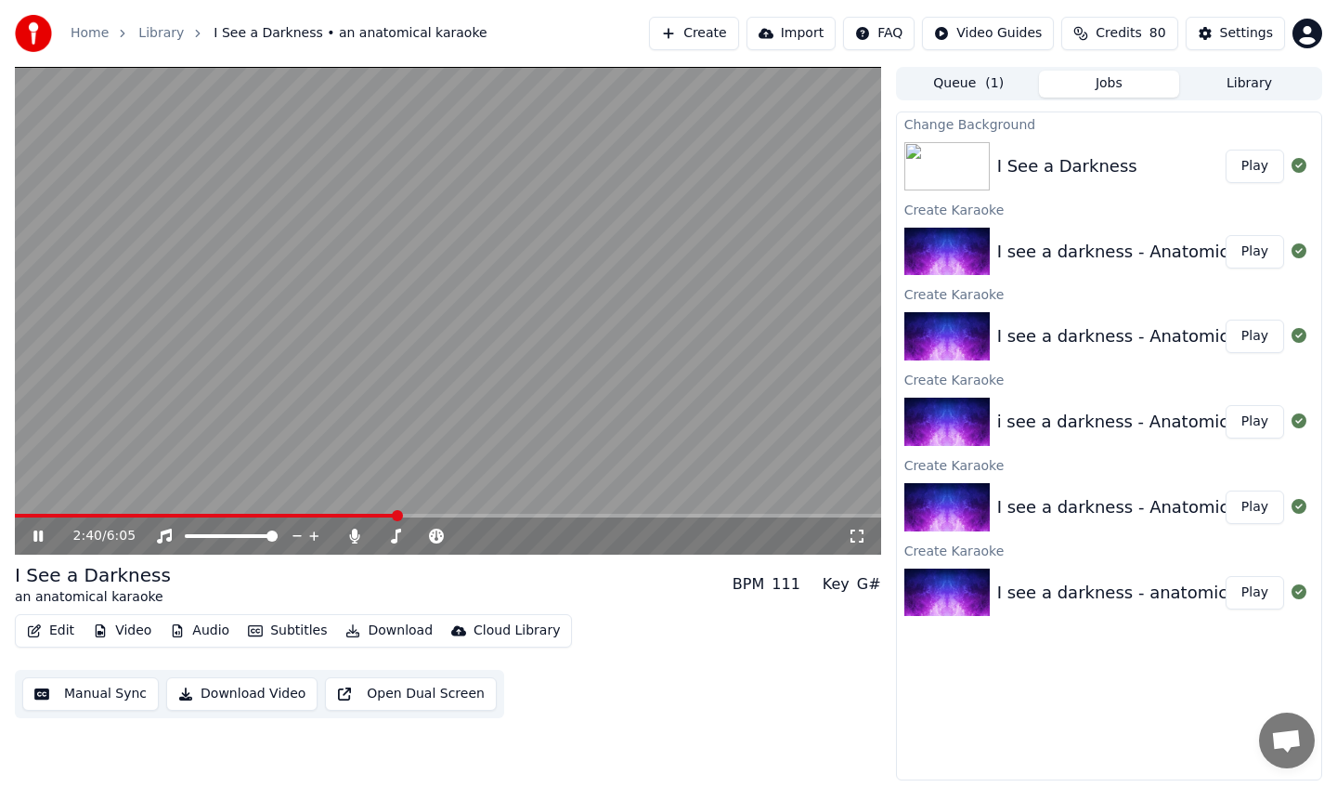
click at [581, 700] on div "Edit Video Audio Subtitles Download Cloud Library Manual Sync Download Video Op…" at bounding box center [448, 666] width 867 height 104
click at [40, 536] on icon at bounding box center [37, 535] width 9 height 11
